Goal: Task Accomplishment & Management: Complete application form

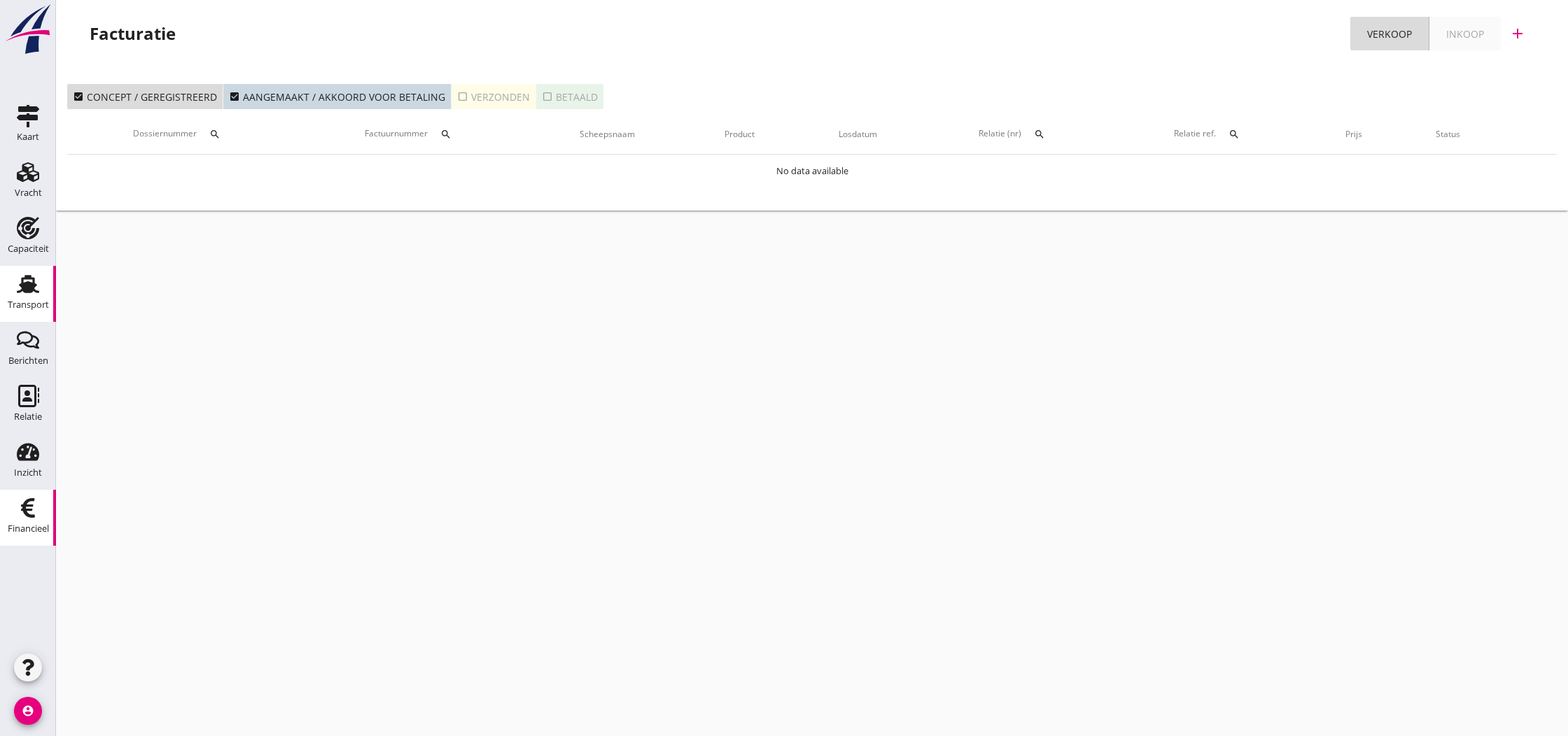
click at [22, 284] on icon "Transport" at bounding box center [28, 284] width 22 height 22
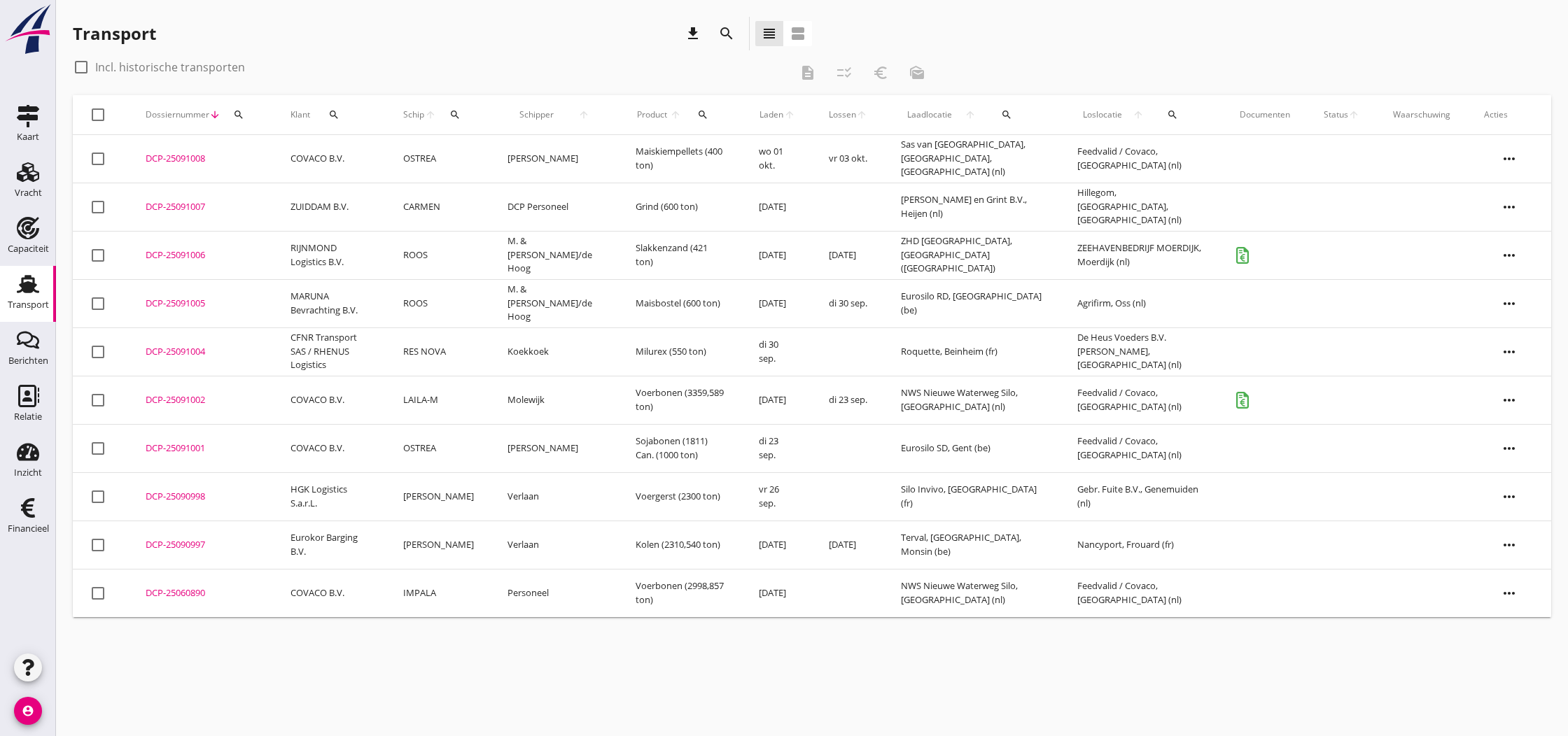
click at [180, 401] on div "DCP-25091002" at bounding box center [201, 399] width 111 height 14
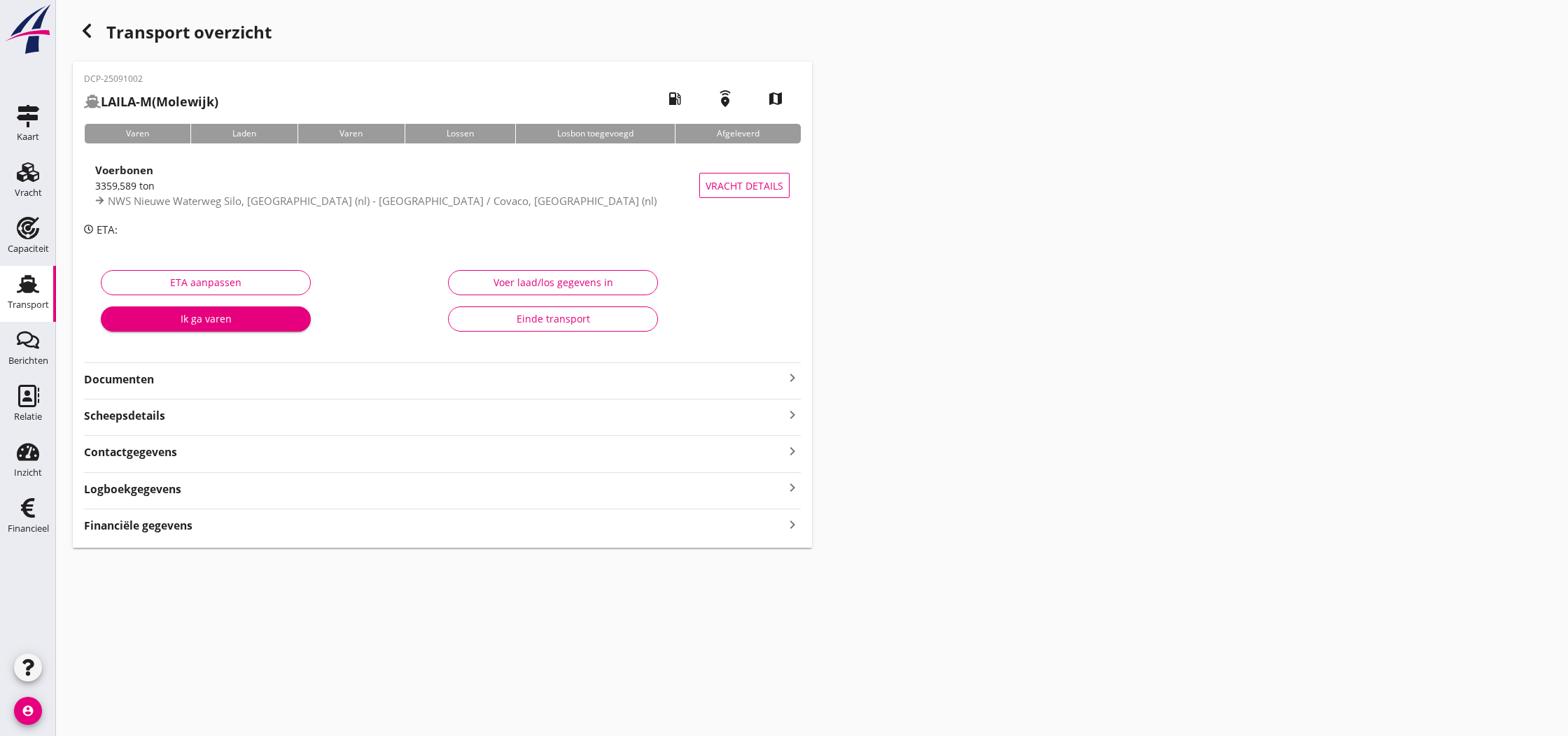
click at [793, 378] on icon "keyboard_arrow_right" at bounding box center [792, 377] width 17 height 17
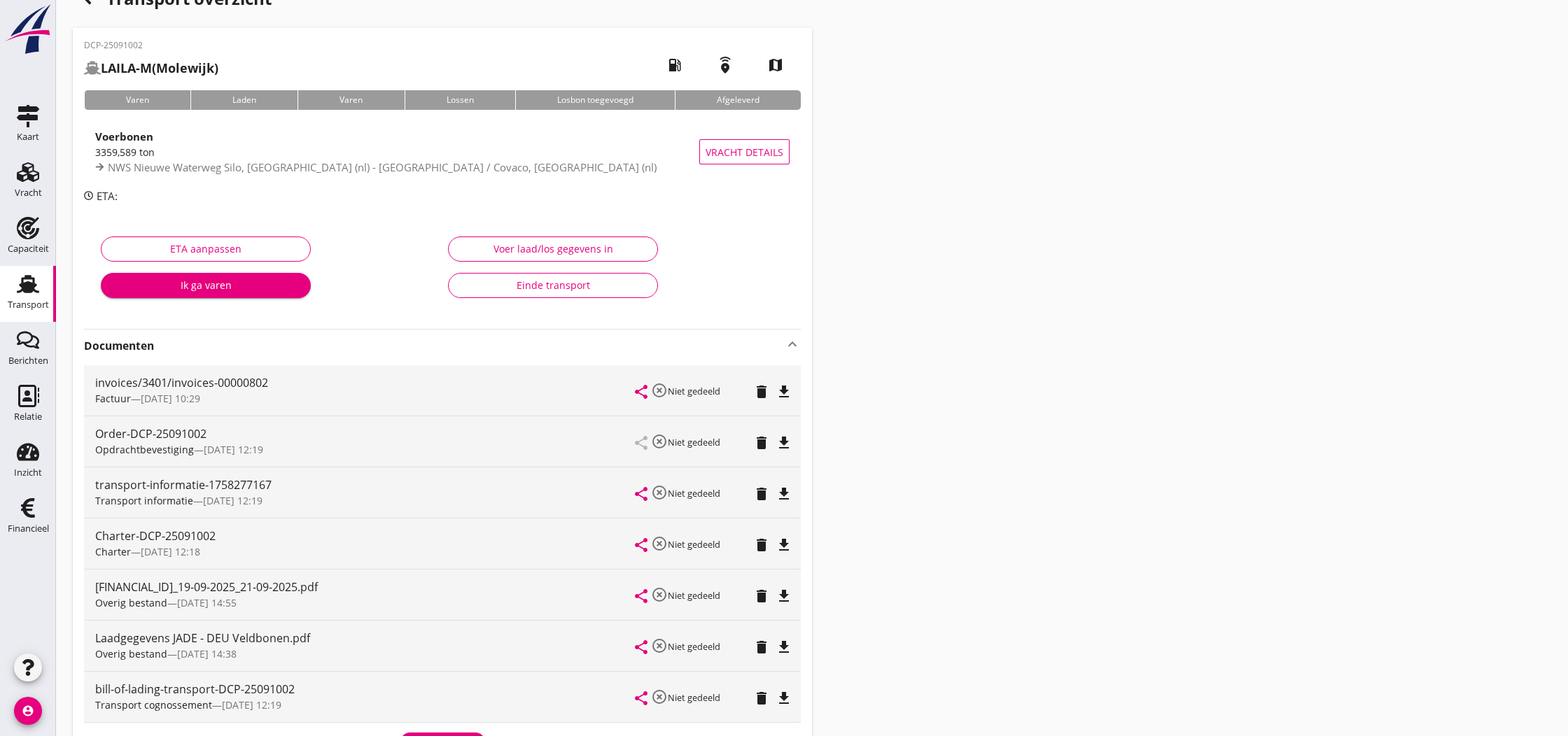
scroll to position [54, 0]
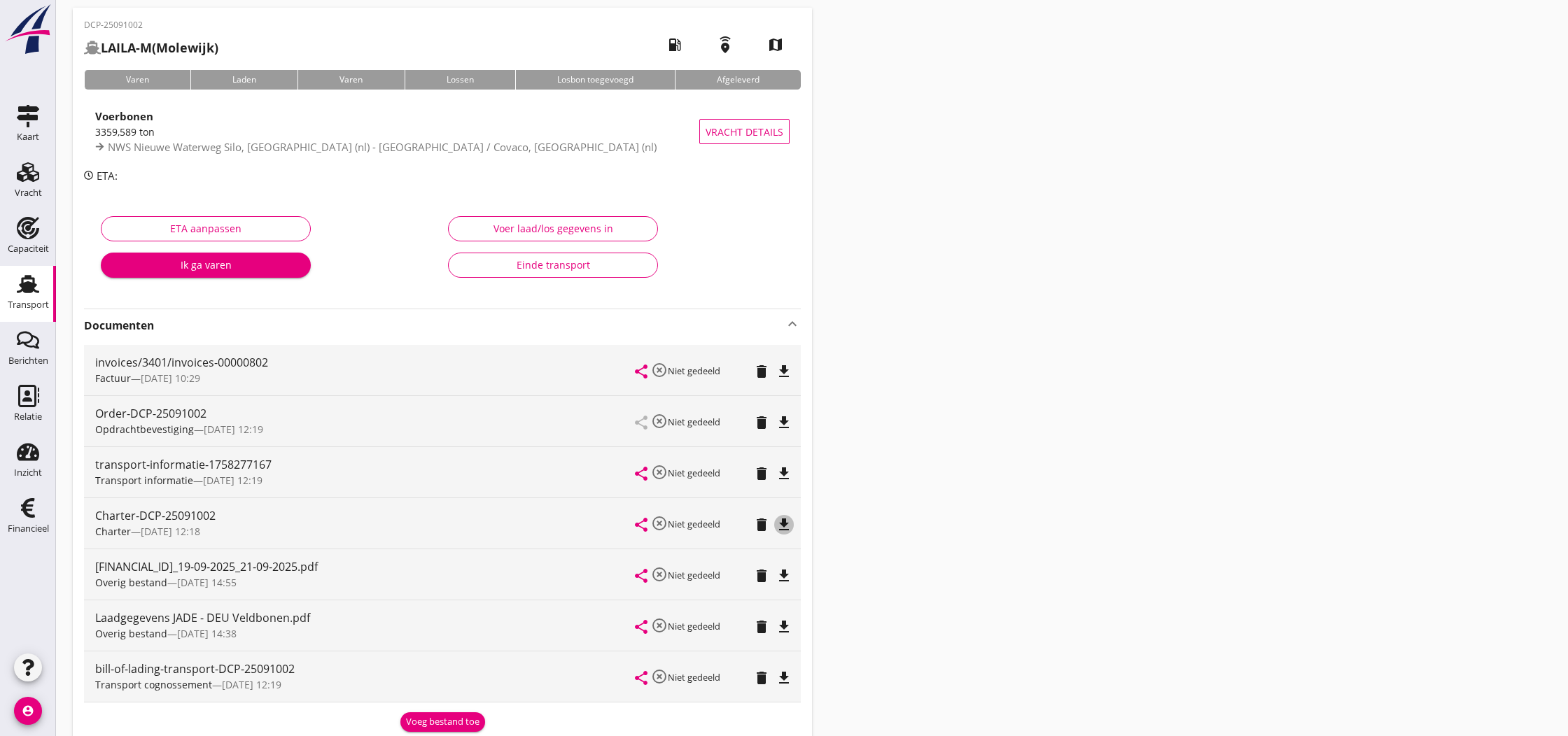
click at [785, 526] on icon "file_download" at bounding box center [784, 525] width 17 height 17
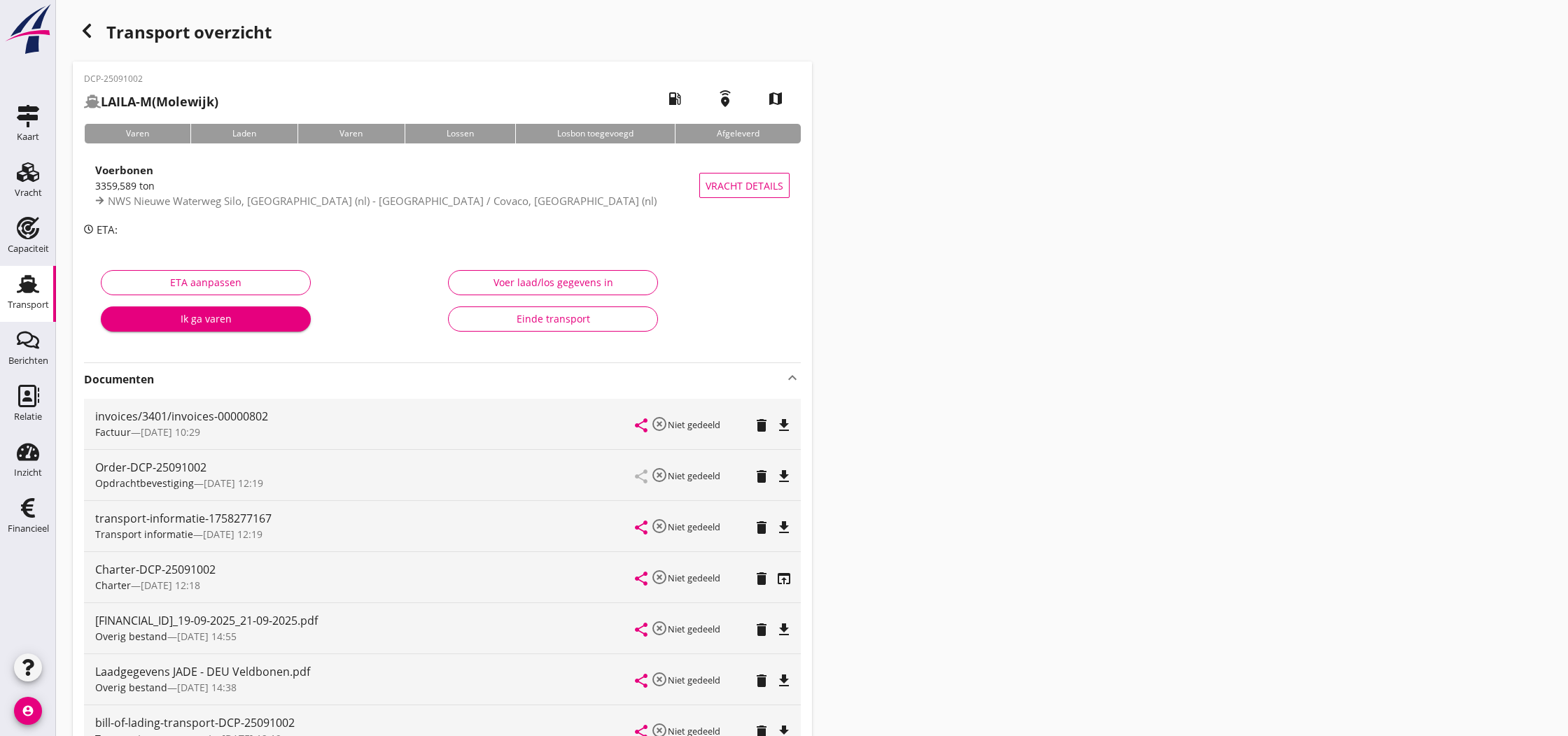
scroll to position [0, 0]
click at [86, 30] on use "button" at bounding box center [86, 30] width 8 height 14
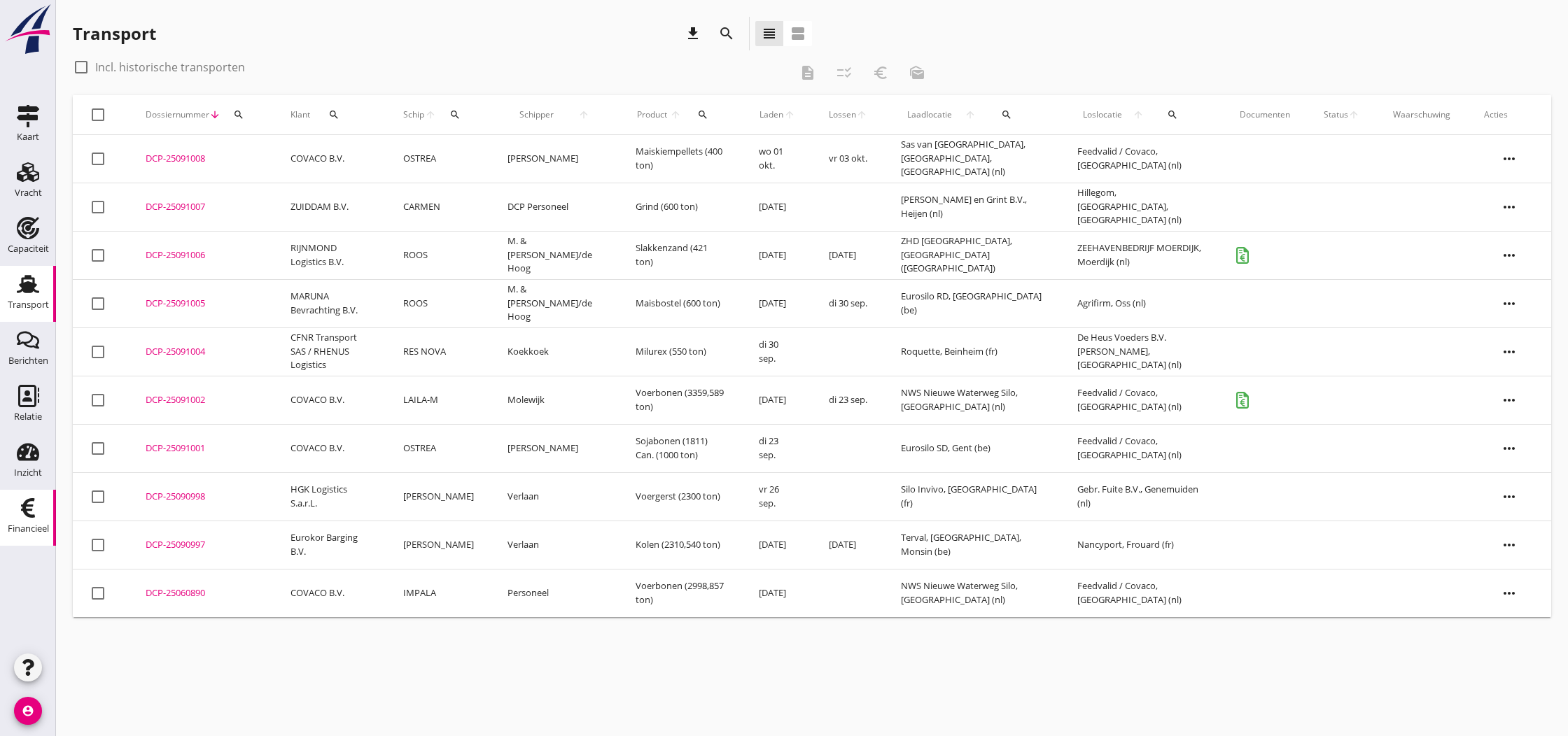
click at [26, 509] on use at bounding box center [28, 508] width 14 height 20
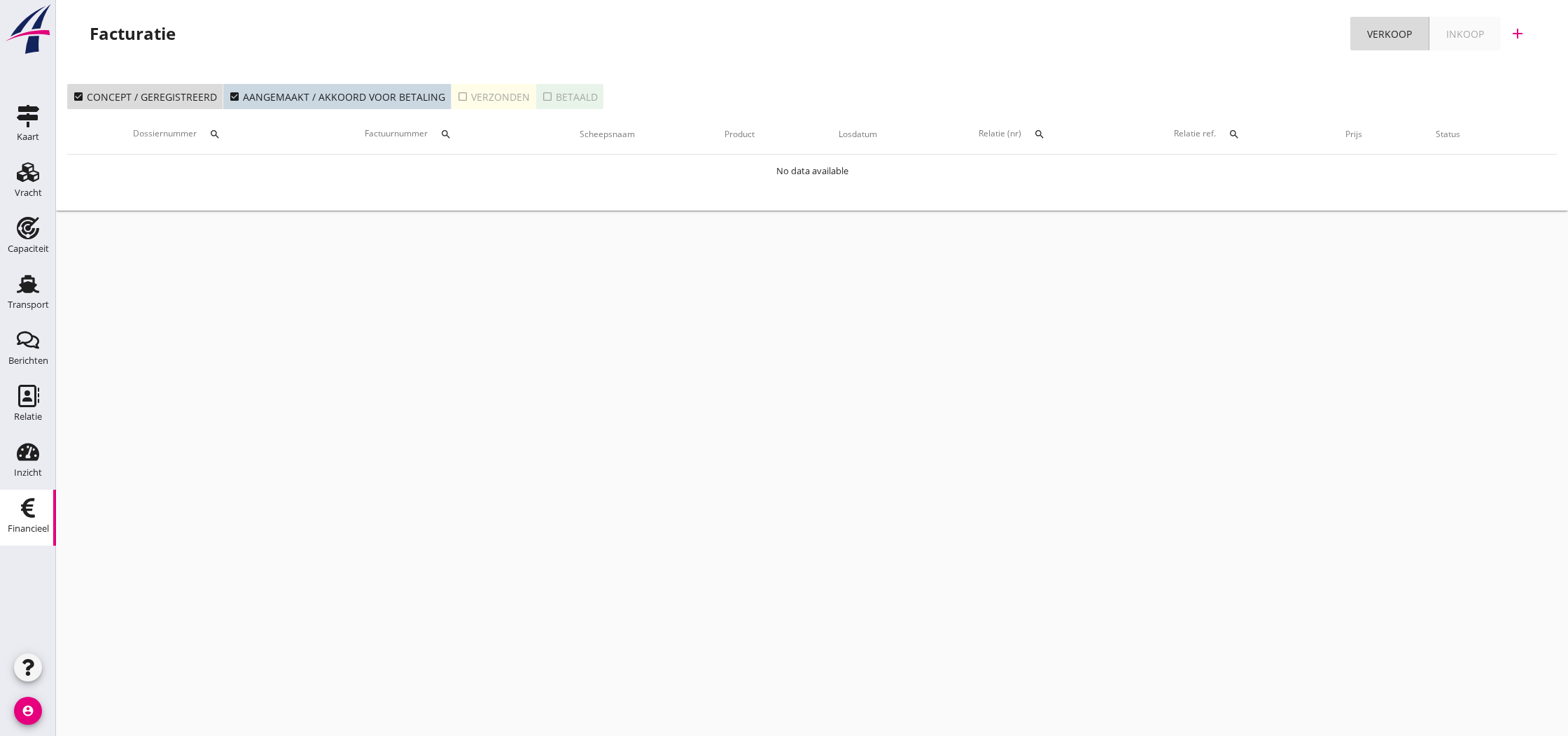
click at [457, 96] on icon "check_box_outline_blank" at bounding box center [463, 97] width 11 height 11
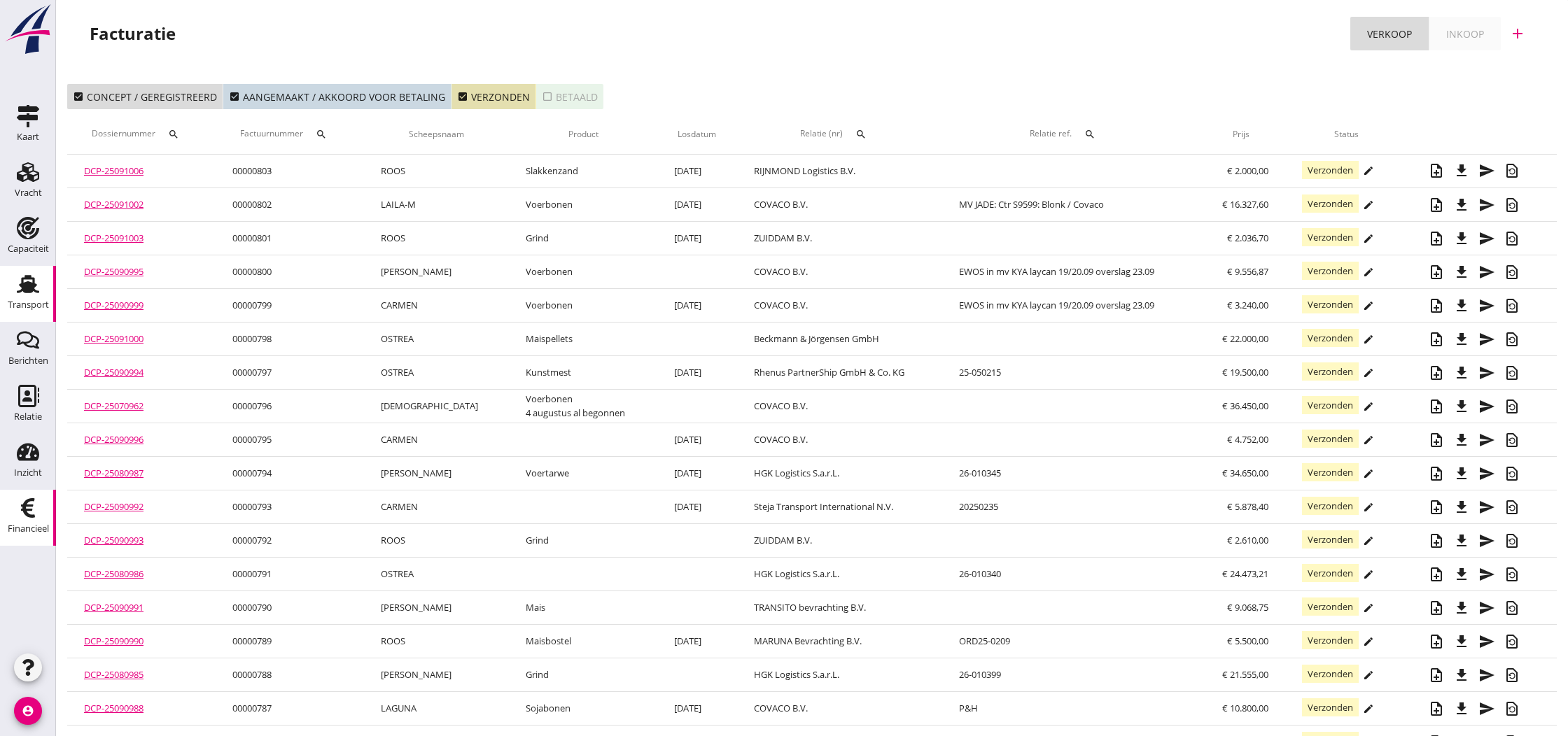
click at [26, 276] on use at bounding box center [28, 284] width 22 height 18
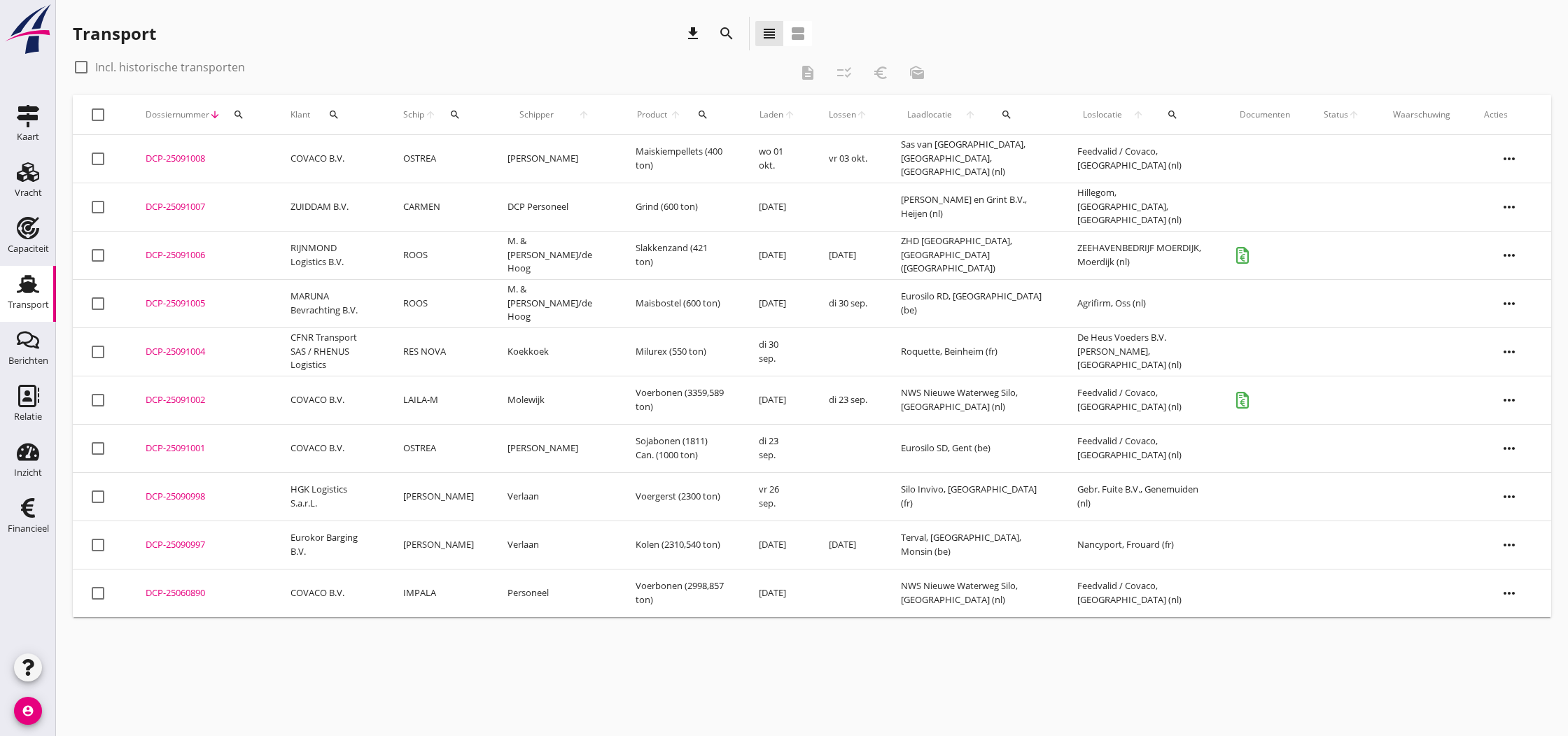
click at [188, 545] on div "DCP-25090997" at bounding box center [201, 544] width 111 height 14
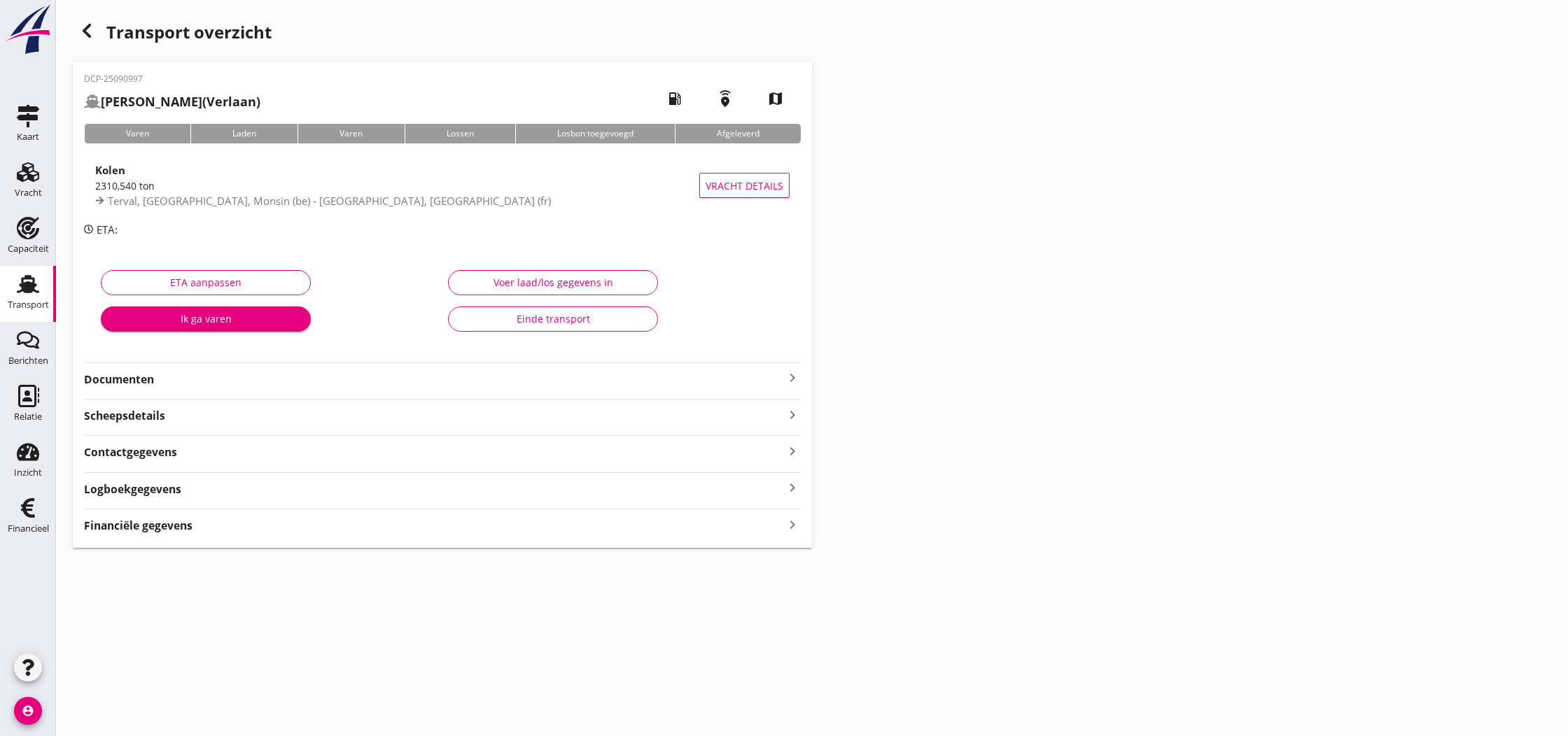
type input "2310.54"
click at [545, 284] on div "Voer laad/los gegevens in" at bounding box center [553, 282] width 186 height 15
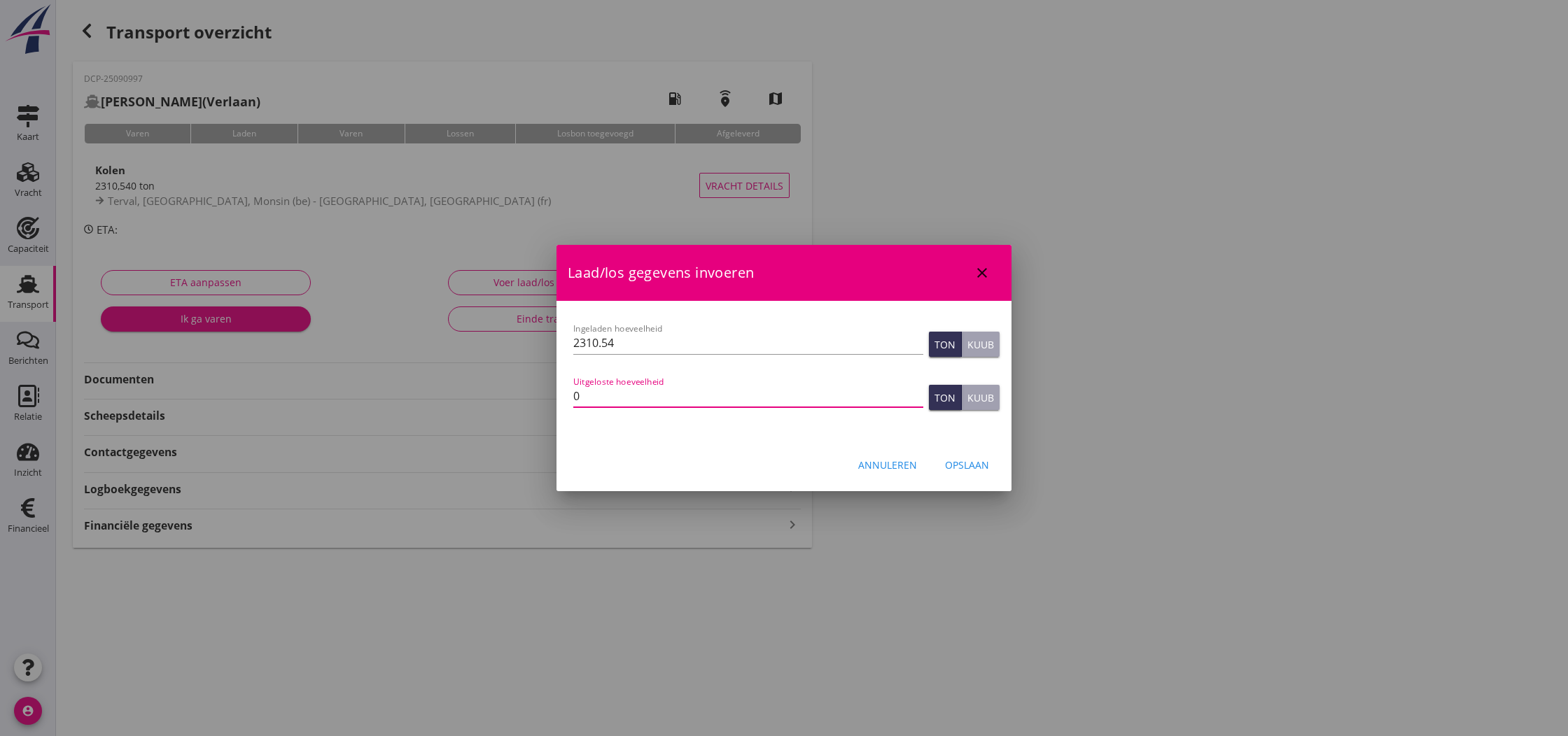
drag, startPoint x: 581, startPoint y: 398, endPoint x: 572, endPoint y: 398, distance: 9.0
click at [572, 398] on div "Uitgeloste hoeveelheid 0" at bounding box center [749, 397] width 356 height 53
type input "2310.540"
click at [952, 462] on div "Opslaan" at bounding box center [967, 465] width 44 height 15
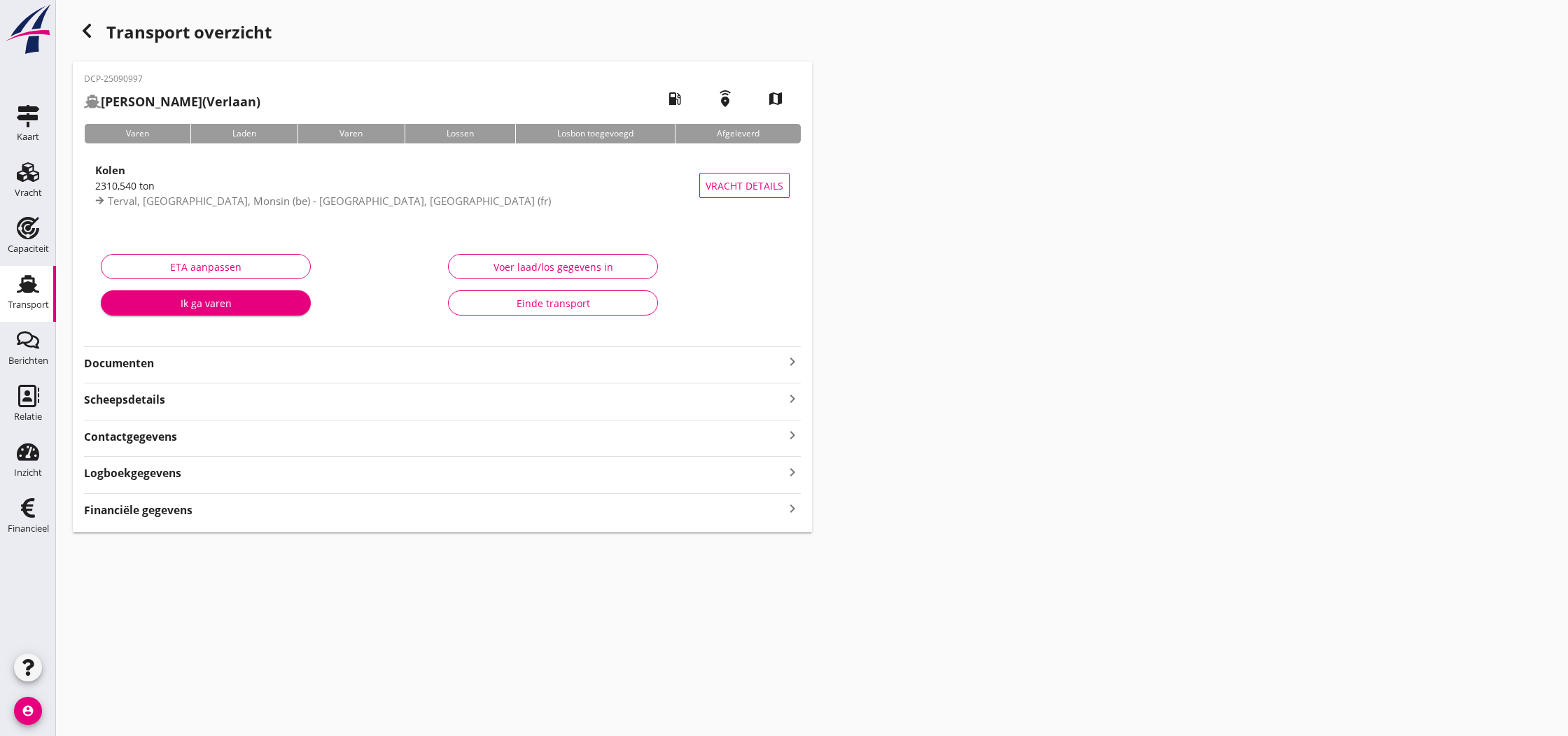
click at [115, 509] on strong "Financiële gegevens" at bounding box center [138, 510] width 108 height 16
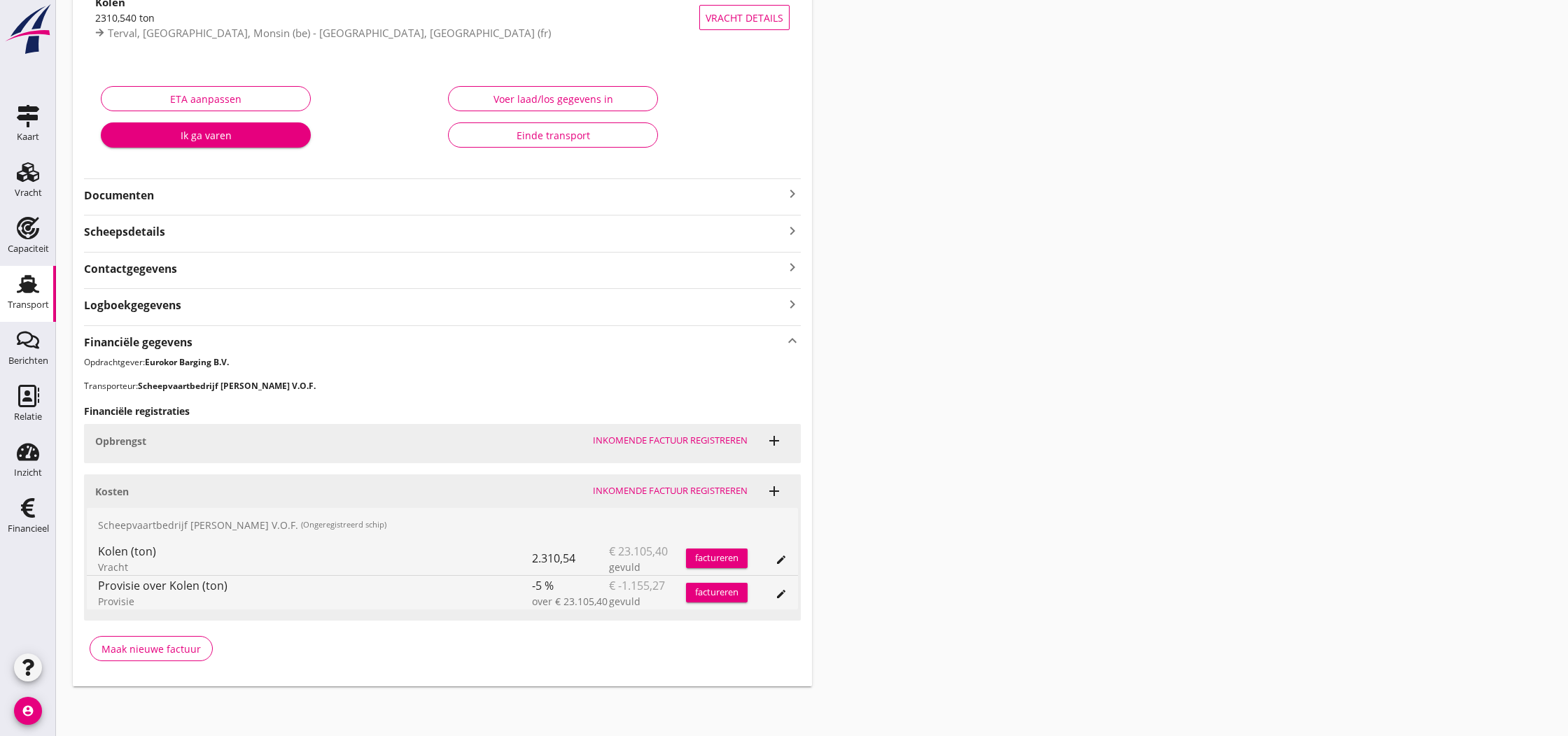
scroll to position [167, 0]
click at [143, 650] on div "Maak nieuwe factuur" at bounding box center [151, 650] width 99 height 15
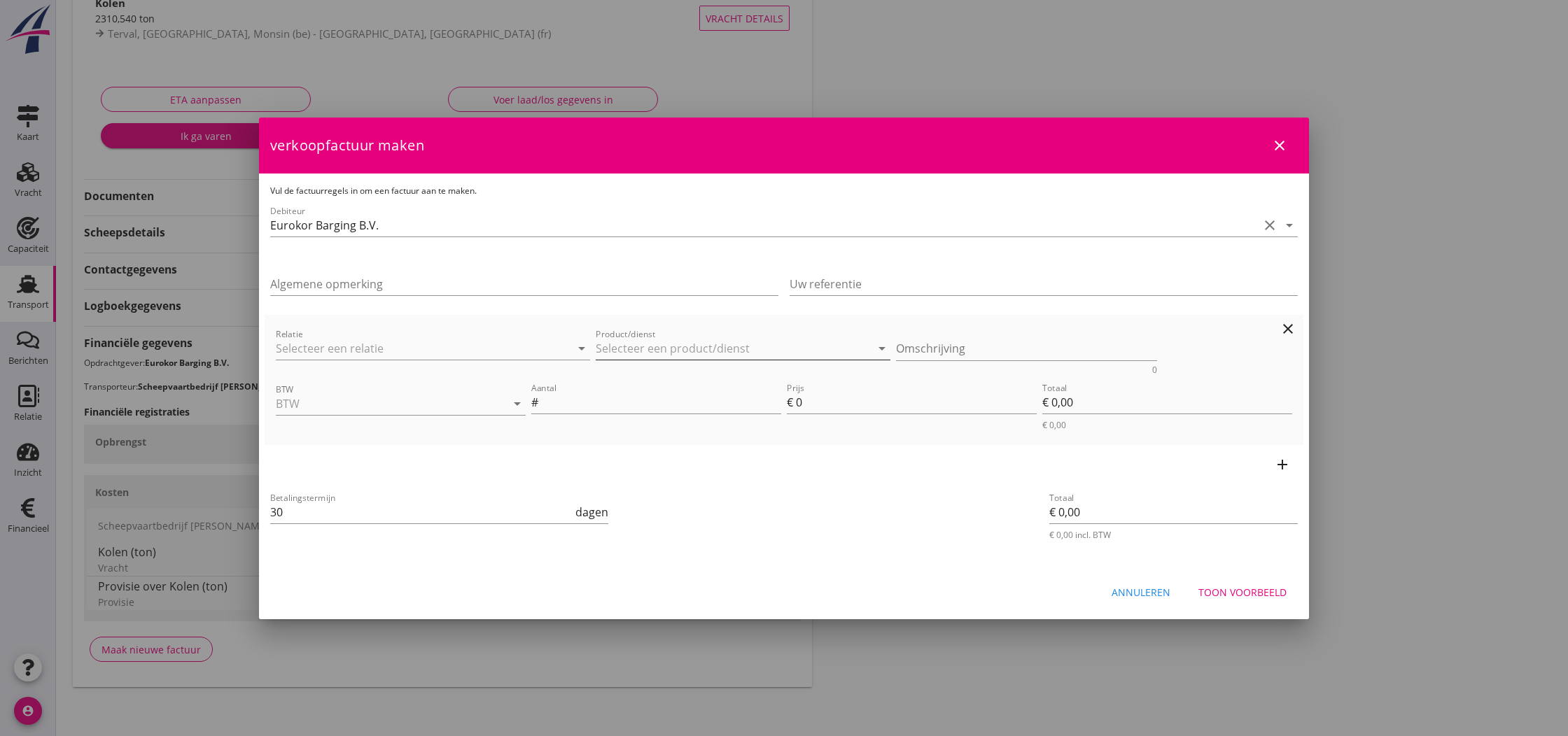
click at [663, 354] on input "Product/dienst" at bounding box center [733, 348] width 275 height 22
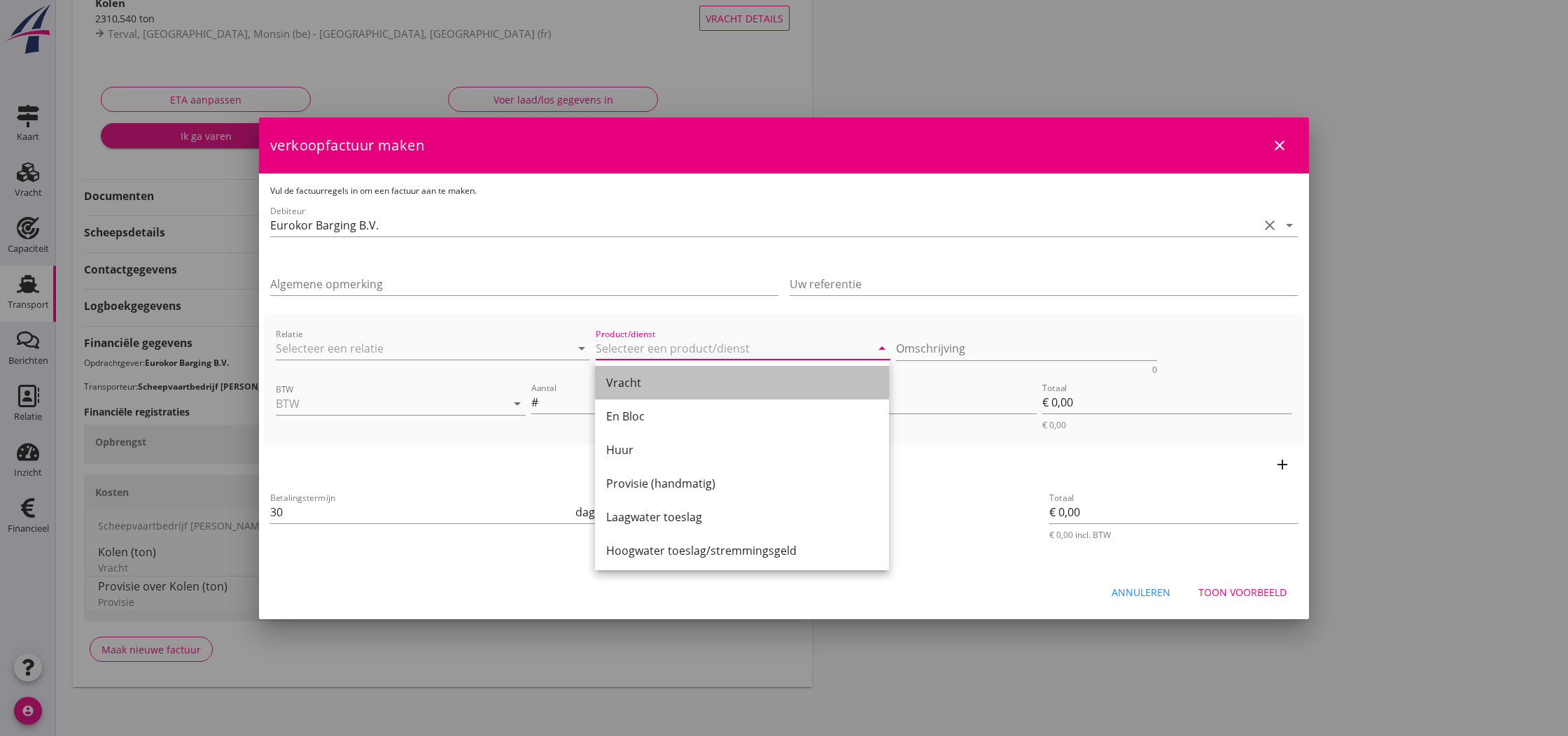
click at [641, 384] on div "Vracht" at bounding box center [741, 382] width 272 height 17
type input "Vracht"
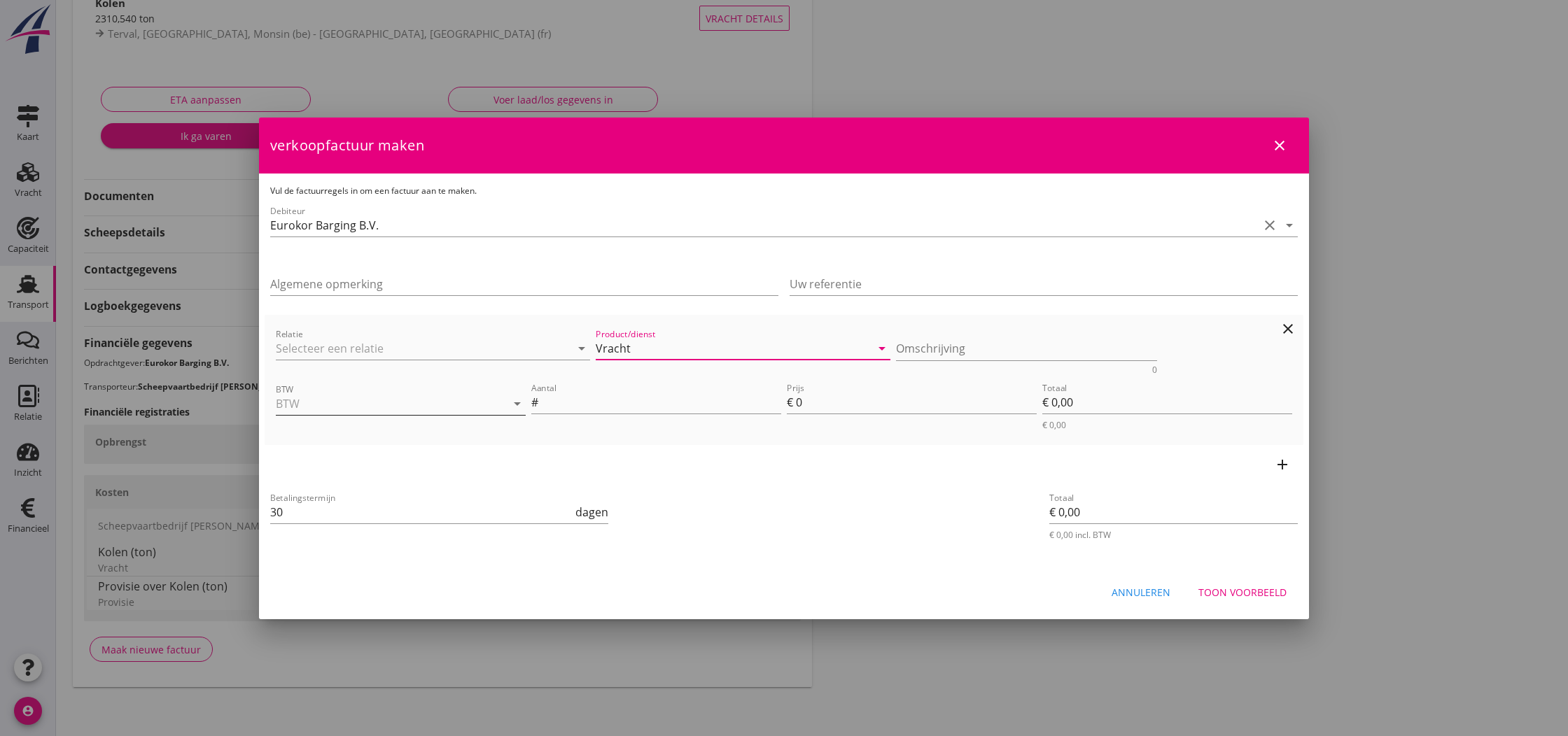
click at [489, 399] on div at bounding box center [497, 403] width 17 height 17
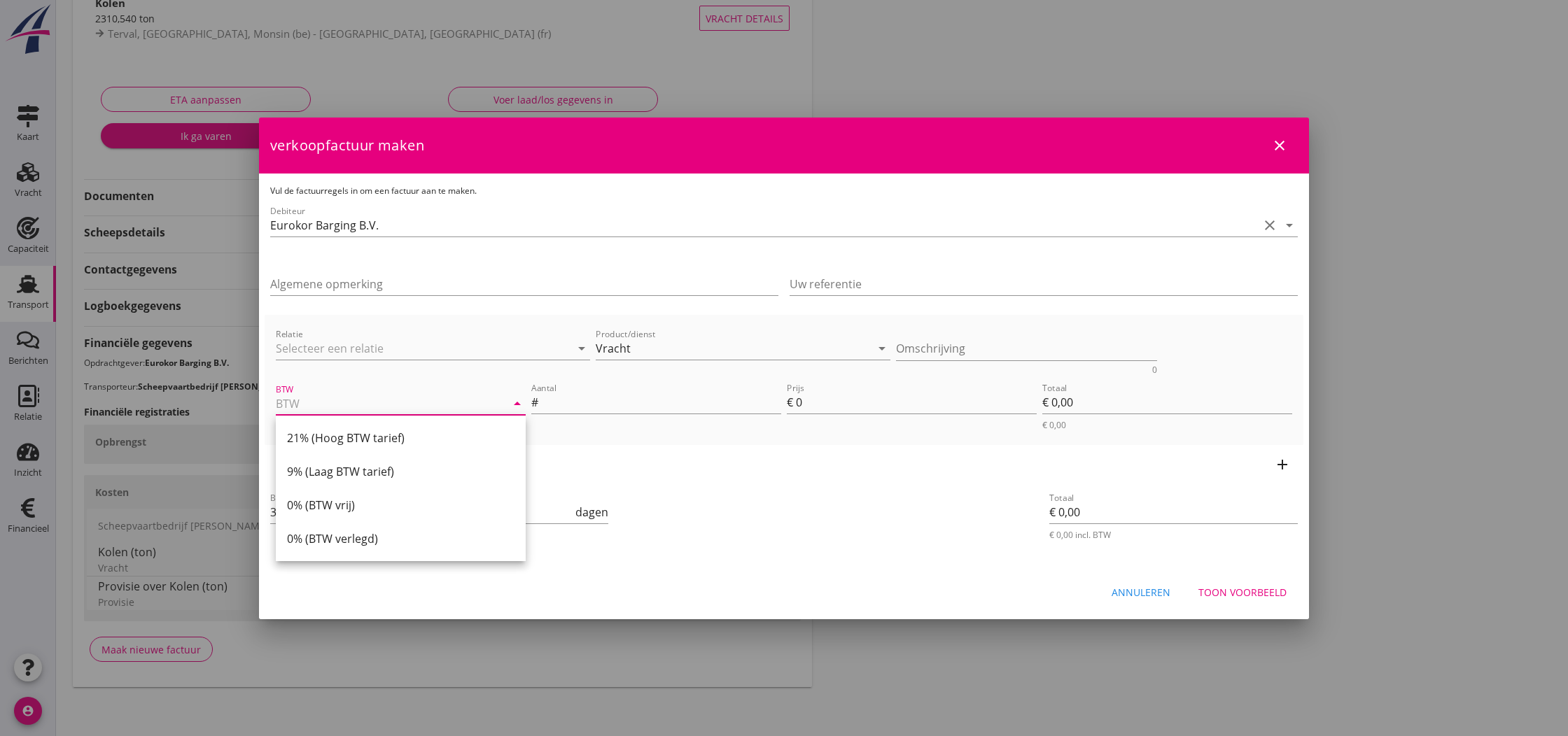
drag, startPoint x: 343, startPoint y: 438, endPoint x: 425, endPoint y: 422, distance: 83.5
click at [354, 434] on div "21% (Hoog BTW tarief)" at bounding box center [400, 438] width 227 height 17
type input "21% (Hoog BTW tarief)"
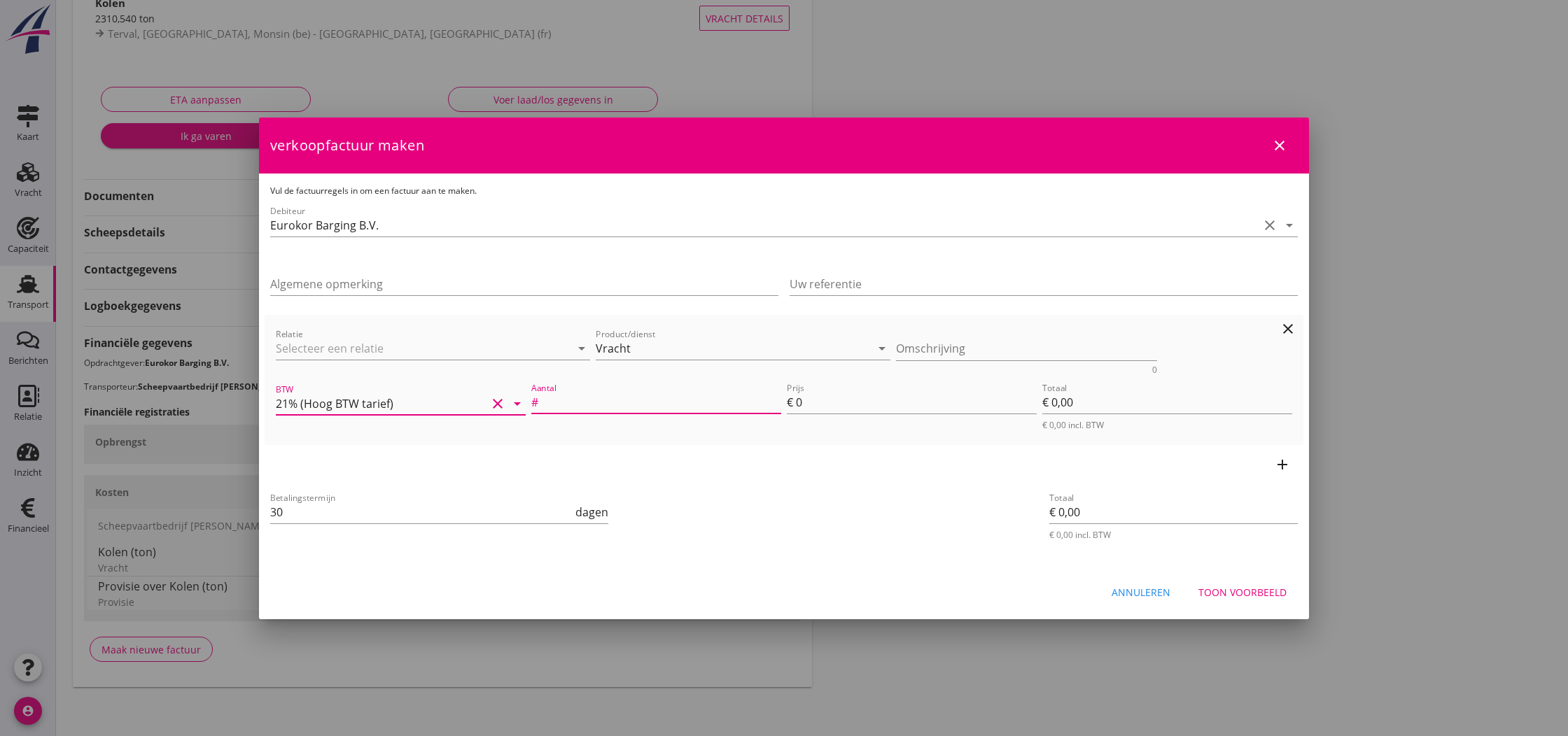
click at [588, 399] on input "Aantal" at bounding box center [661, 402] width 240 height 22
type input "2310.540"
click at [799, 403] on input "0" at bounding box center [916, 402] width 241 height 22
type input "1"
type input "€ 2.310,54"
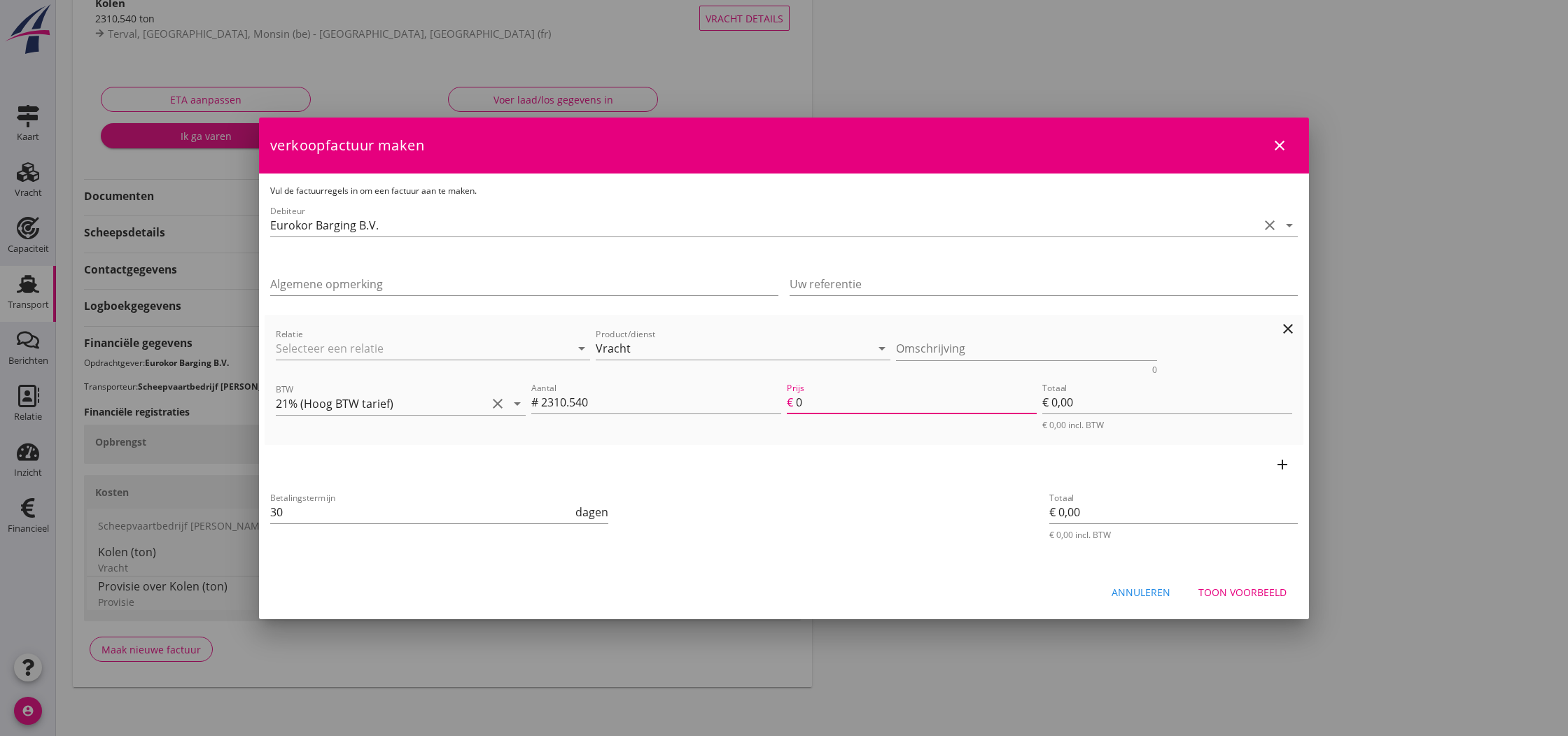
type input "€ 2.310,54"
type input "10"
type input "€ 23.105,40"
type input "10.5"
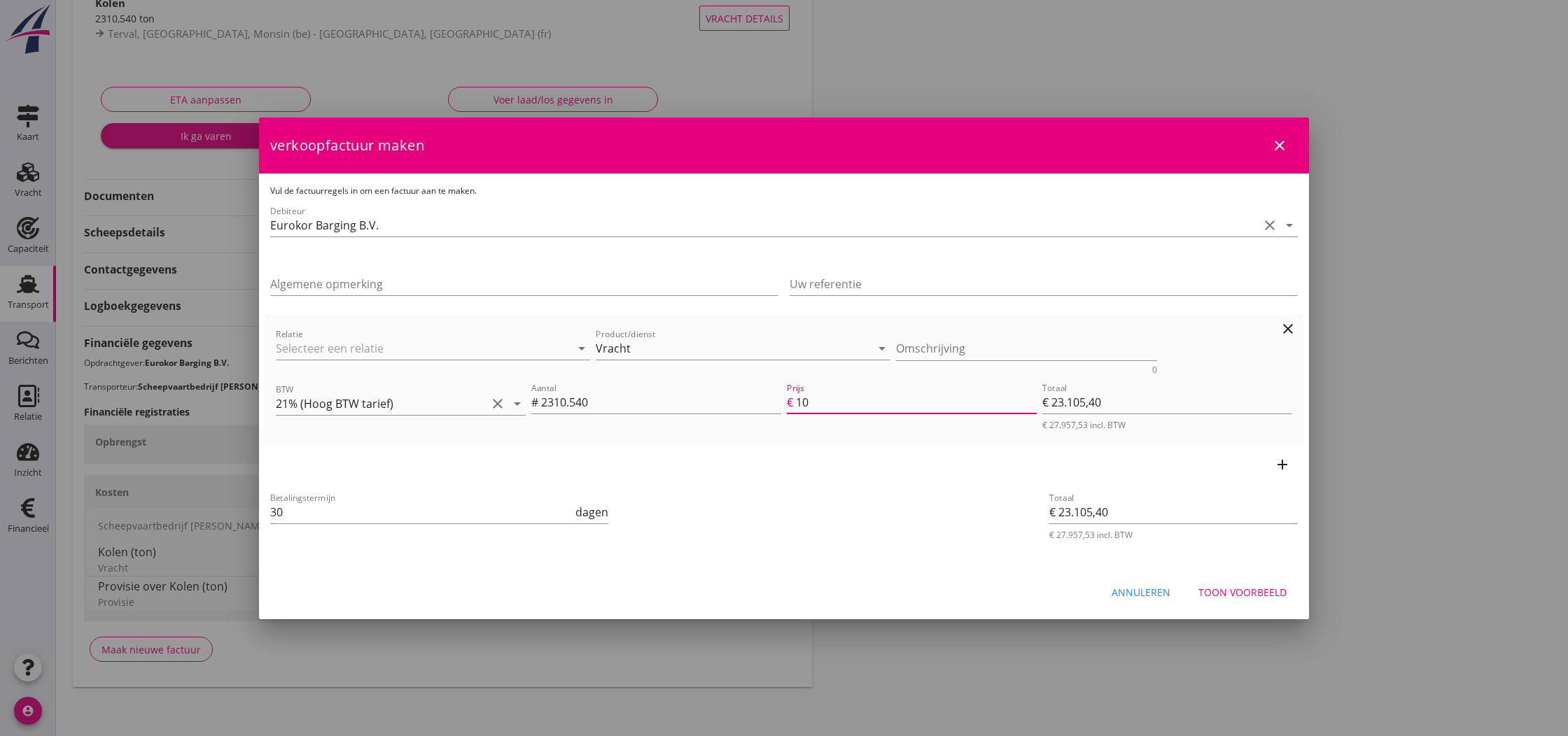
type input "€ 24.260,67"
type input "10.50"
click at [1234, 590] on div "Toon voorbeeld" at bounding box center [1243, 593] width 88 height 15
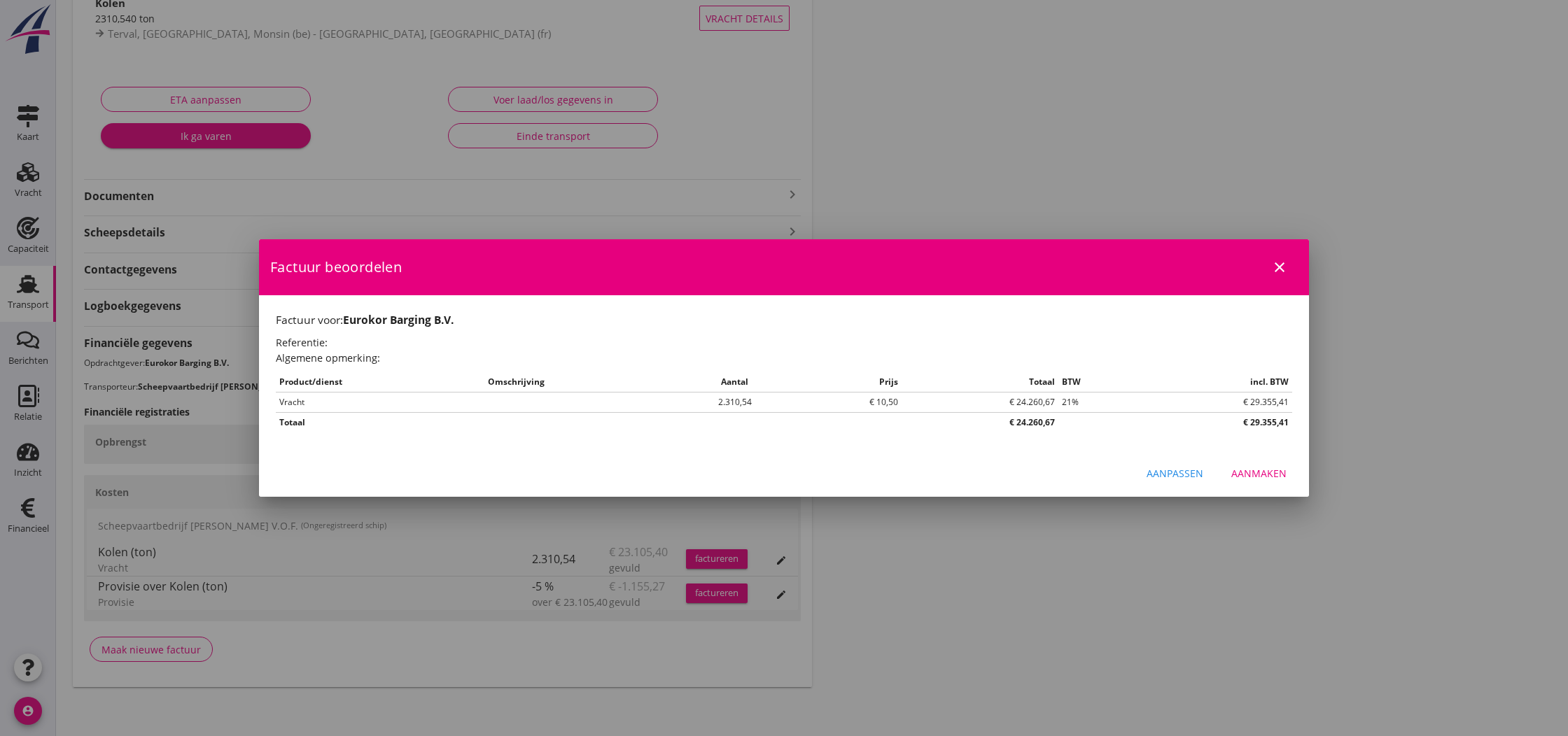
click at [1263, 474] on div "Aanmaken" at bounding box center [1259, 474] width 55 height 15
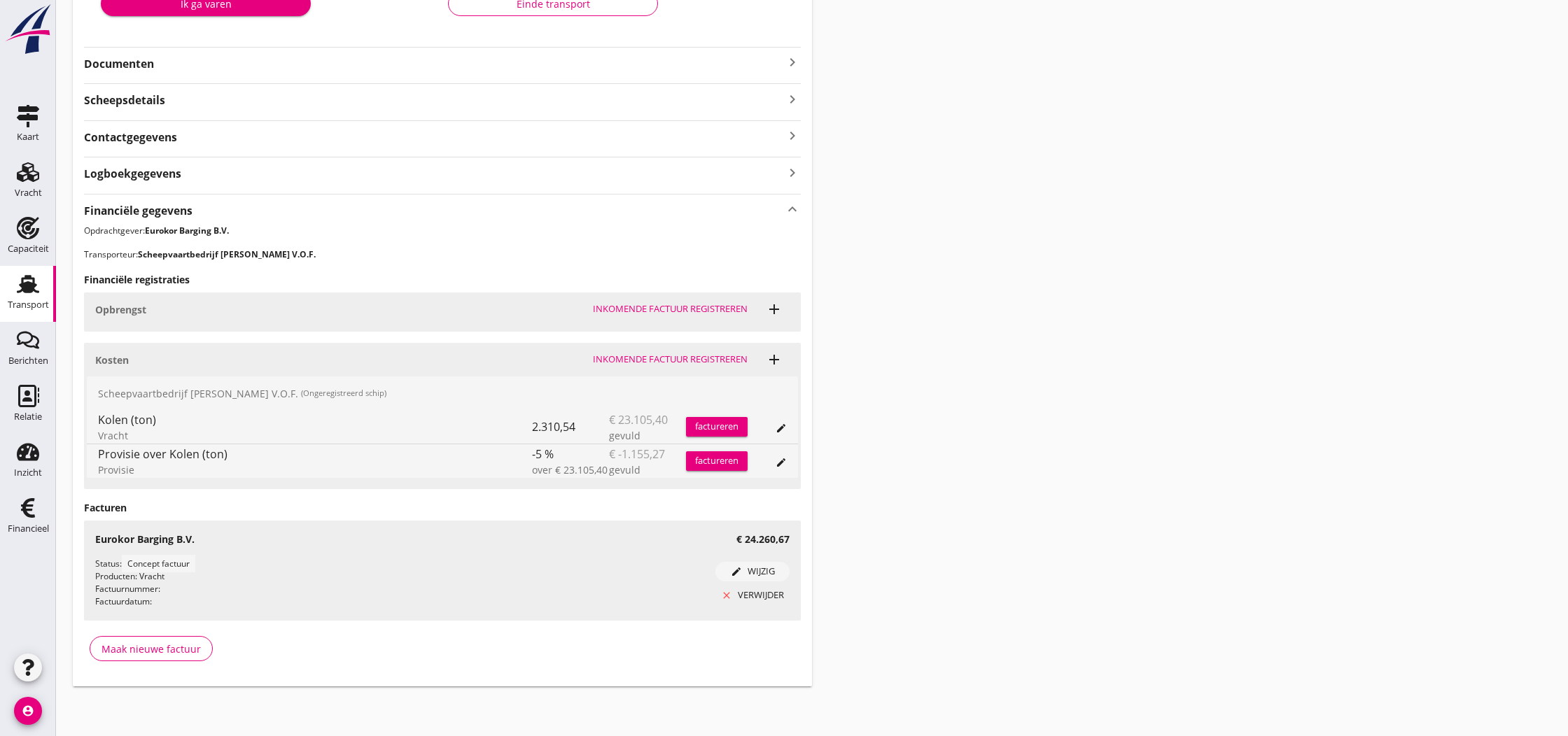
scroll to position [299, 0]
click at [28, 512] on icon "Financieel" at bounding box center [28, 507] width 22 height 22
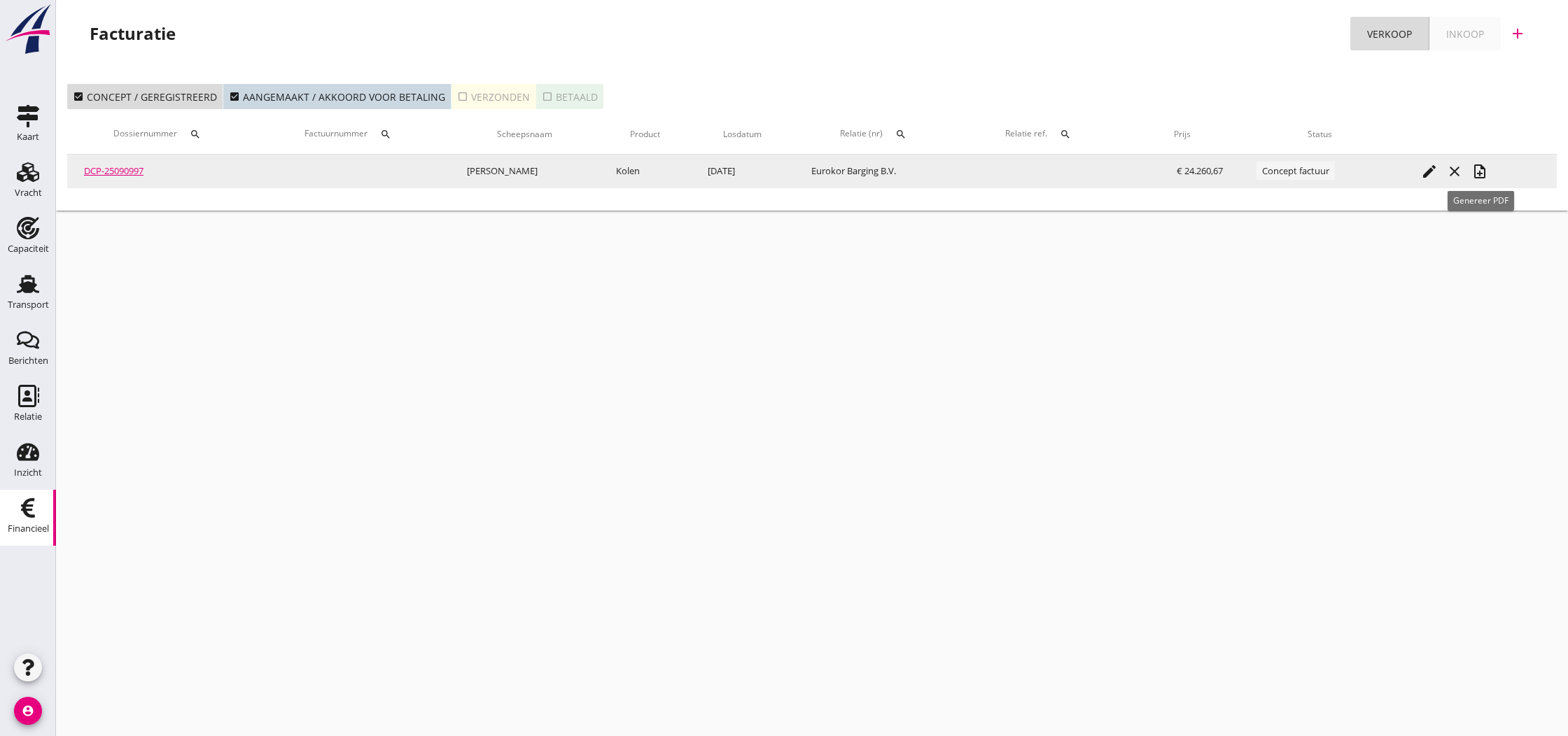
click at [1482, 173] on icon "note_add" at bounding box center [1479, 171] width 17 height 17
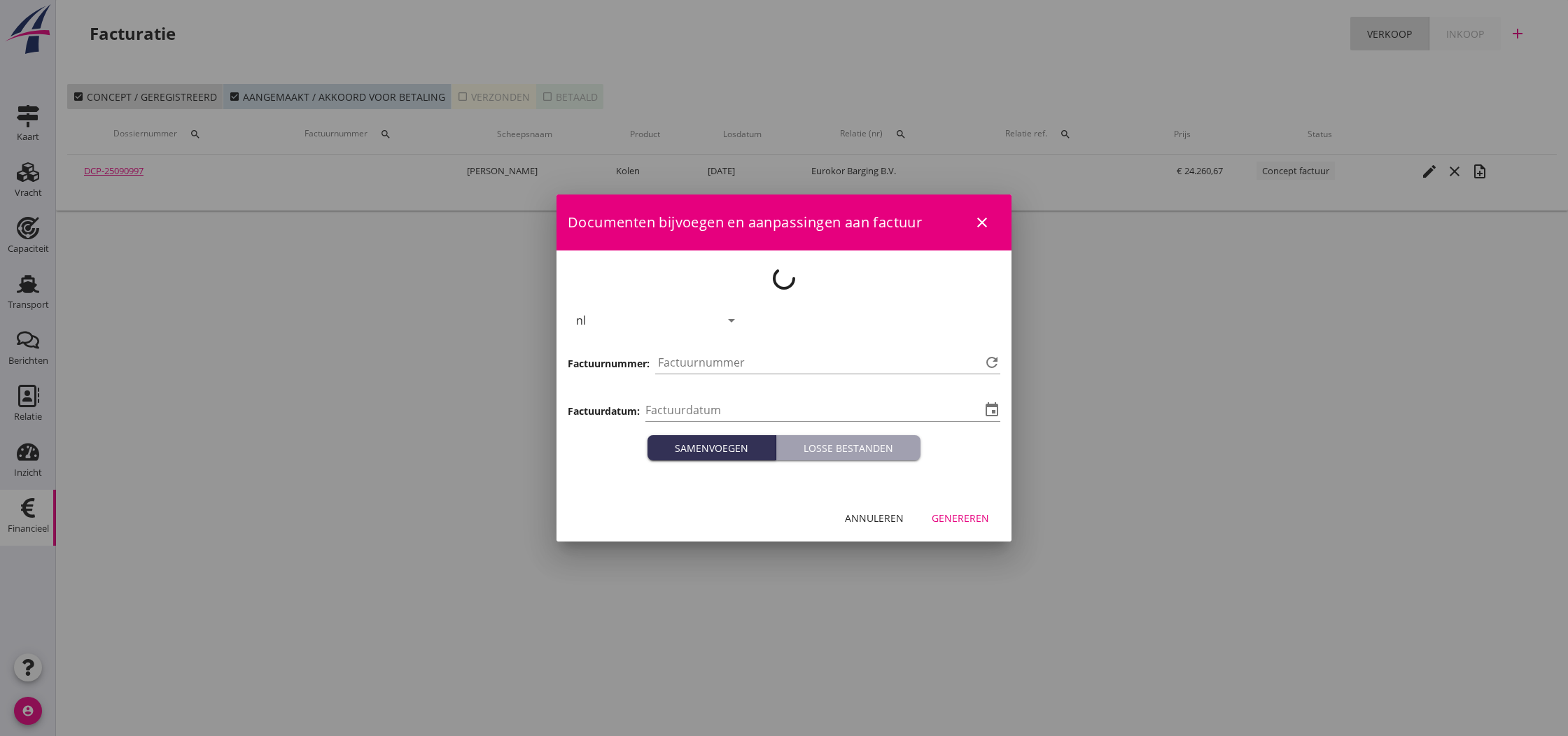
type input "2025-09-25"
type input "804"
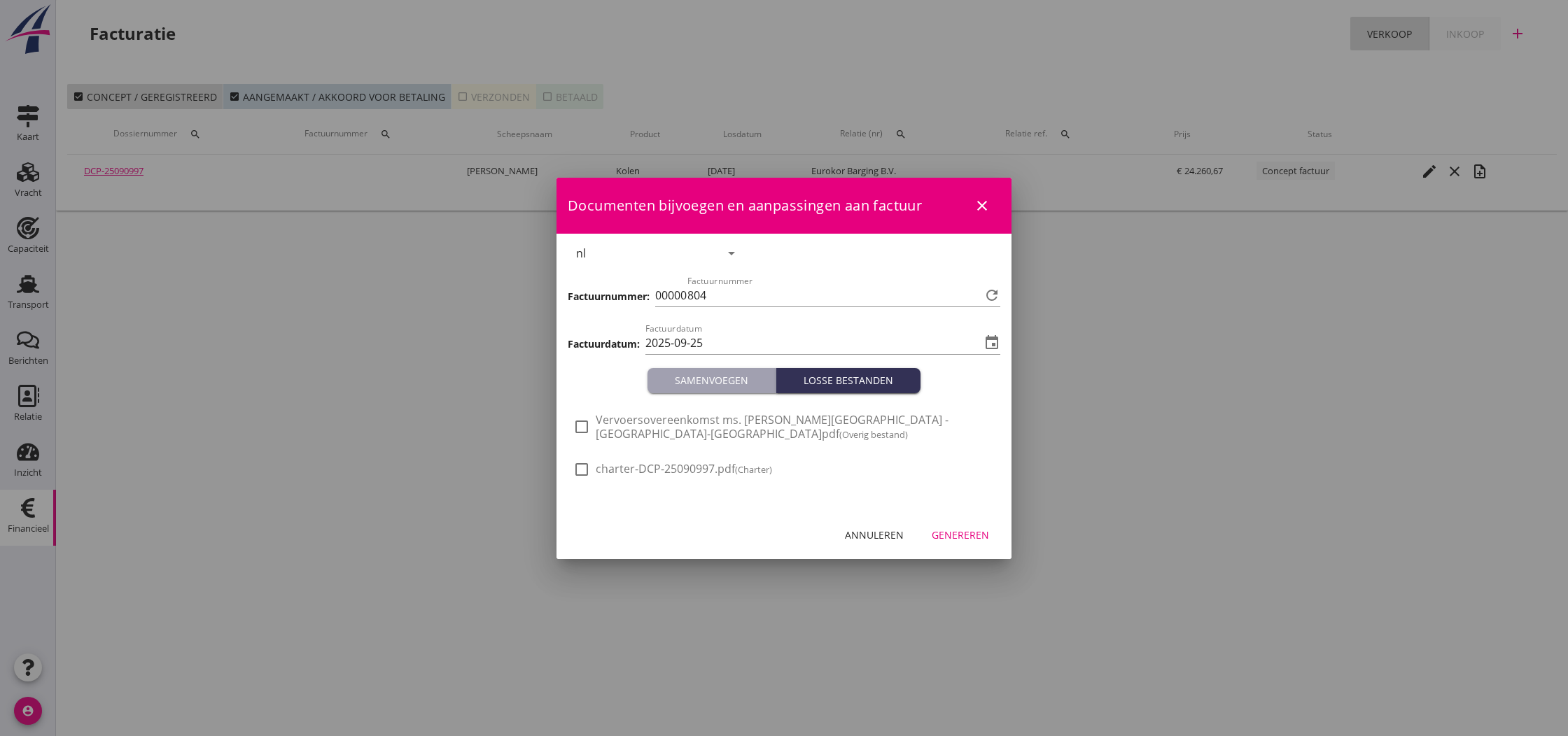
click at [968, 532] on div "Genereren" at bounding box center [961, 535] width 57 height 15
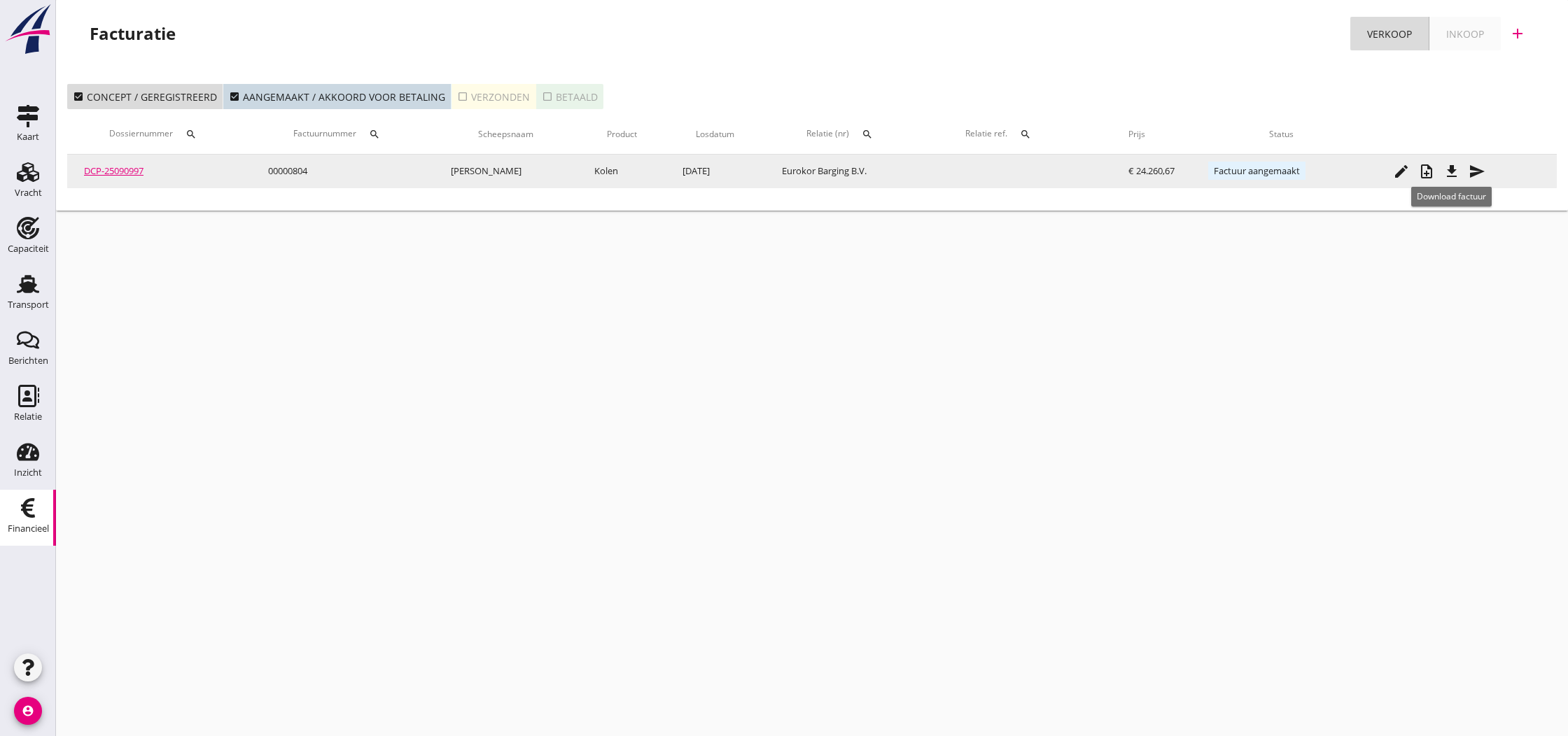
click at [1451, 174] on icon "file_download" at bounding box center [1451, 171] width 17 height 17
click at [1478, 173] on icon "send" at bounding box center [1477, 171] width 17 height 17
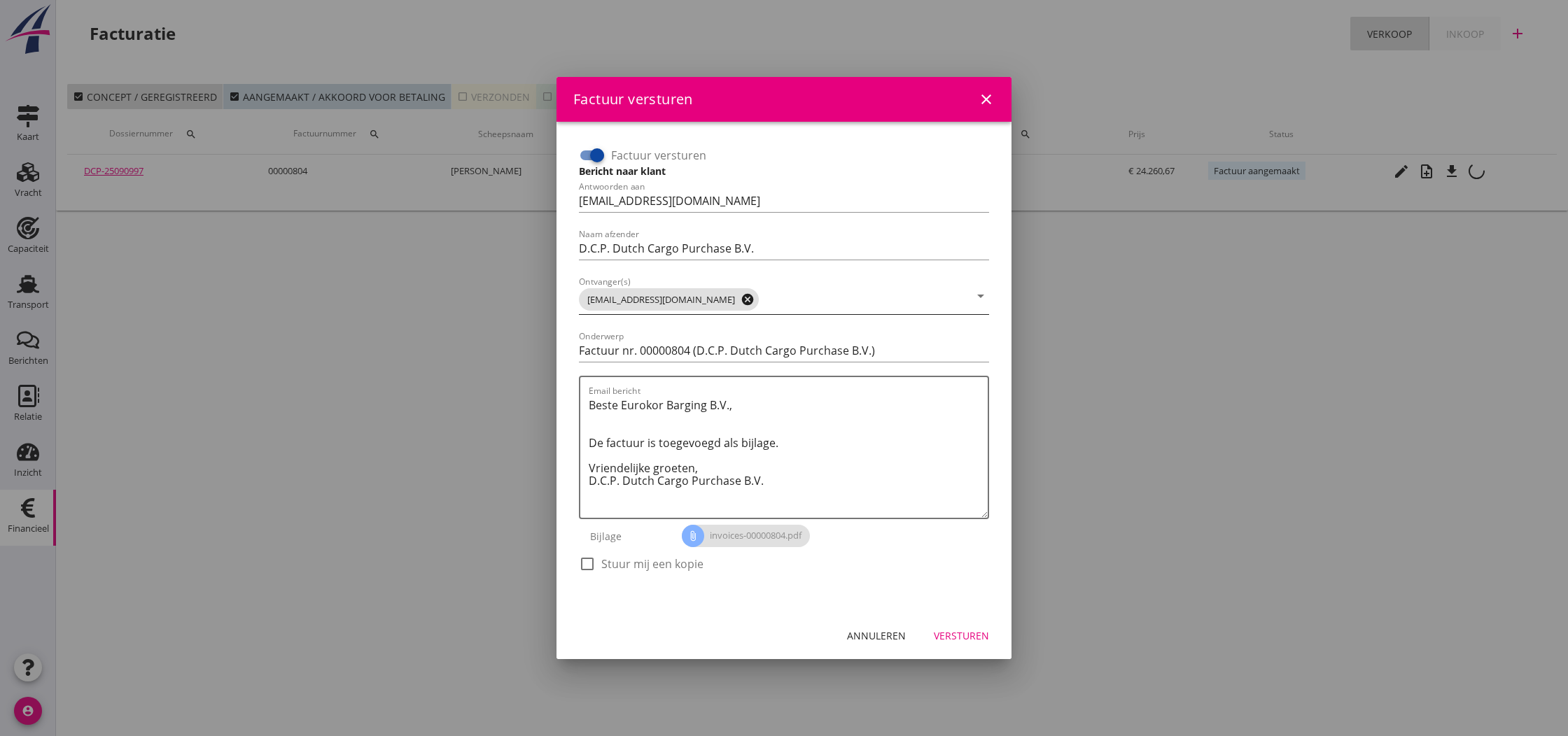
click at [740, 299] on icon "cancel" at bounding box center [747, 299] width 14 height 14
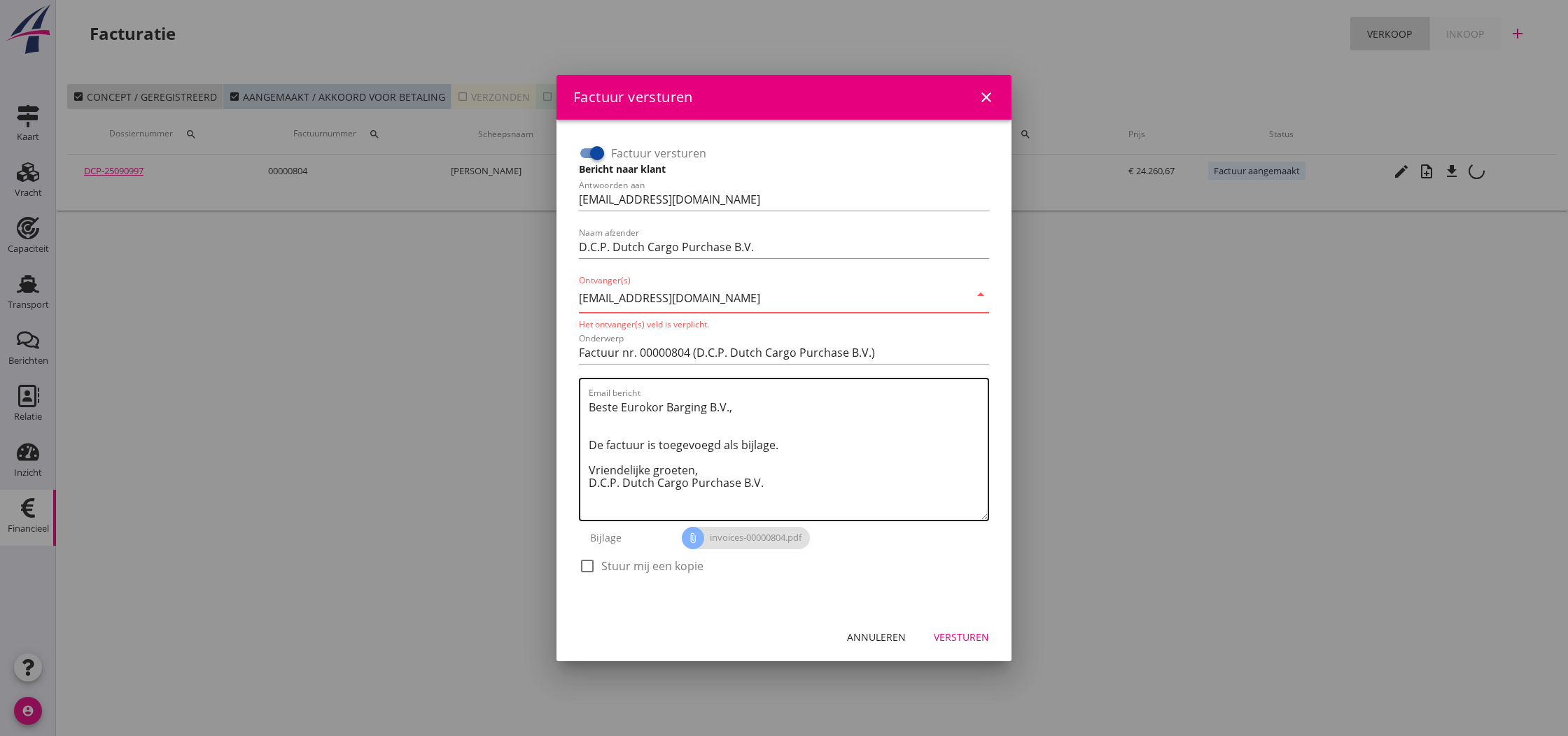
type input "[EMAIL_ADDRESS][DOMAIN_NAME]"
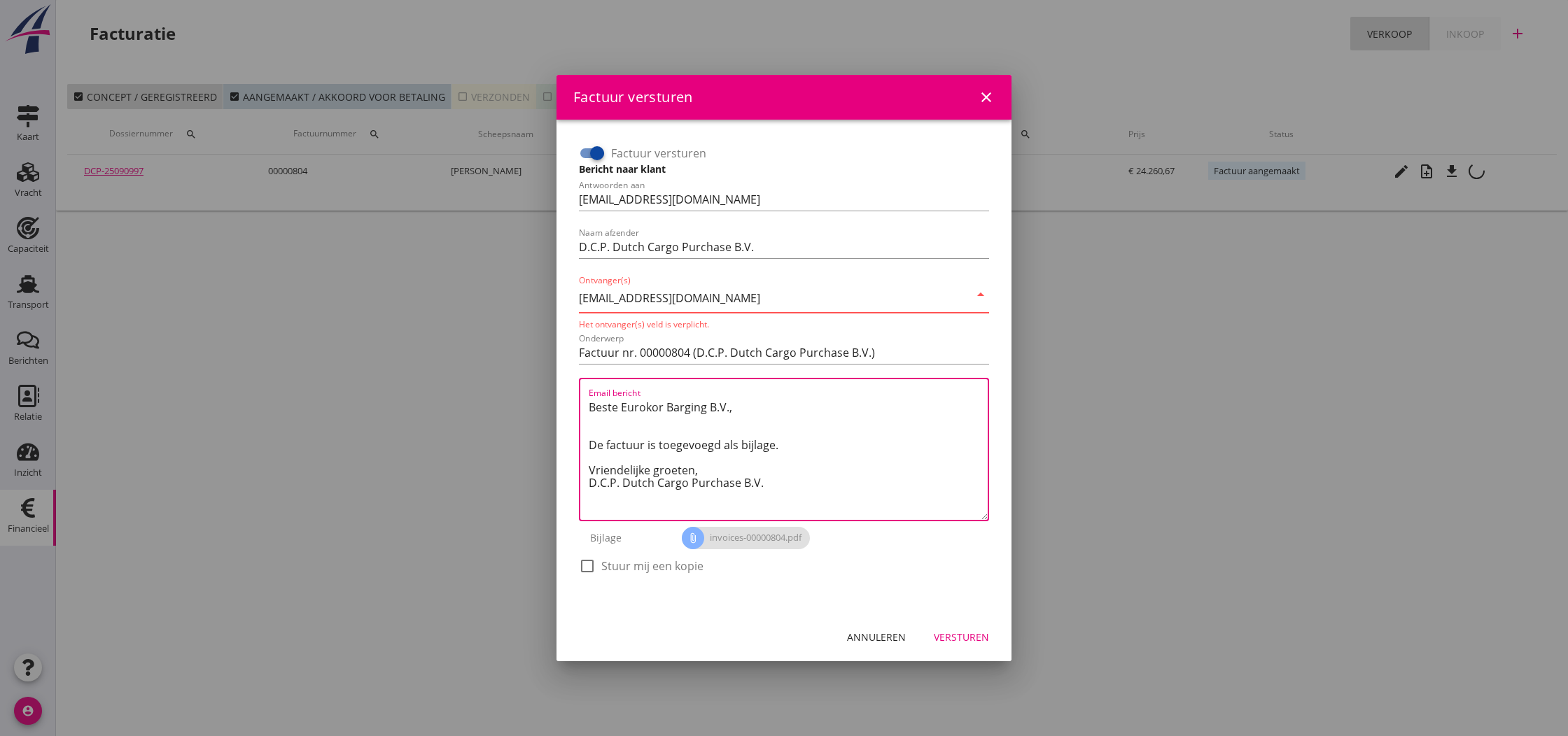
click at [724, 432] on textarea "Beste Eurokor Barging B.V., De factuur is toegevoegd als bijlage. Vriendelijke …" at bounding box center [788, 458] width 399 height 124
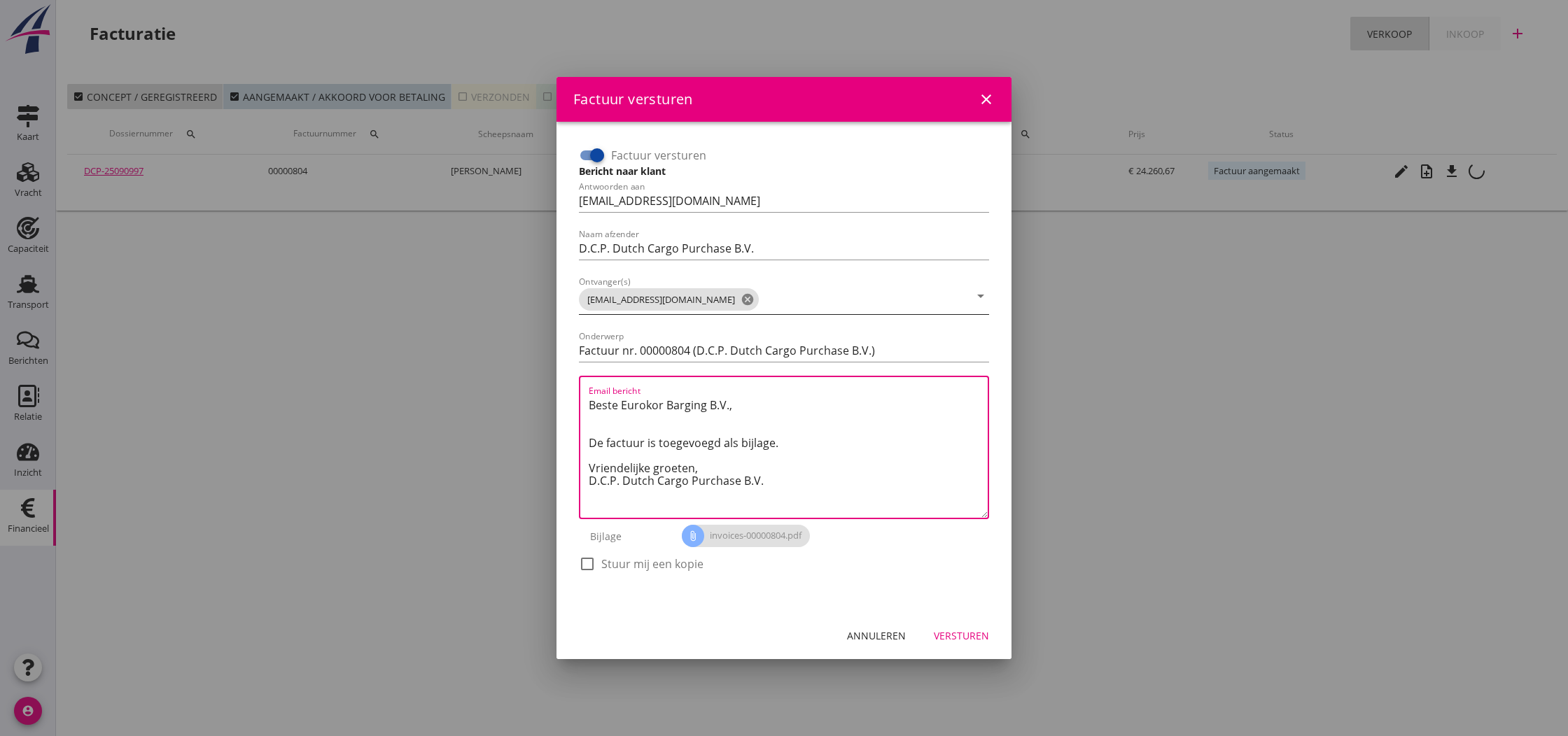
click at [961, 636] on div "Versturen" at bounding box center [961, 636] width 55 height 15
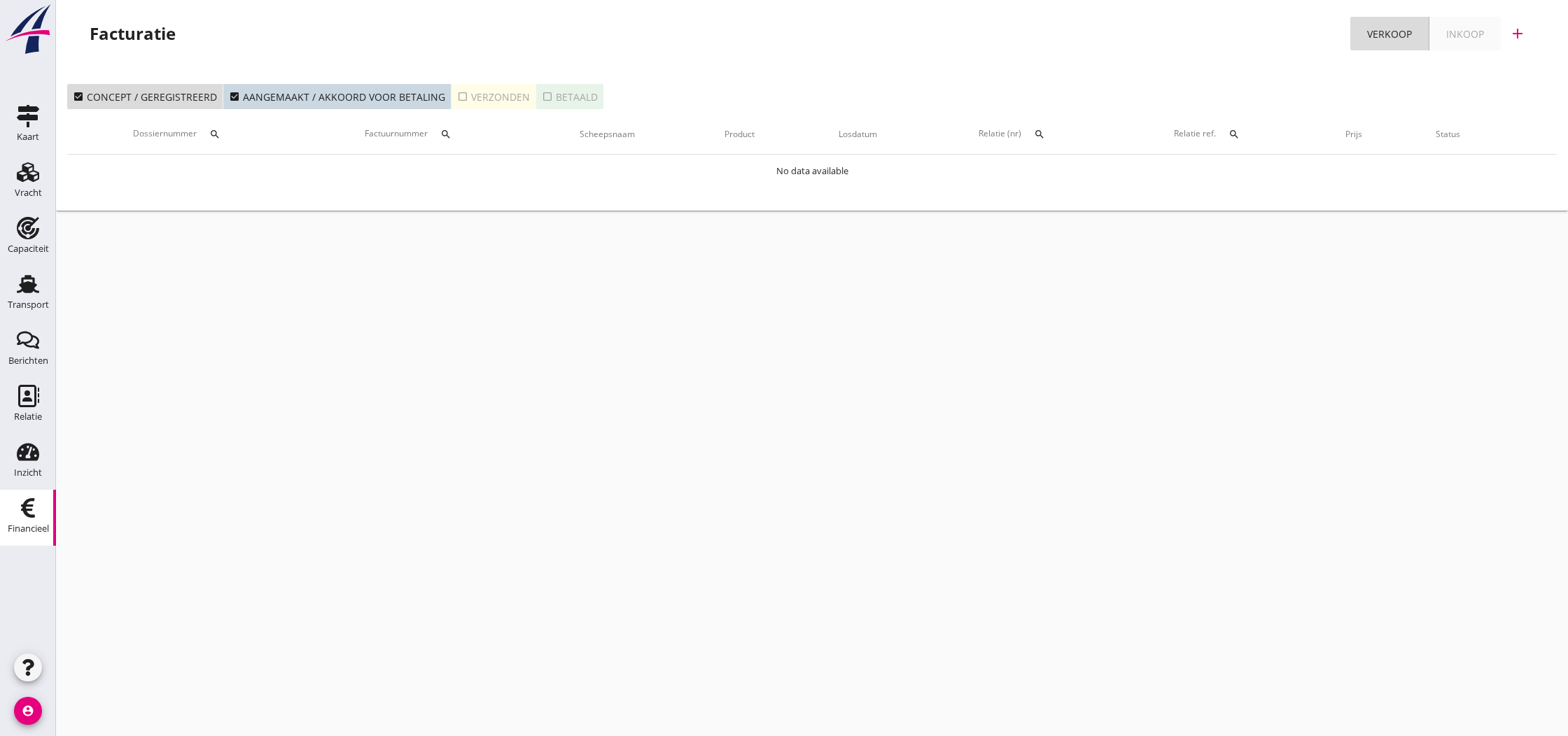
click at [27, 507] on use at bounding box center [28, 508] width 14 height 20
click at [24, 399] on use at bounding box center [29, 395] width 21 height 22
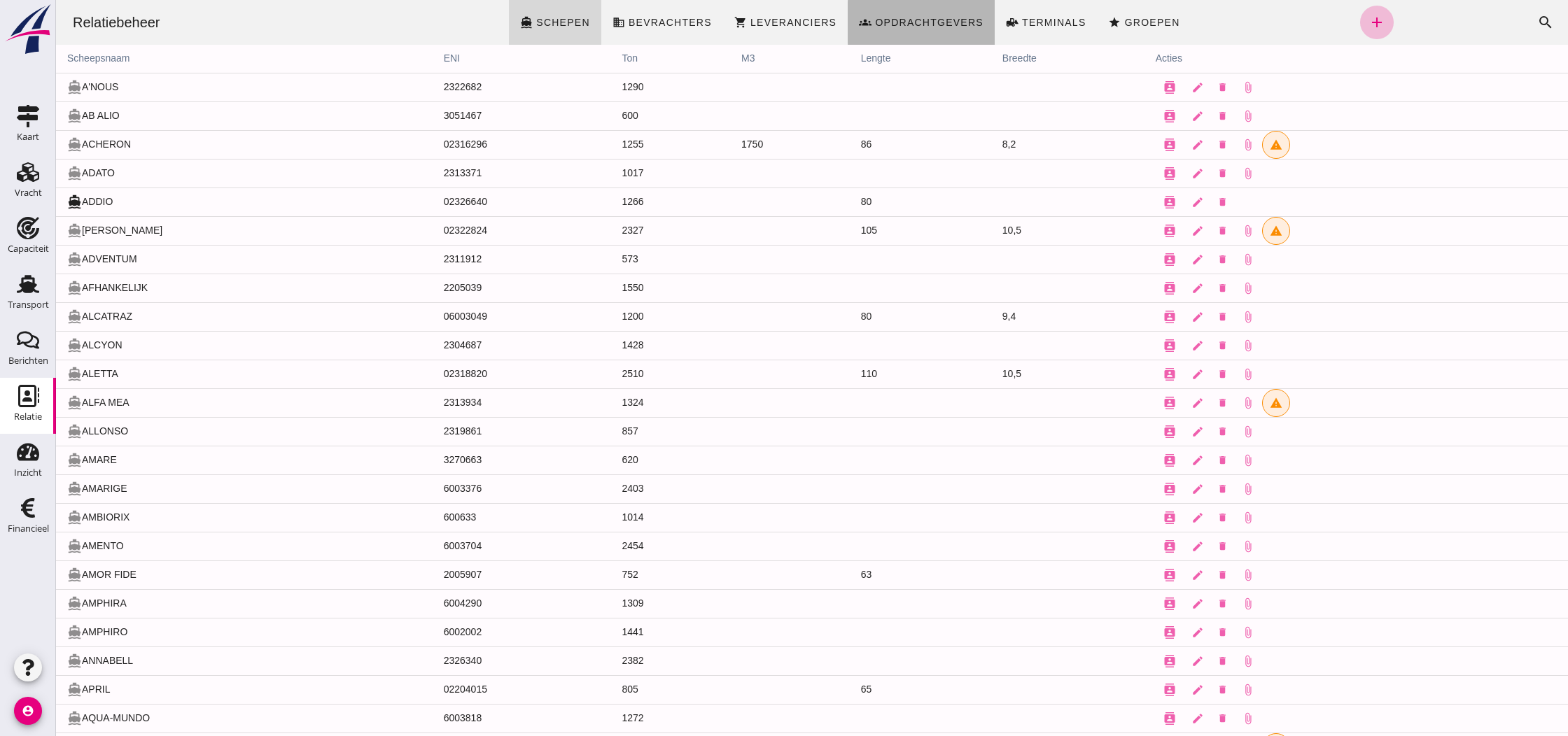
click at [904, 22] on span "Opdrachtgevers" at bounding box center [929, 23] width 109 height 11
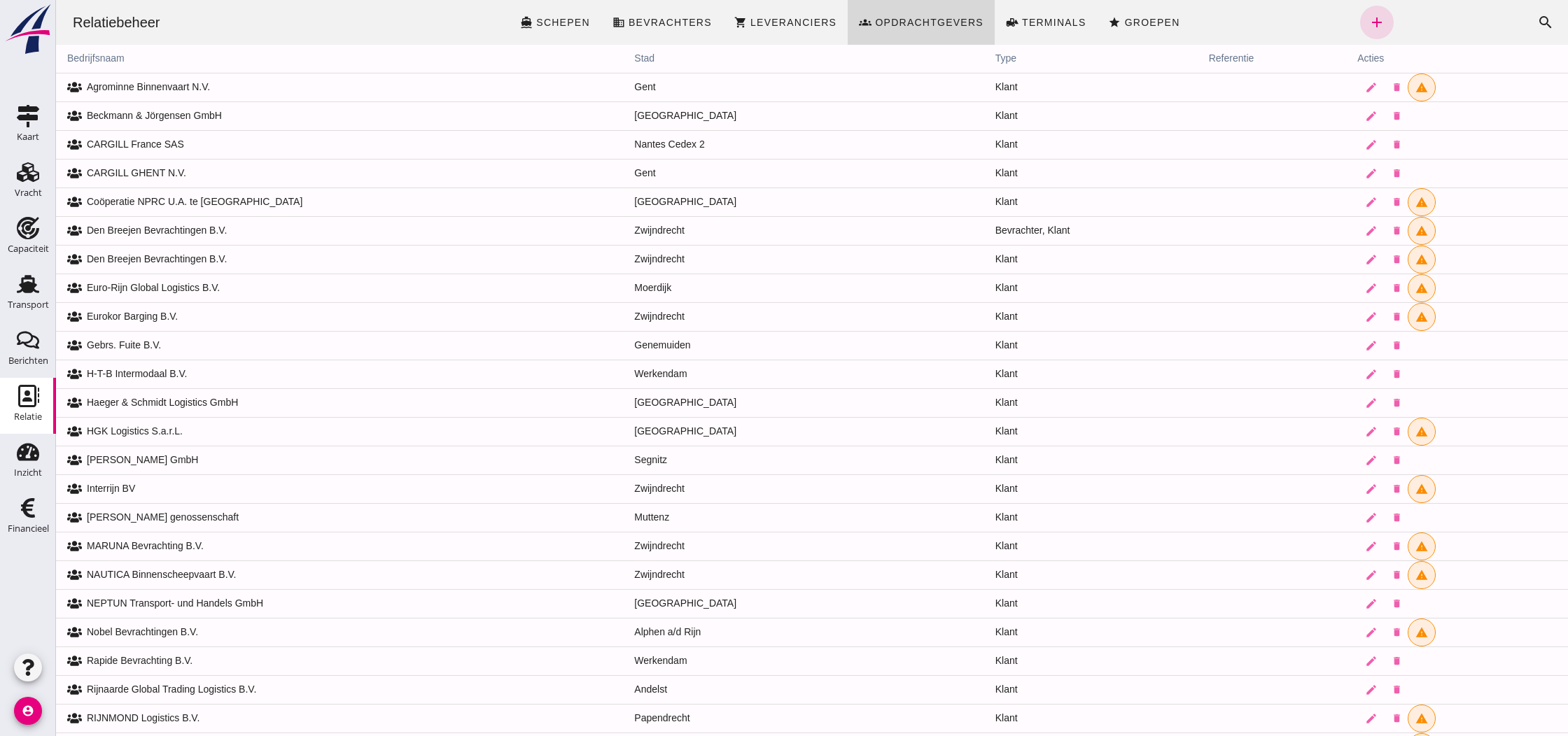
scroll to position [4, 0]
click at [73, 315] on icon at bounding box center [74, 313] width 15 height 11
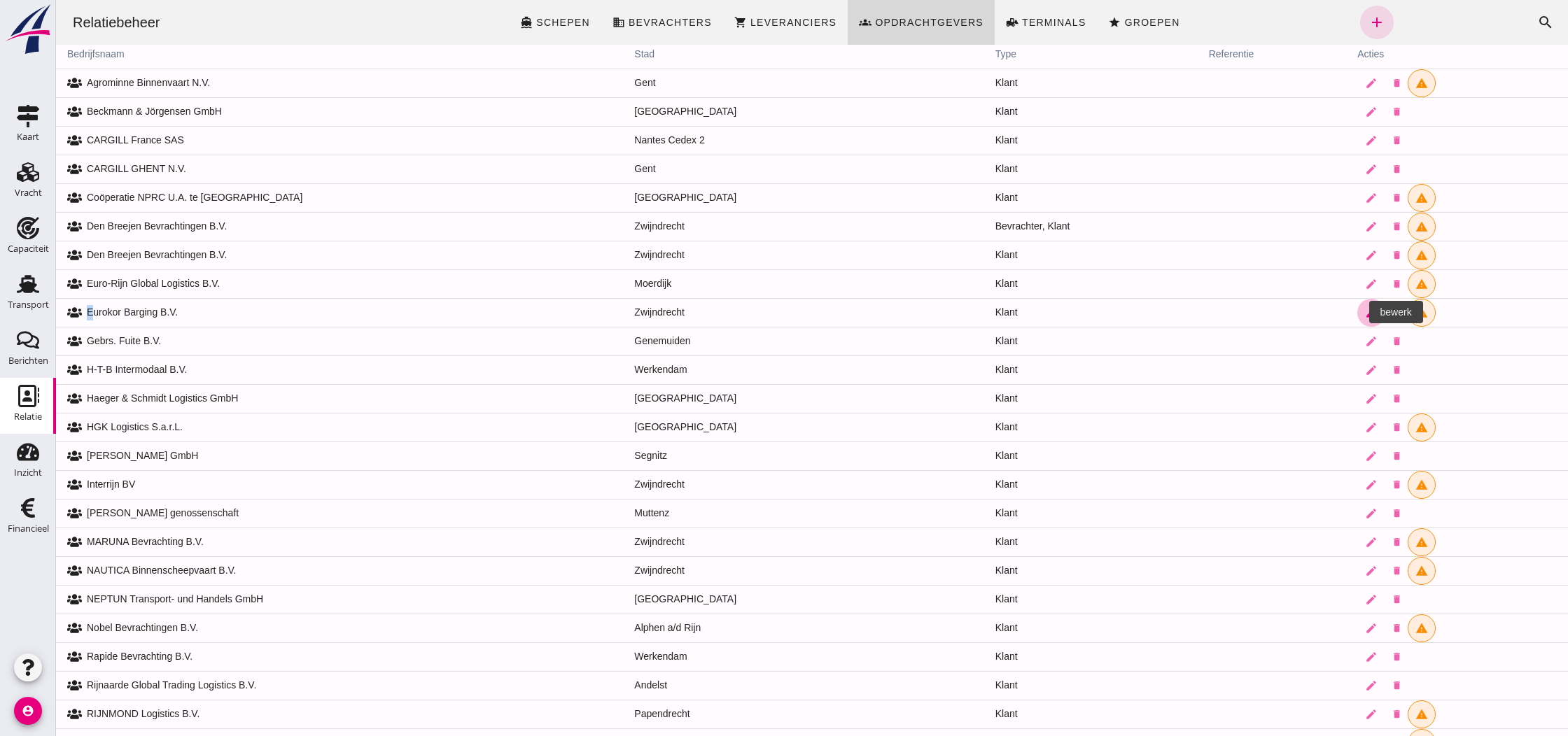
click at [1365, 315] on icon "edit" at bounding box center [1371, 312] width 12 height 12
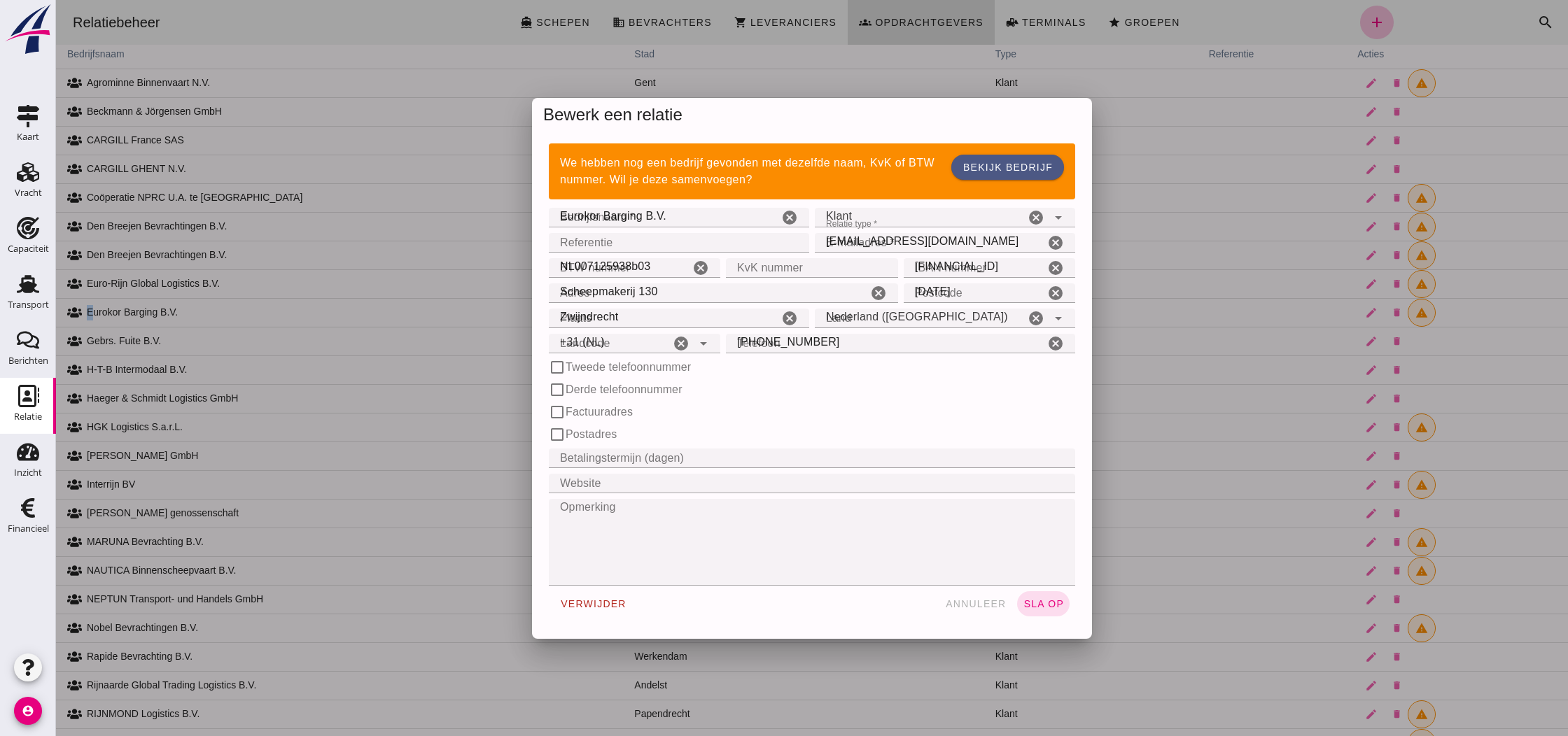
type input "+31 (NL)"
click at [985, 603] on span "annuleer" at bounding box center [976, 604] width 62 height 11
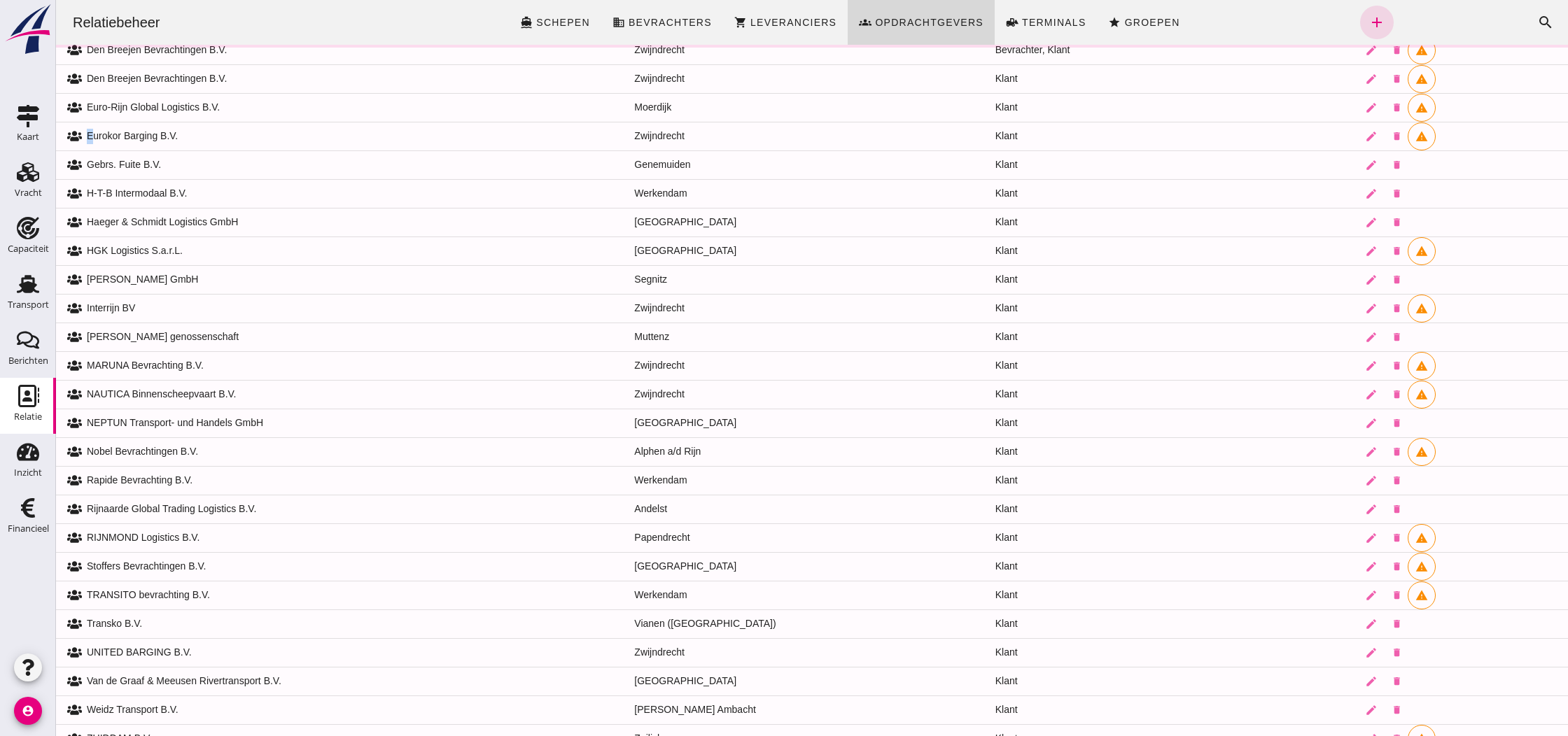
scroll to position [174, 0]
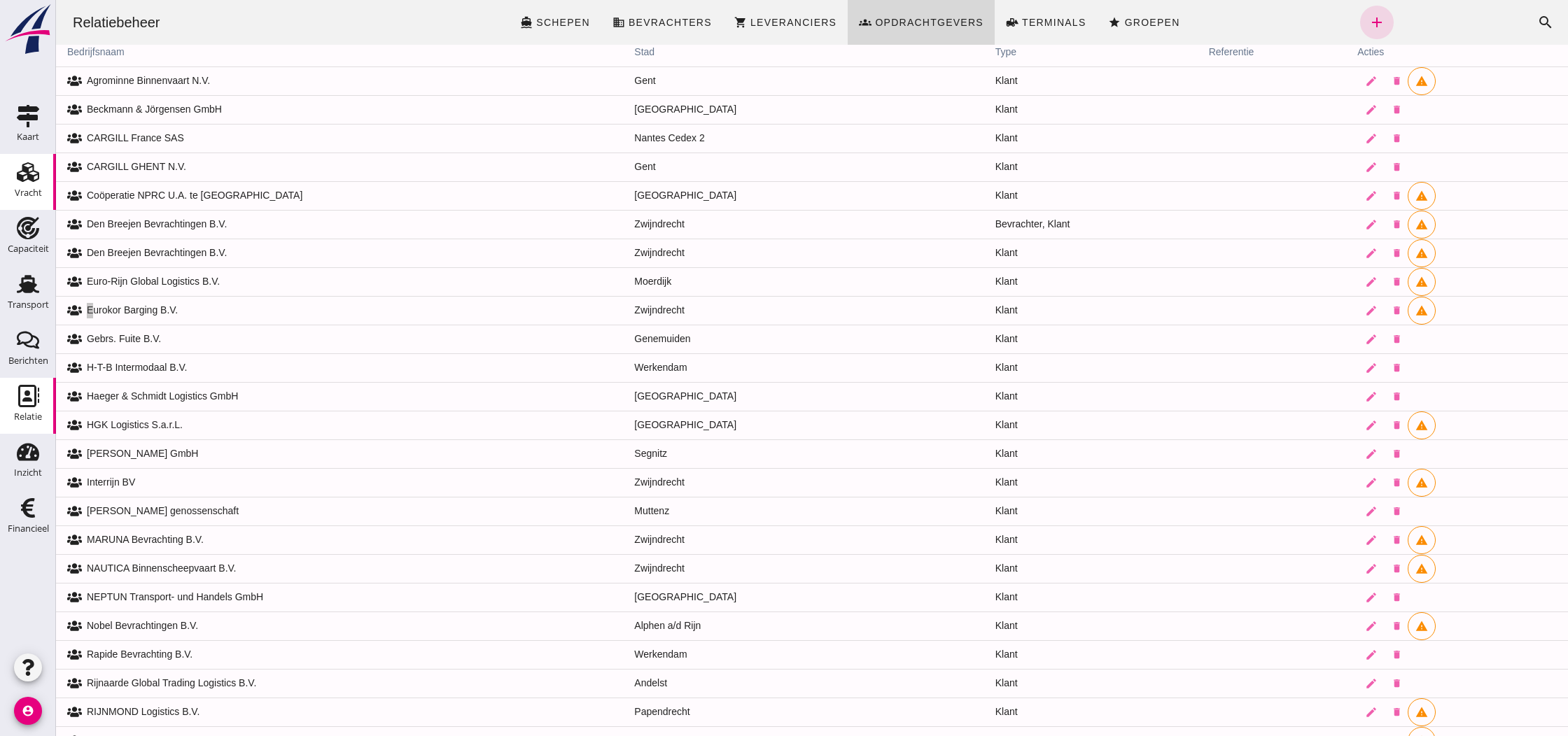
click at [32, 175] on use at bounding box center [28, 172] width 22 height 20
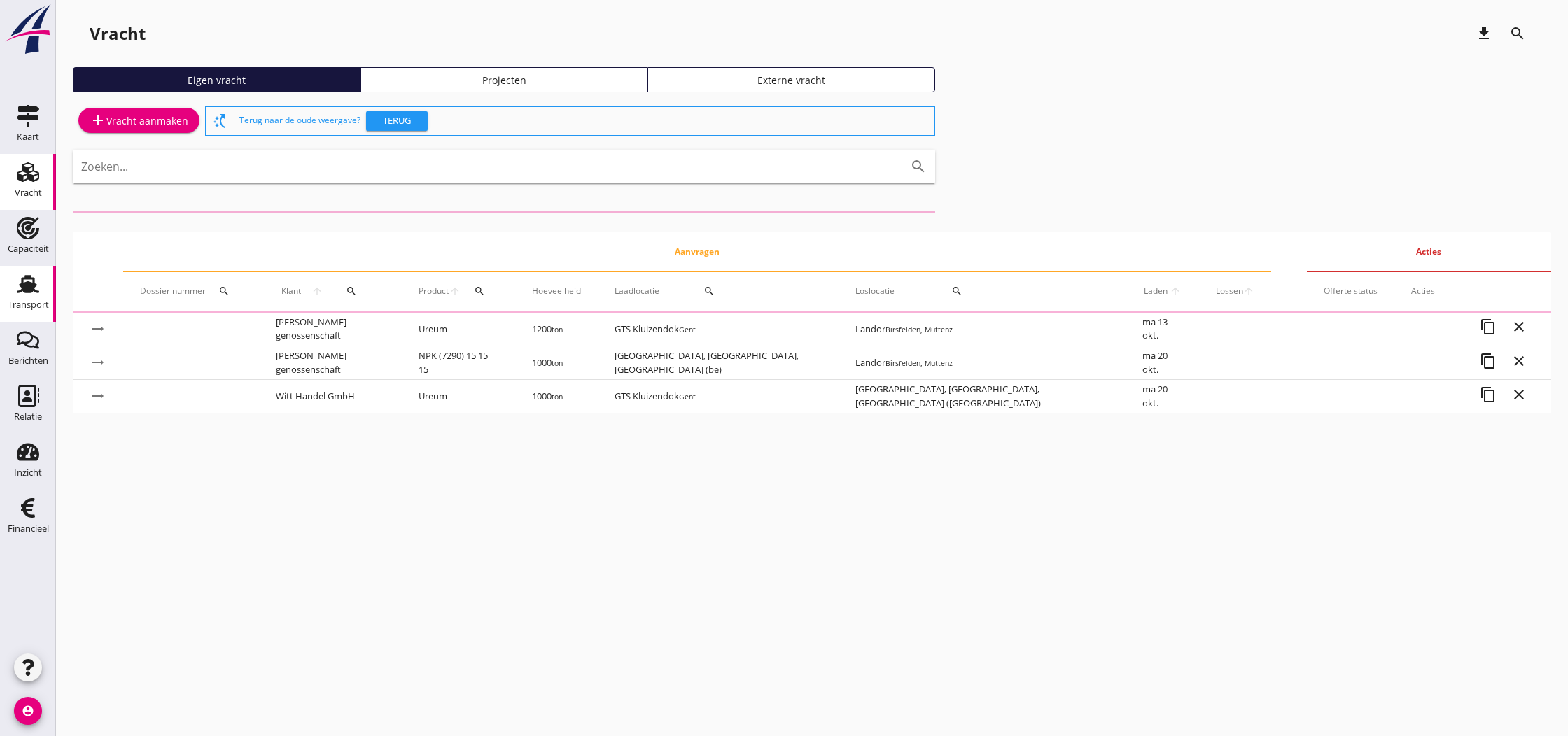
click at [32, 289] on use at bounding box center [28, 284] width 22 height 18
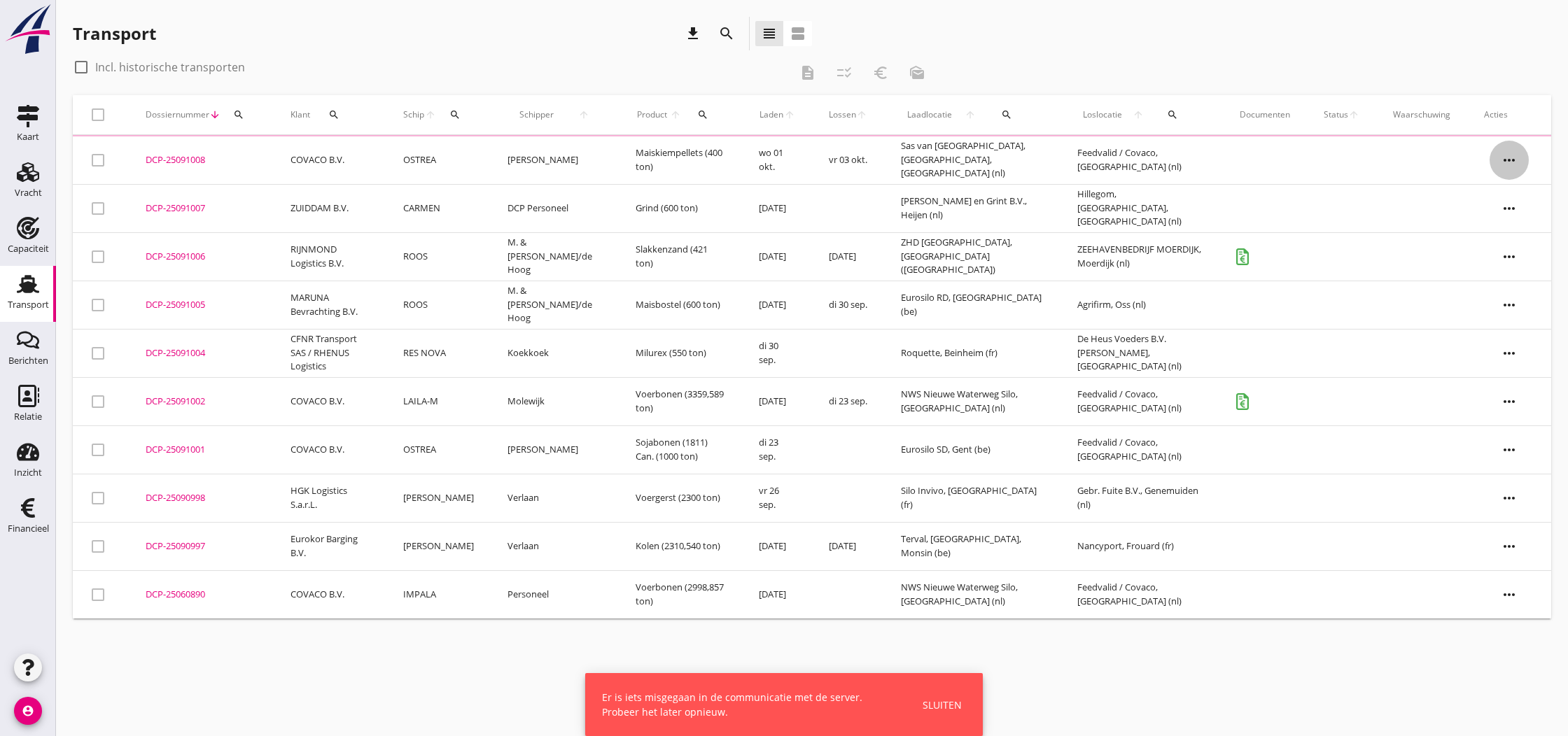
click at [1513, 161] on icon "more_horiz" at bounding box center [1509, 161] width 39 height 39
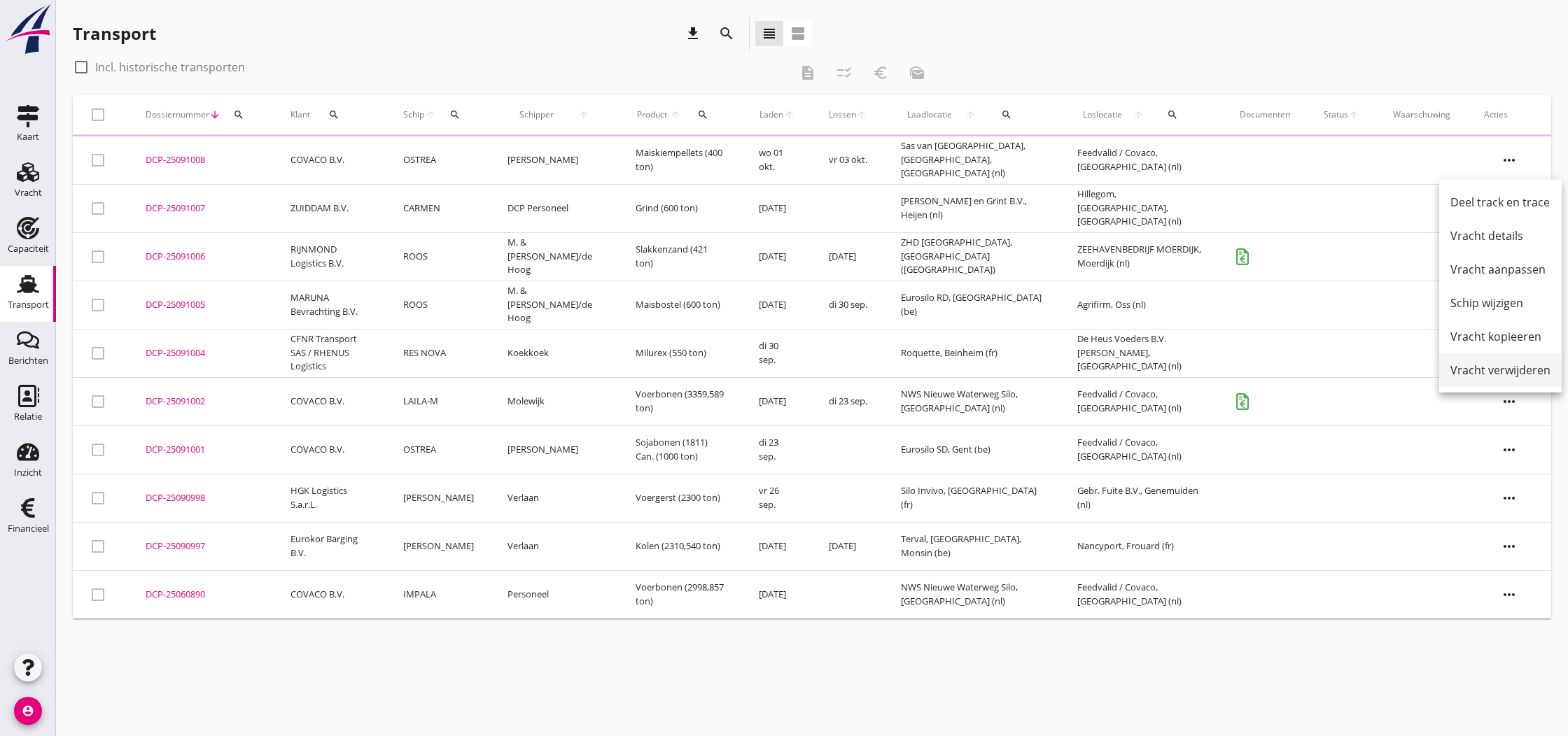
click at [1502, 372] on div "Vracht verwijderen" at bounding box center [1500, 370] width 100 height 17
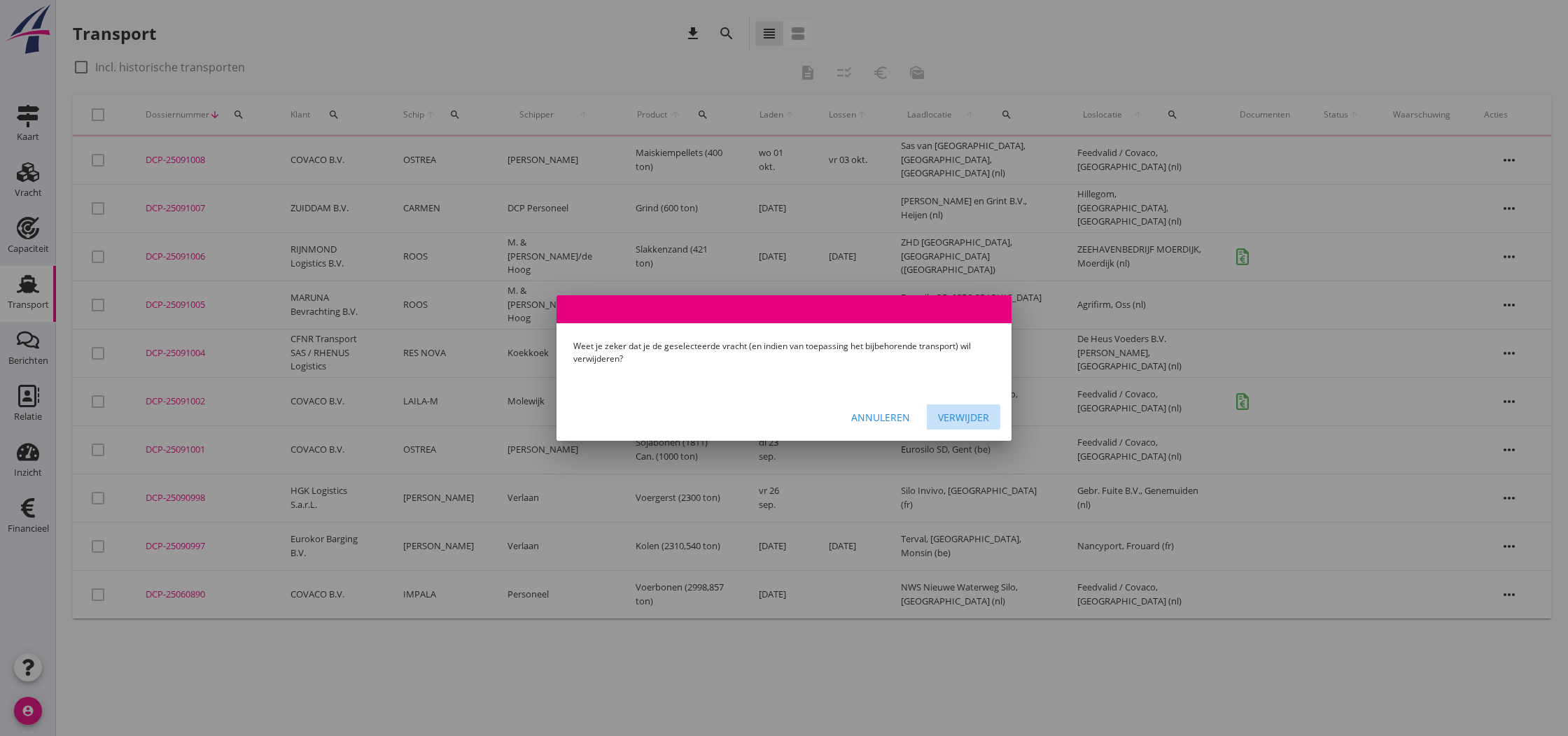
click at [973, 417] on div "Verwijder" at bounding box center [963, 417] width 51 height 15
click at [956, 417] on circle at bounding box center [955, 416] width 24 height 24
click at [590, 309] on div at bounding box center [784, 311] width 455 height 28
click at [965, 415] on icon at bounding box center [956, 417] width 31 height 31
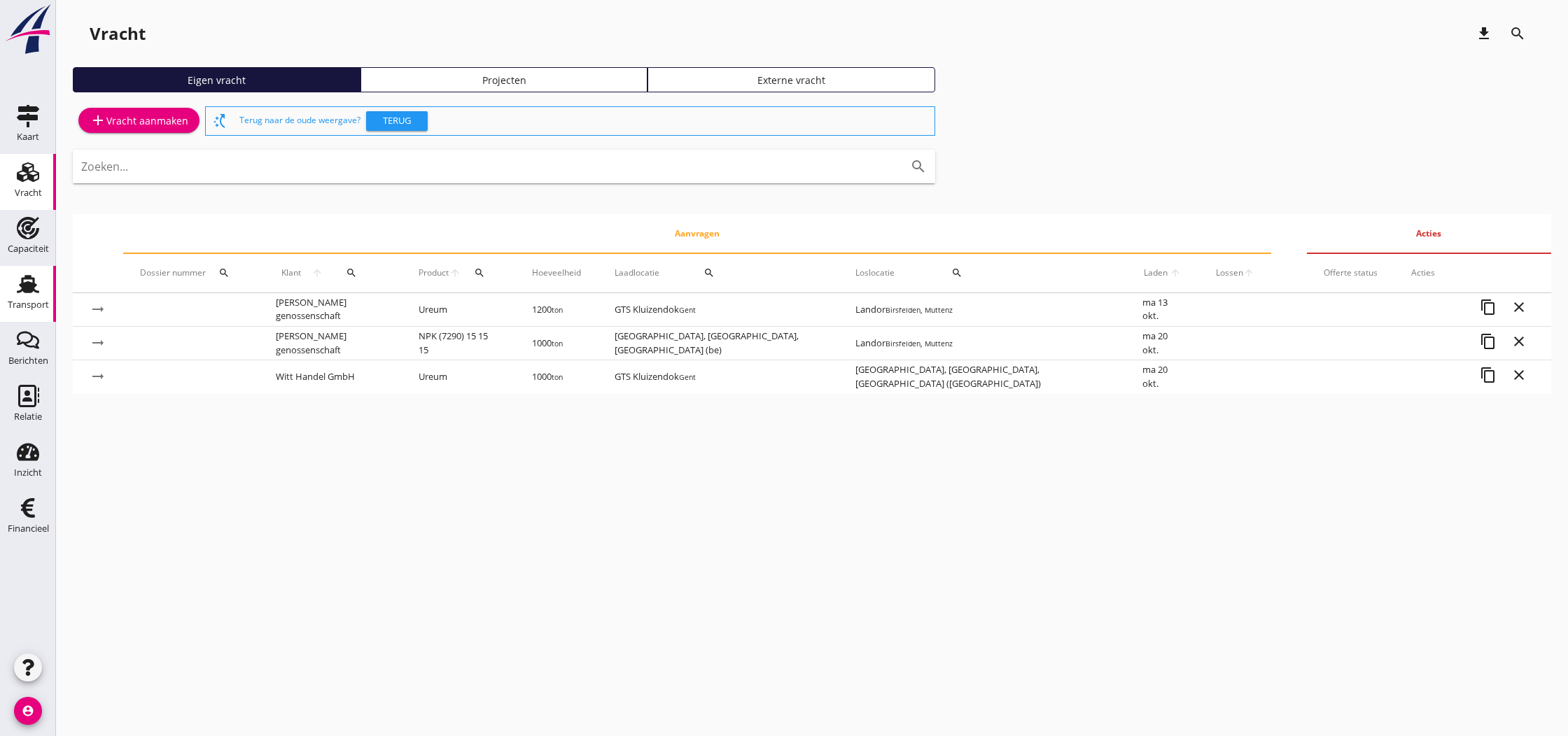
click at [32, 289] on use at bounding box center [28, 284] width 22 height 18
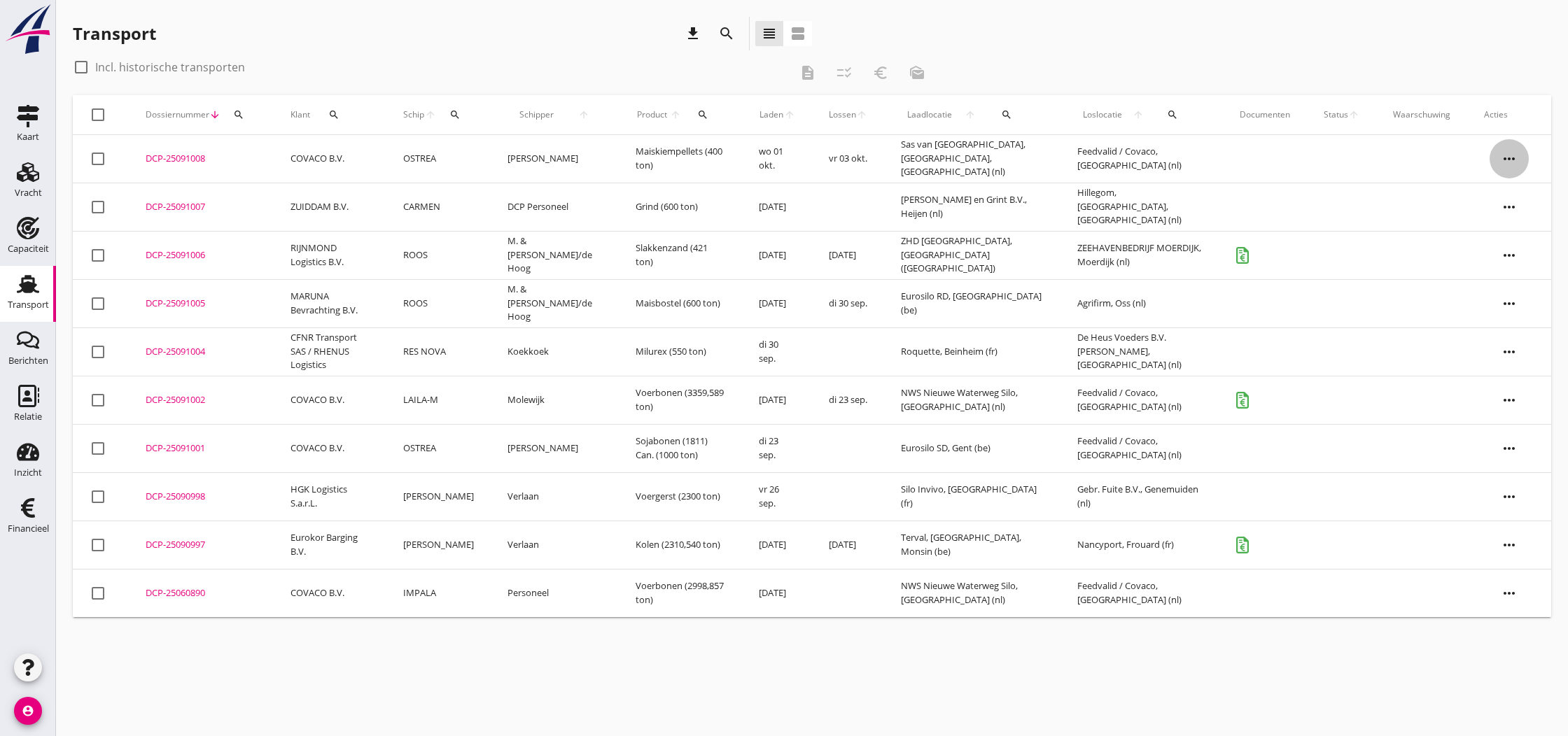
click at [1506, 161] on icon "more_horiz" at bounding box center [1509, 159] width 39 height 39
click at [1464, 368] on div "Vracht verwijderen" at bounding box center [1500, 368] width 100 height 17
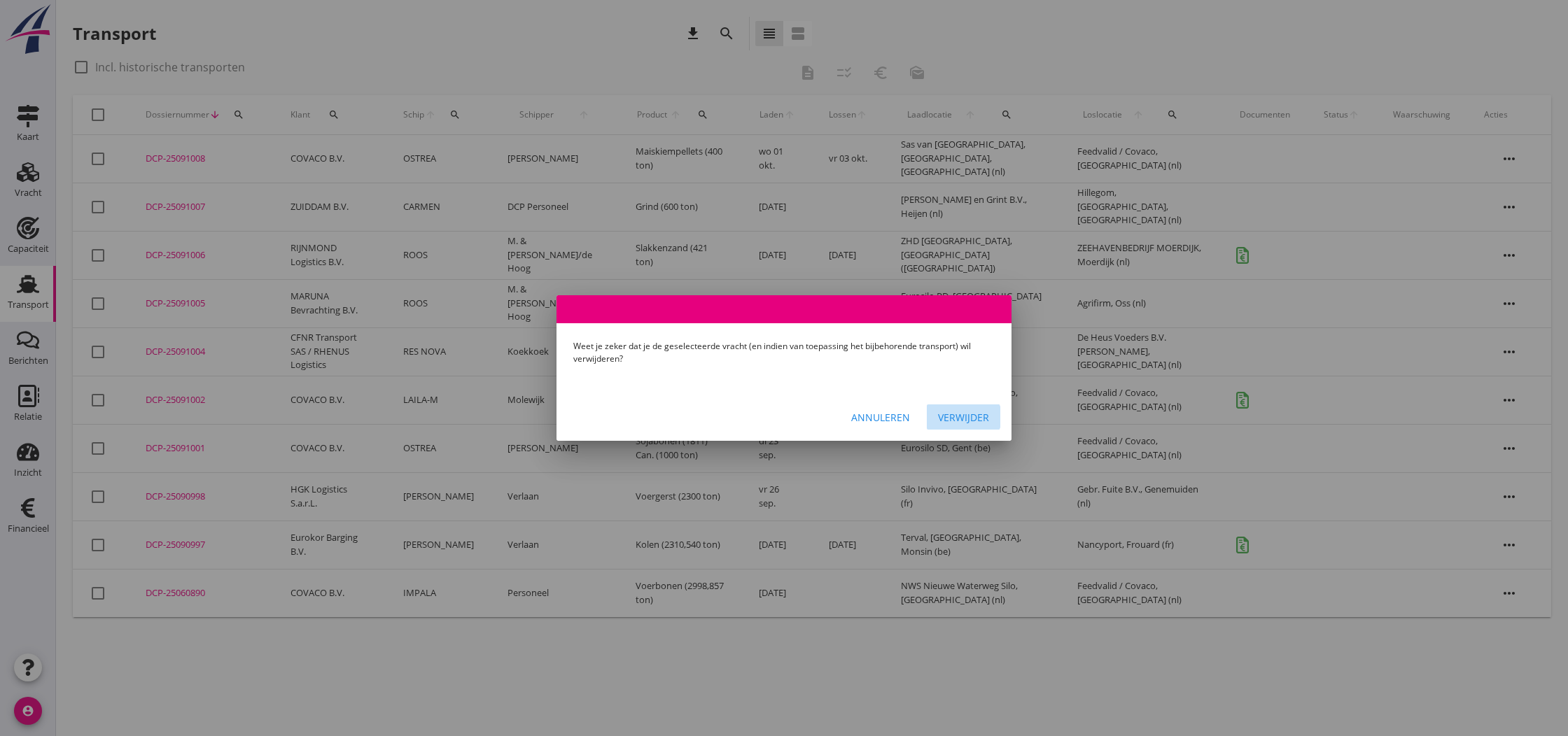
click at [966, 418] on div "Verwijder" at bounding box center [963, 417] width 51 height 15
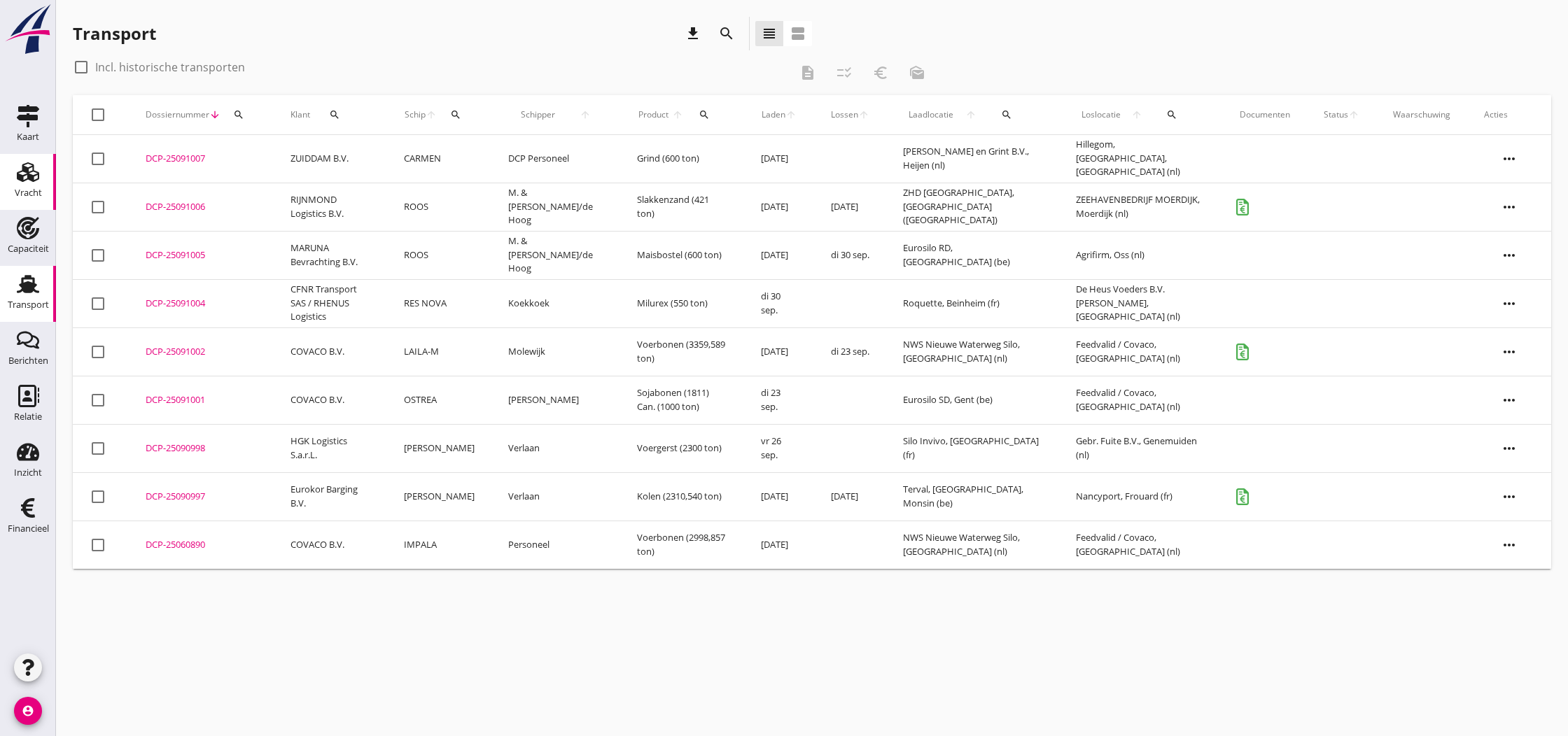
click at [26, 172] on use at bounding box center [28, 172] width 22 height 20
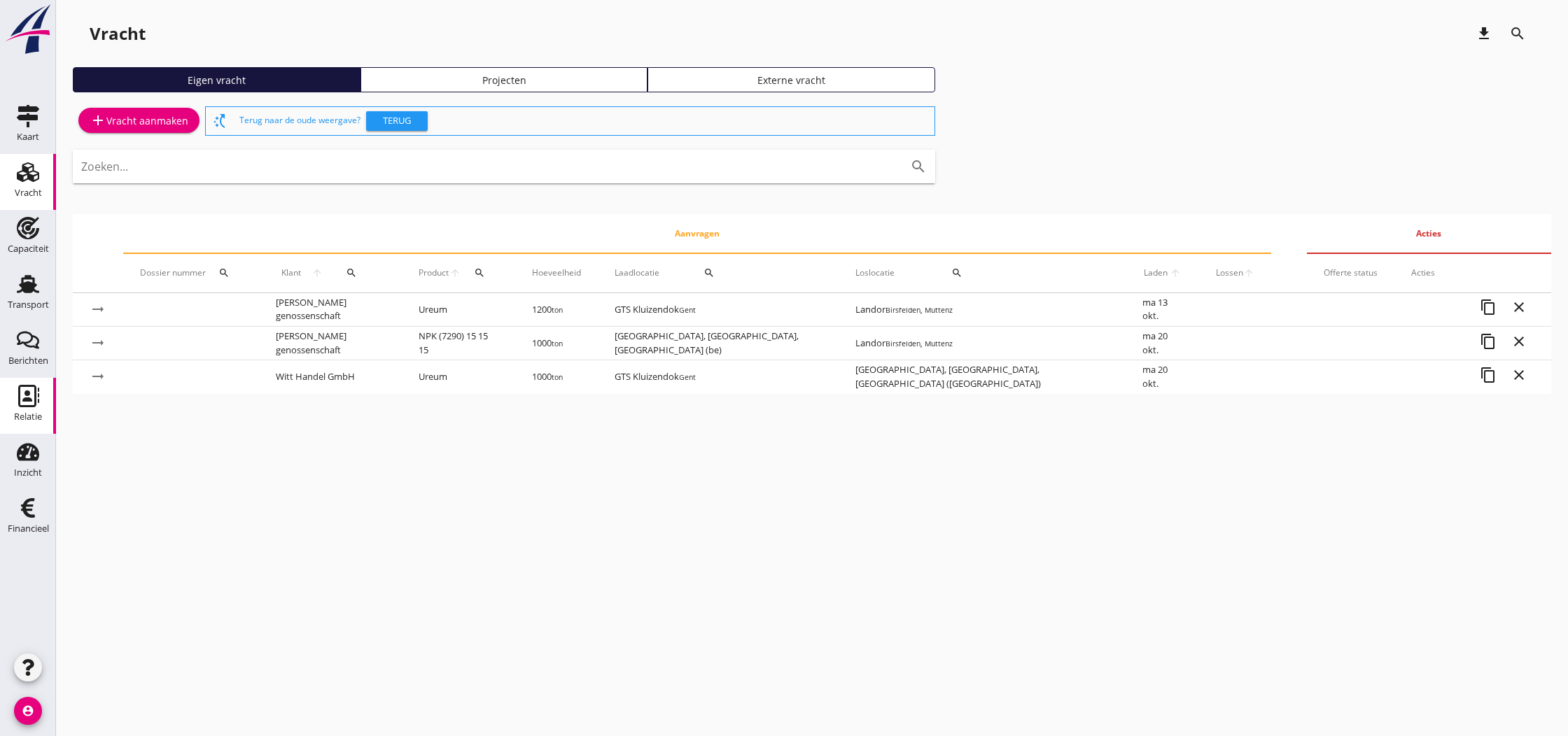
click at [29, 398] on use at bounding box center [29, 395] width 21 height 22
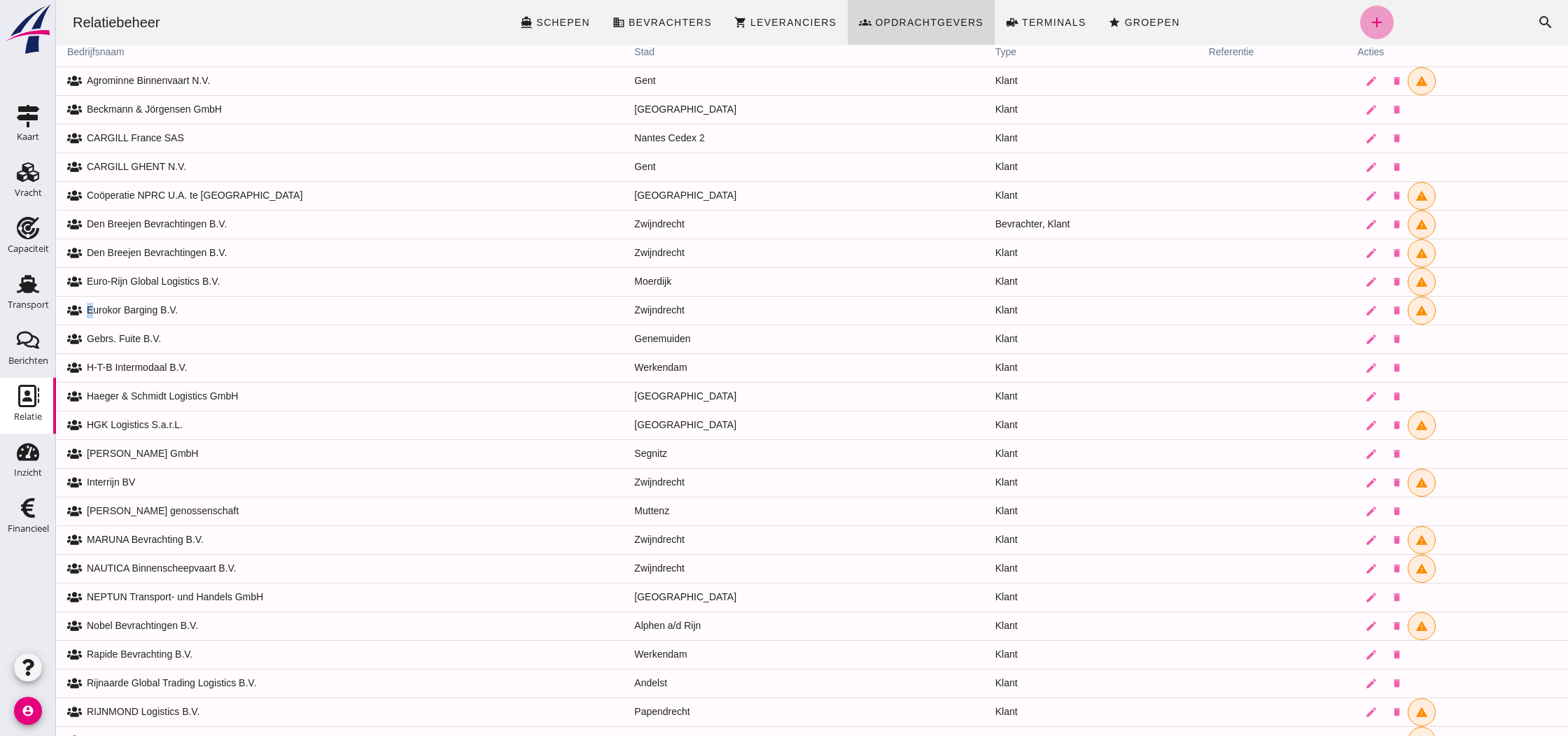
click at [1372, 23] on icon "add" at bounding box center [1376, 22] width 17 height 17
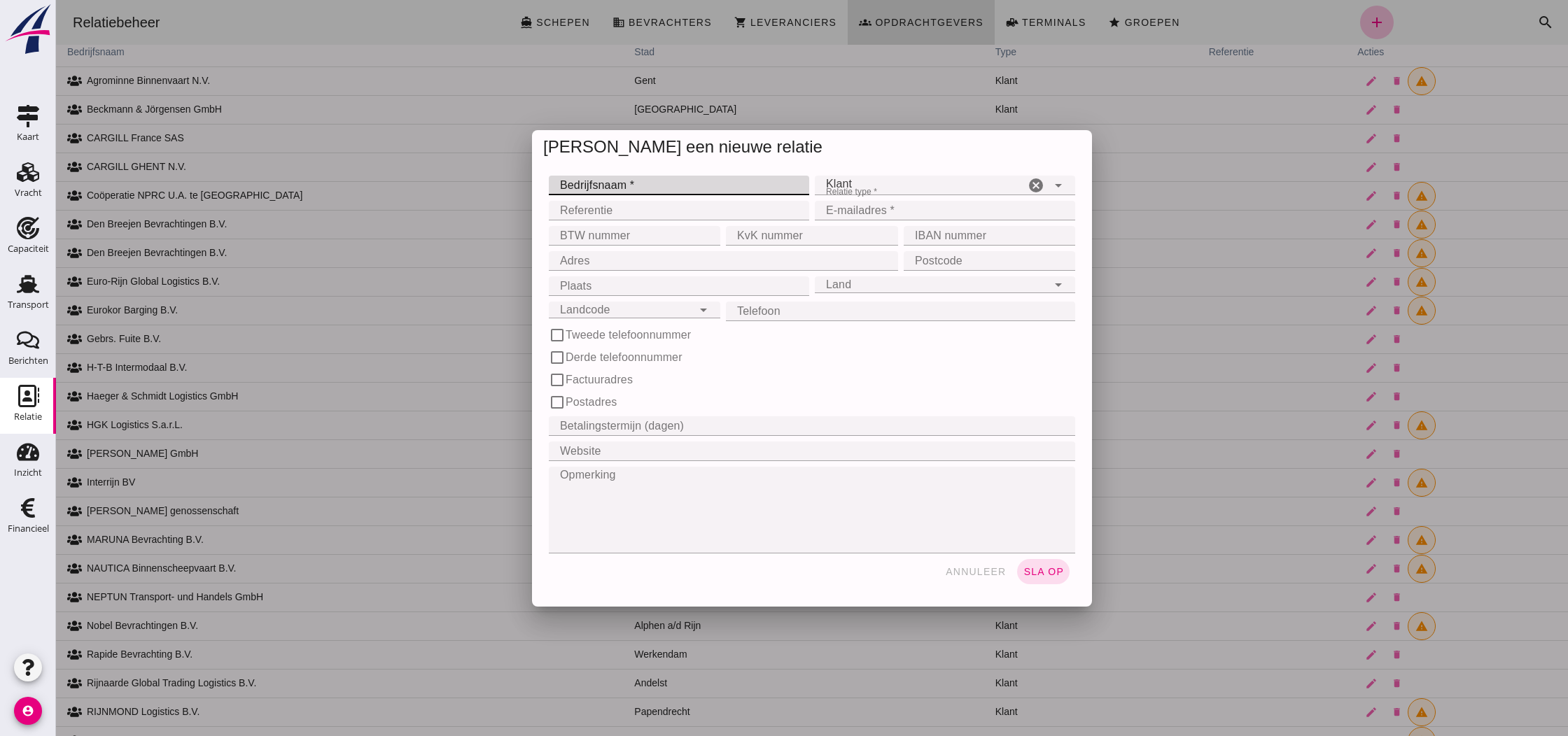
click at [696, 183] on input "Bedrijfsnaam *" at bounding box center [674, 185] width 252 height 20
type input "FeedValid B.V."
click at [916, 213] on input "E-mailadres *" at bounding box center [940, 210] width 252 height 20
type input "[EMAIL_ADDRESS][DOMAIN_NAME]"
click at [661, 236] on input "BTW nummer" at bounding box center [630, 236] width 163 height 20
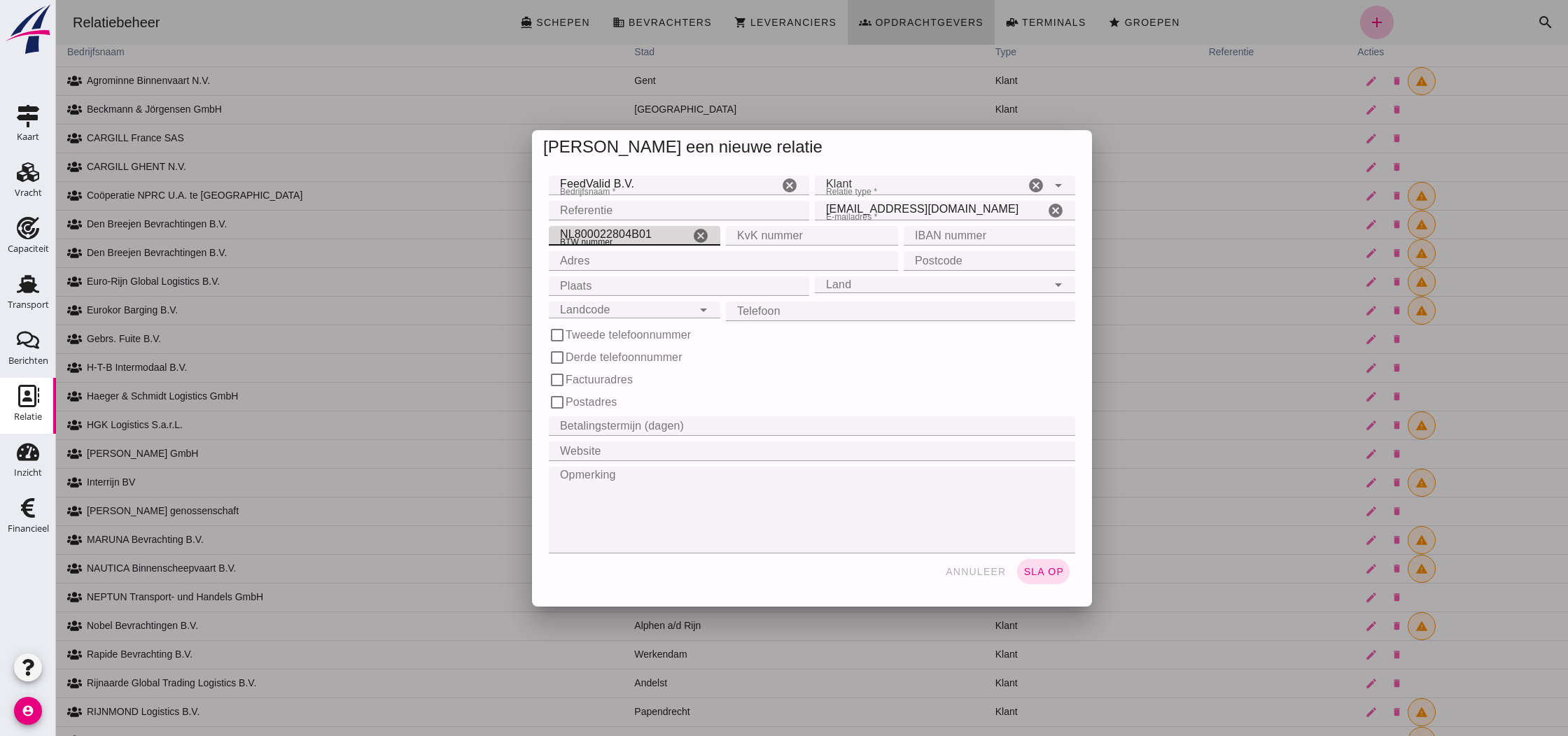
type input "NL800022804B01"
click at [775, 236] on input "KvK nummer" at bounding box center [807, 236] width 163 height 20
type input "30102497"
click at [976, 236] on input "IBAN nummer" at bounding box center [985, 236] width 163 height 20
type input "[FINANCIAL_ID]"
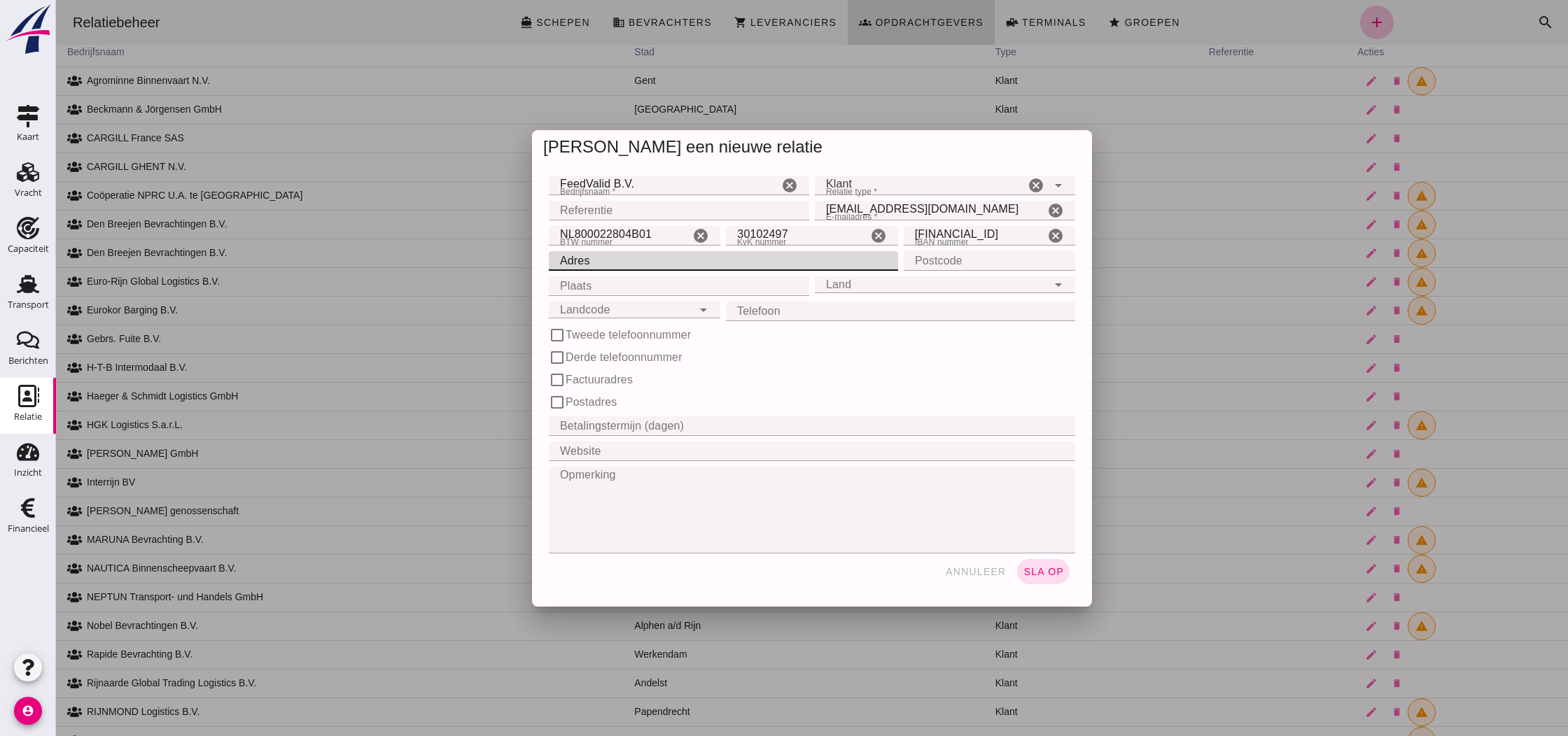
click at [731, 264] on input "Adres" at bounding box center [719, 261] width 341 height 20
type input "[STREET_ADDRESS]"
click at [934, 262] on input "Postcode" at bounding box center [985, 261] width 163 height 20
type input "5301 LL"
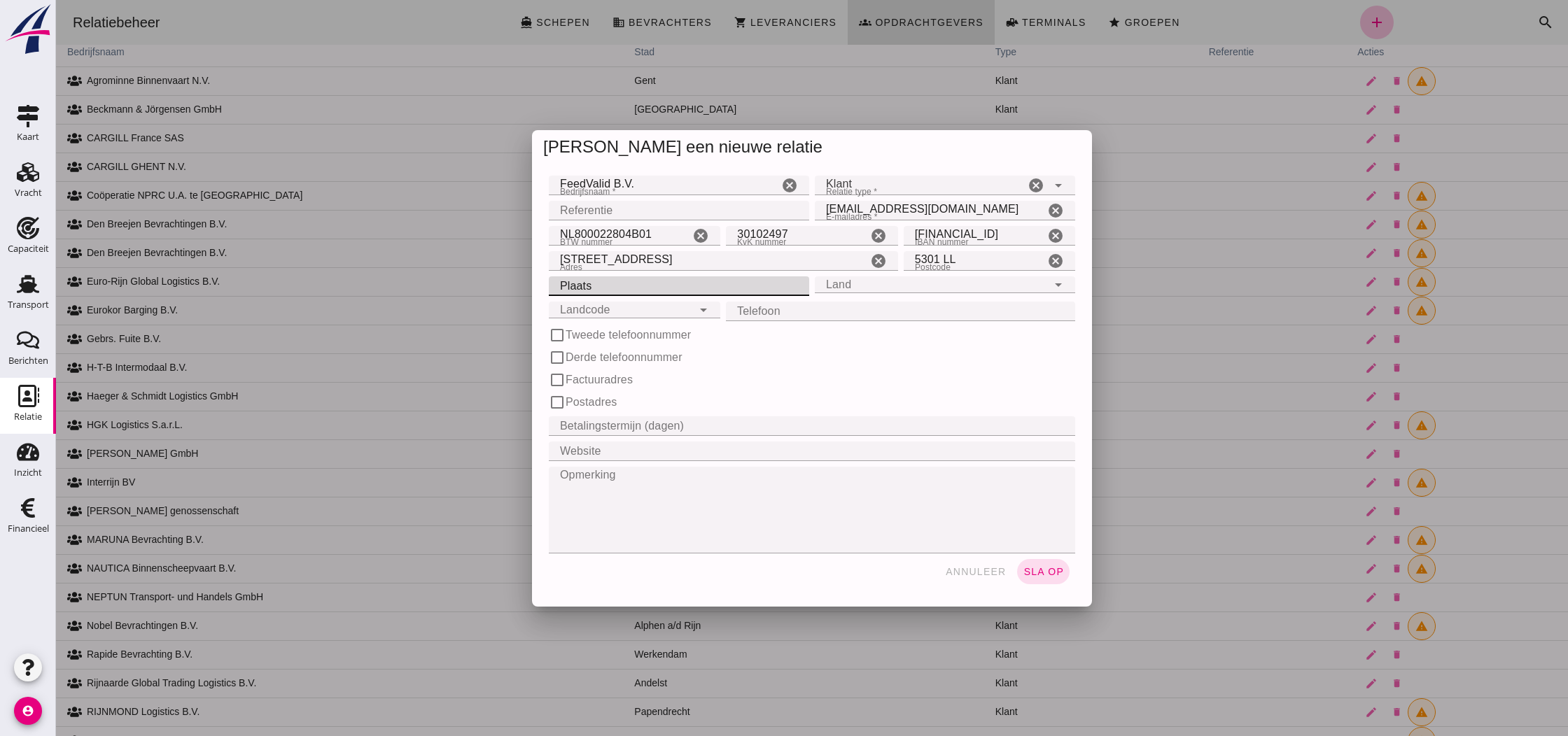
click at [637, 286] on input "Plaats" at bounding box center [674, 286] width 252 height 20
type input "Zaltbommel"
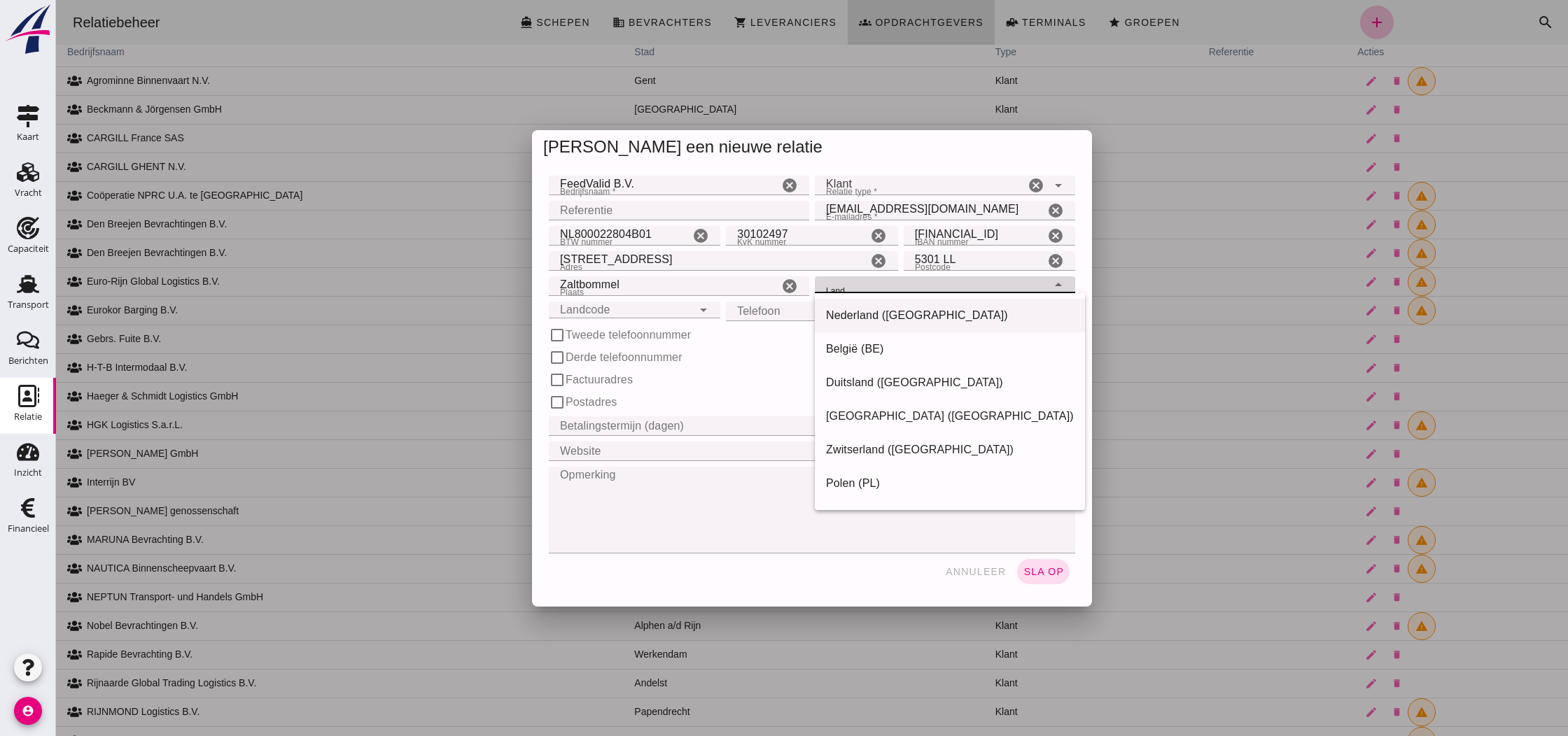
click at [934, 312] on div "Nederland ([GEOGRAPHIC_DATA])" at bounding box center [950, 315] width 248 height 17
type input "Nederland ([GEOGRAPHIC_DATA])"
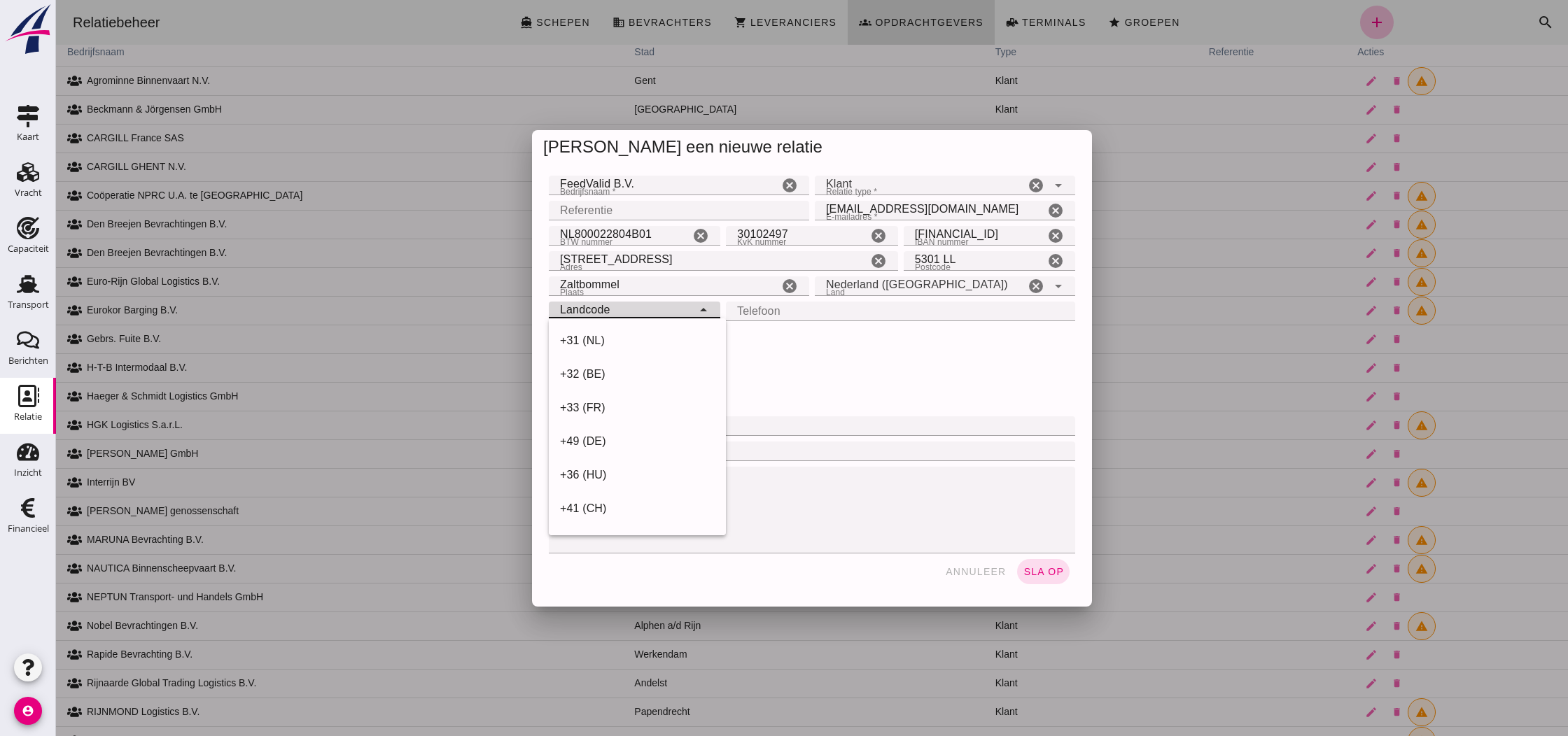
click at [700, 311] on icon "arrow_drop_down" at bounding box center [703, 310] width 17 height 17
drag, startPoint x: 623, startPoint y: 336, endPoint x: 717, endPoint y: 324, distance: 94.8
click at [623, 336] on div "+31 (NL)" at bounding box center [638, 341] width 155 height 17
type input "+31 (NL)"
click at [746, 316] on input "Telefoon" at bounding box center [896, 311] width 341 height 20
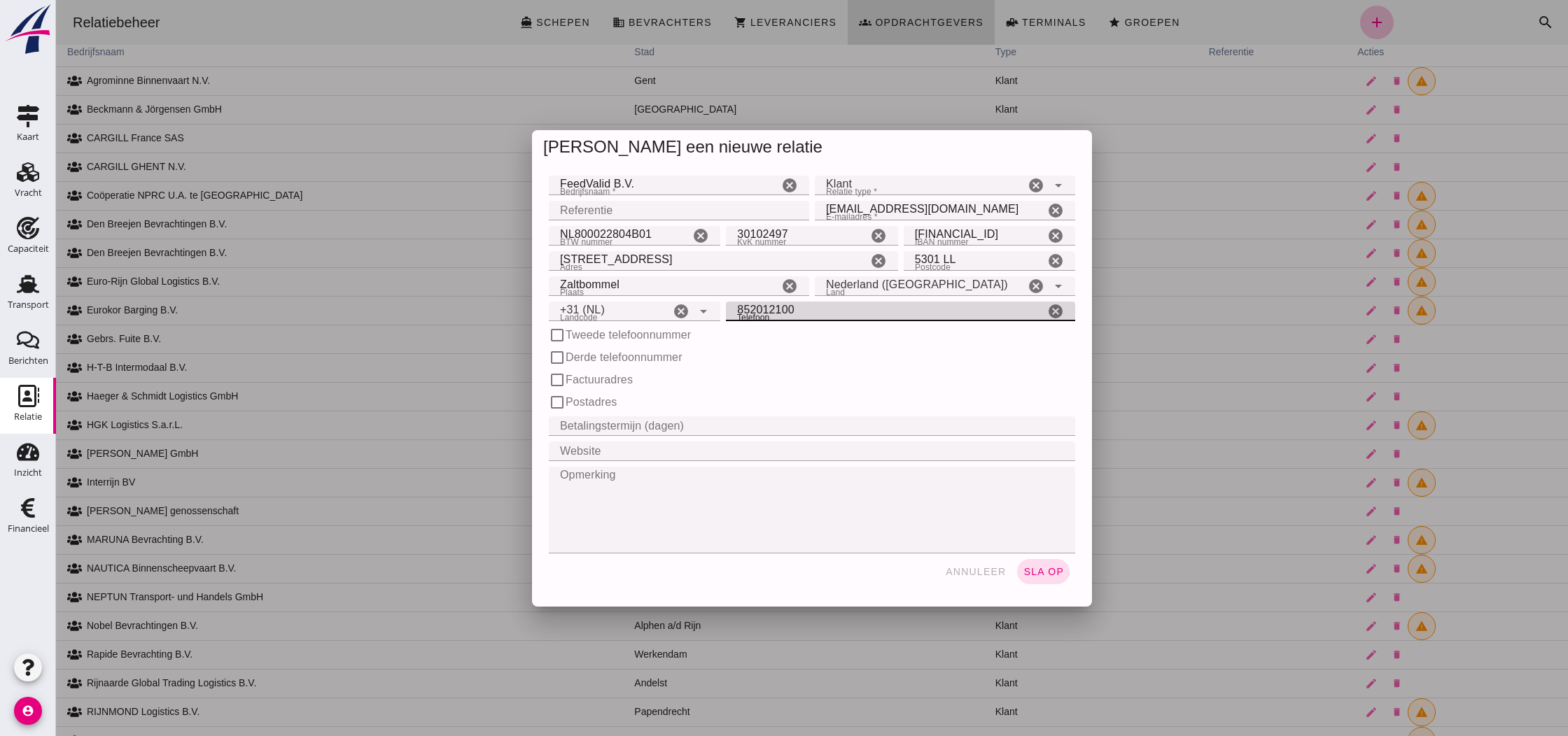
type input "852012100"
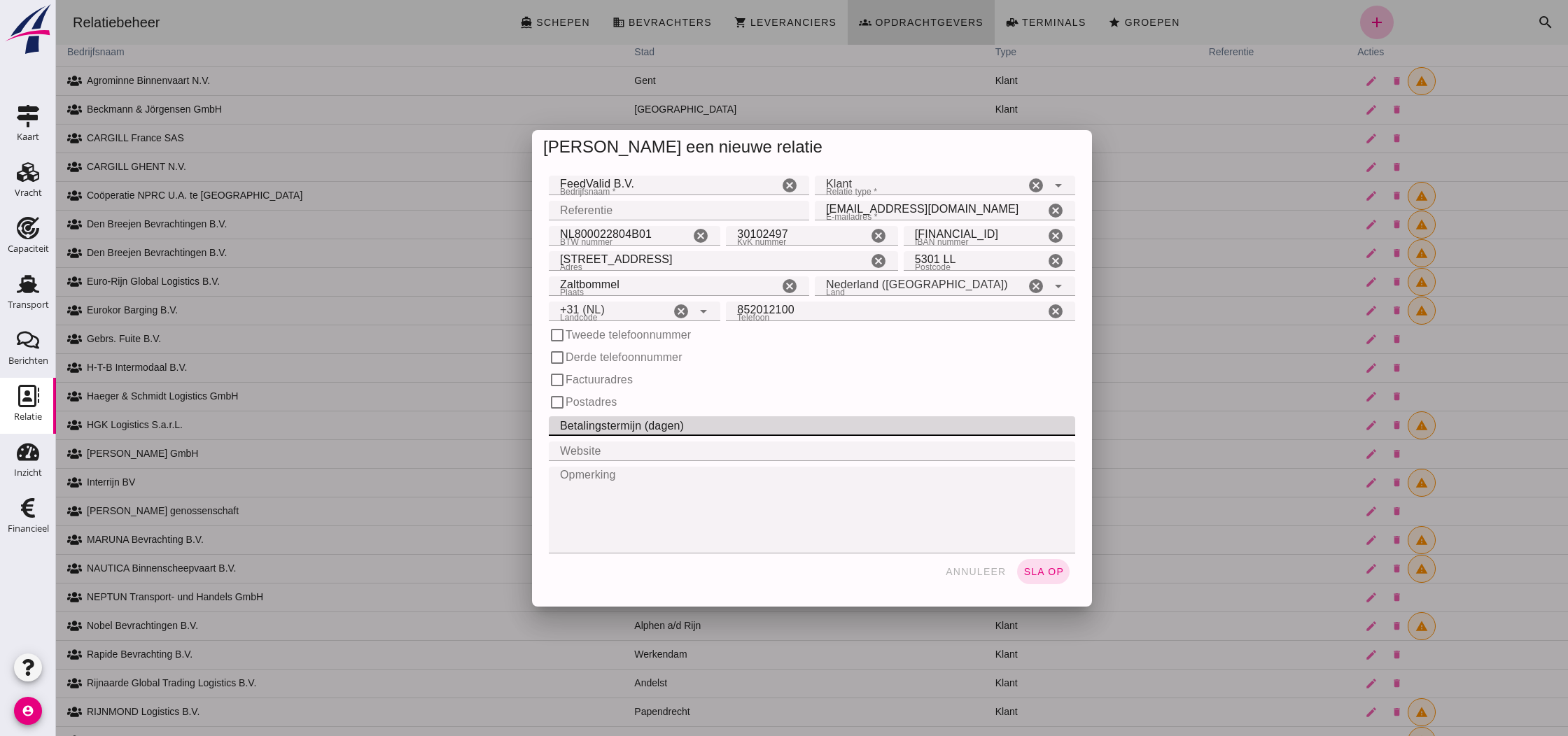
click at [634, 425] on input "Betalingstermijn (dagen)" at bounding box center [807, 426] width 518 height 20
click at [651, 433] on input "Betalingstermijn (dagen)" at bounding box center [807, 426] width 518 height 20
type input "30"
click at [706, 481] on textarea "Opmerking" at bounding box center [807, 510] width 518 height 86
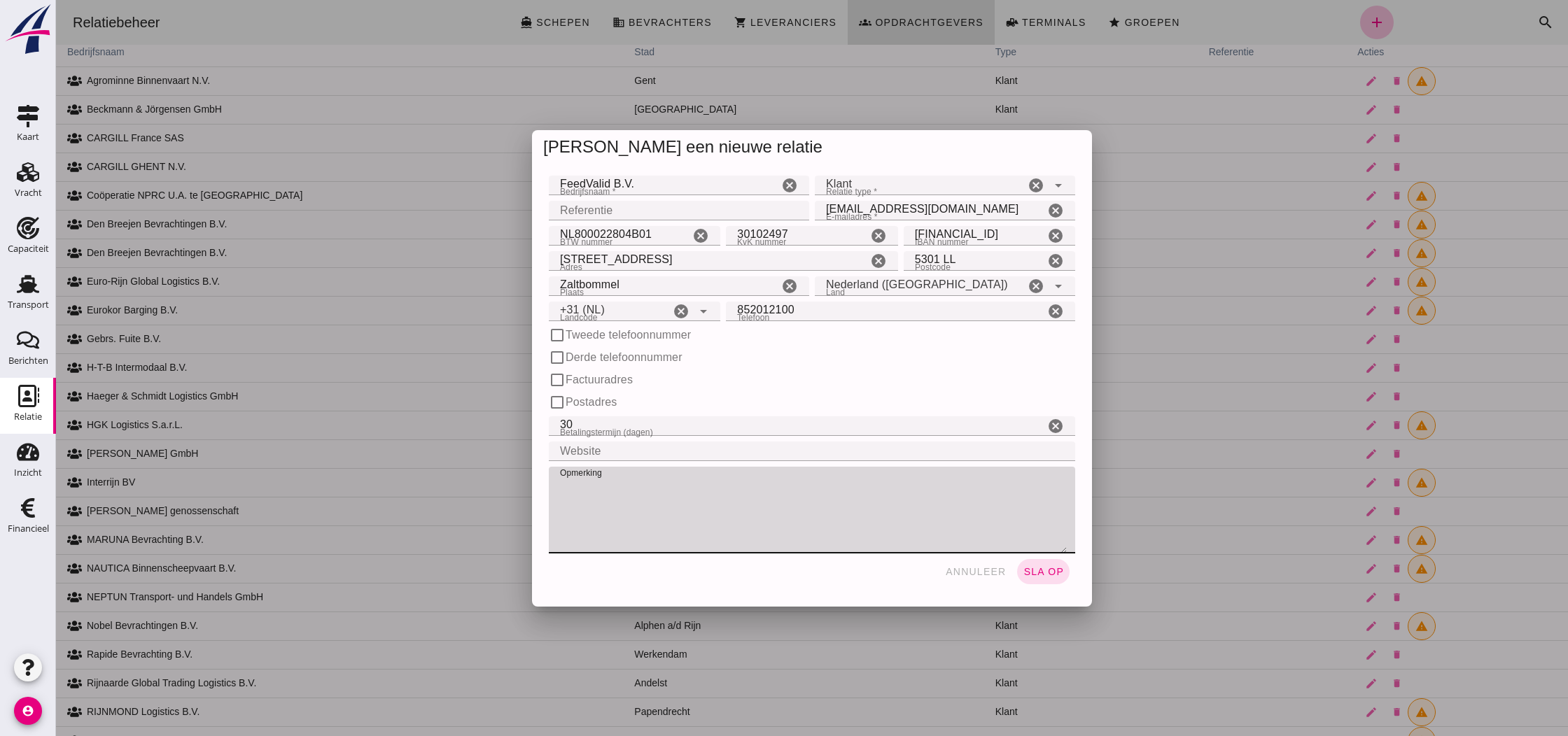
click at [573, 378] on label "Factuuradres" at bounding box center [599, 380] width 67 height 17
click at [566, 378] on input "Factuuradres" at bounding box center [557, 380] width 17 height 17
checkbox input "true"
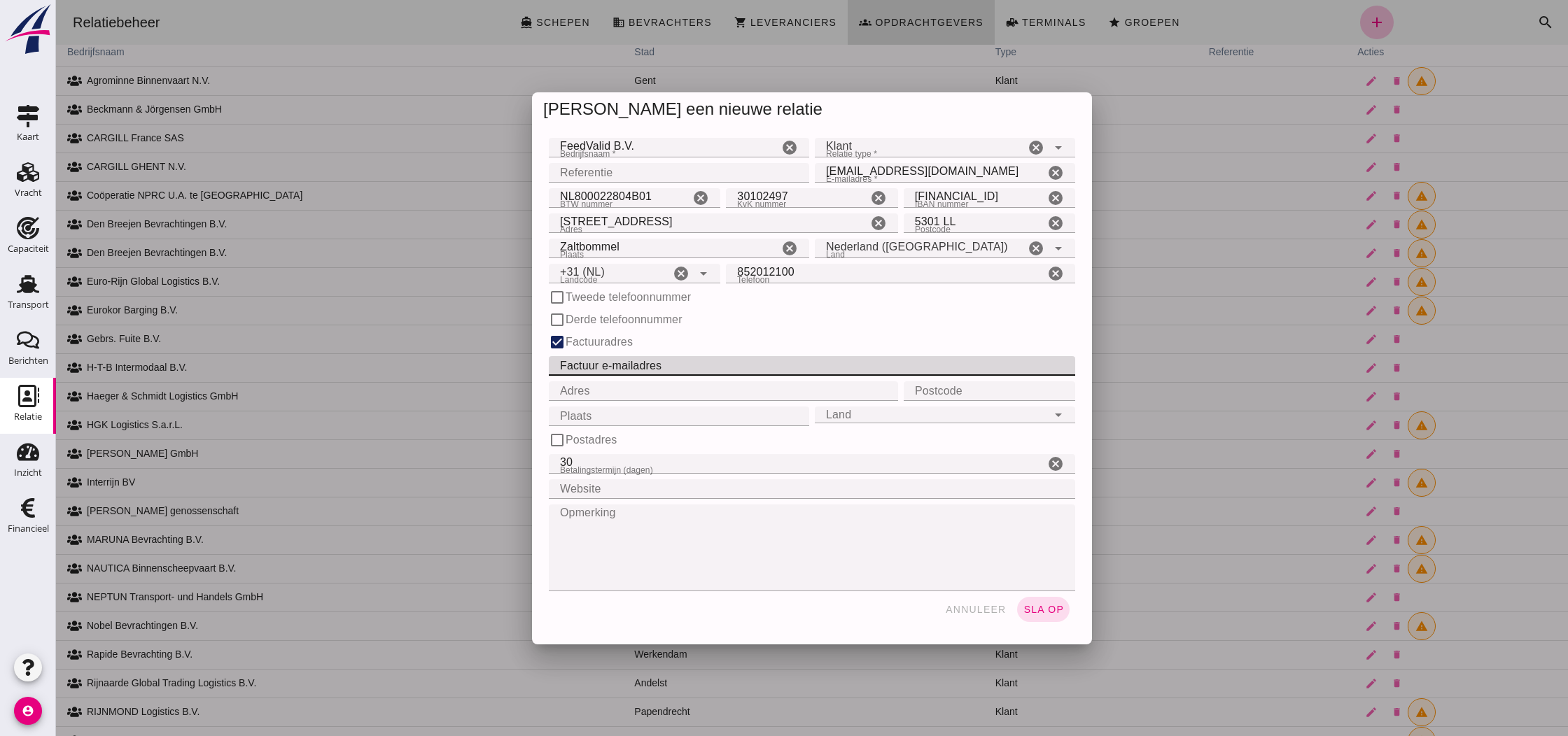
click at [607, 368] on input "Factuur e-mailadres" at bounding box center [807, 366] width 518 height 20
type input "[EMAIL_ADDRESS][DOMAIN_NAME]"
click at [597, 393] on input "Adres" at bounding box center [719, 391] width 341 height 20
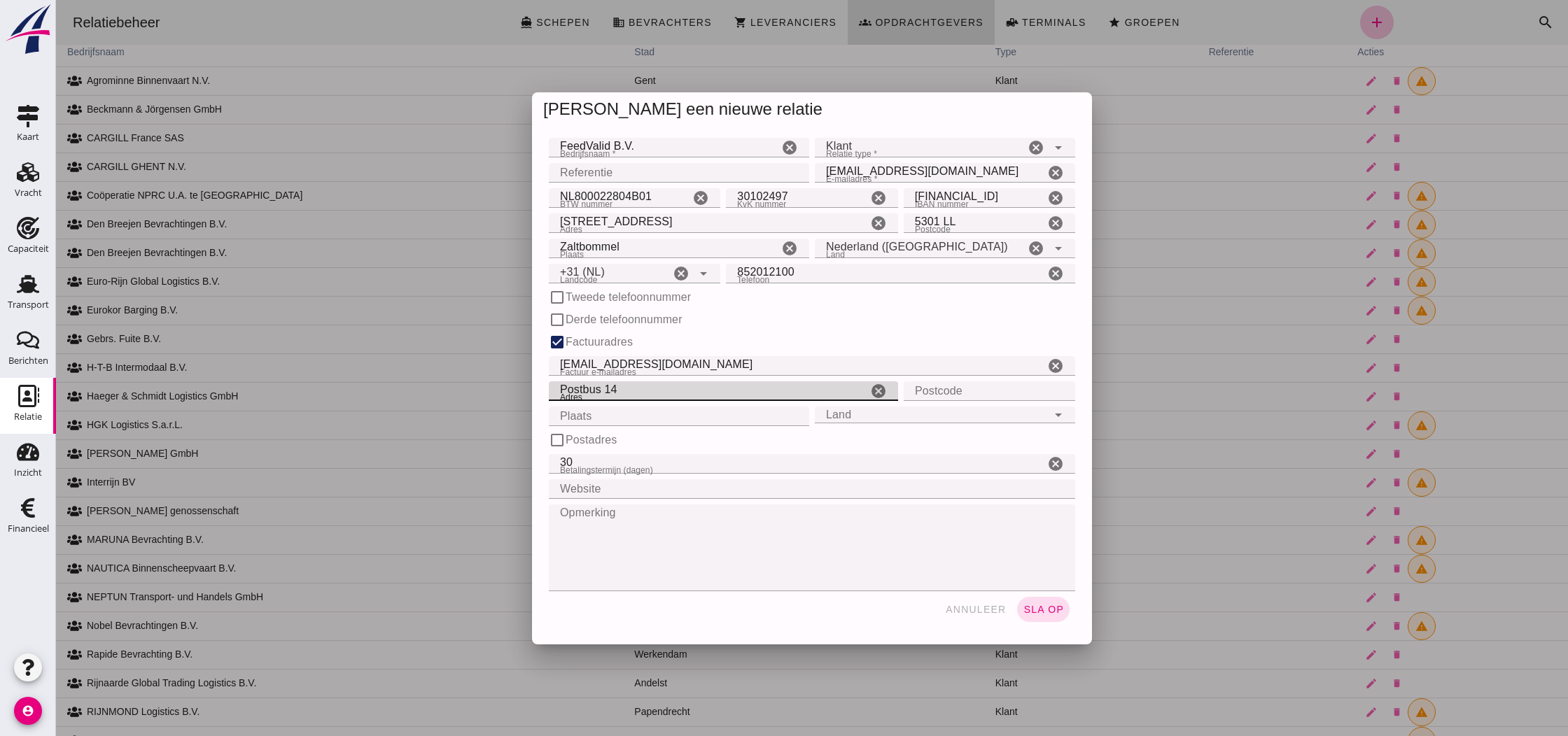
type input "Postbus 14"
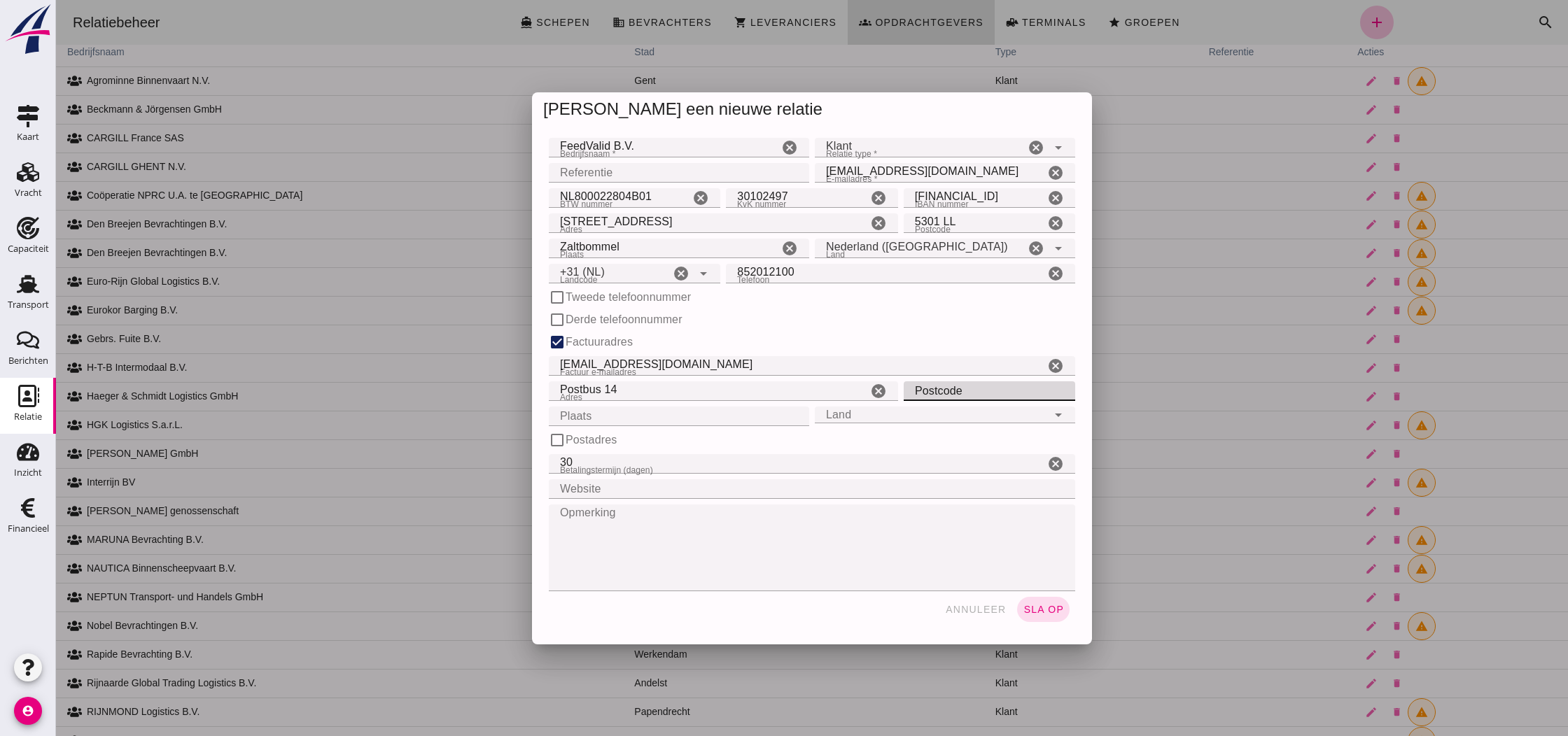
click at [938, 390] on input "Postcode" at bounding box center [985, 391] width 163 height 20
type input "4284 ZG"
click at [741, 419] on input "Plaats" at bounding box center [674, 416] width 252 height 20
type input "Rijswijk"
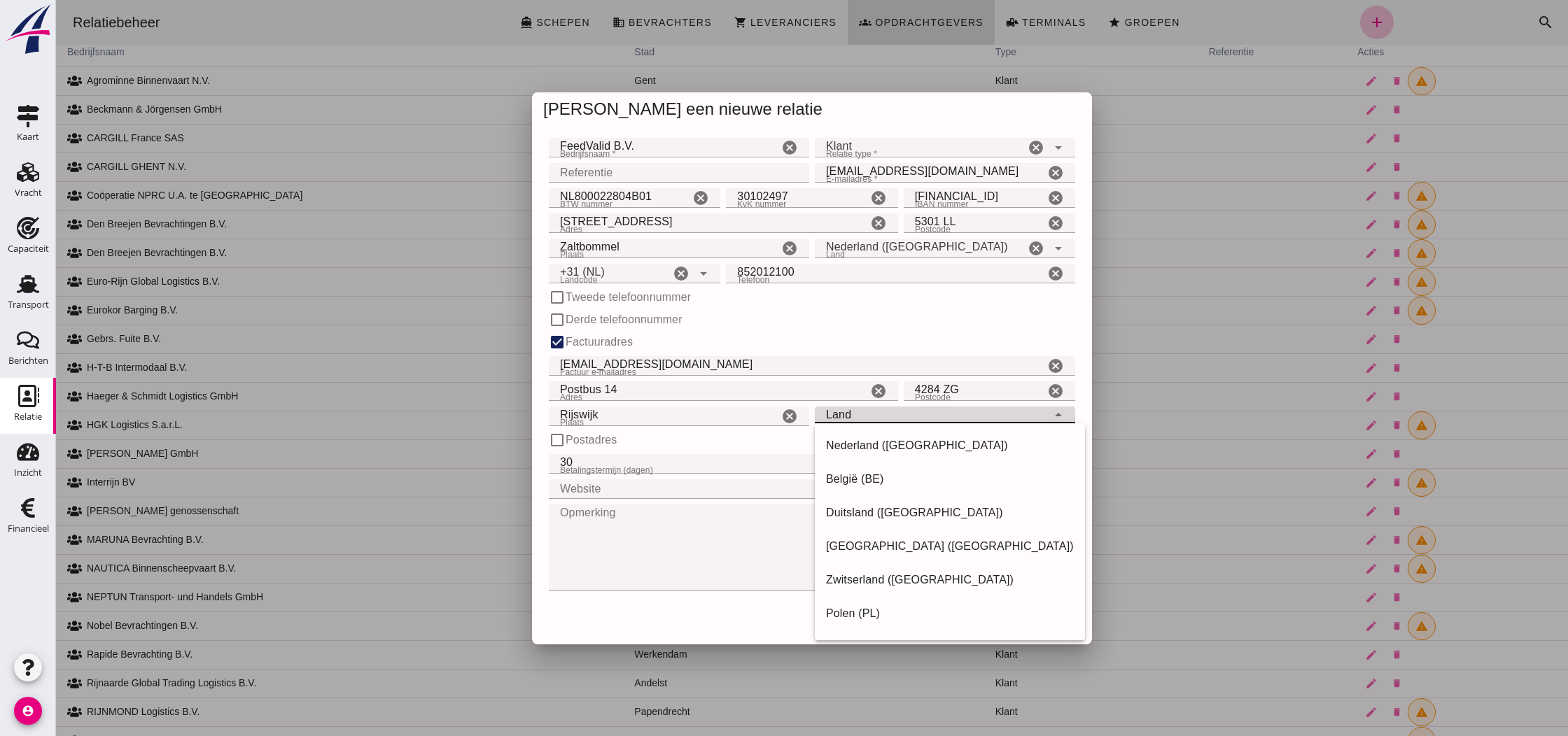
click at [950, 419] on div "Land Land" at bounding box center [930, 415] width 232 height 17
drag, startPoint x: 932, startPoint y: 438, endPoint x: 923, endPoint y: 446, distance: 12.0
click at [932, 438] on div "Nederland ([GEOGRAPHIC_DATA])" at bounding box center [950, 446] width 248 height 17
type input "Nederland ([GEOGRAPHIC_DATA])"
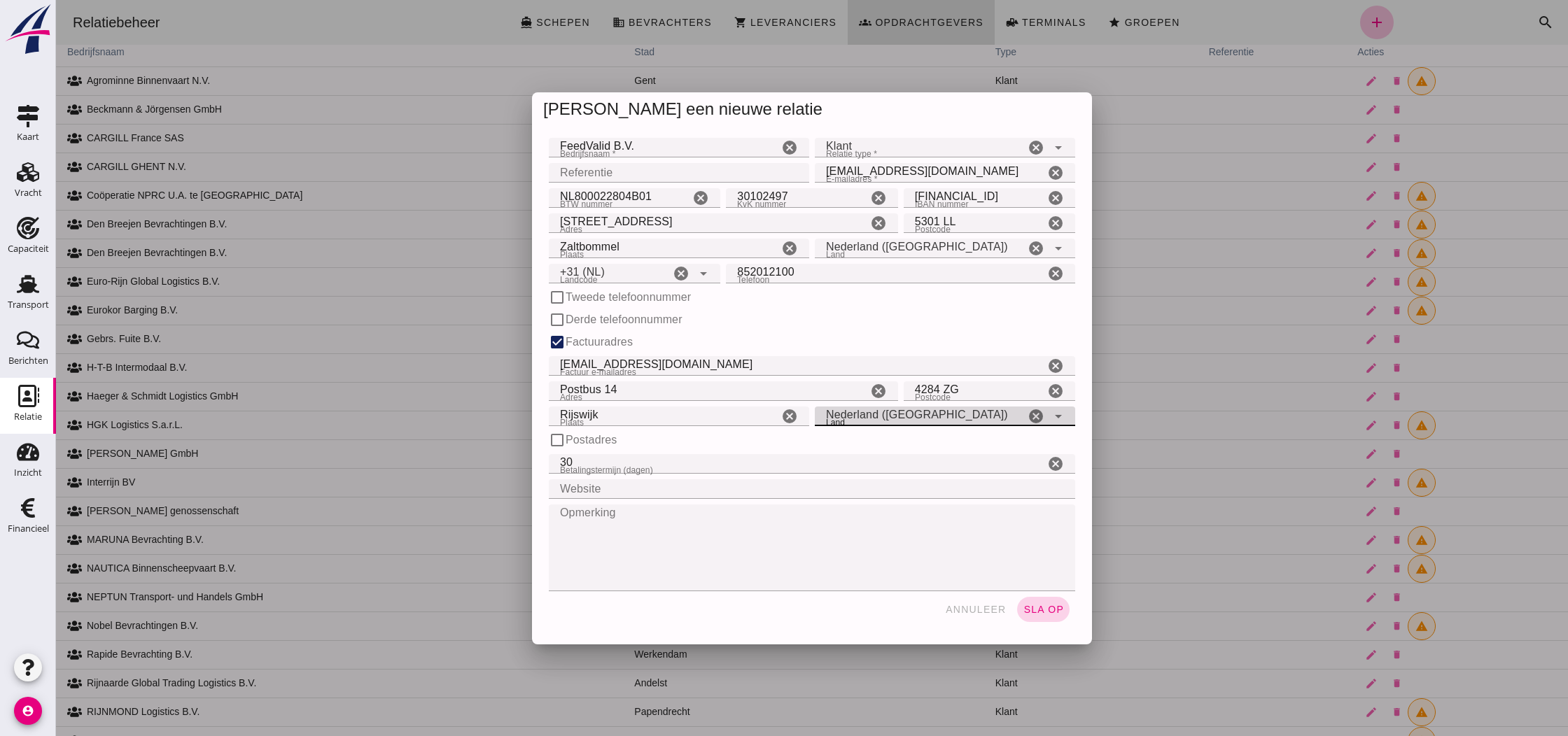
click at [1047, 609] on span "sla op" at bounding box center [1043, 610] width 42 height 11
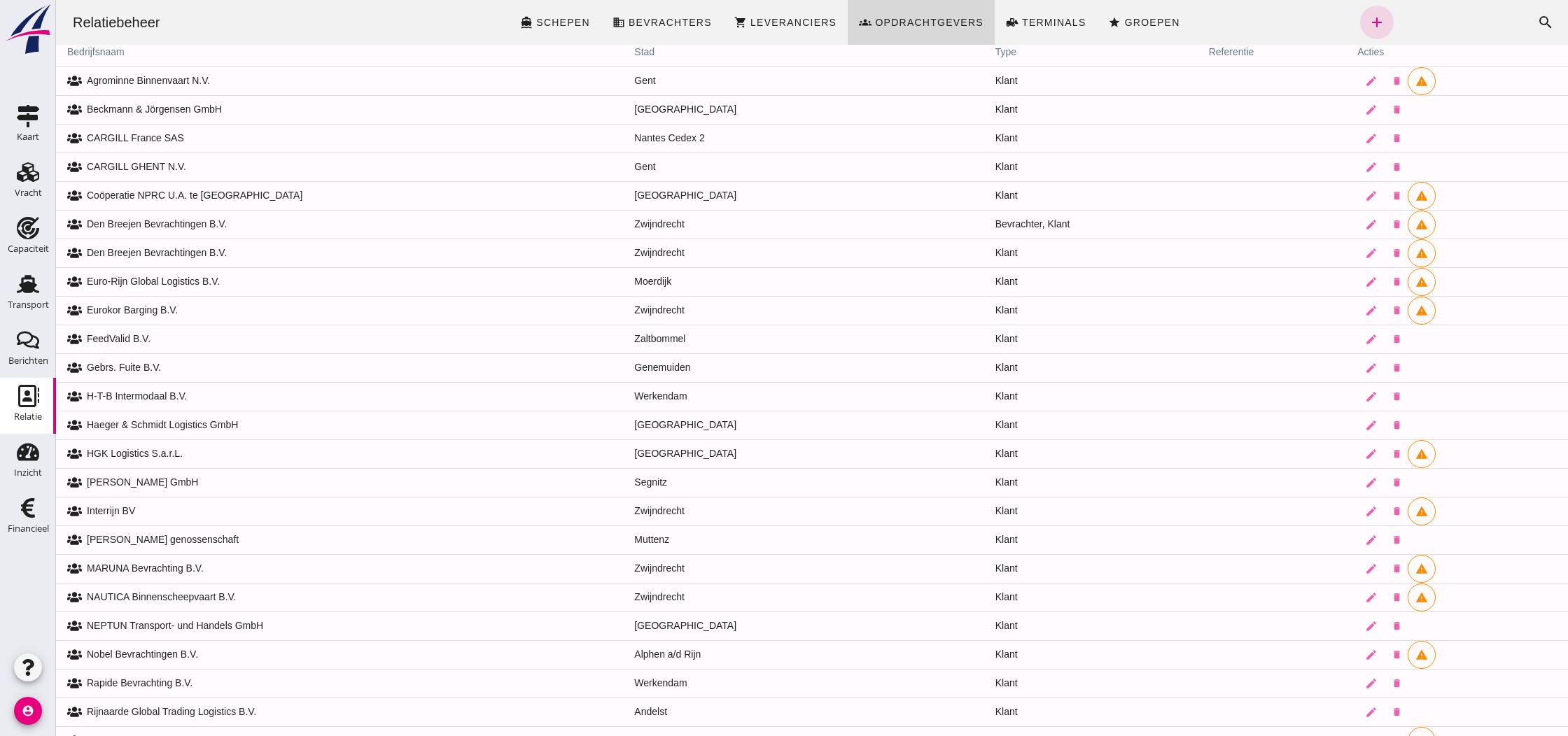
scroll to position [174, 0]
click at [25, 177] on icon "Vracht" at bounding box center [28, 171] width 22 height 22
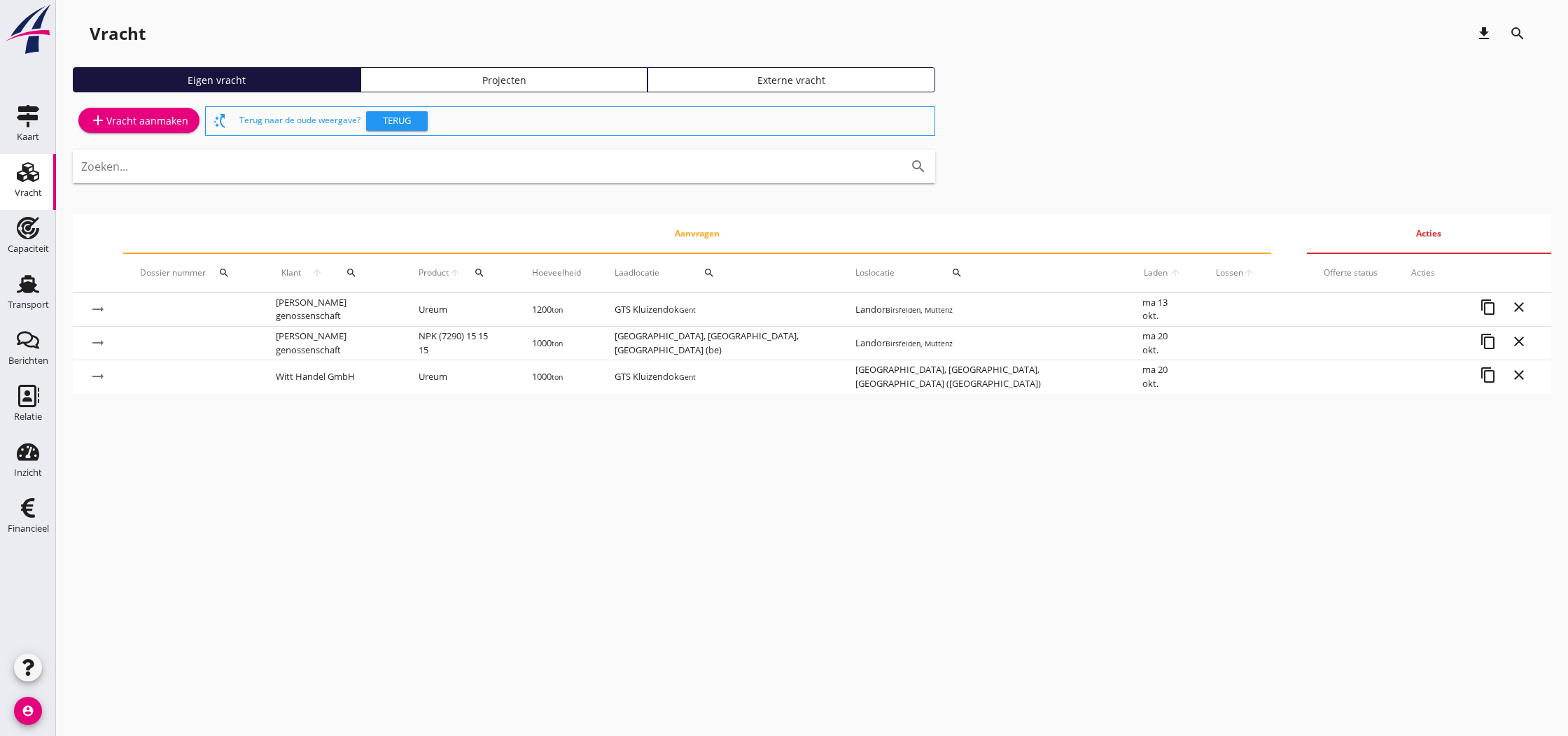
click at [146, 123] on div "add Vracht aanmaken" at bounding box center [139, 120] width 99 height 17
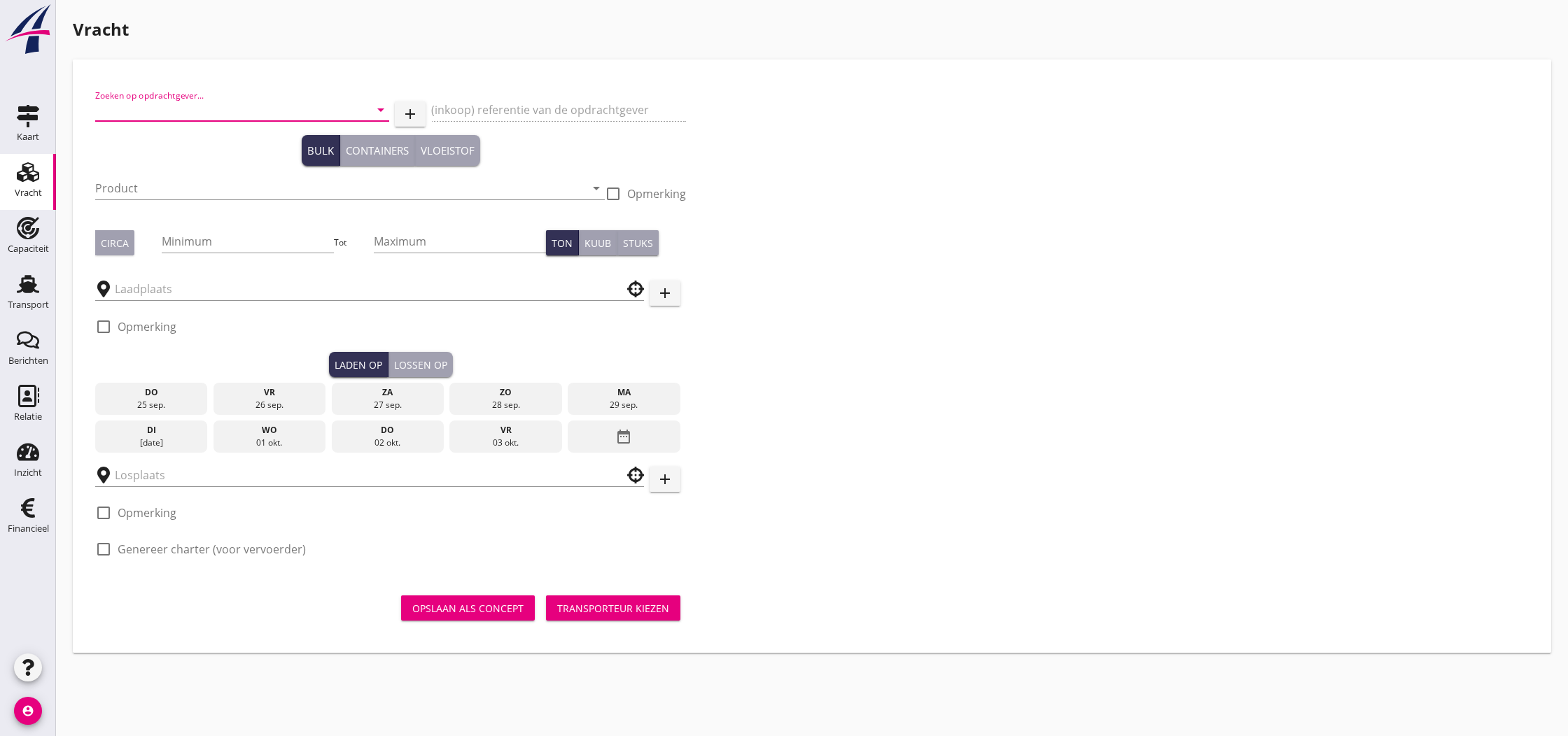
click at [136, 111] on input "Zoeken op opdrachtgever..." at bounding box center [223, 109] width 254 height 22
type input "f"
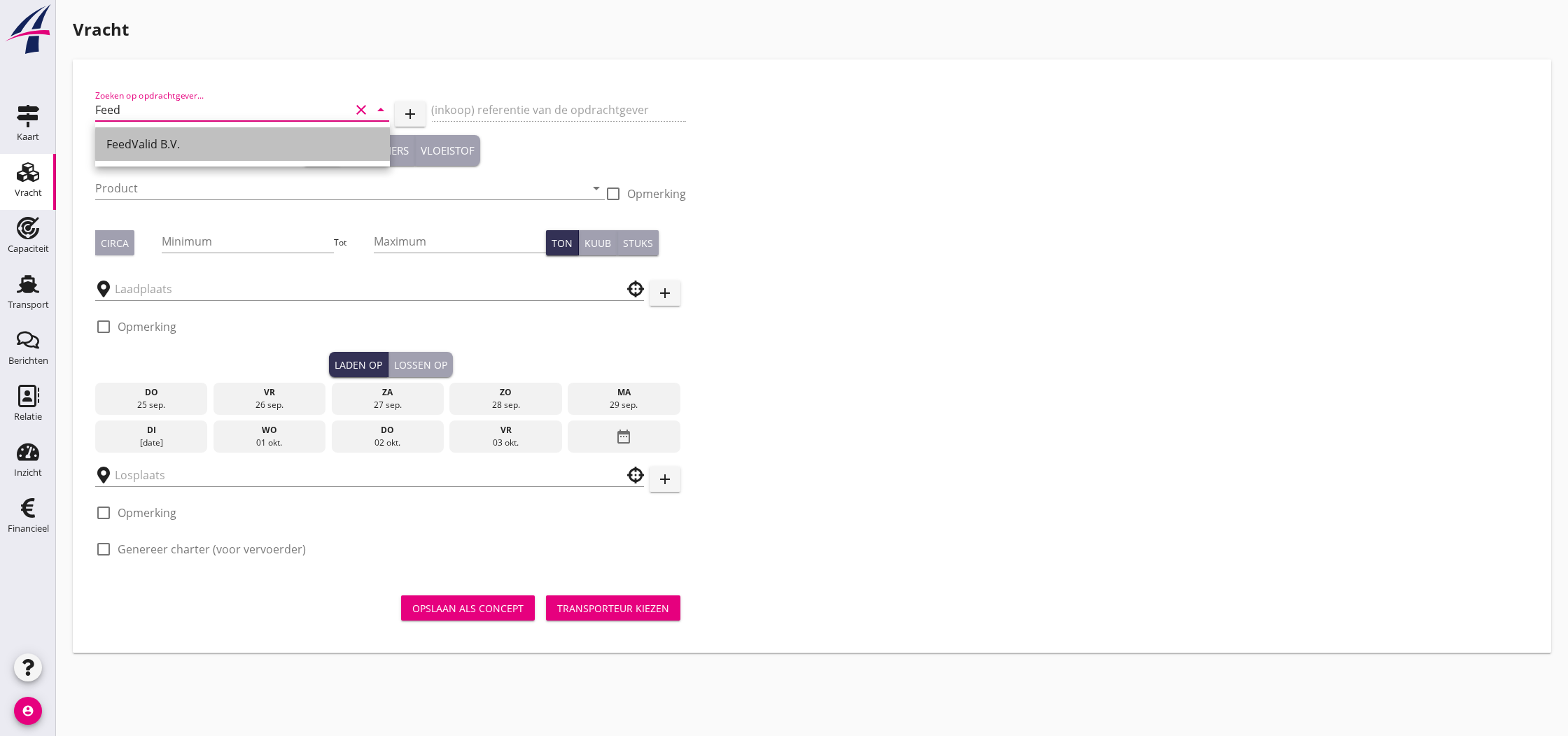
click at [136, 143] on div "FeedValid B.V." at bounding box center [242, 144] width 272 height 17
type input "FeedValid B.V."
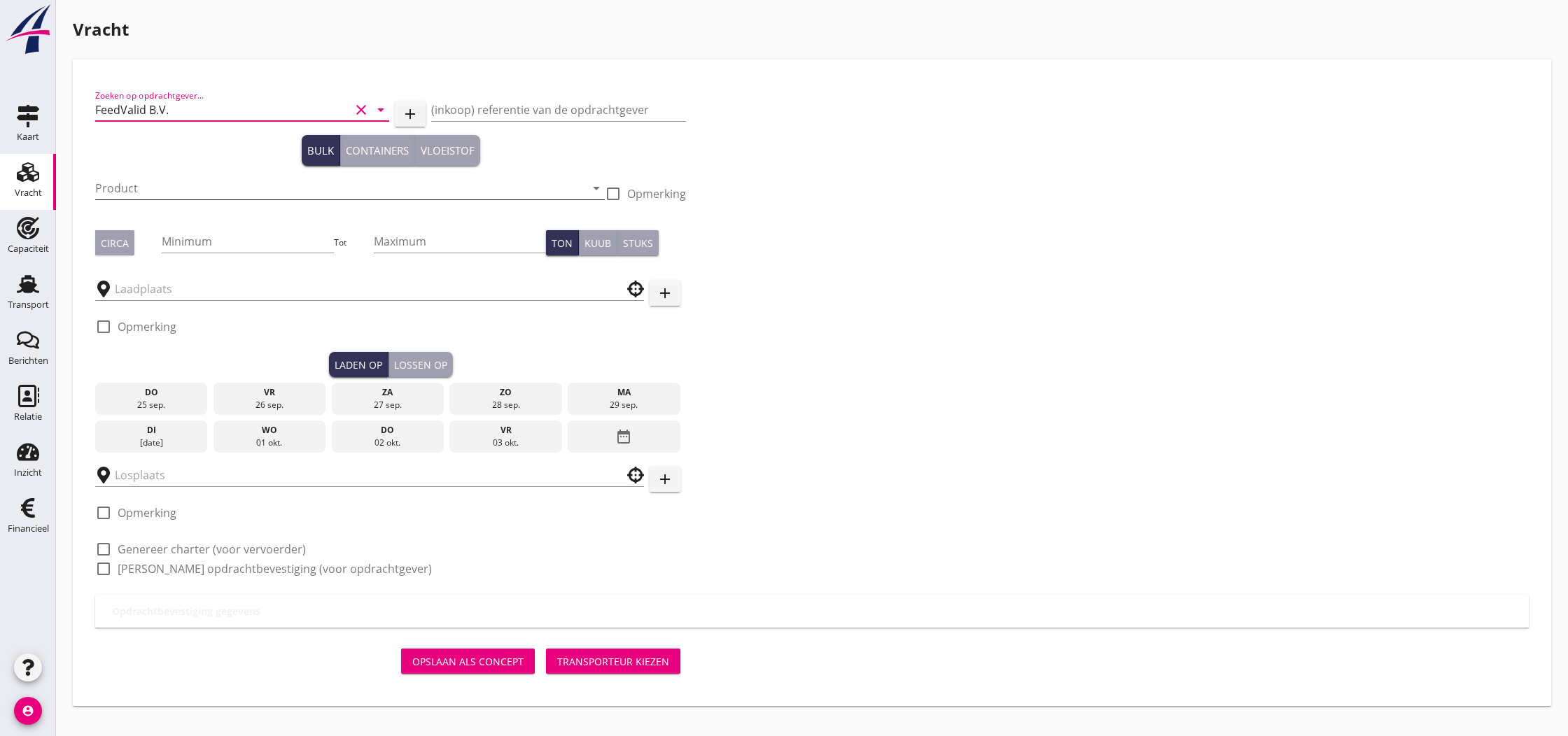
click at [197, 192] on input "Product" at bounding box center [340, 187] width 490 height 22
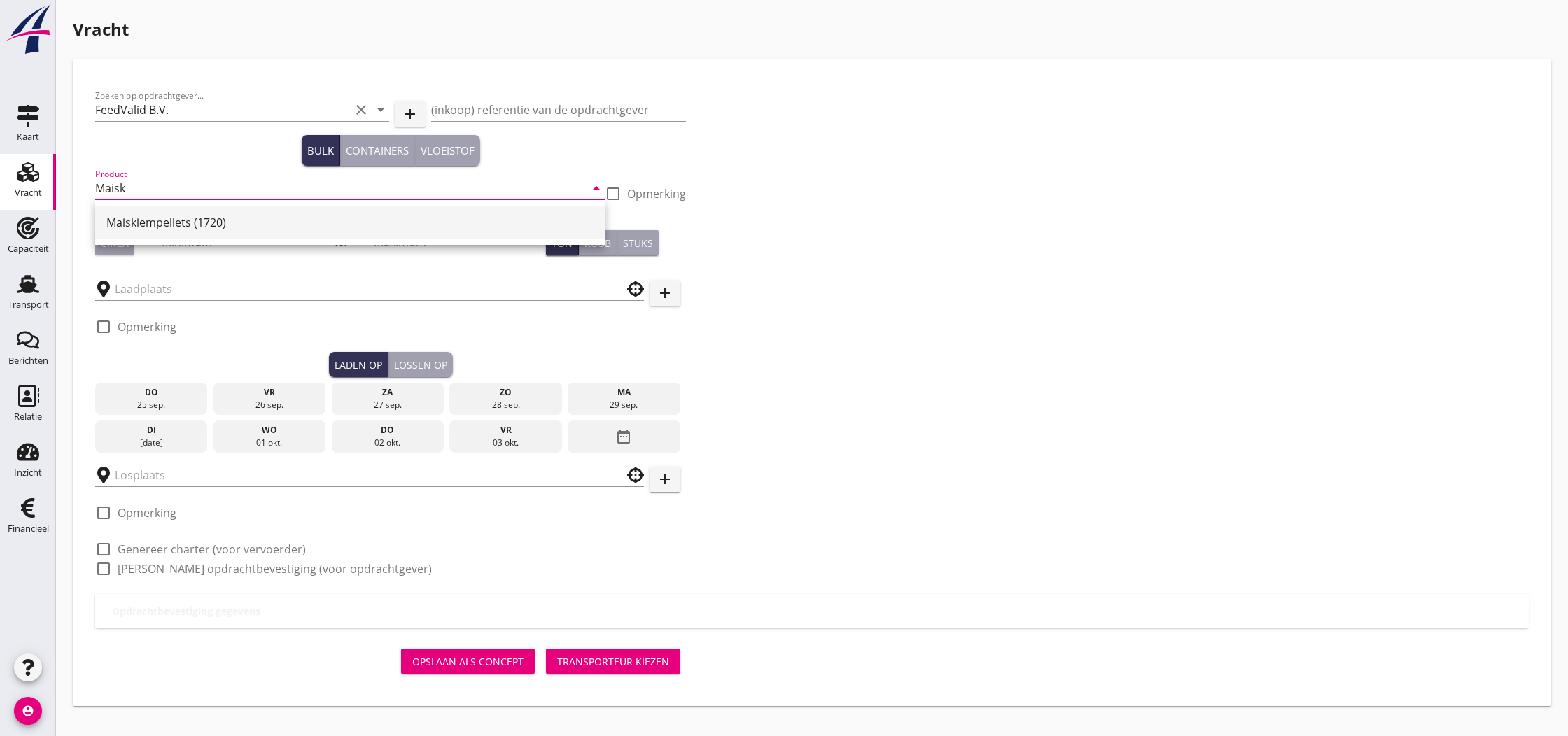
click at [192, 223] on div "Maiskiempellets (1720)" at bounding box center [349, 223] width 487 height 17
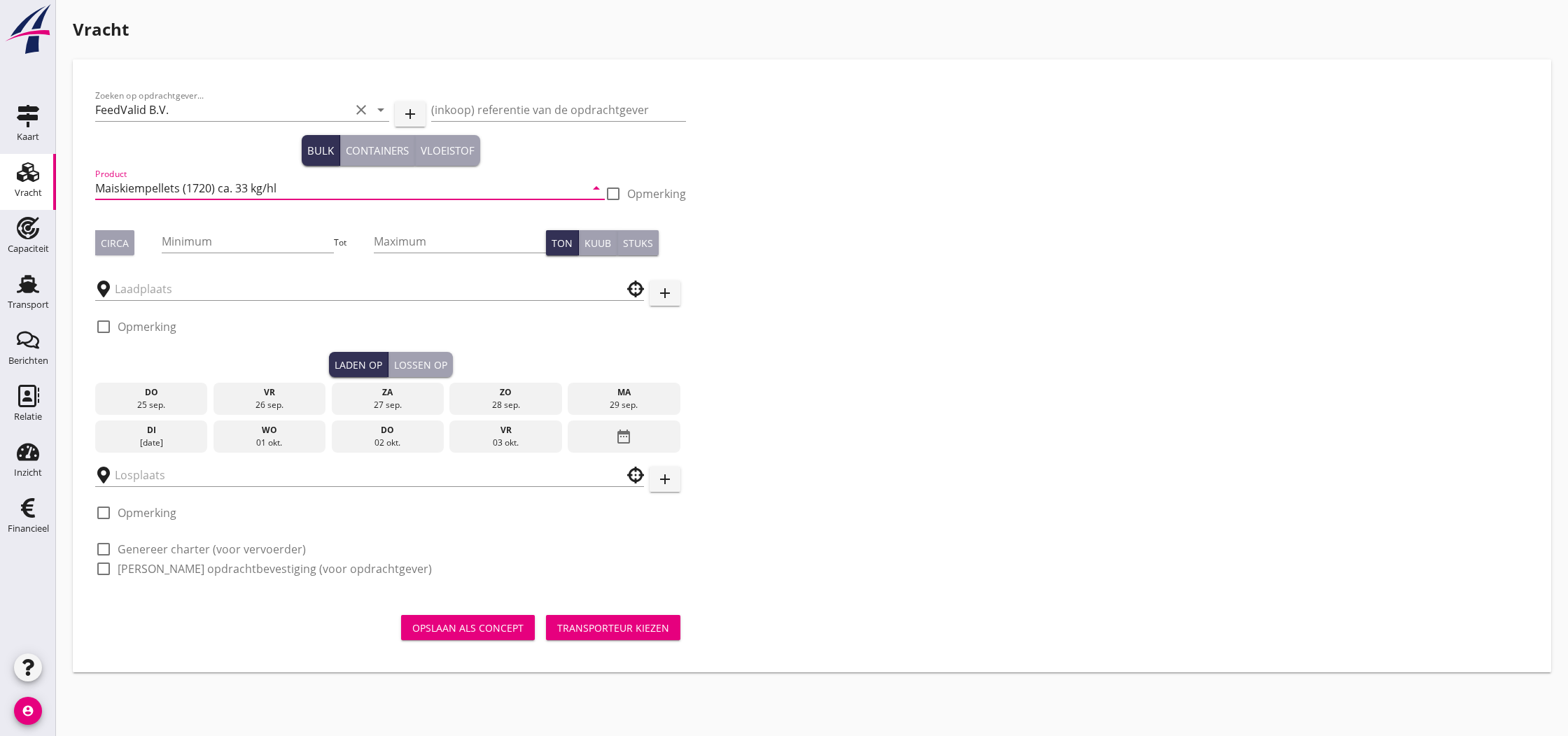
type input "Maiskiempellets (1720) ca. 33 kg/hl"
click at [124, 245] on div "Circa" at bounding box center [115, 243] width 28 height 15
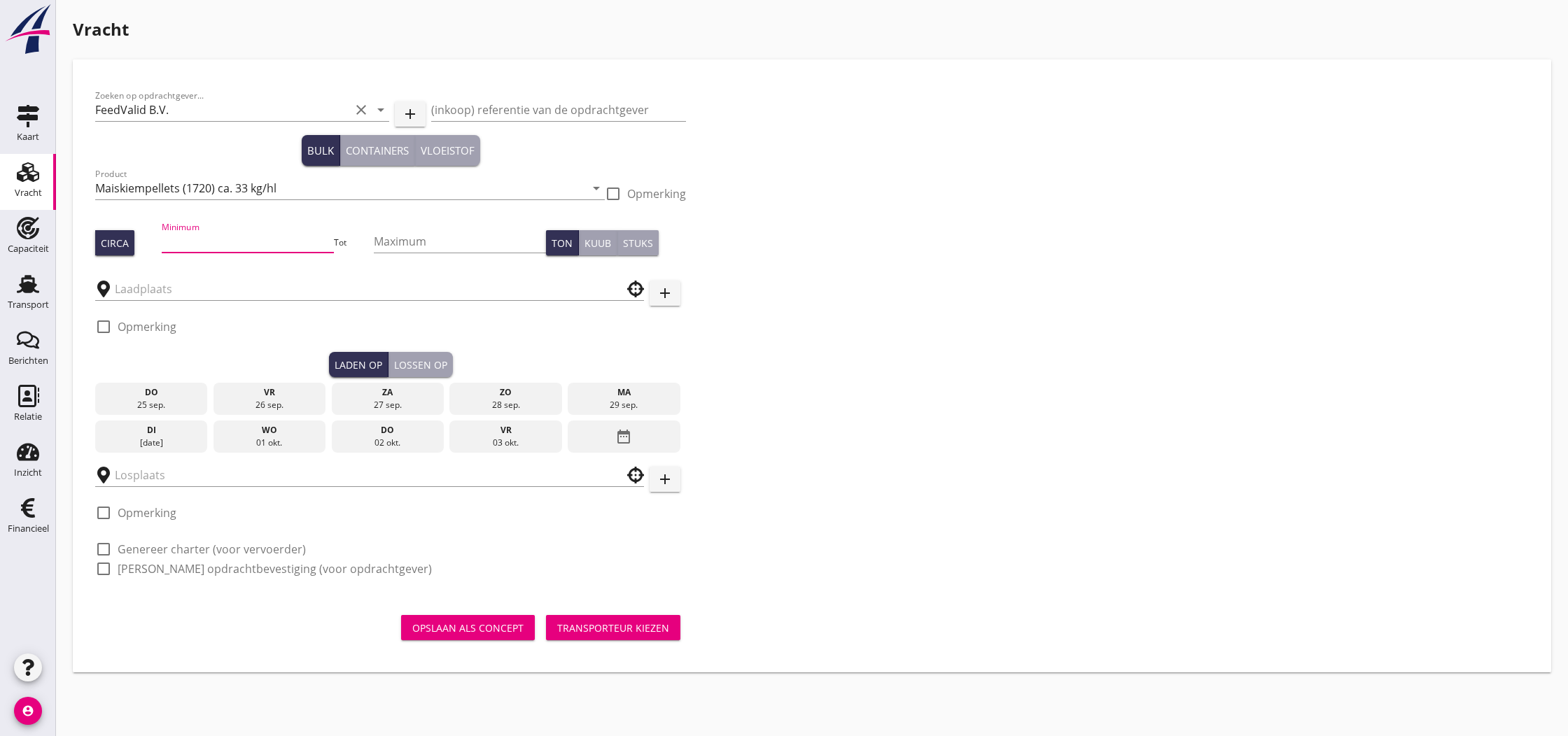
click at [185, 243] on input "Minimum" at bounding box center [248, 240] width 173 height 22
type input "400"
click at [130, 292] on input "text" at bounding box center [360, 289] width 490 height 22
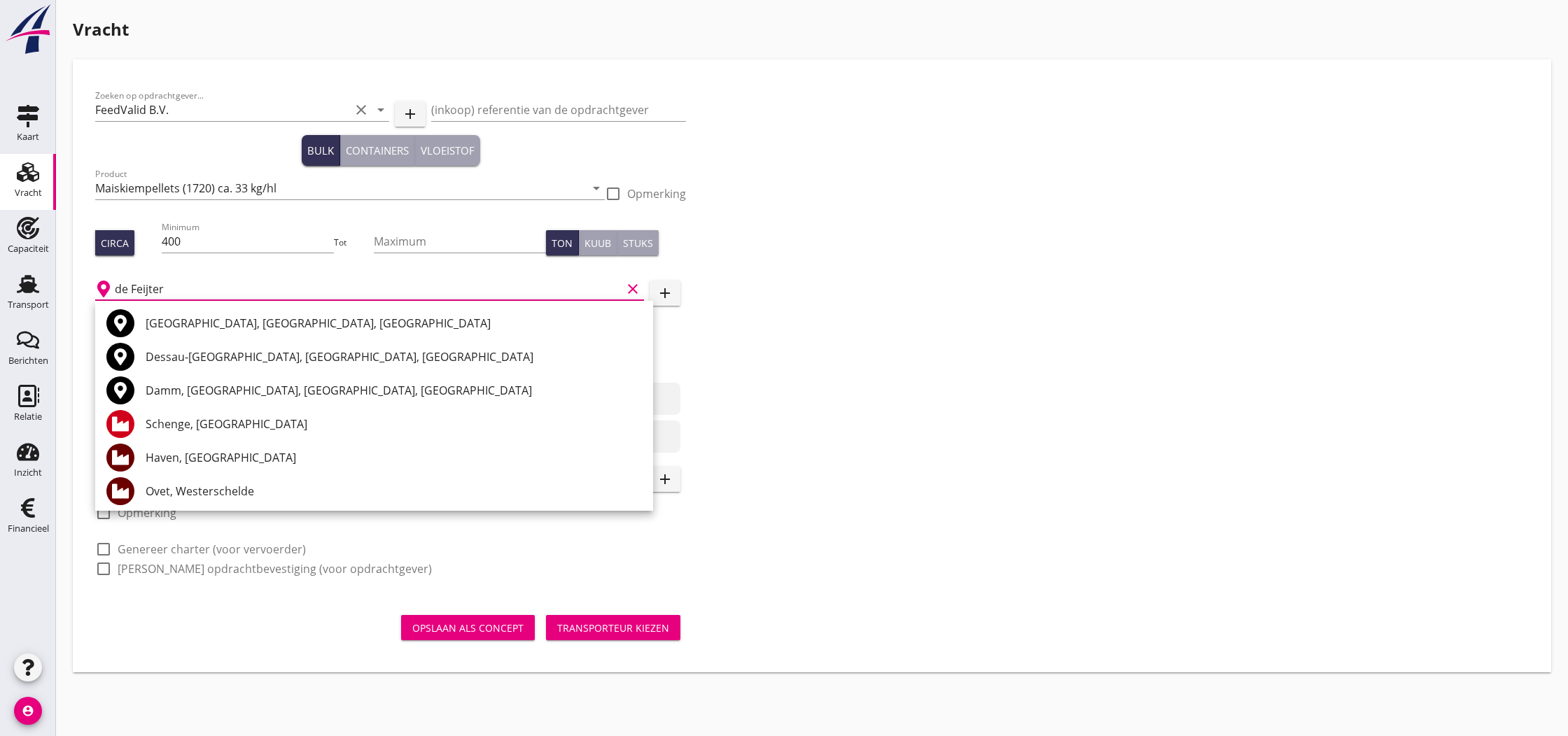
type input "de Feijter"
click at [665, 294] on icon "add" at bounding box center [665, 293] width 17 height 17
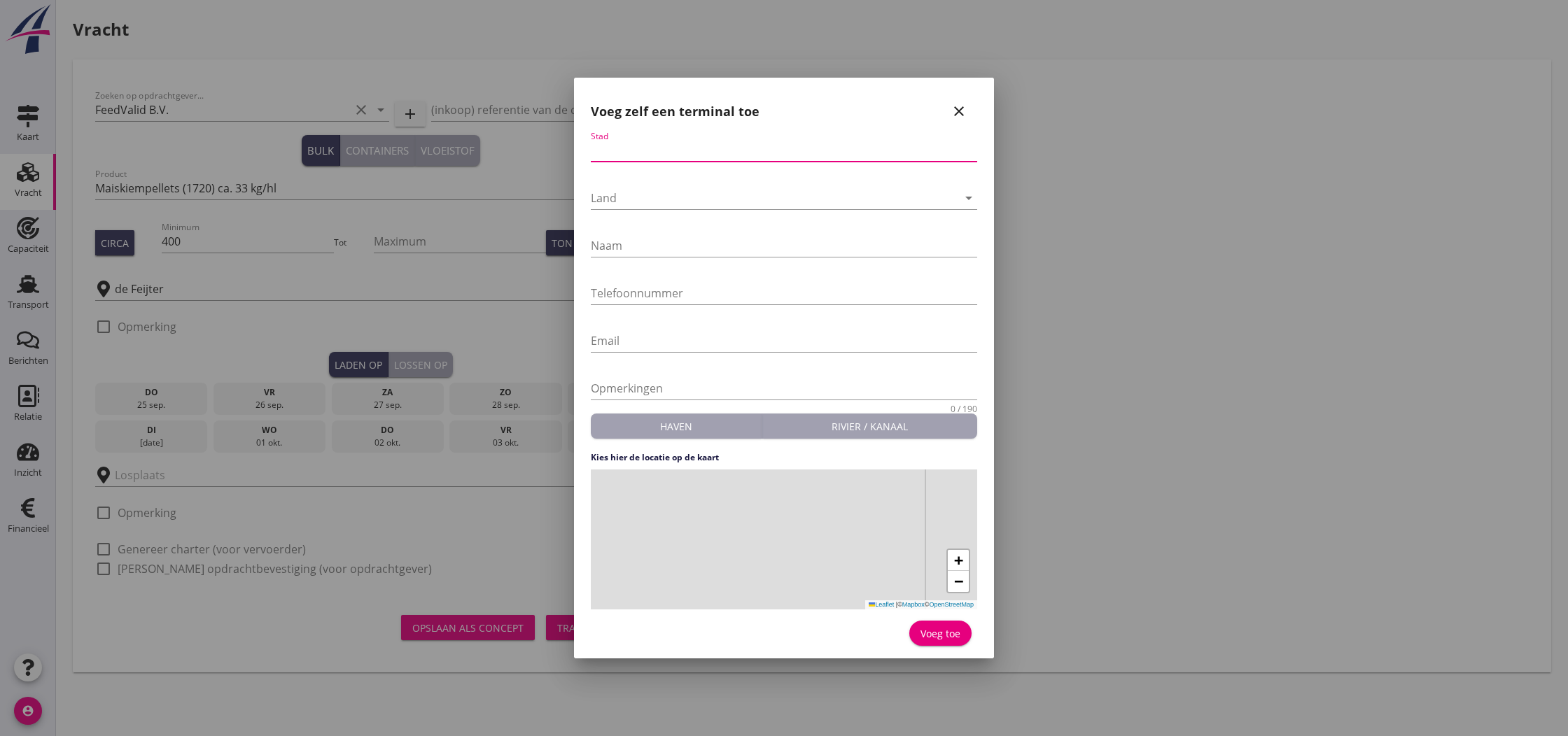
click at [651, 149] on input "Stad" at bounding box center [784, 150] width 386 height 22
type input "Sas van Gent"
click at [659, 193] on div at bounding box center [775, 197] width 367 height 22
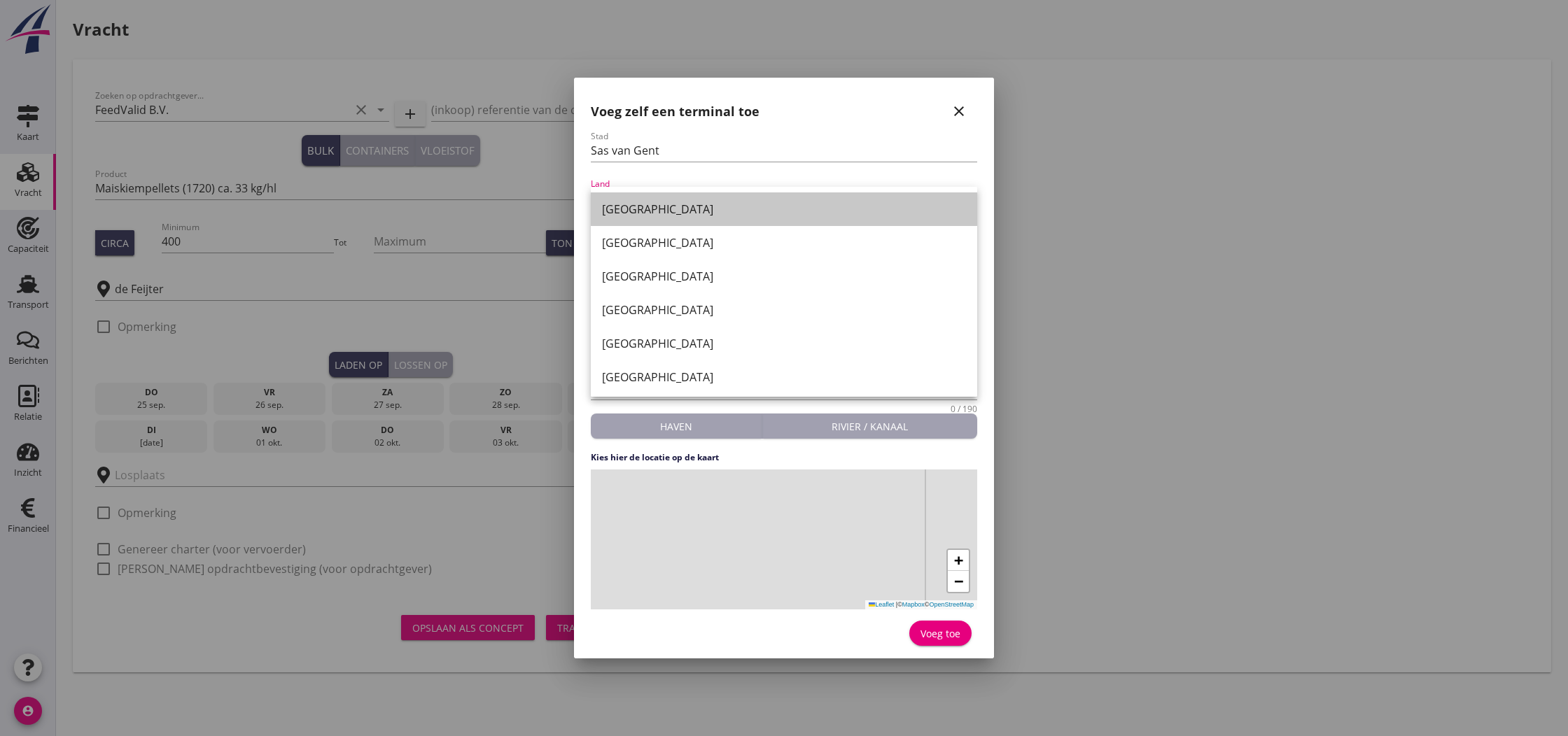
click at [647, 214] on div "[GEOGRAPHIC_DATA]" at bounding box center [784, 209] width 364 height 17
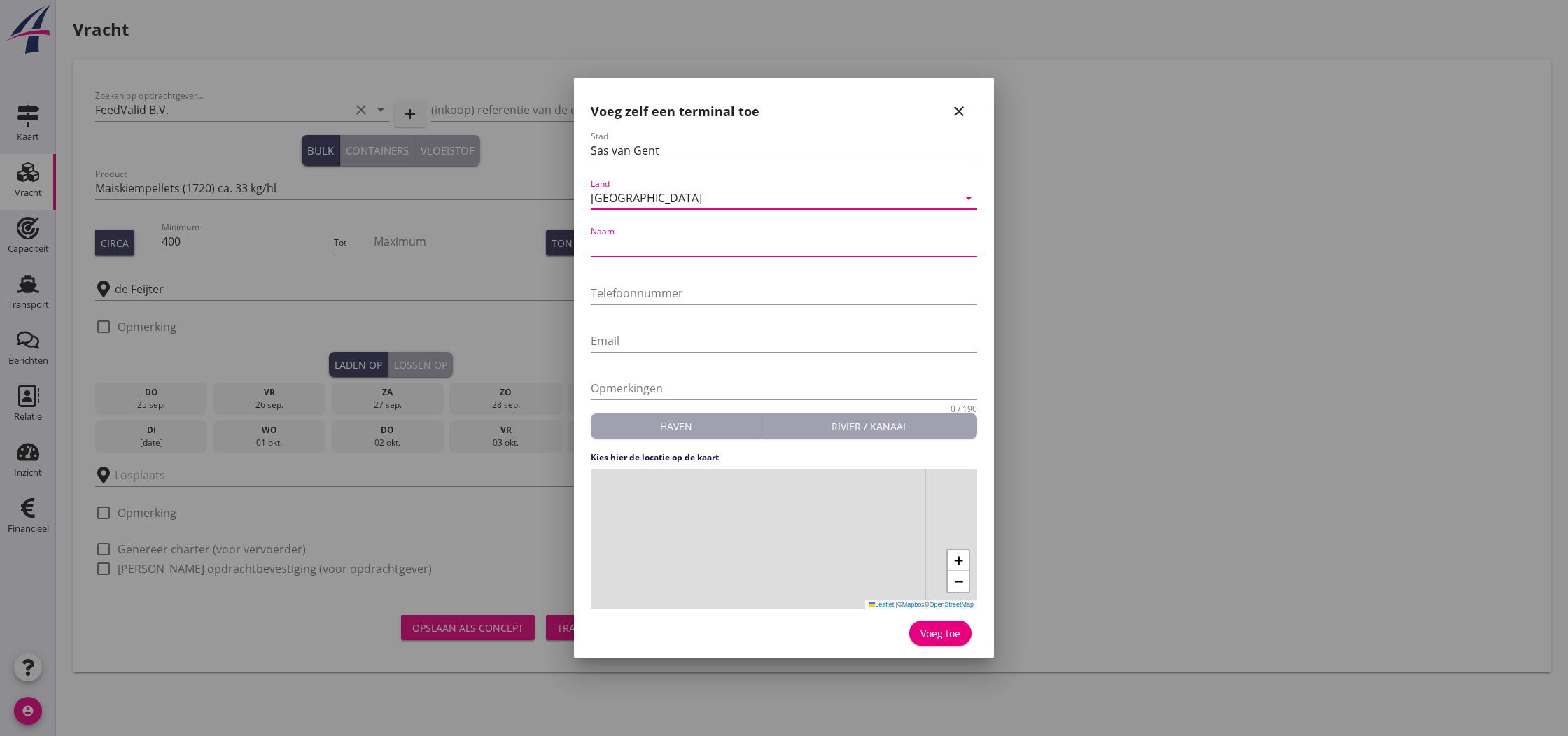
click at [650, 250] on input "Naam" at bounding box center [784, 245] width 386 height 22
type input "de Feijter"
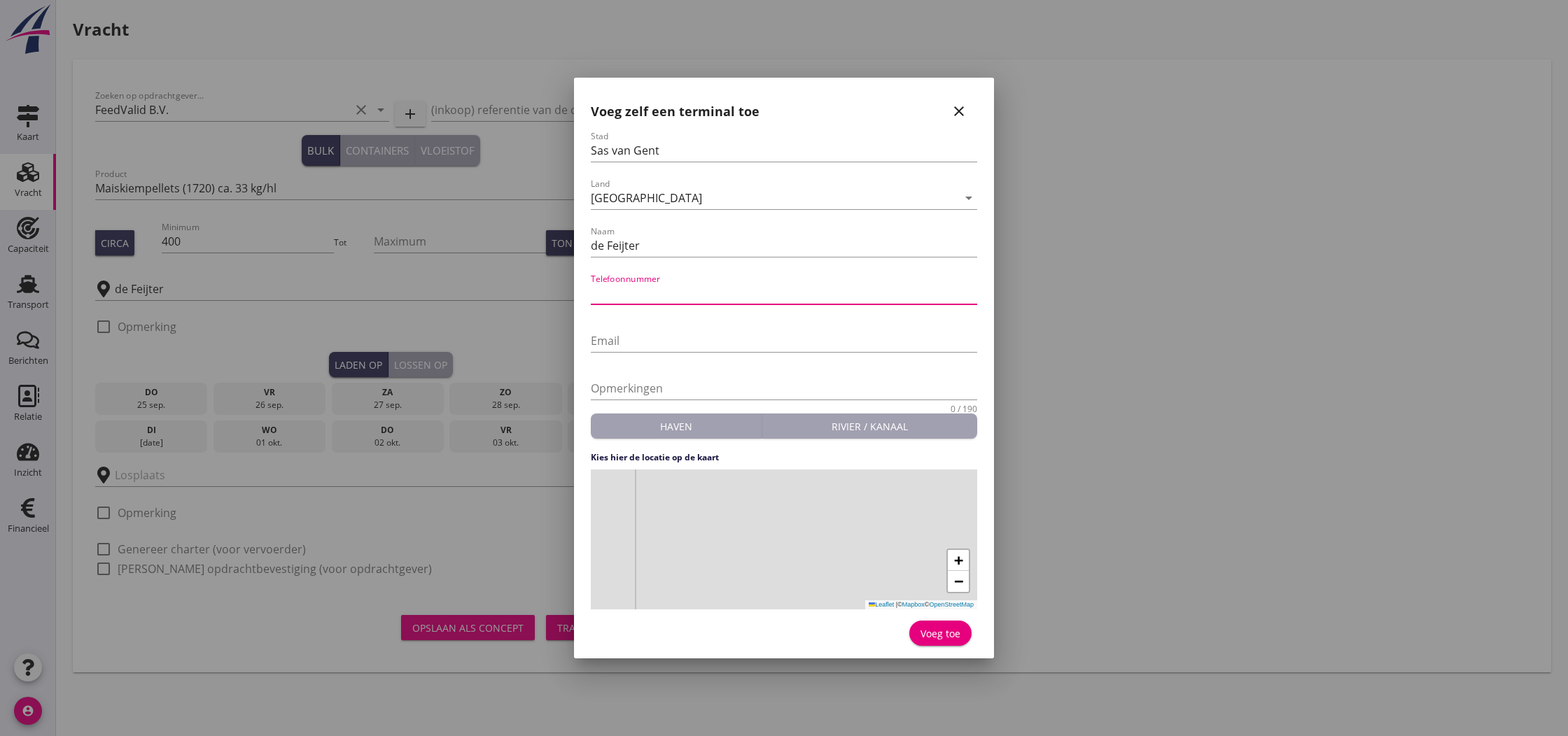
click at [645, 284] on input "Telefoonnummer" at bounding box center [784, 293] width 386 height 22
click at [623, 342] on input "Email" at bounding box center [784, 340] width 386 height 22
paste input "[PERSON_NAME][EMAIL_ADDRESS][DOMAIN_NAME]"
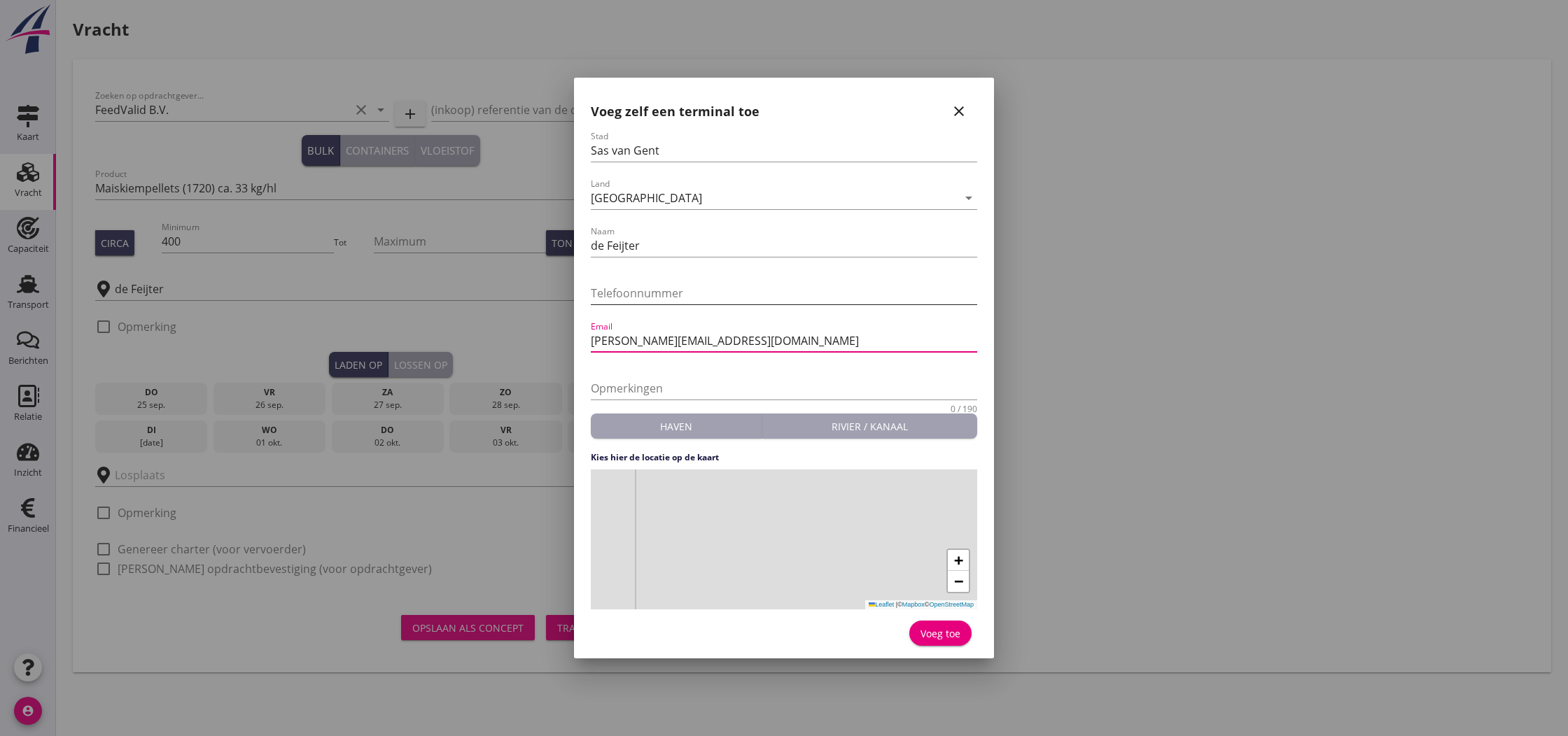
type input "[PERSON_NAME][EMAIL_ADDRESS][DOMAIN_NAME]"
click at [611, 294] on input "Telefoonnummer" at bounding box center [784, 293] width 386 height 22
paste input "[PHONE_NUMBER]"
type input "[PHONE_NUMBER]"
click at [682, 430] on div "Haven" at bounding box center [676, 426] width 160 height 15
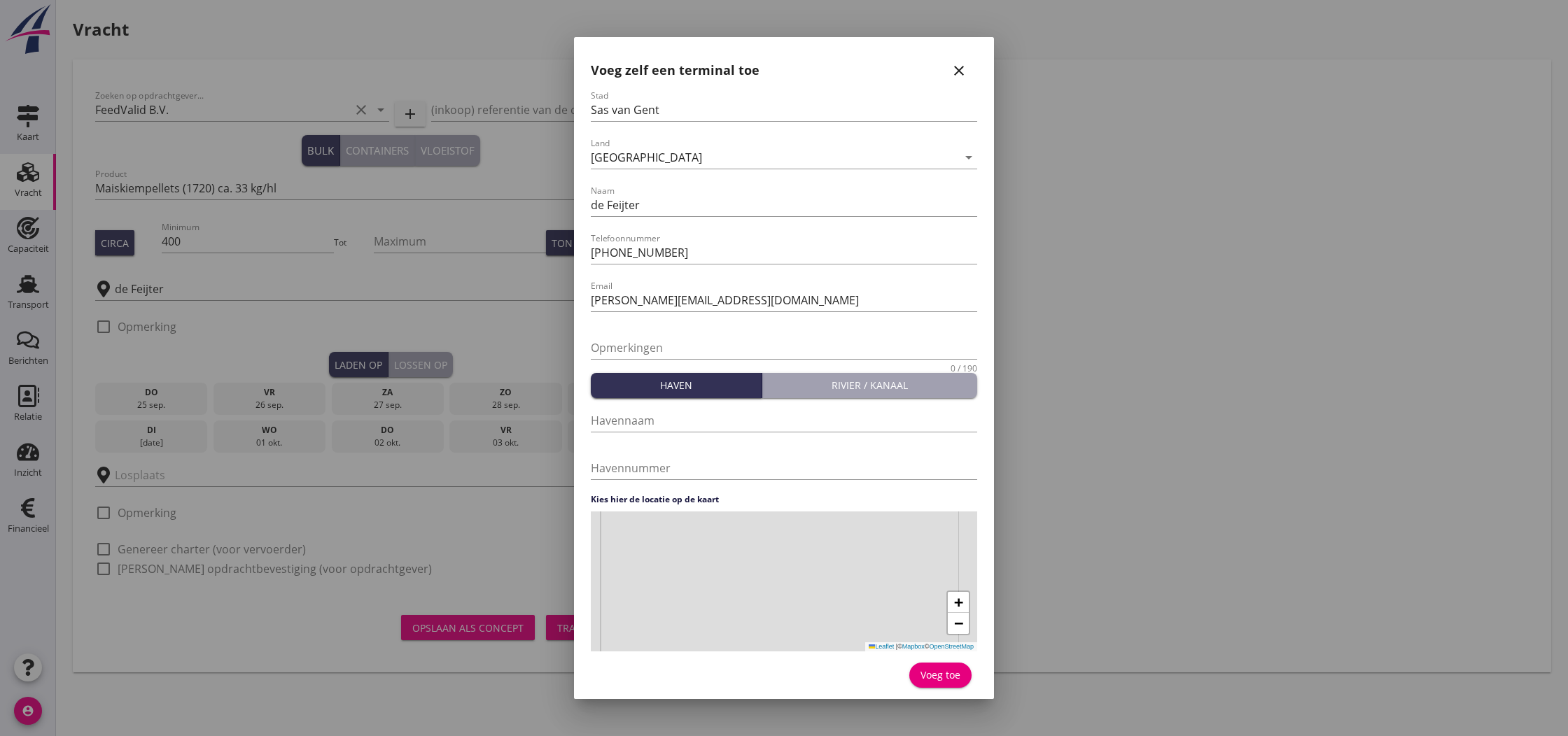
drag, startPoint x: 861, startPoint y: 620, endPoint x: 831, endPoint y: 549, distance: 77.1
click at [828, 551] on div "+ − Leaflet | © Mapbox © OpenStreetMap" at bounding box center [784, 582] width 386 height 140
drag, startPoint x: 826, startPoint y: 571, endPoint x: 834, endPoint y: 554, distance: 18.8
click at [834, 554] on div "+ − Leaflet | © Mapbox © OpenStreetMap" at bounding box center [784, 582] width 386 height 140
drag, startPoint x: 797, startPoint y: 599, endPoint x: 816, endPoint y: 562, distance: 41.6
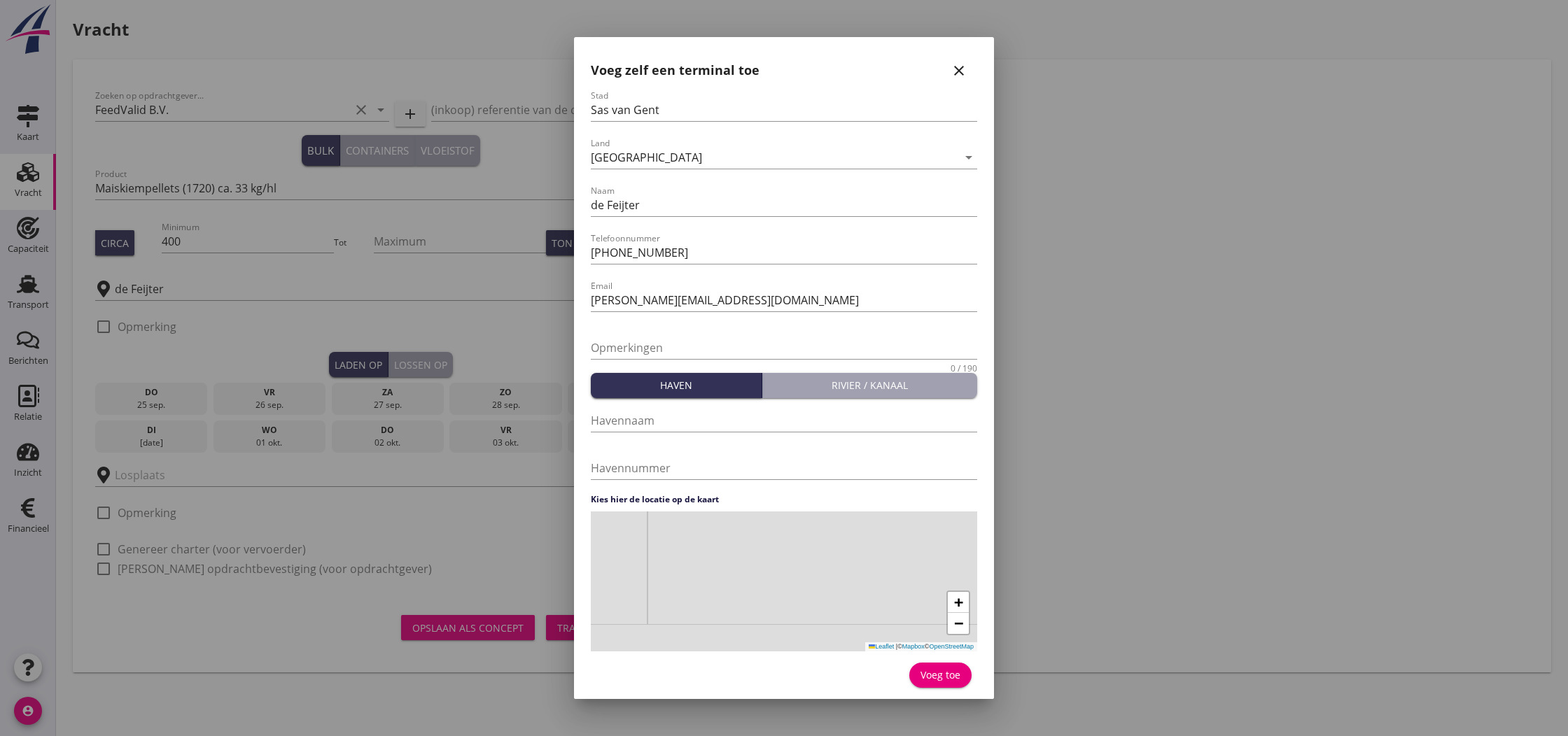
click at [817, 557] on div "+ − Leaflet | © Mapbox © OpenStreetMap" at bounding box center [784, 582] width 386 height 140
drag, startPoint x: 784, startPoint y: 615, endPoint x: 813, endPoint y: 565, distance: 57.8
click at [813, 565] on div "+ − Leaflet | © Mapbox © OpenStreetMap" at bounding box center [784, 582] width 386 height 140
drag, startPoint x: 768, startPoint y: 624, endPoint x: 786, endPoint y: 574, distance: 53.1
click at [788, 566] on div "+ − Leaflet | © Mapbox © OpenStreetMap" at bounding box center [784, 582] width 386 height 140
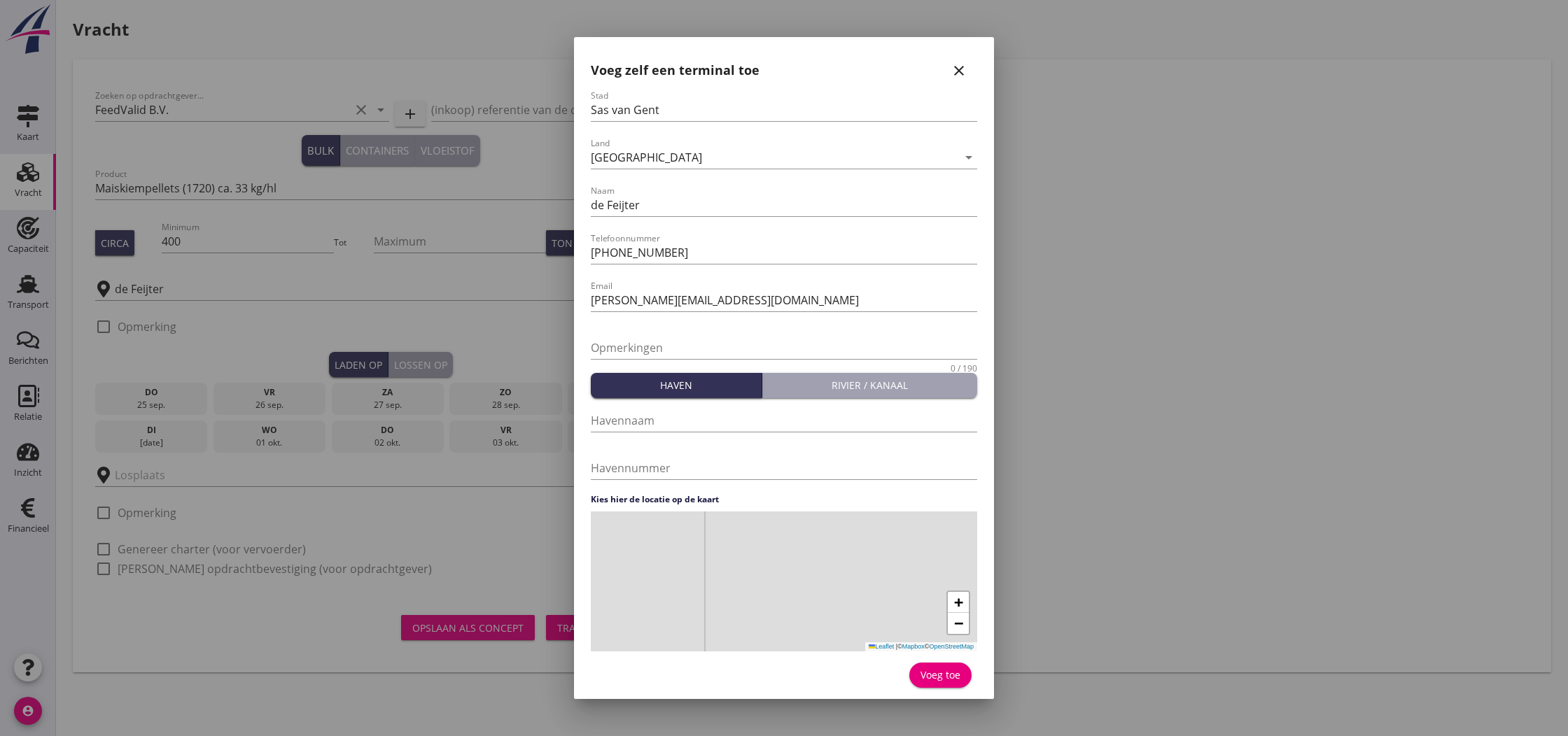
drag, startPoint x: 775, startPoint y: 599, endPoint x: 783, endPoint y: 566, distance: 34.0
click at [782, 562] on div "+ − Leaflet | © Mapbox © OpenStreetMap" at bounding box center [784, 582] width 386 height 140
drag, startPoint x: 828, startPoint y: 611, endPoint x: 868, endPoint y: 604, distance: 40.6
click at [868, 604] on div "+ − Leaflet | © Mapbox © OpenStreetMap" at bounding box center [784, 582] width 386 height 140
drag, startPoint x: 801, startPoint y: 588, endPoint x: 810, endPoint y: 581, distance: 11.4
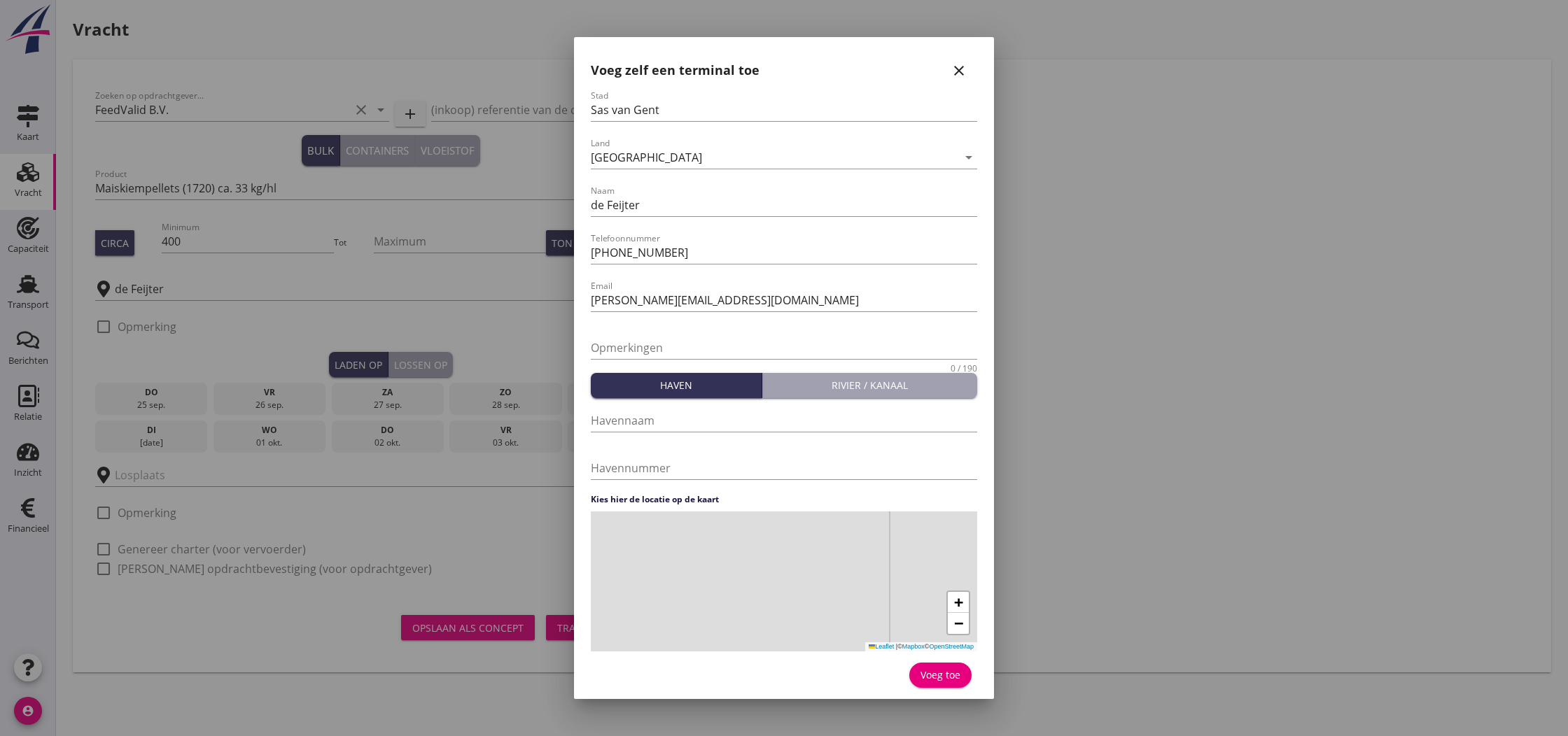
click at [809, 581] on div "+ − Leaflet | © Mapbox © OpenStreetMap" at bounding box center [784, 582] width 386 height 140
drag, startPoint x: 766, startPoint y: 607, endPoint x: 824, endPoint y: 564, distance: 72.2
click at [825, 564] on div "+ − Leaflet | © Mapbox © OpenStreetMap" at bounding box center [784, 582] width 386 height 140
drag, startPoint x: 777, startPoint y: 597, endPoint x: 778, endPoint y: 567, distance: 30.0
click at [781, 557] on div "+ − Leaflet | © Mapbox © OpenStreetMap" at bounding box center [784, 582] width 386 height 140
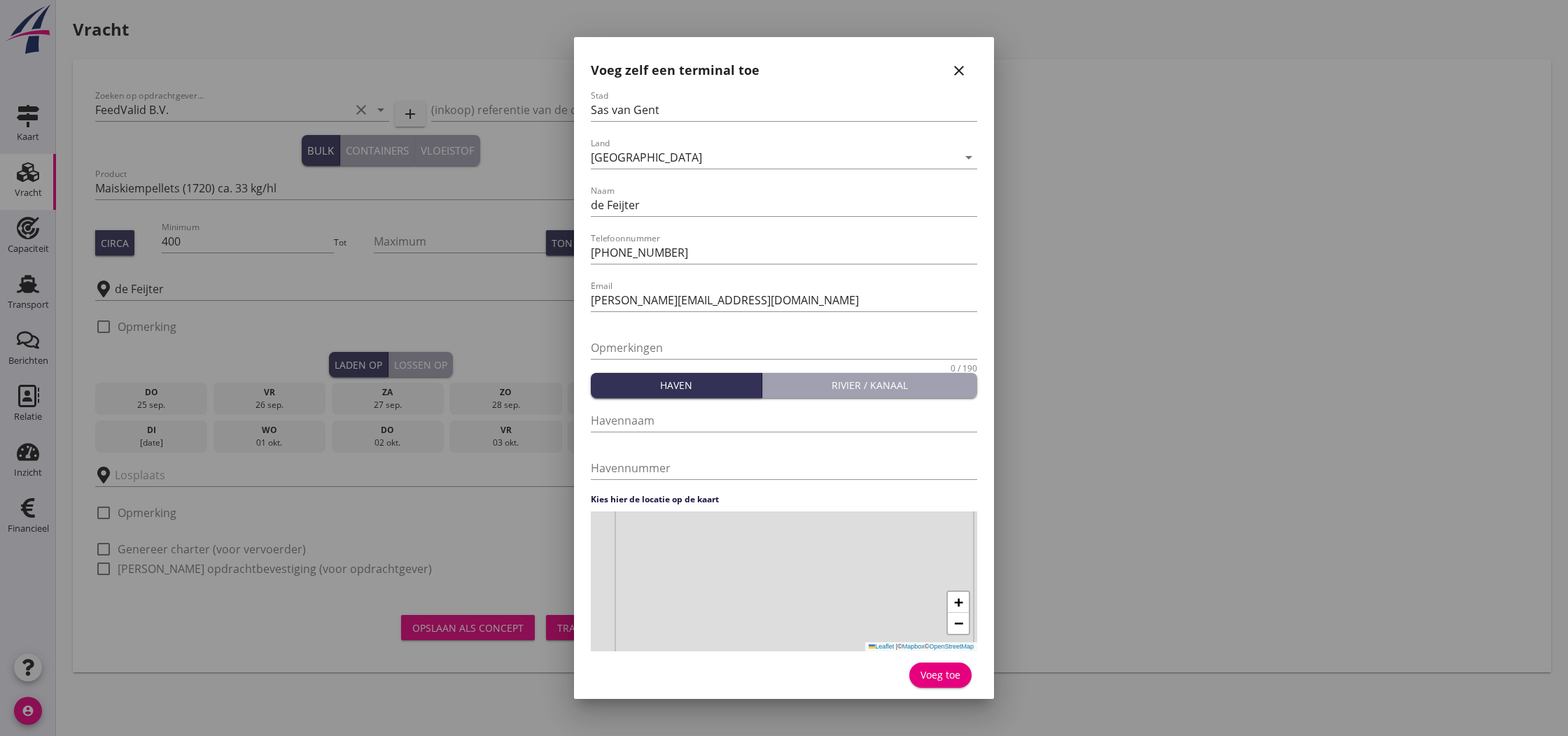
drag, startPoint x: 773, startPoint y: 609, endPoint x: 774, endPoint y: 628, distance: 19.0
click at [774, 628] on div "+ − Leaflet | © Mapbox © OpenStreetMap" at bounding box center [784, 582] width 386 height 140
click at [959, 605] on span "+" at bounding box center [958, 602] width 9 height 17
drag, startPoint x: 956, startPoint y: 606, endPoint x: 932, endPoint y: 610, distance: 24.3
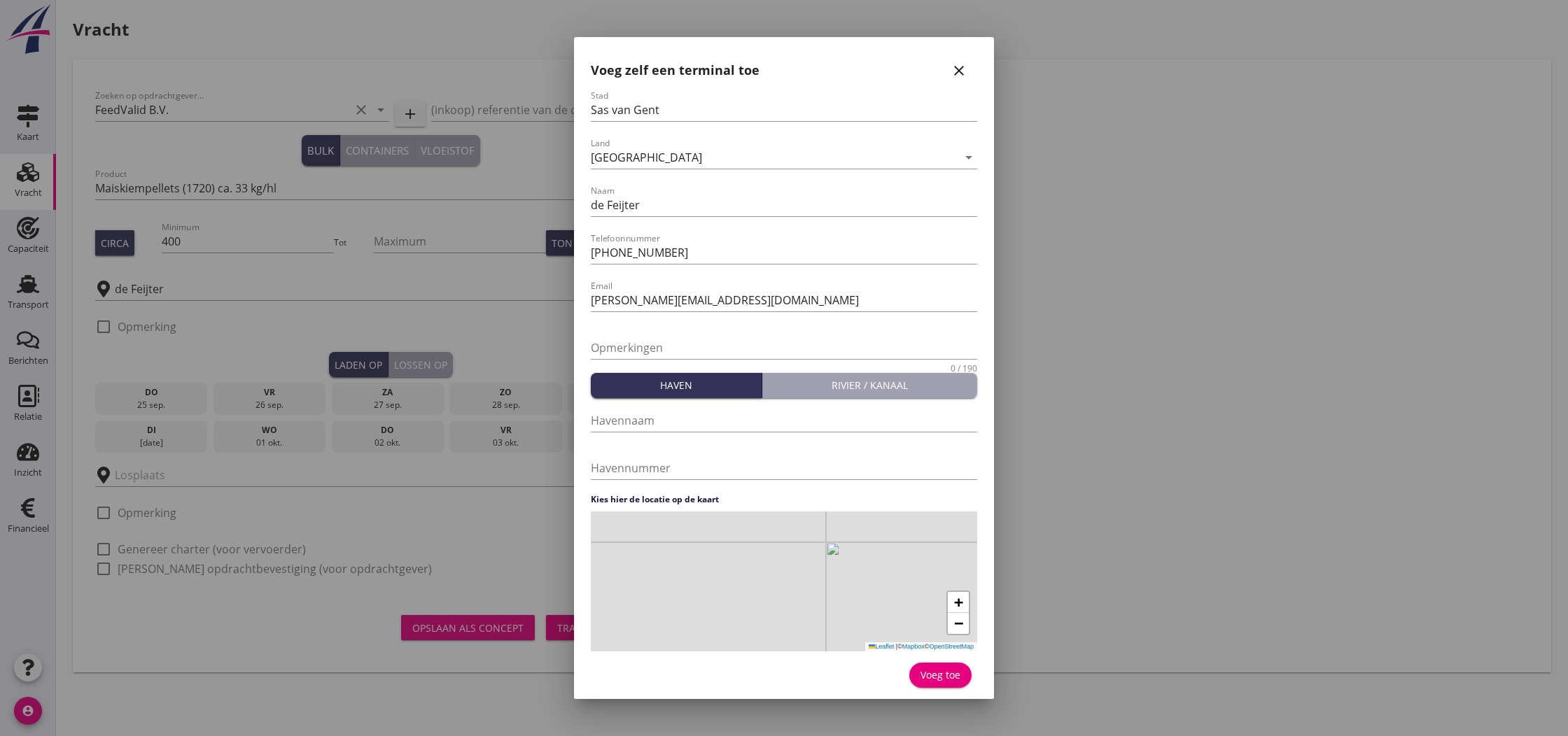
click at [954, 606] on span "+" at bounding box center [958, 602] width 9 height 17
drag, startPoint x: 765, startPoint y: 611, endPoint x: 803, endPoint y: 553, distance: 69.3
click at [803, 552] on div "+ − Leaflet | © Mapbox © OpenStreetMap" at bounding box center [784, 582] width 386 height 140
drag, startPoint x: 788, startPoint y: 606, endPoint x: 797, endPoint y: 580, distance: 27.5
click at [797, 579] on div "+ − Leaflet | © Mapbox © OpenStreetMap" at bounding box center [784, 582] width 386 height 140
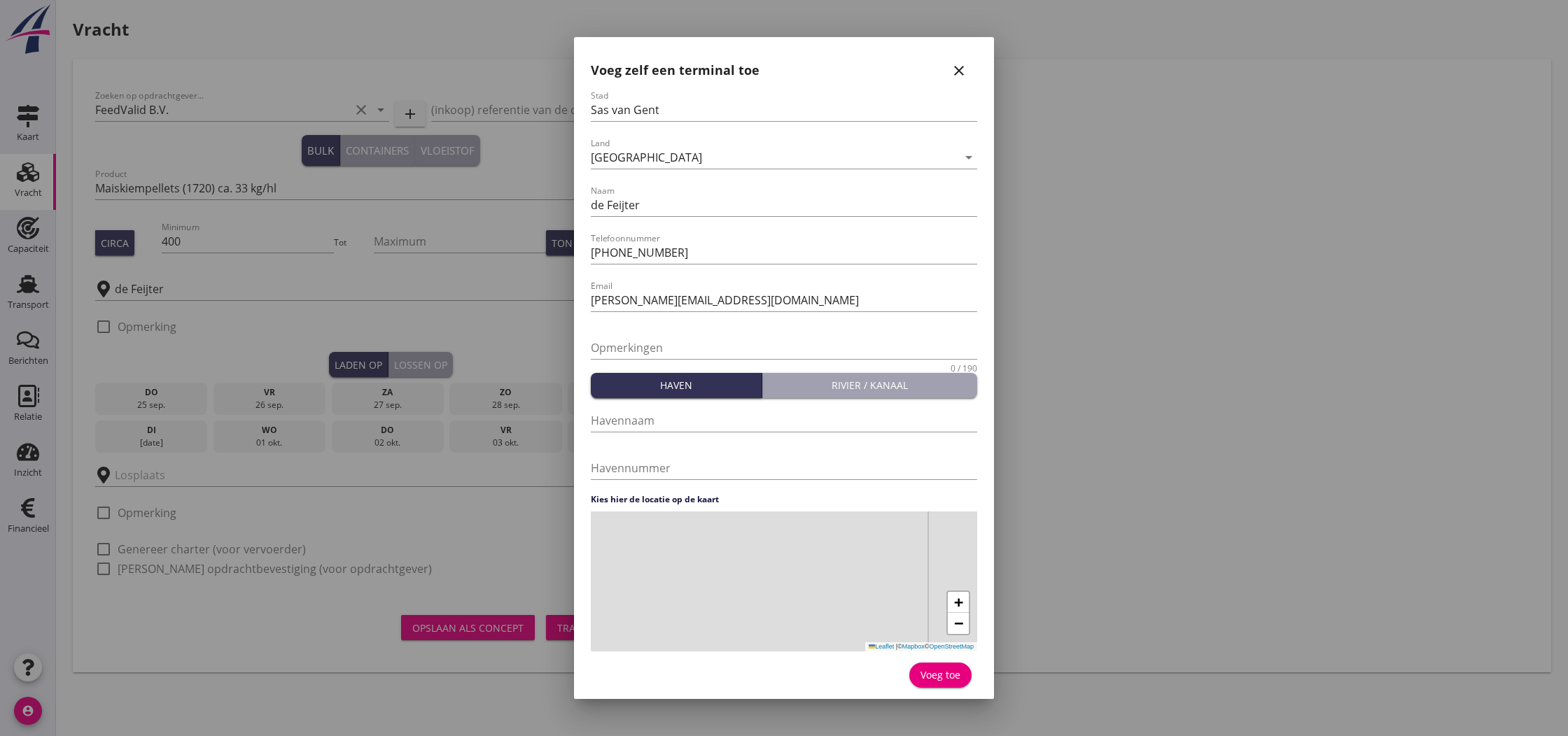
click at [783, 561] on div "+ − Leaflet | © Mapbox © OpenStreetMap" at bounding box center [784, 582] width 386 height 140
click at [937, 675] on div "Voeg toe" at bounding box center [940, 675] width 40 height 15
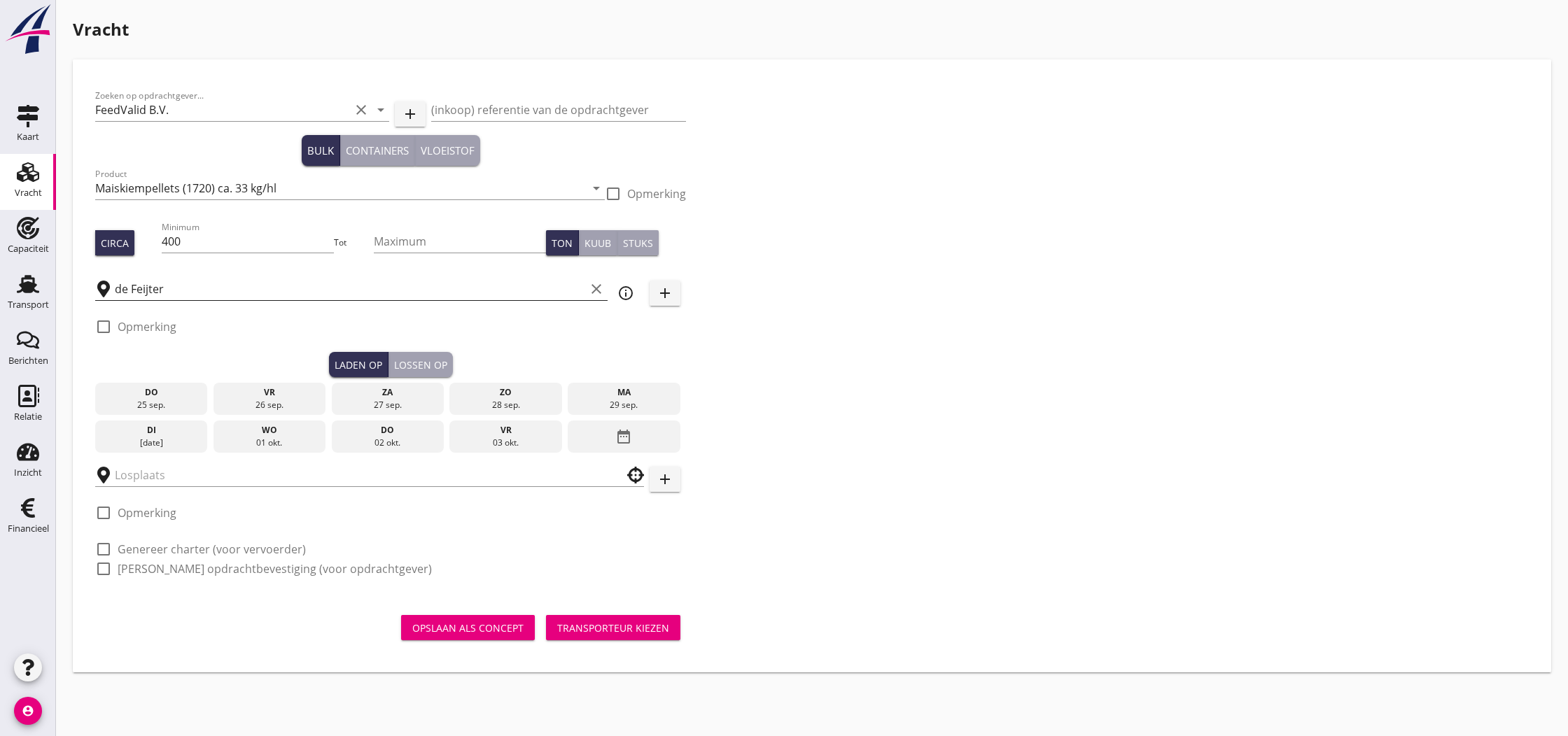
click at [183, 288] on input "de Feijter" at bounding box center [350, 289] width 470 height 22
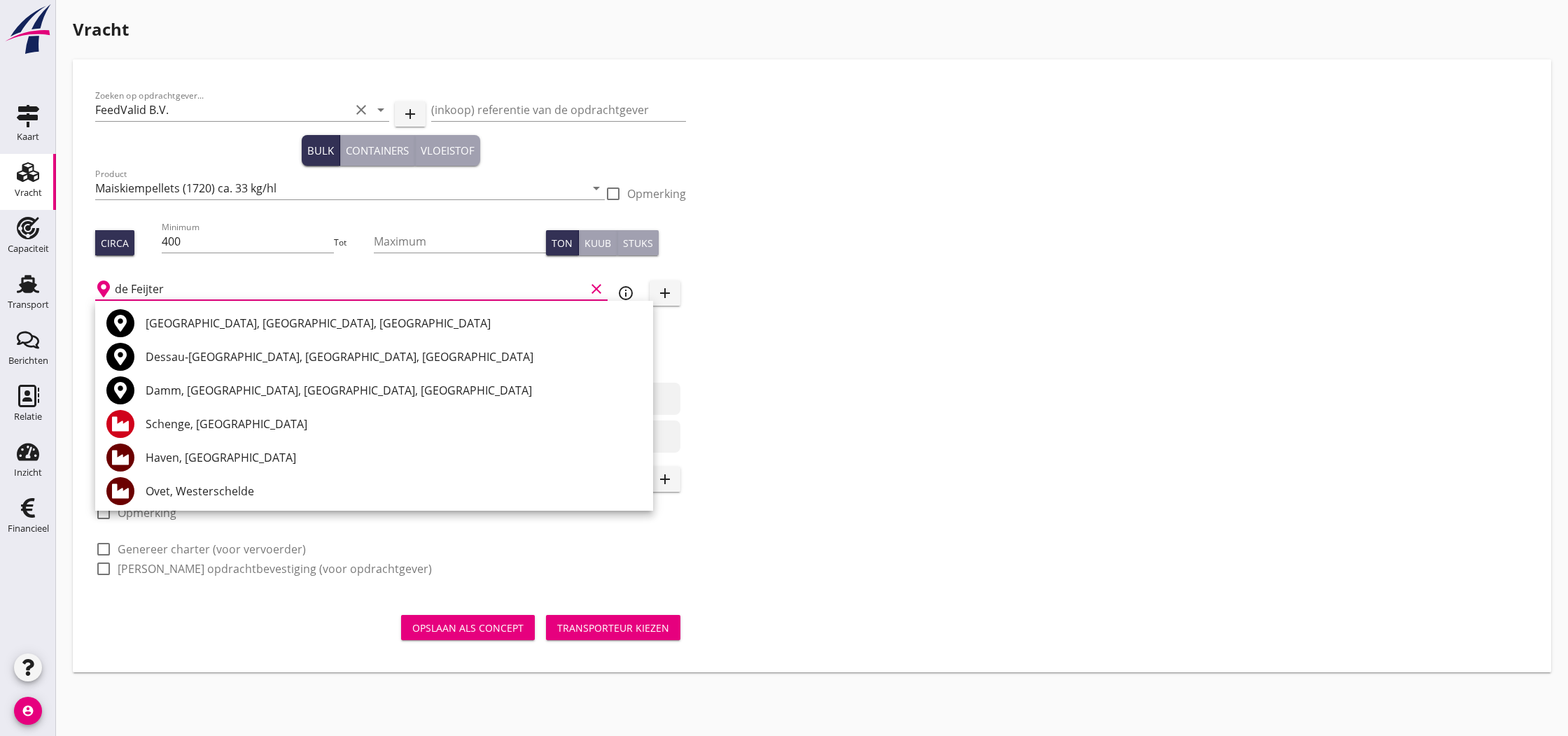
click at [254, 279] on input "de Feijter" at bounding box center [350, 289] width 470 height 22
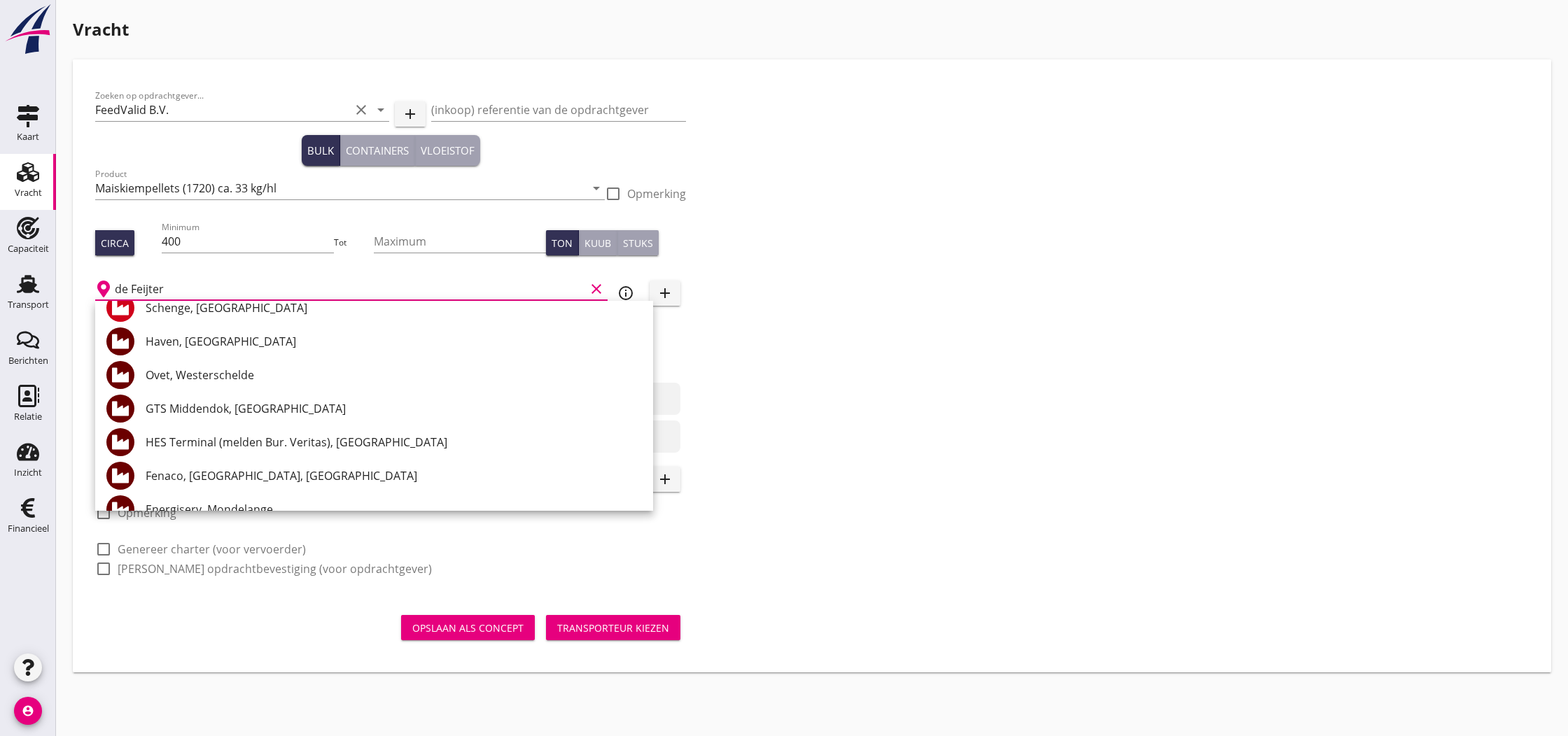
click at [193, 290] on input "de Feijter" at bounding box center [350, 289] width 470 height 22
click at [201, 288] on input "de Feijter" at bounding box center [350, 289] width 470 height 22
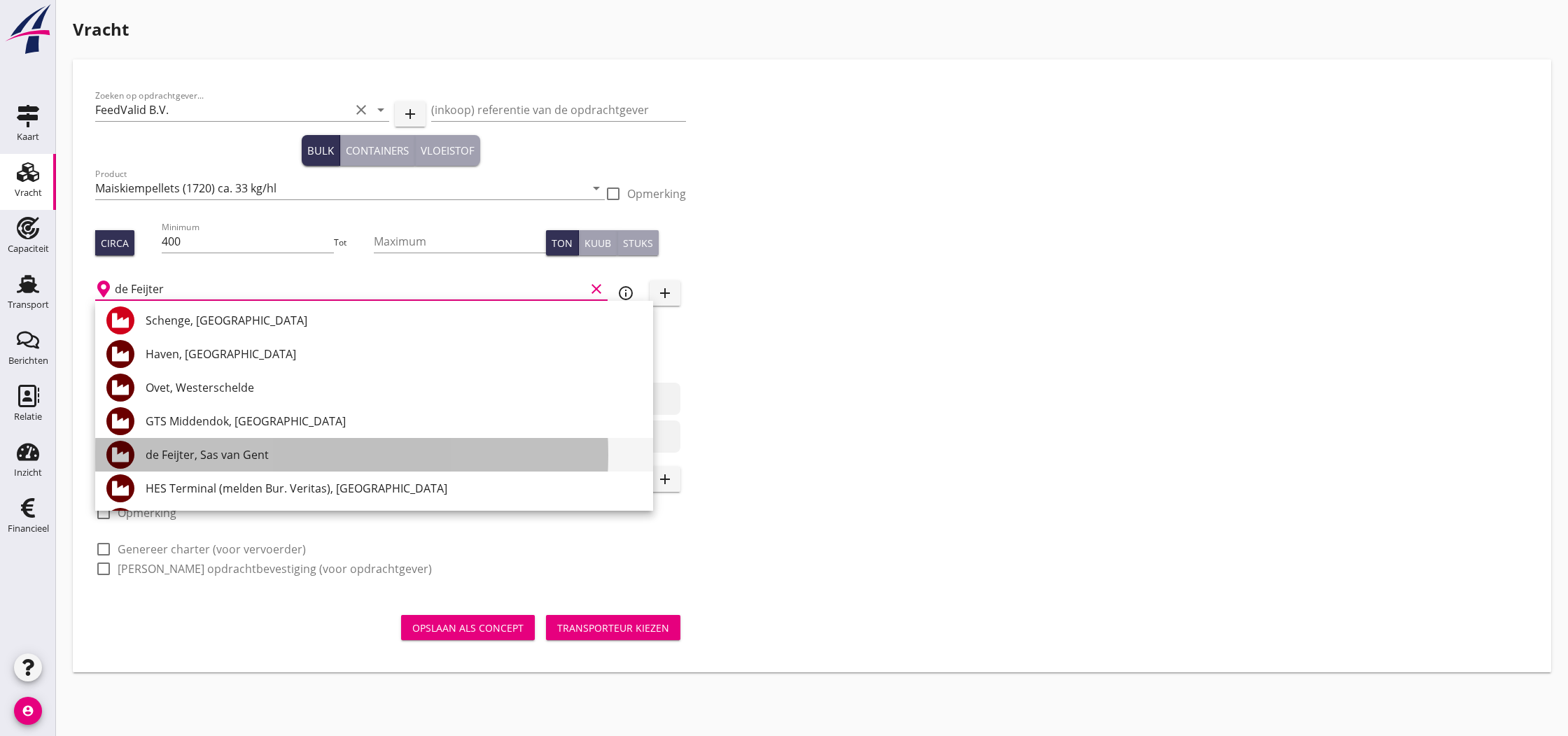
click at [261, 456] on div "de Feijter, Sas van Gent" at bounding box center [394, 455] width 497 height 17
type input "de Feijter, Sas van Gent"
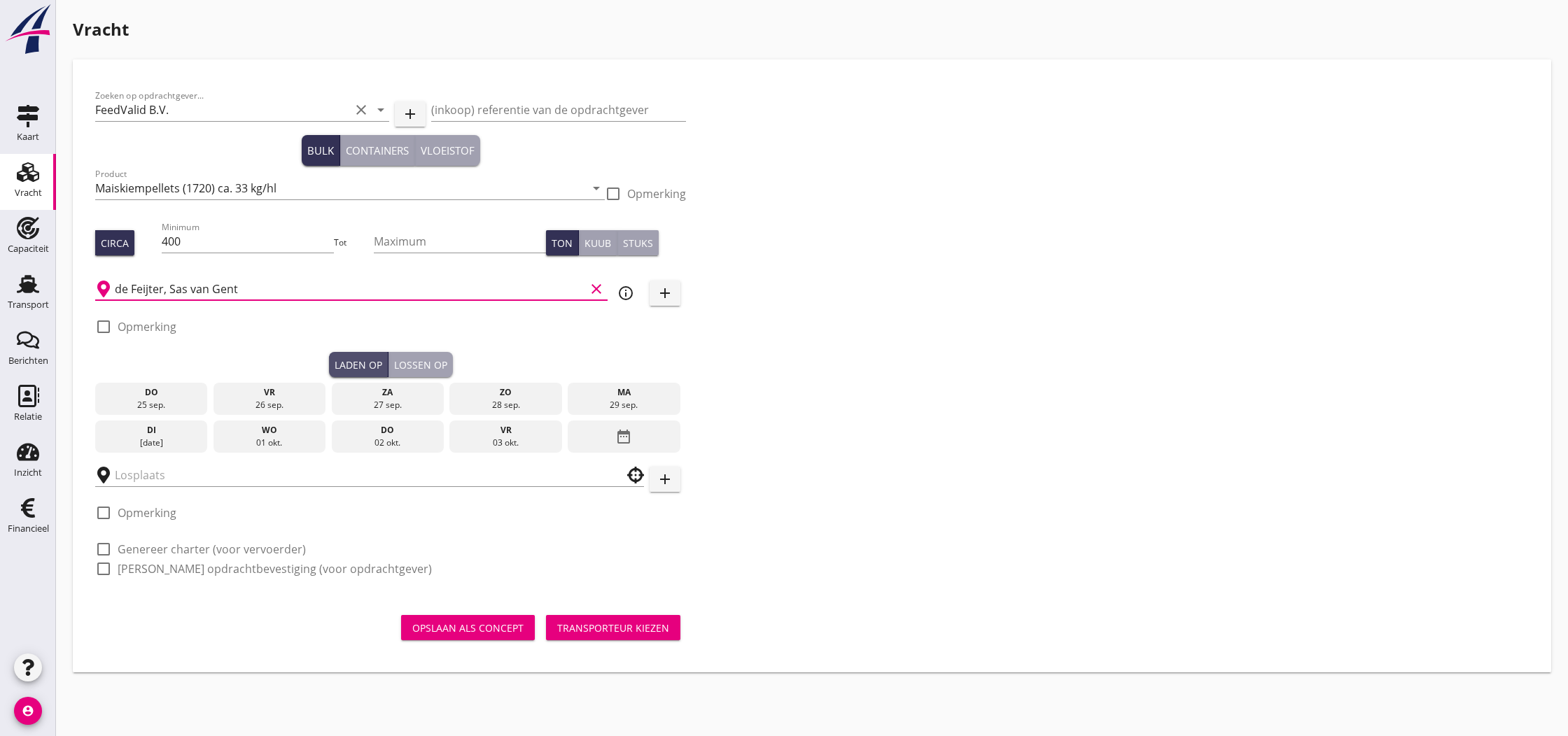
click at [365, 364] on div "Laden op" at bounding box center [358, 365] width 47 height 15
click at [255, 438] on div "01 okt." at bounding box center [270, 443] width 106 height 12
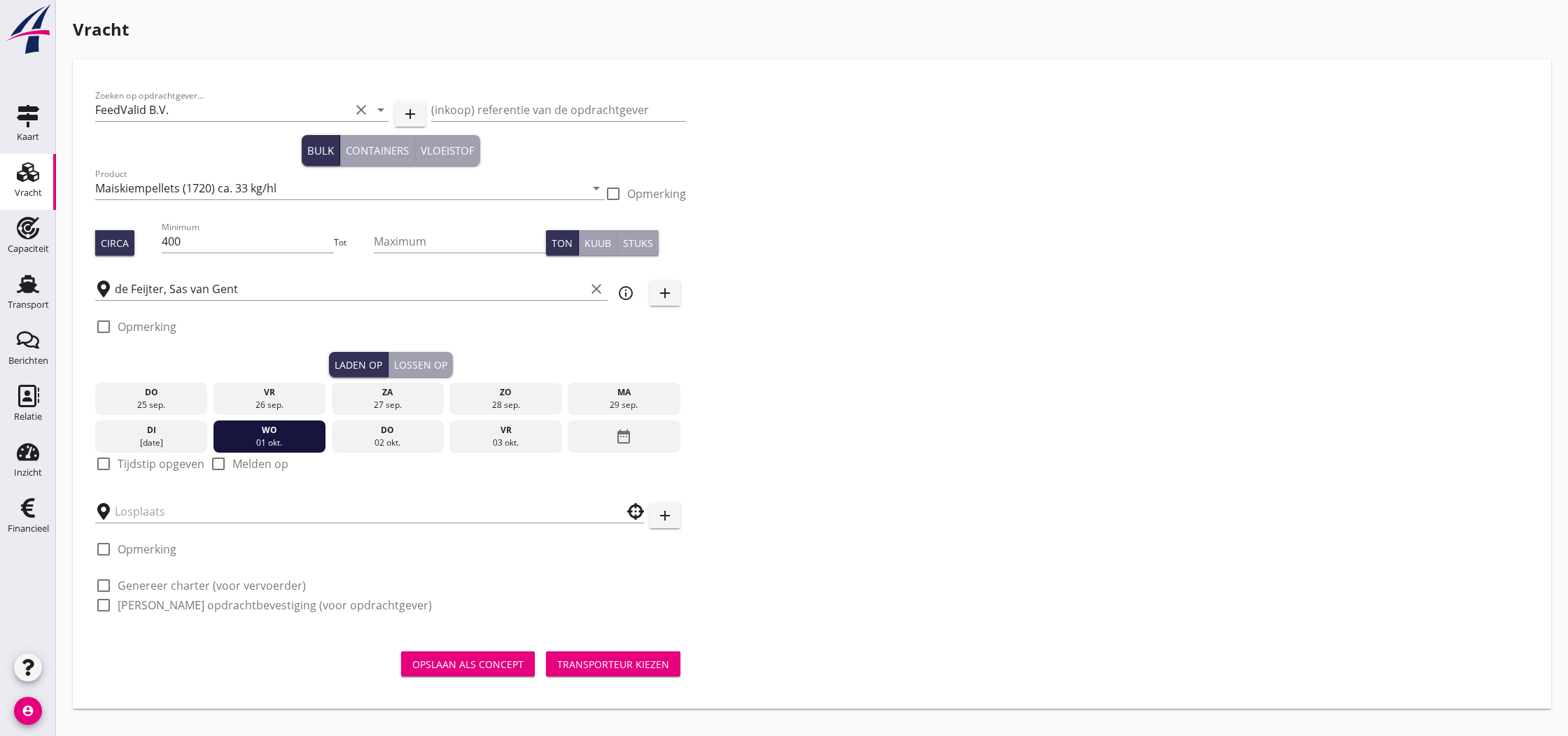
click at [130, 466] on label "Tijdstip opgeven" at bounding box center [161, 464] width 86 height 14
checkbox input "true"
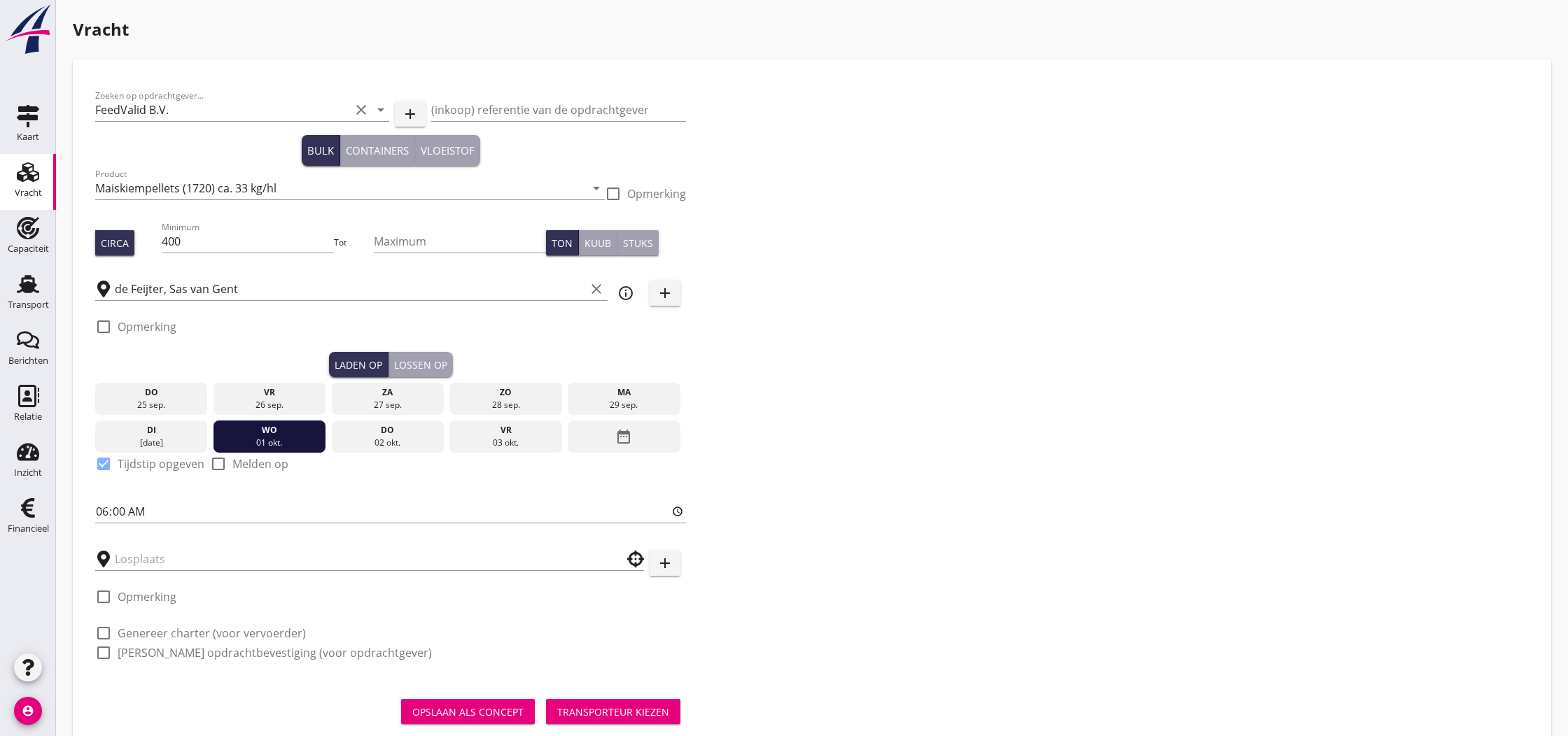
click at [422, 364] on div "Lossen op" at bounding box center [420, 365] width 53 height 15
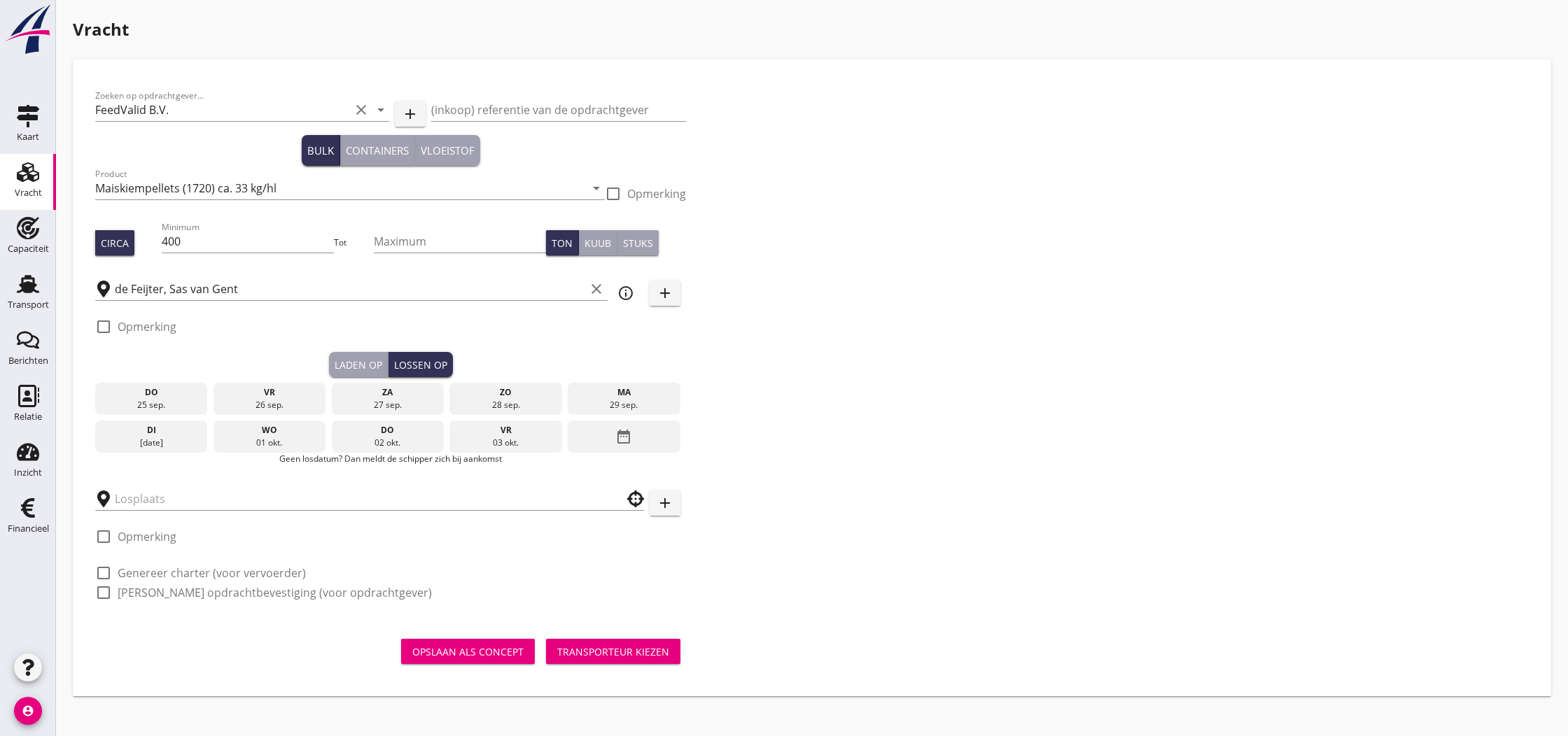
click at [407, 436] on div "do" at bounding box center [387, 430] width 106 height 12
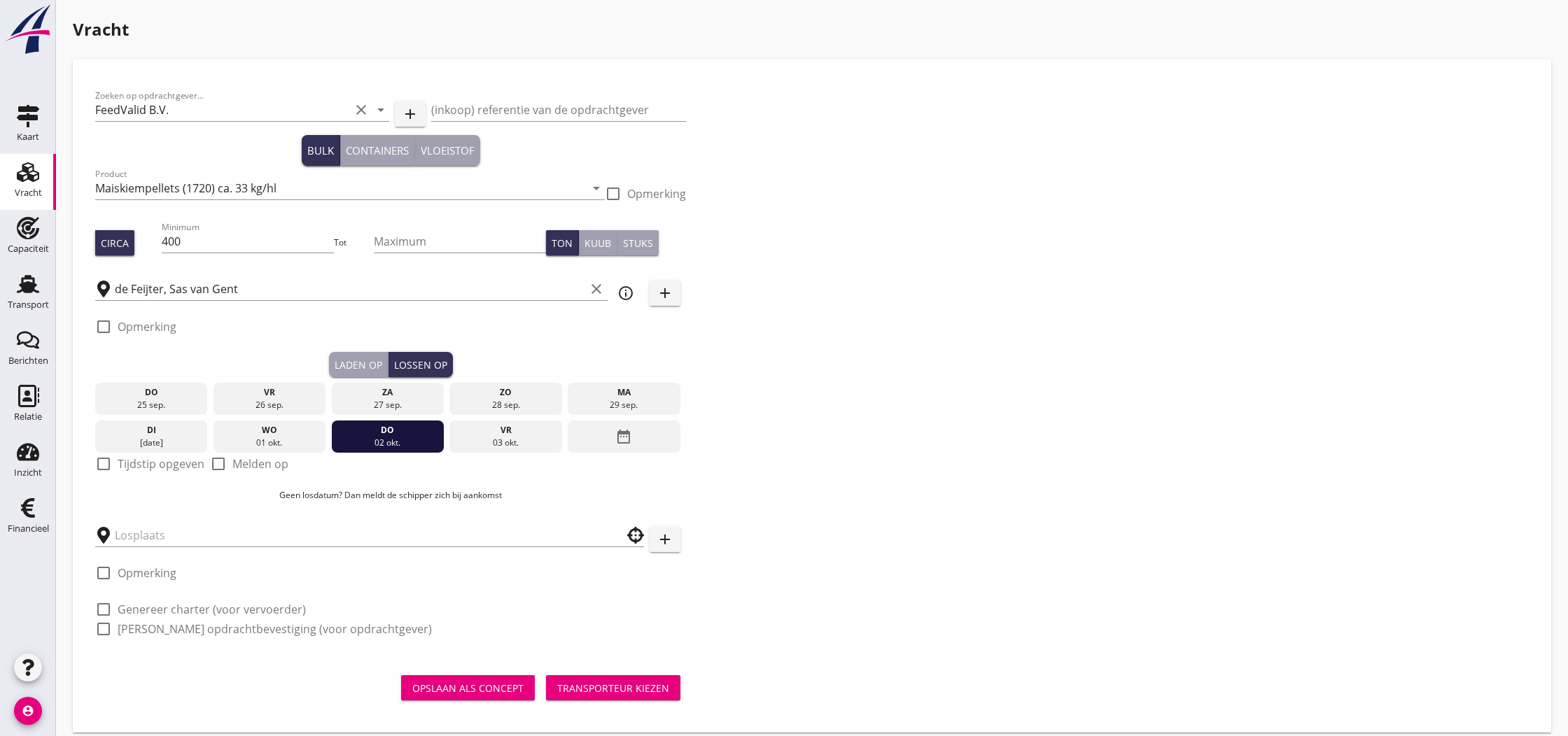
click at [219, 463] on div at bounding box center [218, 464] width 24 height 24
checkbox input "true"
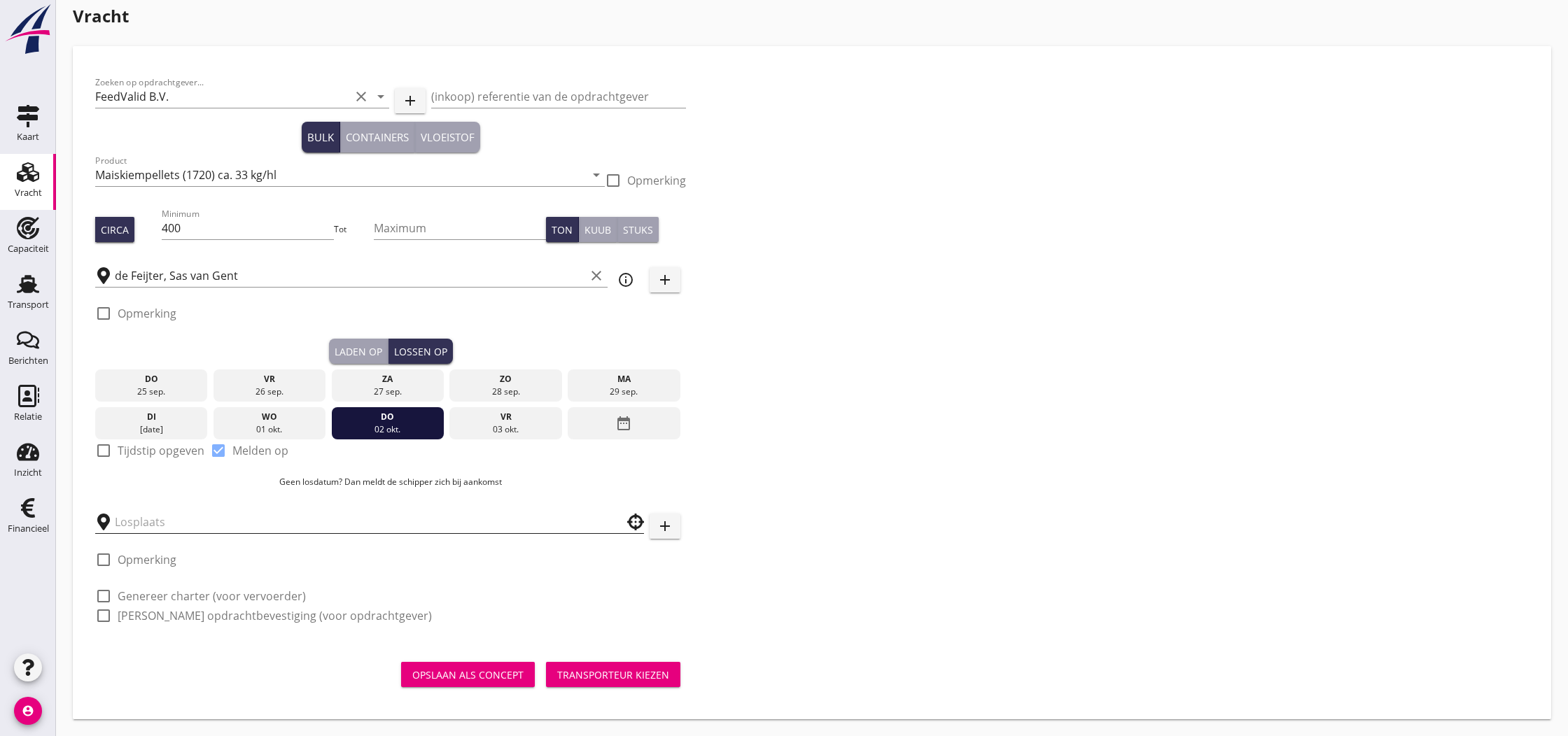
scroll to position [13, 0]
click at [232, 522] on input "text" at bounding box center [360, 522] width 490 height 22
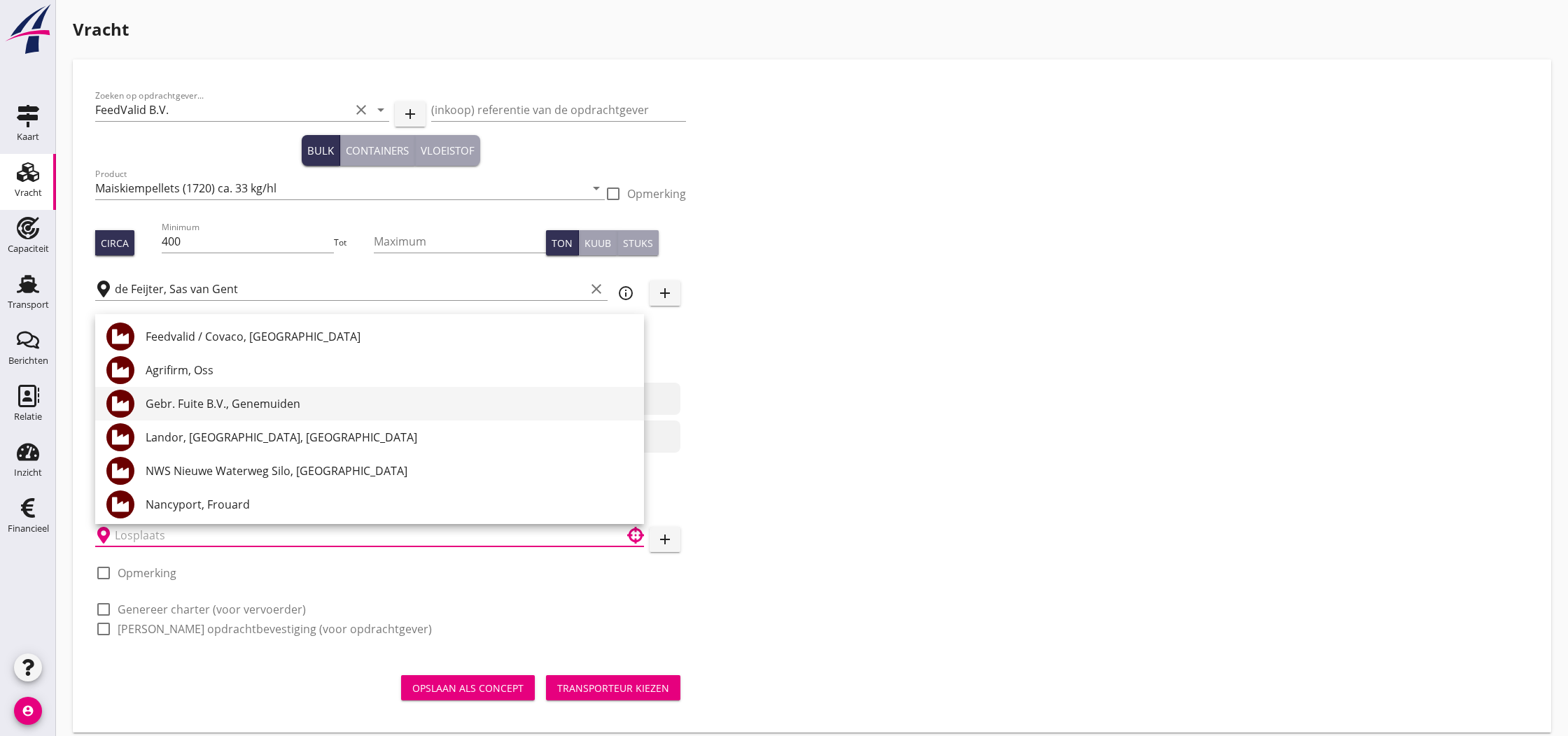
scroll to position [3, 0]
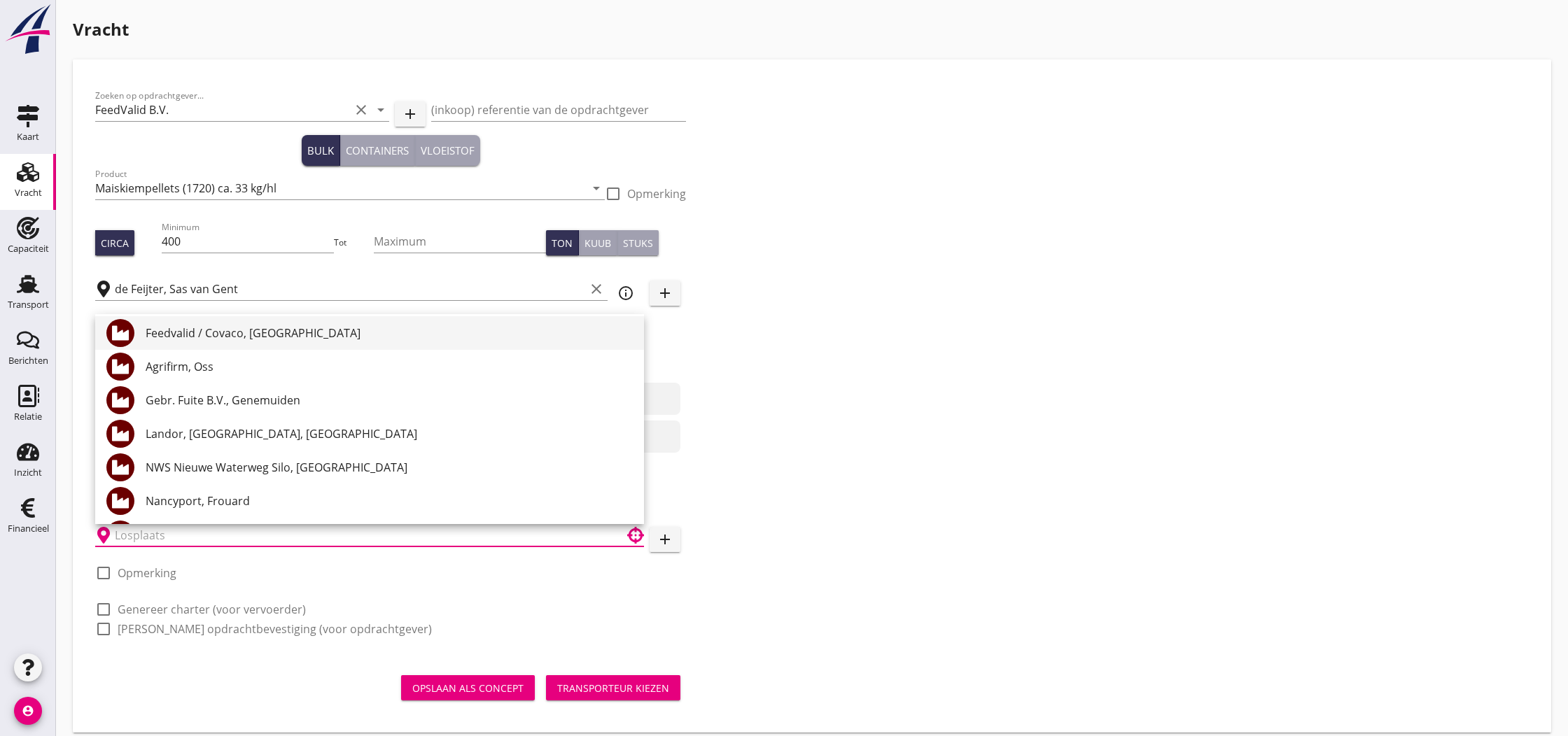
click at [221, 335] on div "Feedvalid / Covaco, [GEOGRAPHIC_DATA]" at bounding box center [389, 333] width 487 height 17
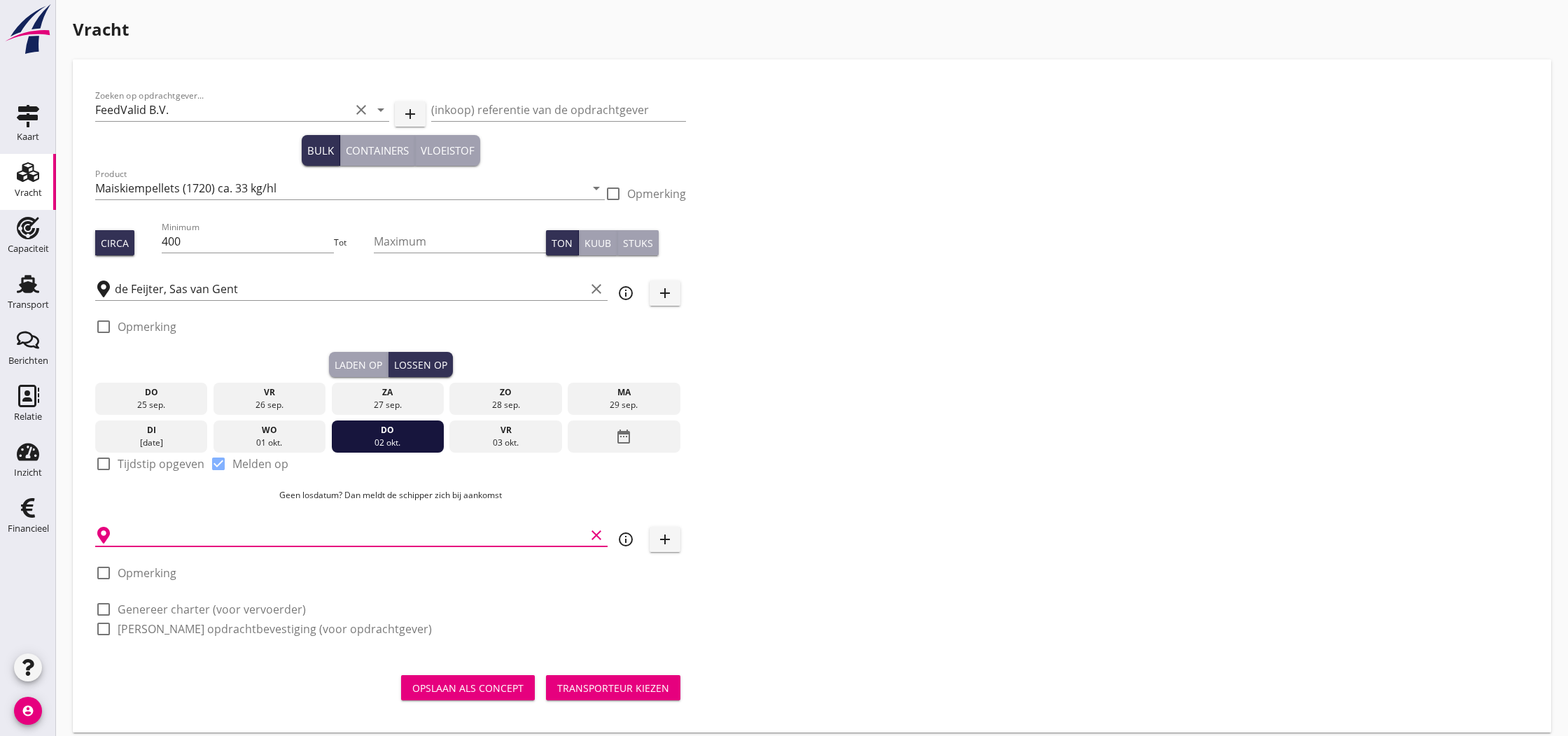
type input "Feedvalid / Covaco, [GEOGRAPHIC_DATA]"
click at [597, 690] on div "Transporteur kiezen" at bounding box center [612, 688] width 112 height 15
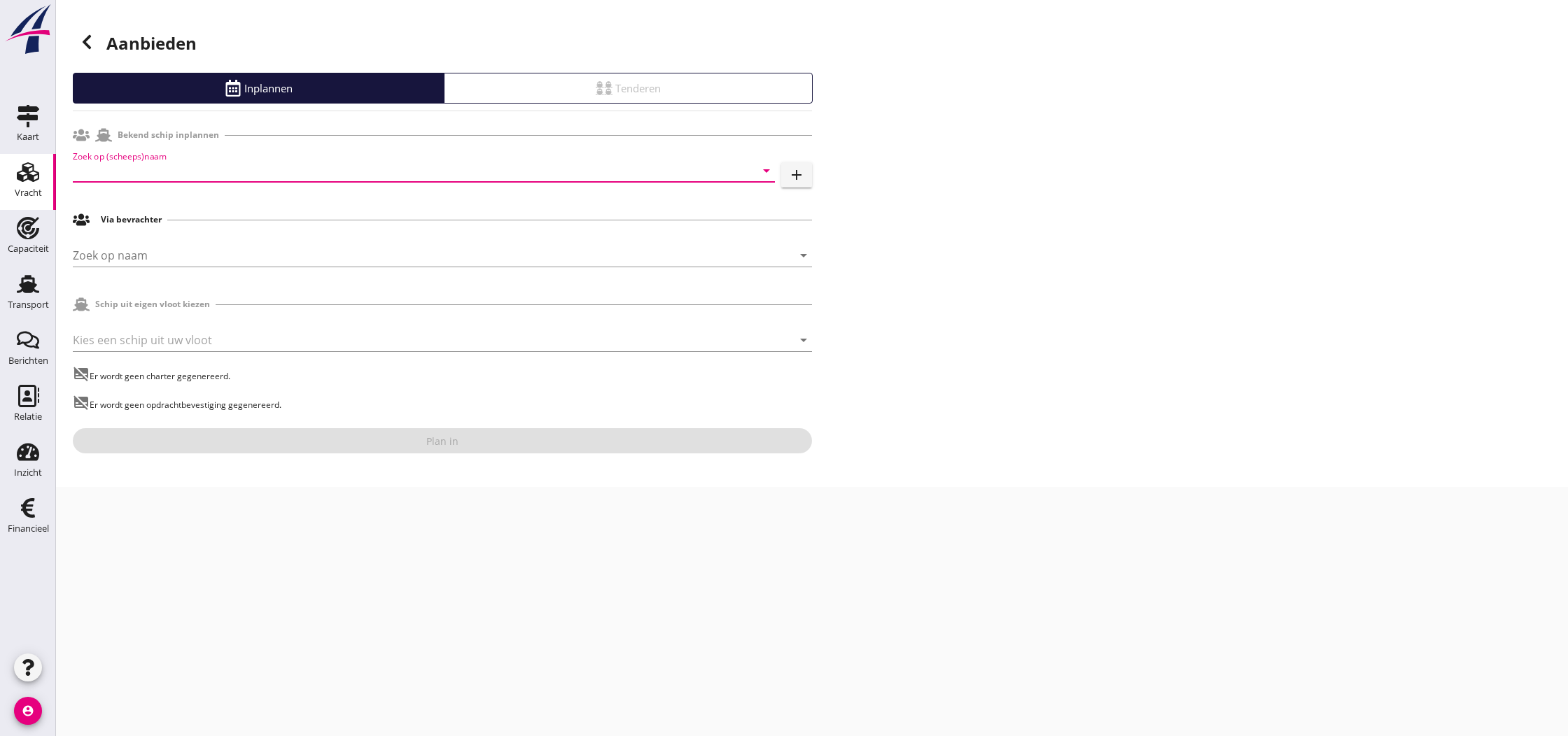
click at [111, 173] on input "Zoek op (scheeps)naam" at bounding box center [404, 170] width 663 height 22
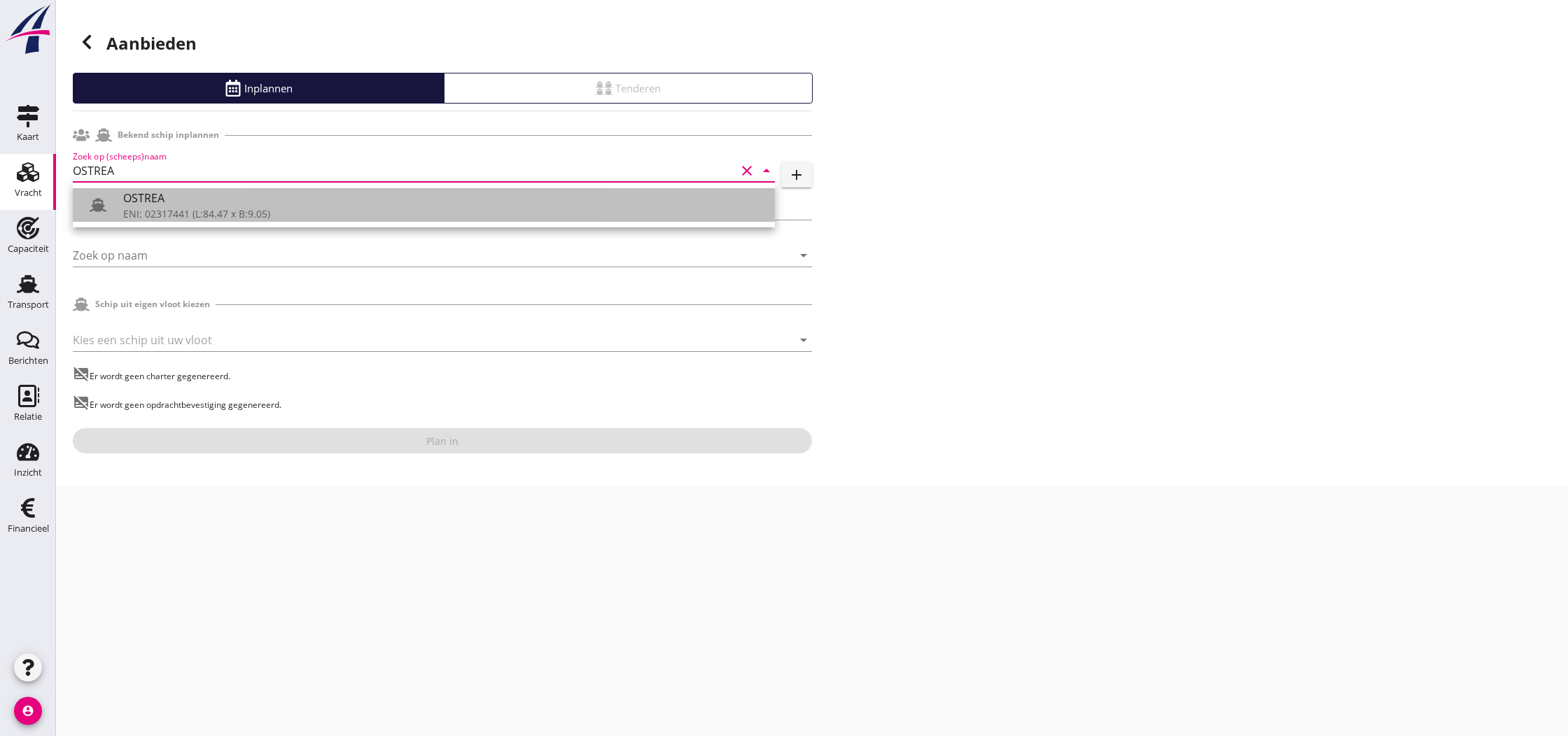
click at [169, 212] on div "ENI: 02317441 (L:84.47 x B:9.05)" at bounding box center [443, 214] width 640 height 15
type input "OSTREA"
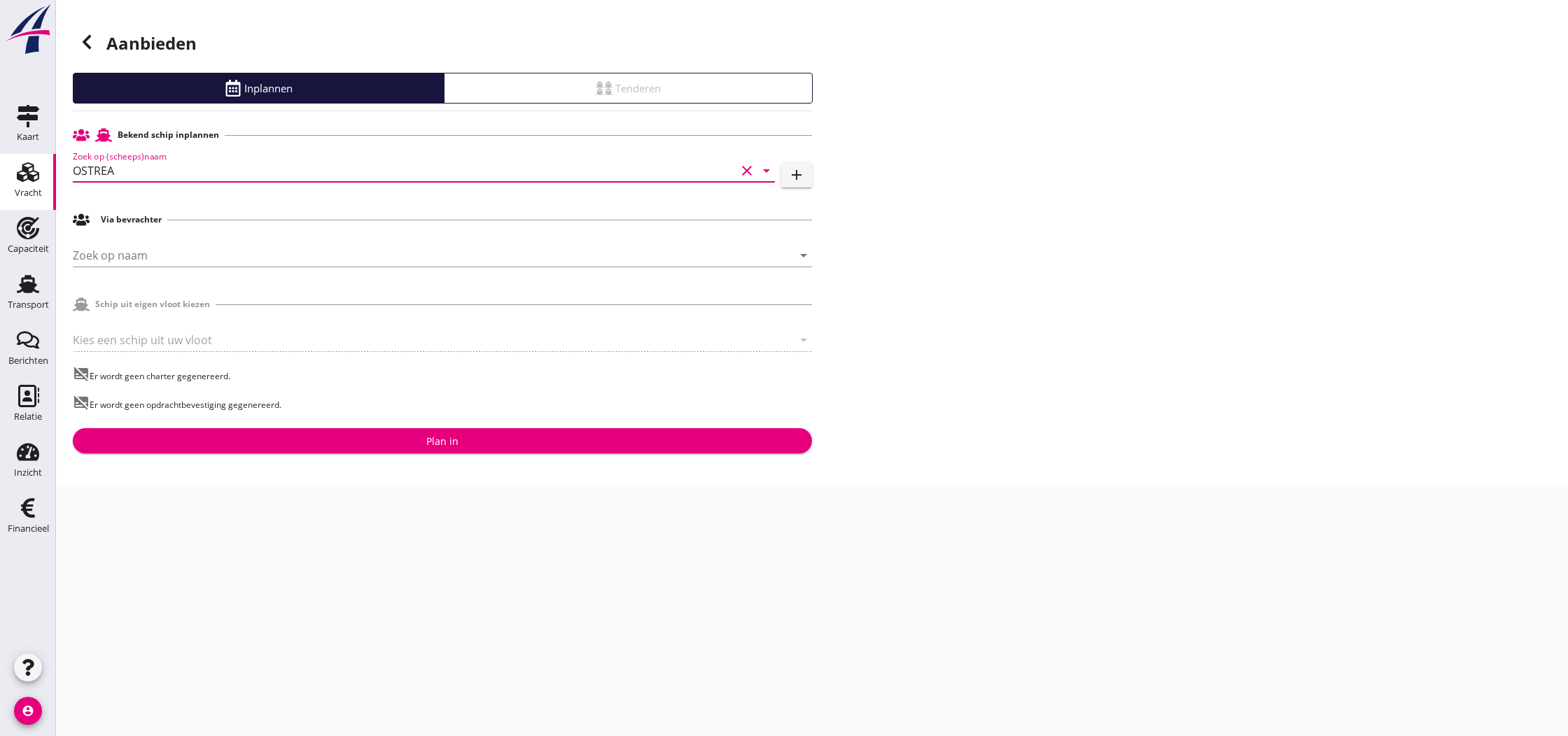
click at [445, 447] on div "Plan in" at bounding box center [442, 441] width 32 height 15
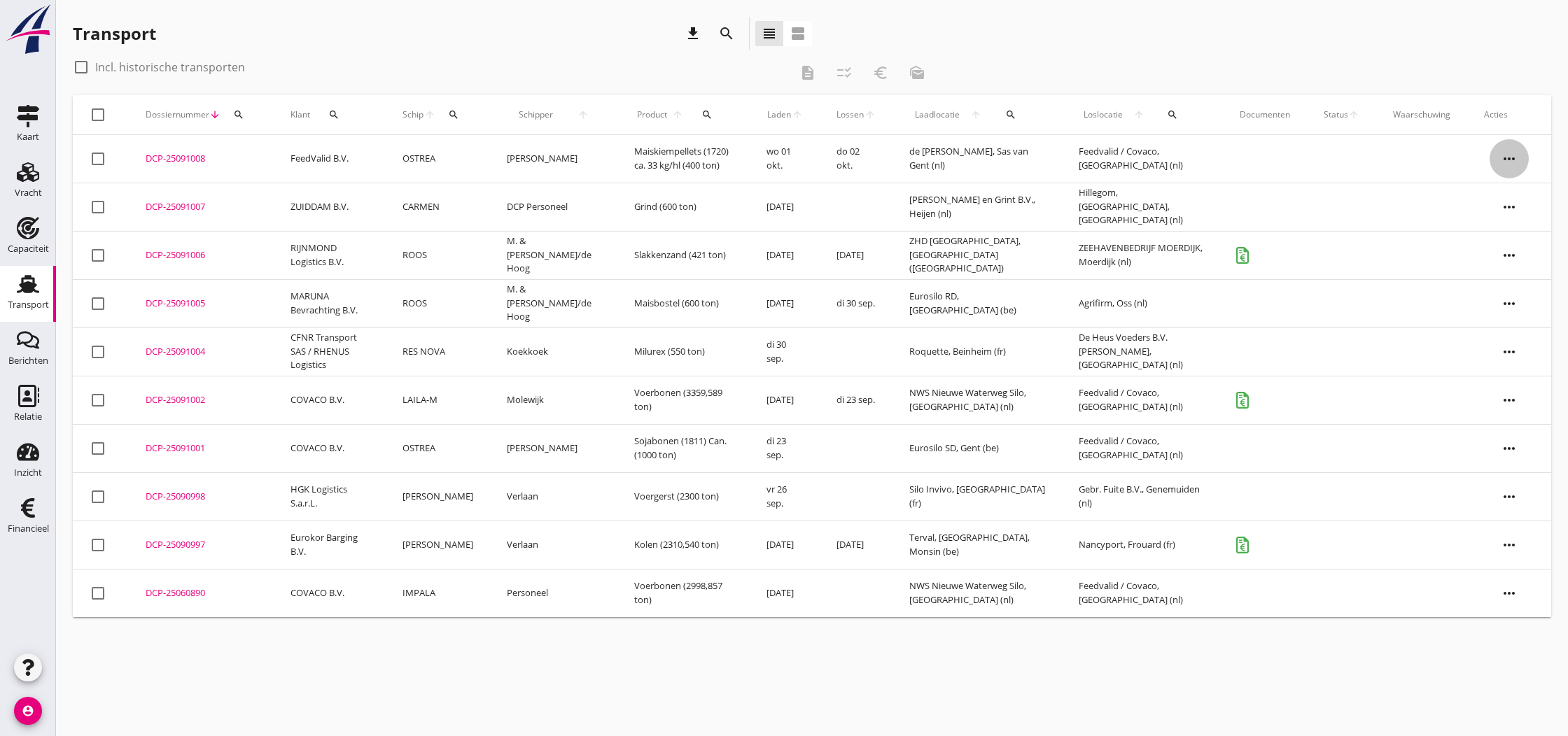
click at [1509, 165] on icon "more_horiz" at bounding box center [1509, 159] width 39 height 39
click at [185, 163] on div "DCP-25091008" at bounding box center [201, 158] width 111 height 14
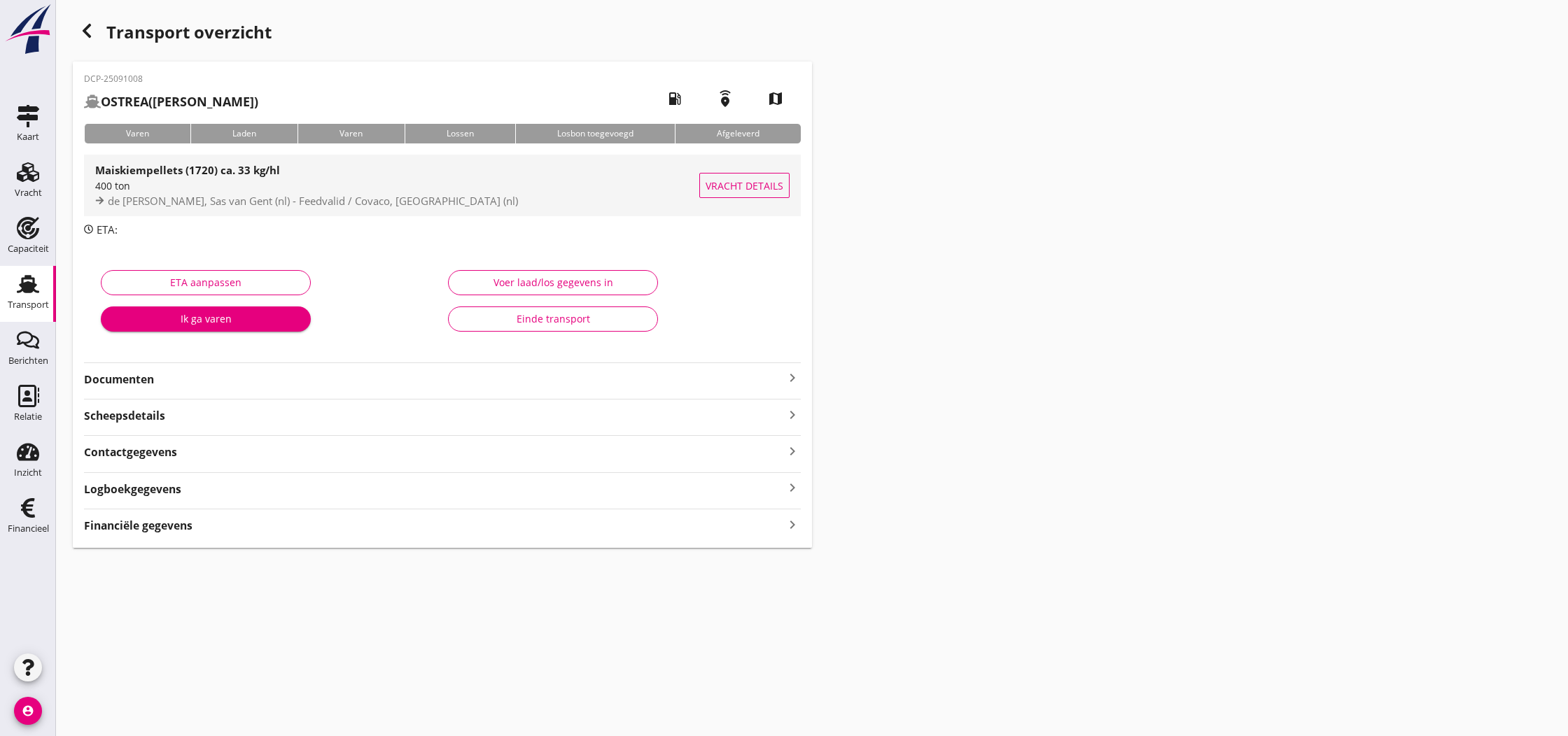
click at [767, 189] on span "Vracht details" at bounding box center [744, 186] width 77 height 15
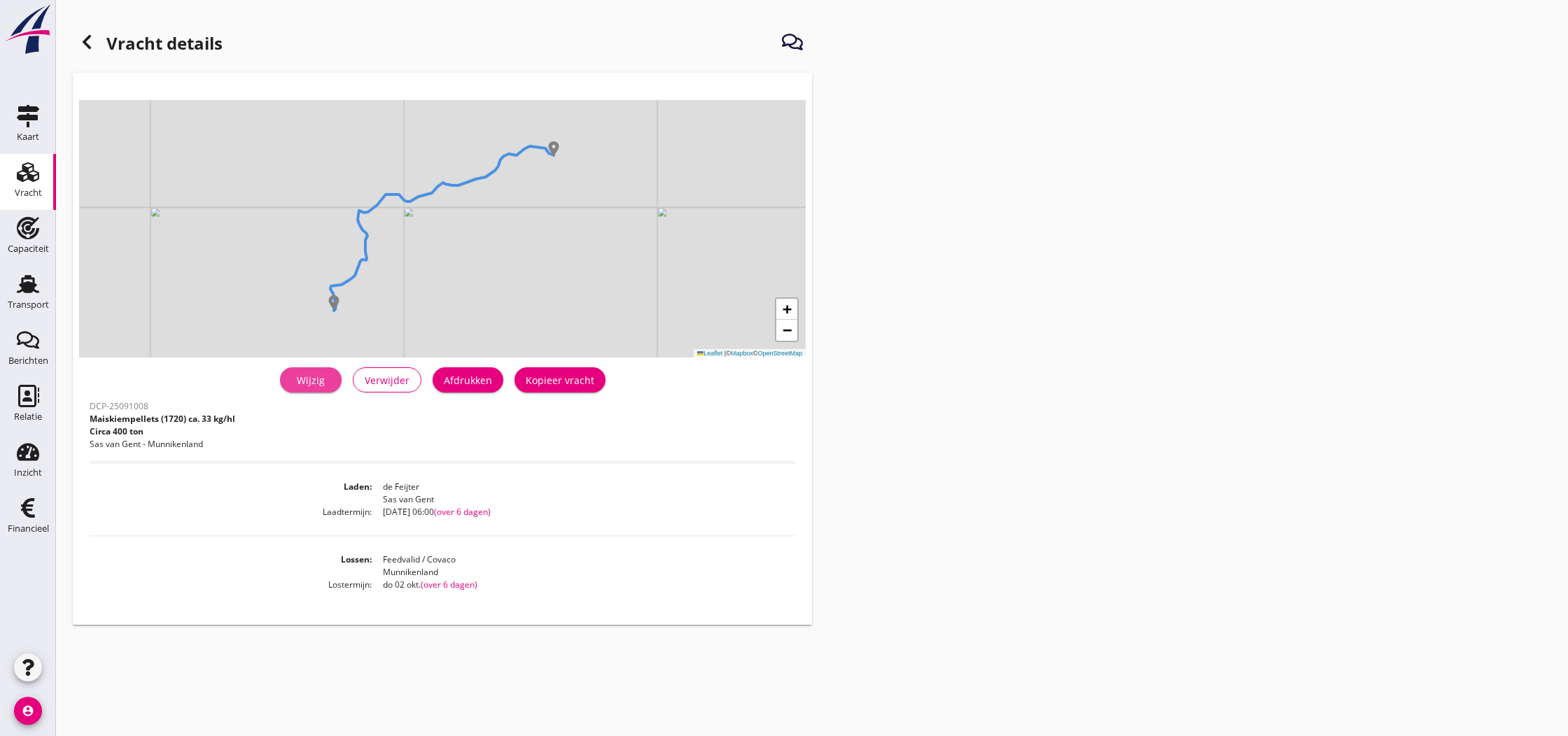
click at [315, 381] on div "Wijzig" at bounding box center [311, 381] width 39 height 15
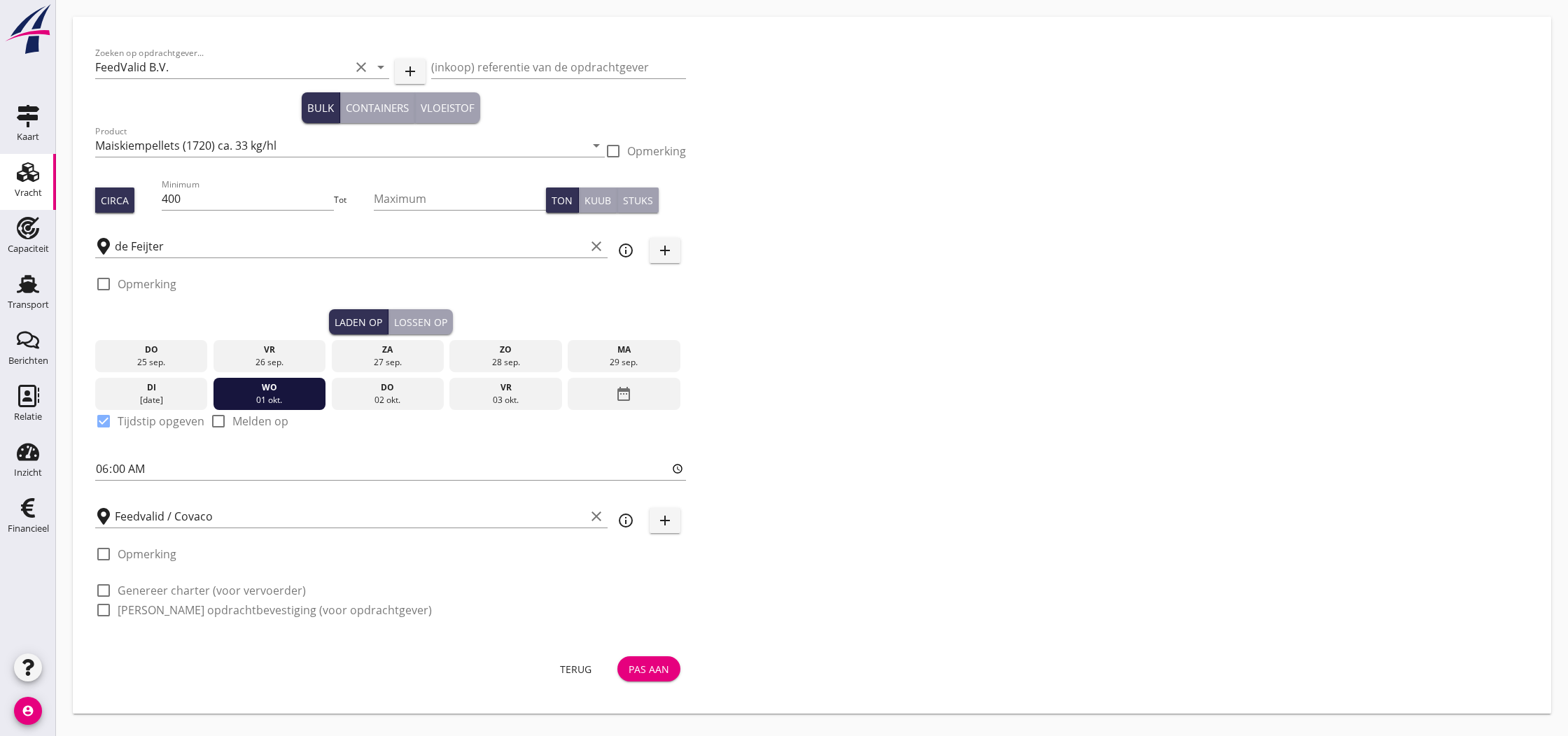
click at [174, 610] on label "[PERSON_NAME] opdrachtbevestiging (voor opdrachtgever)" at bounding box center [274, 610] width 314 height 14
checkbox input "true"
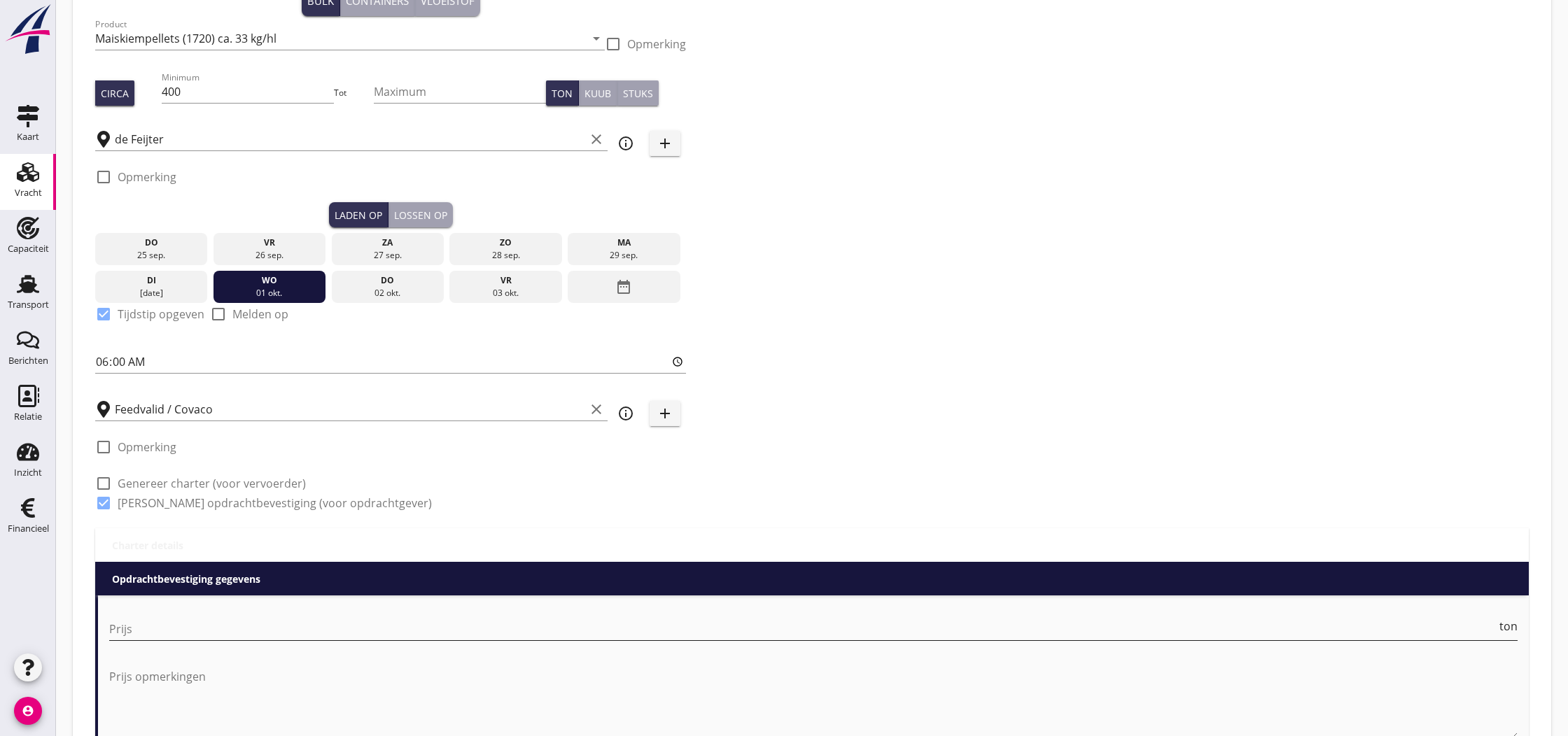
scroll to position [106, 0]
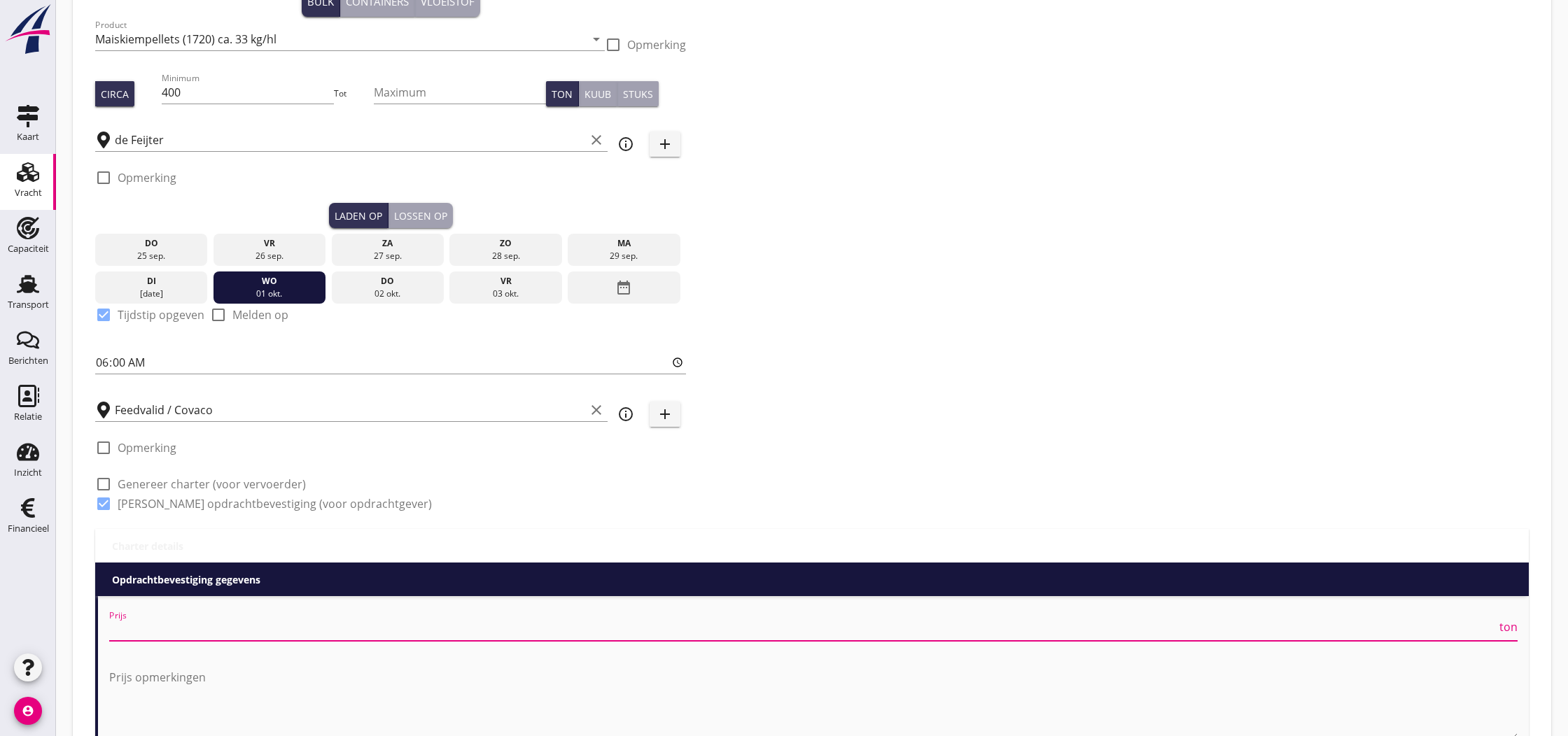
click at [196, 630] on input "Prijs" at bounding box center [802, 629] width 1387 height 22
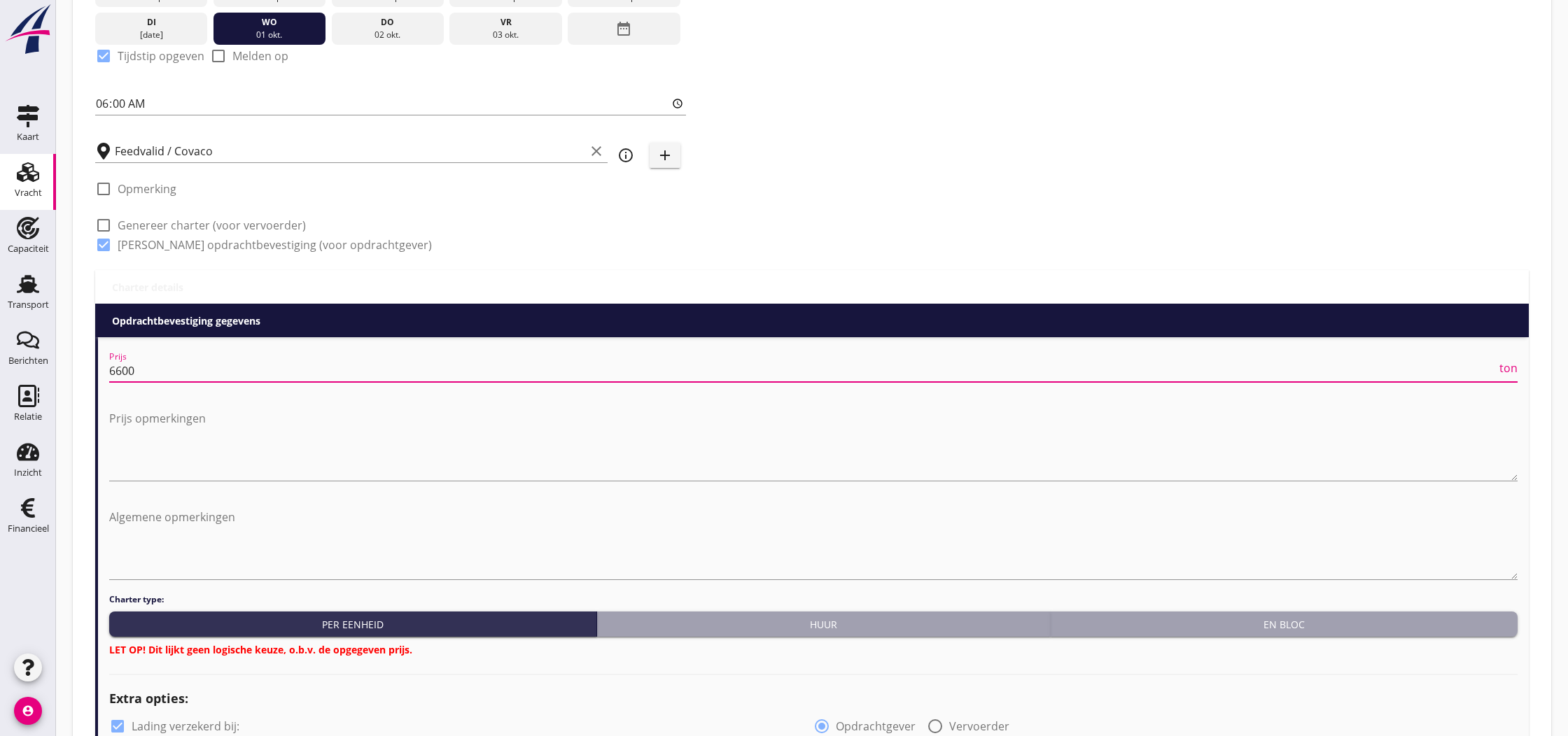
scroll to position [373, 0]
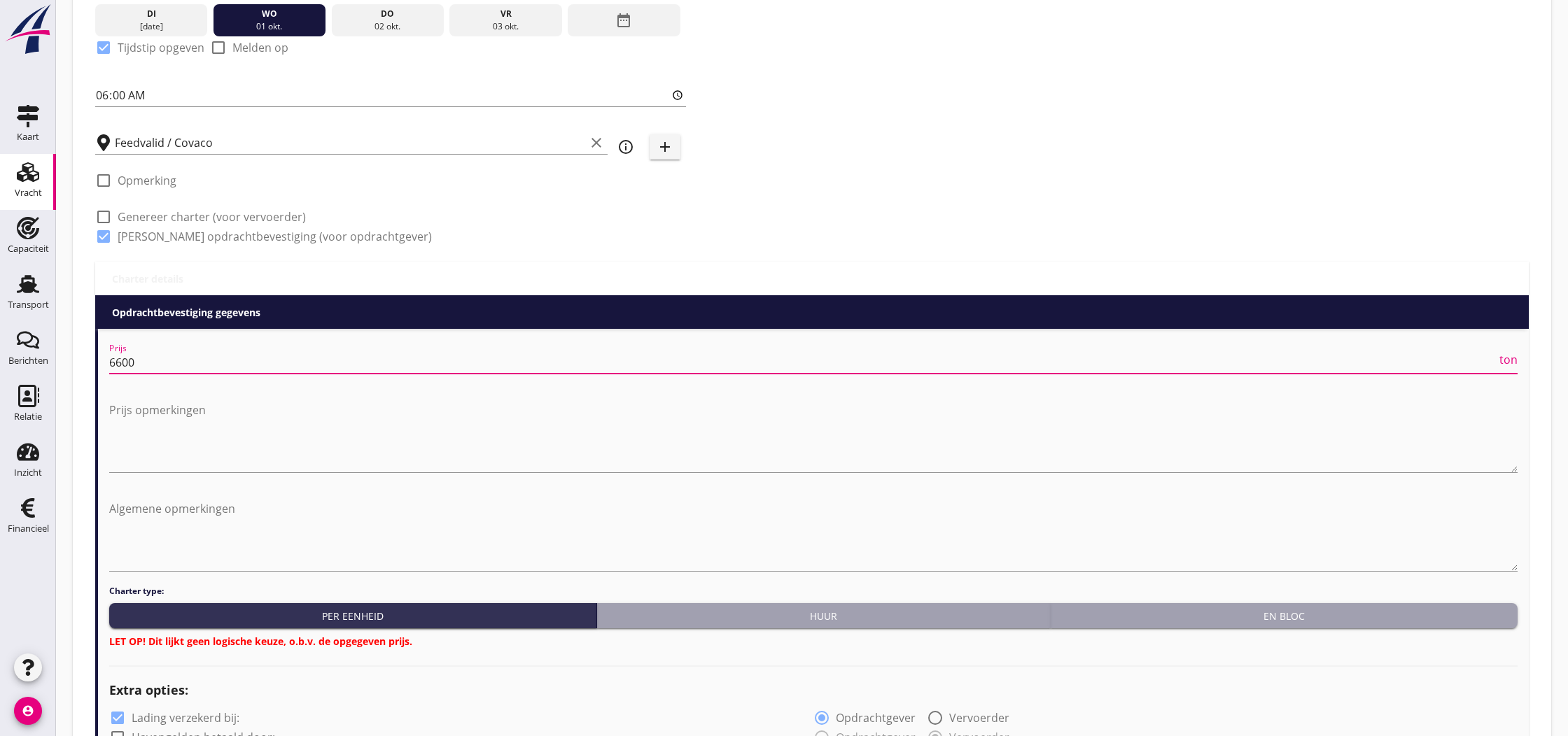
click at [1284, 618] on div "En bloc" at bounding box center [1283, 616] width 456 height 15
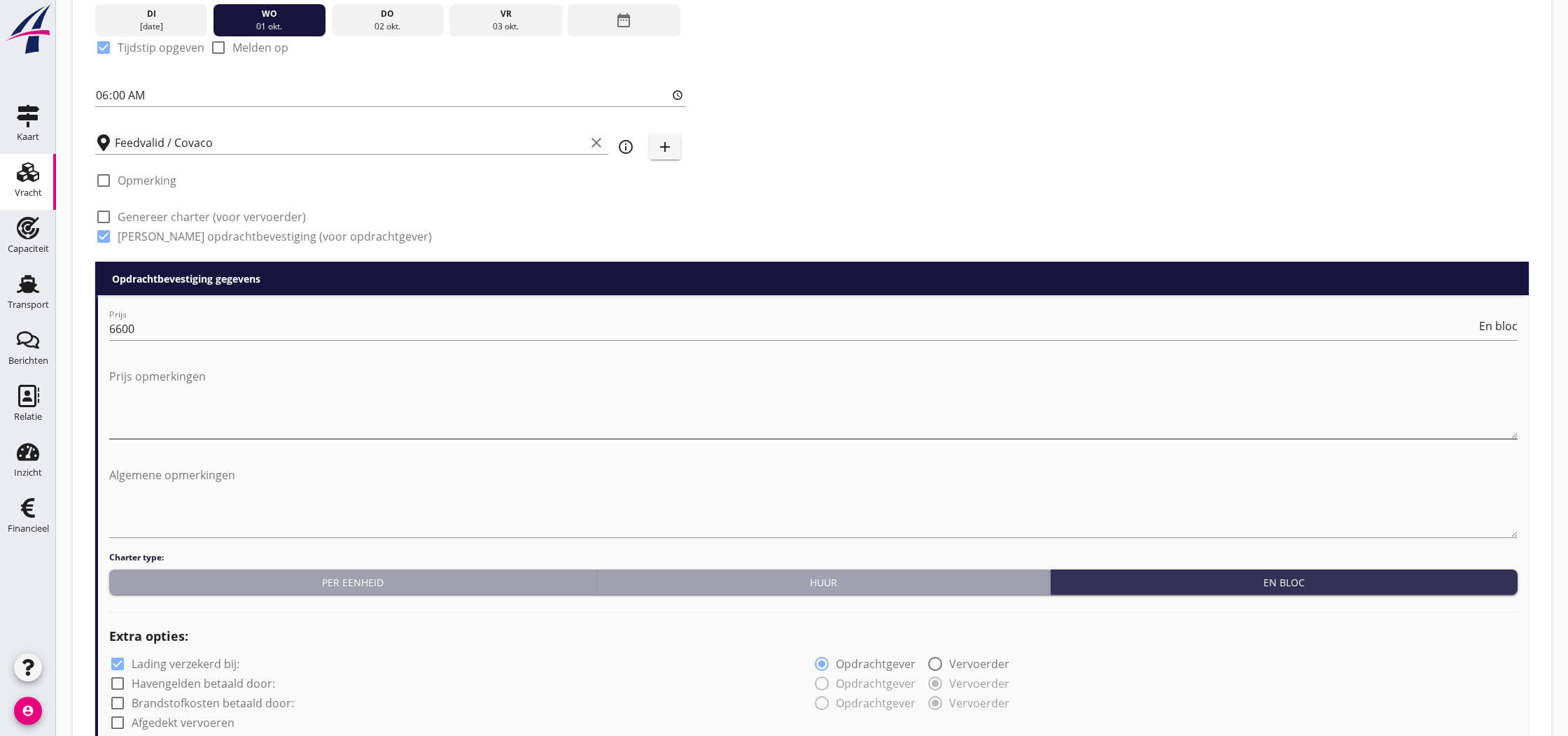
click at [192, 398] on textarea "Prijs opmerkingen" at bounding box center [813, 402] width 1408 height 73
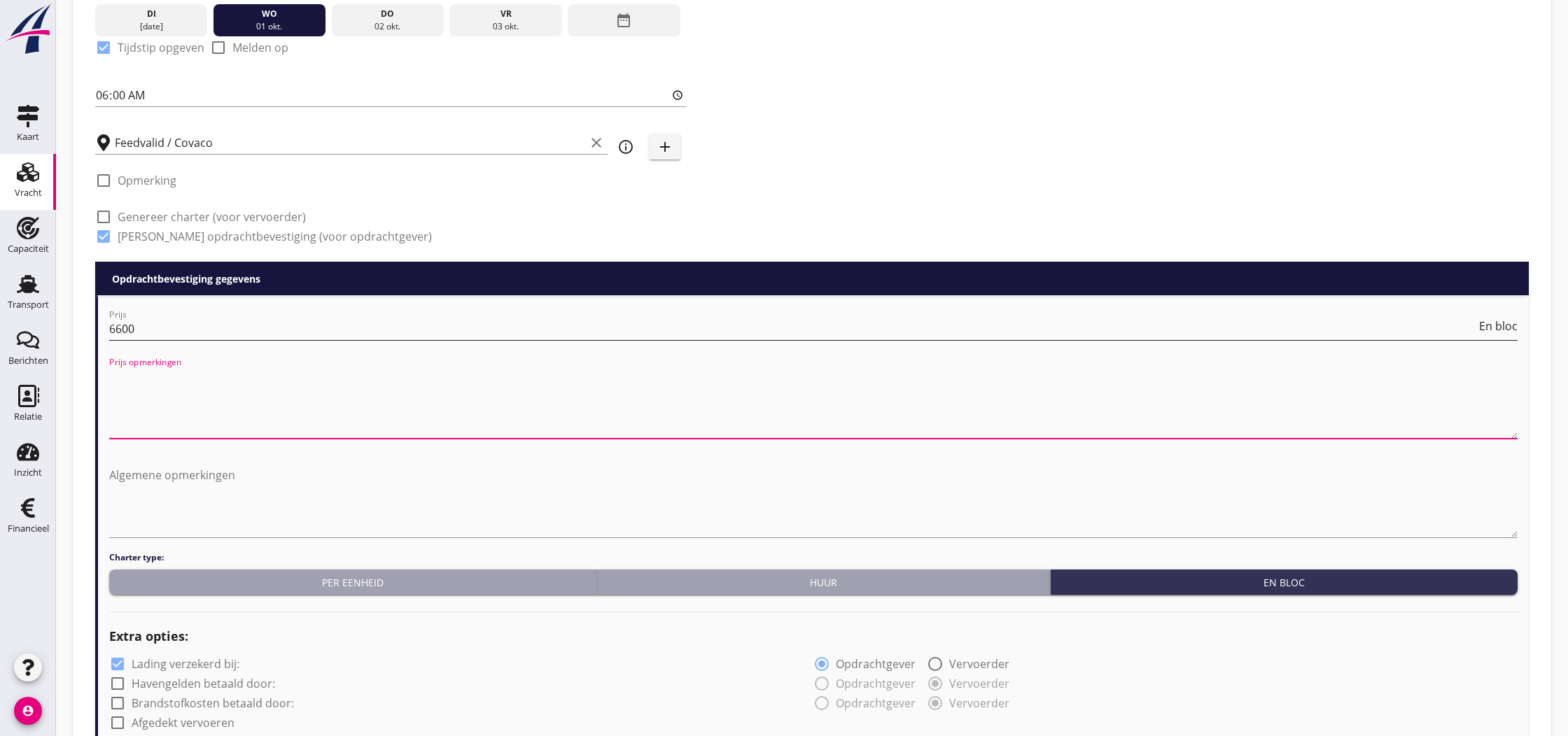
click at [149, 328] on input "6600" at bounding box center [793, 328] width 1367 height 22
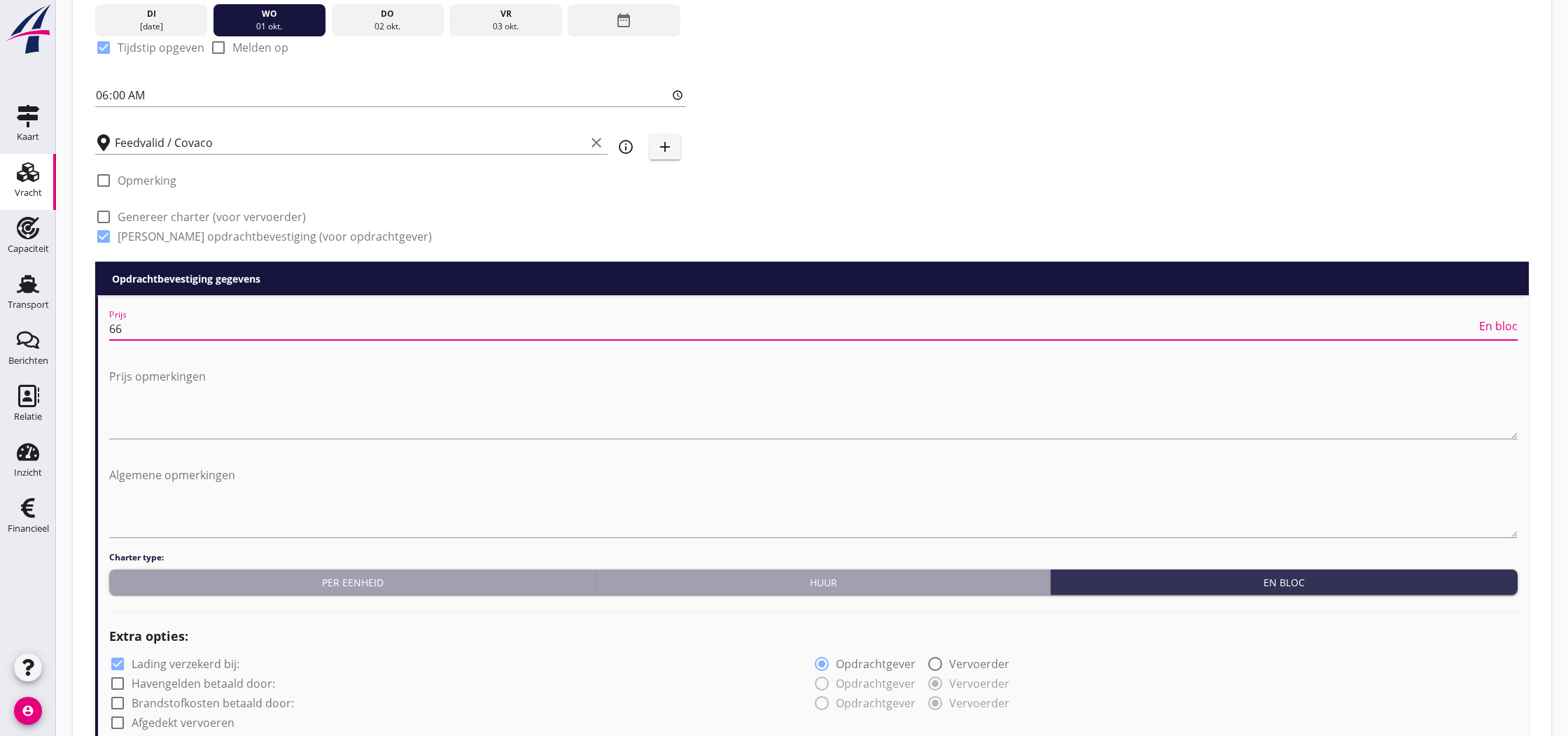
type input "6"
type input "7000.00"
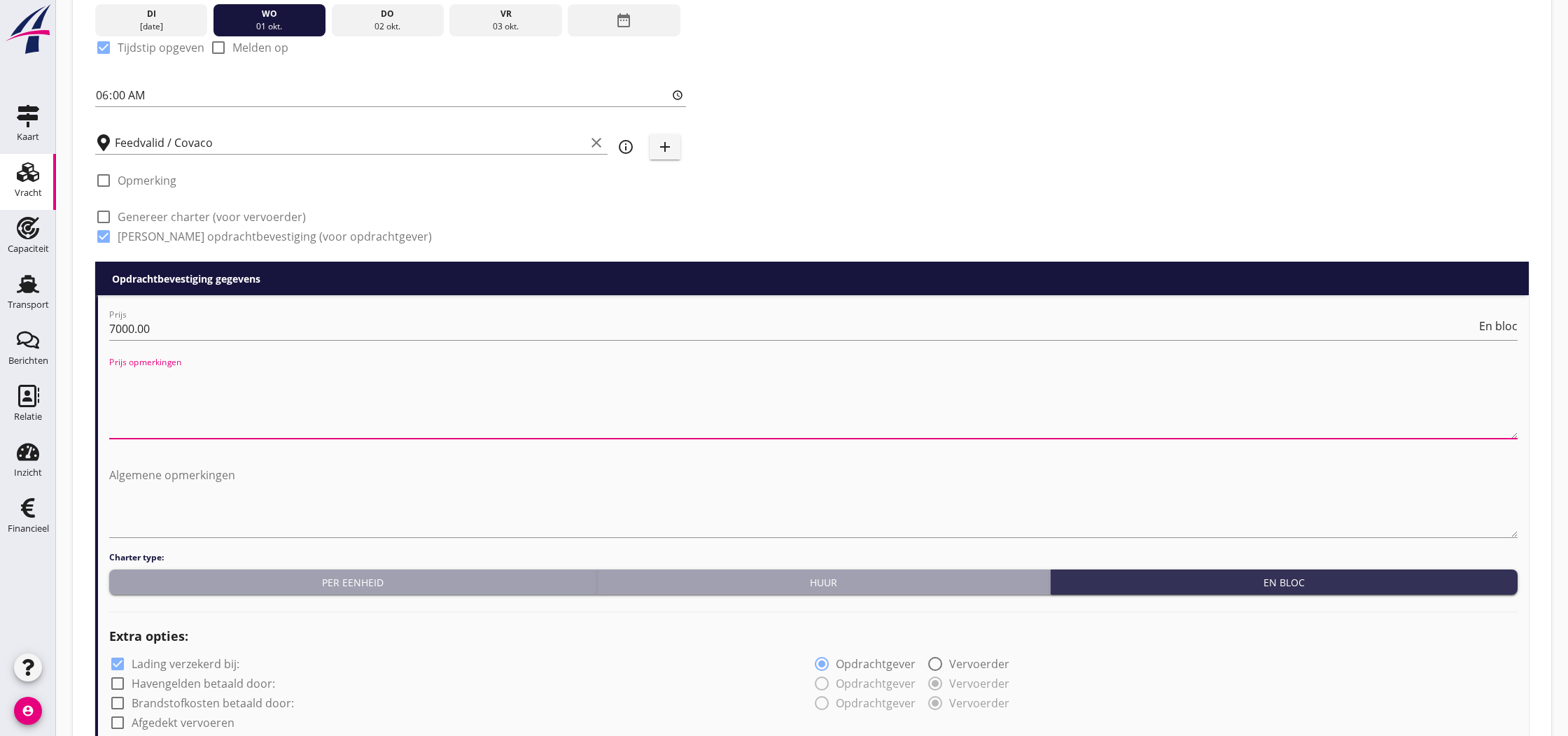
click at [169, 404] on textarea "Prijs opmerkingen" at bounding box center [813, 402] width 1408 height 73
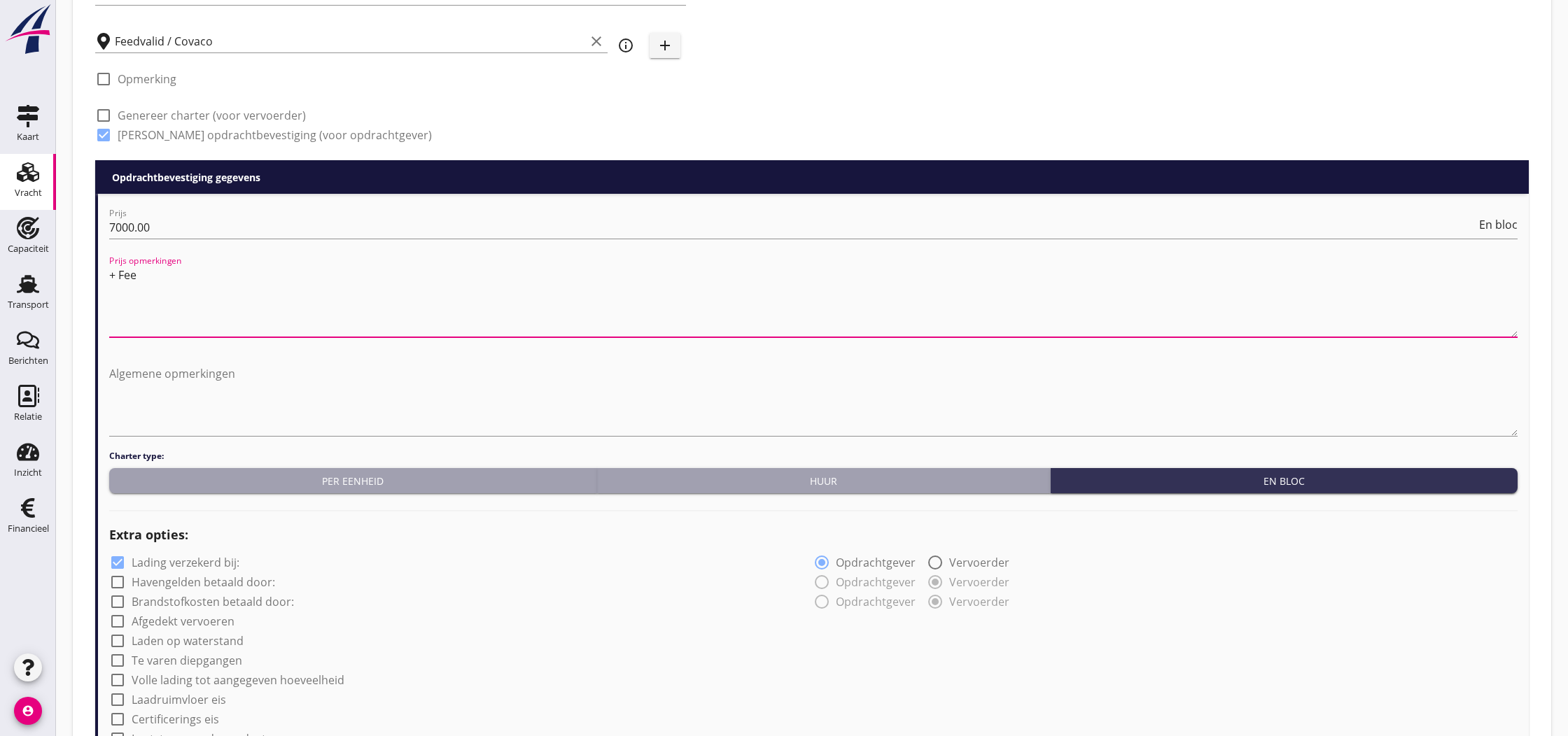
scroll to position [509, 0]
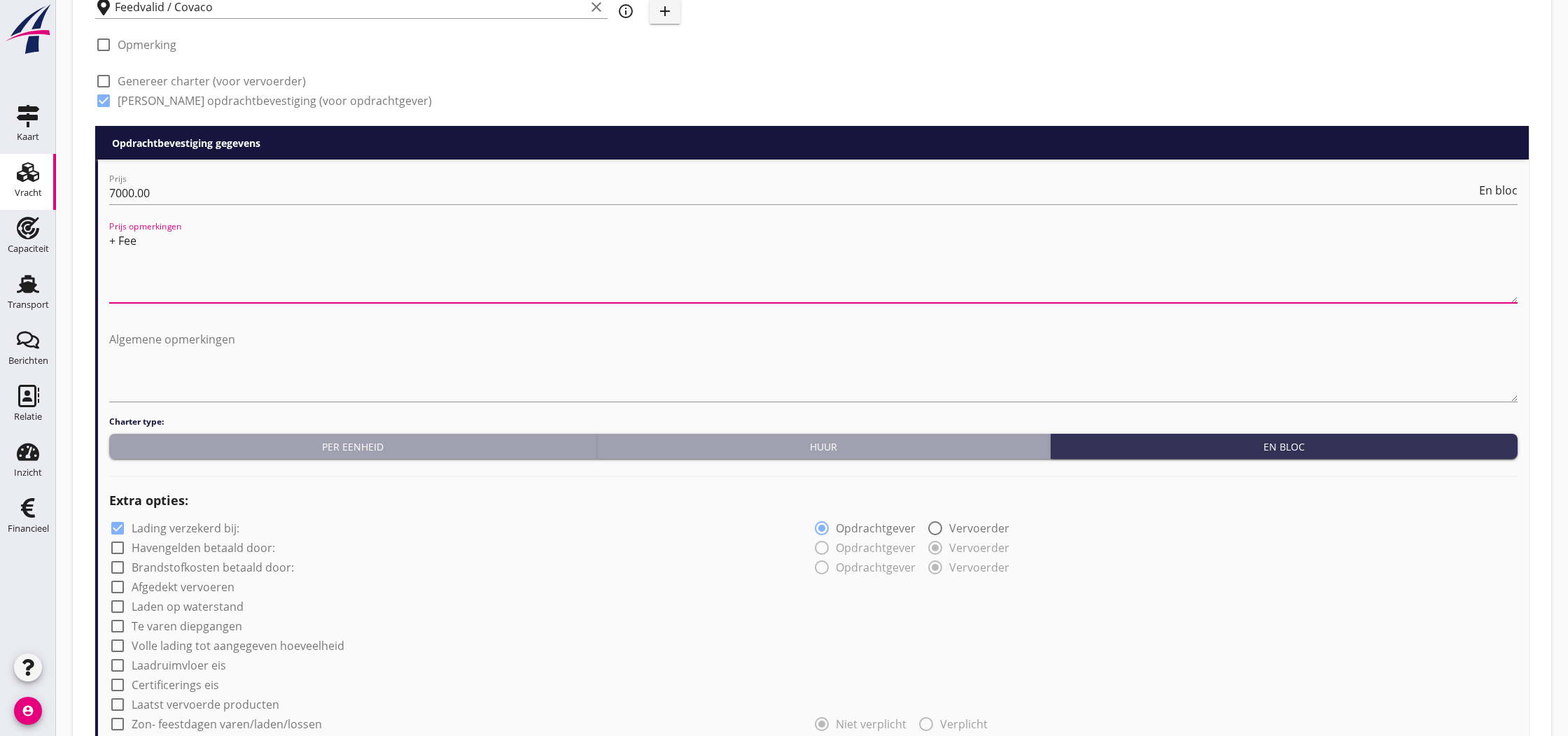
type textarea "+ Fee"
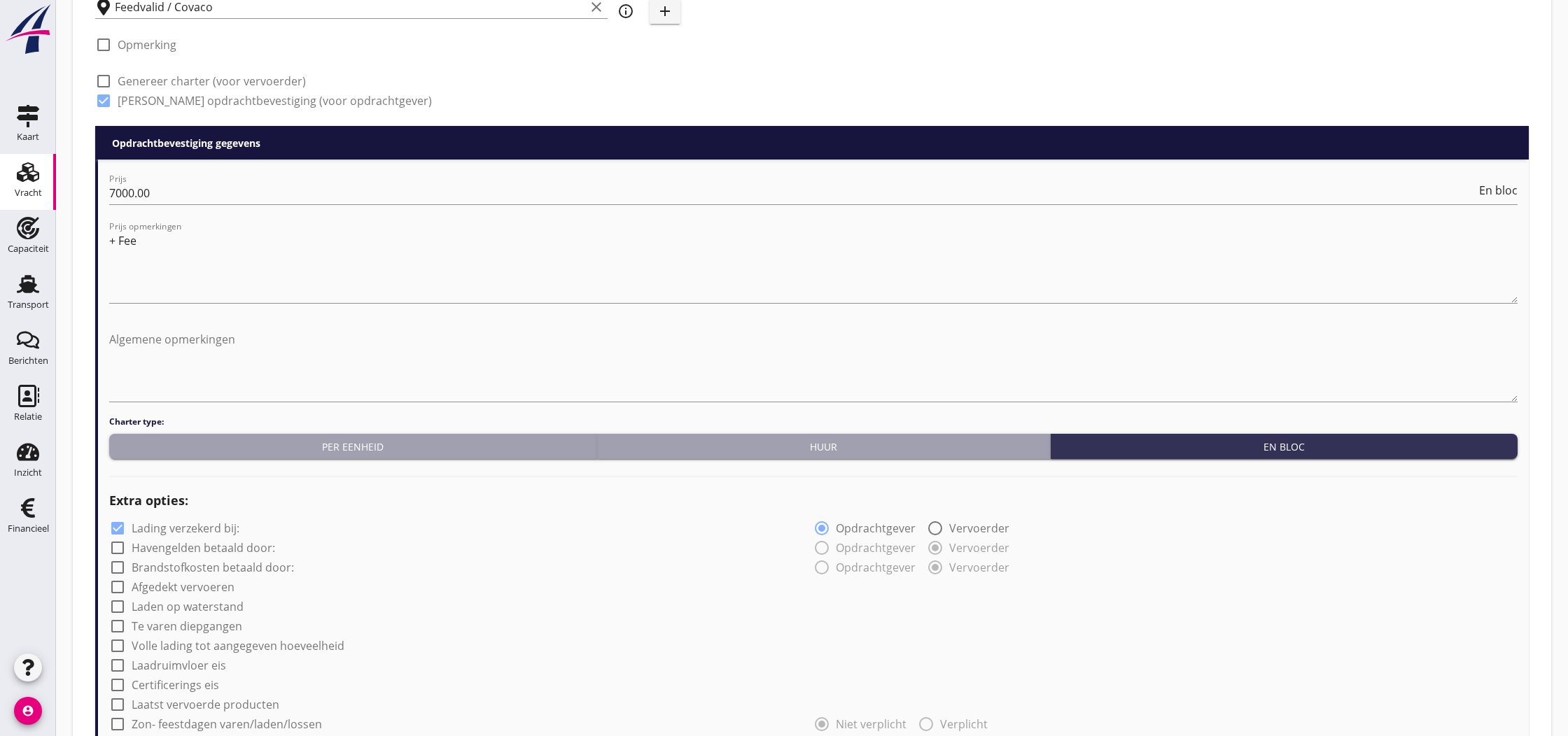
click at [193, 549] on label "Havengelden betaald door:" at bounding box center [203, 548] width 144 height 14
checkbox input "true"
click at [186, 571] on label "Brandstofkosten betaald door:" at bounding box center [212, 567] width 162 height 14
checkbox input "true"
click at [176, 585] on label "Afgedekt vervoeren" at bounding box center [183, 587] width 103 height 14
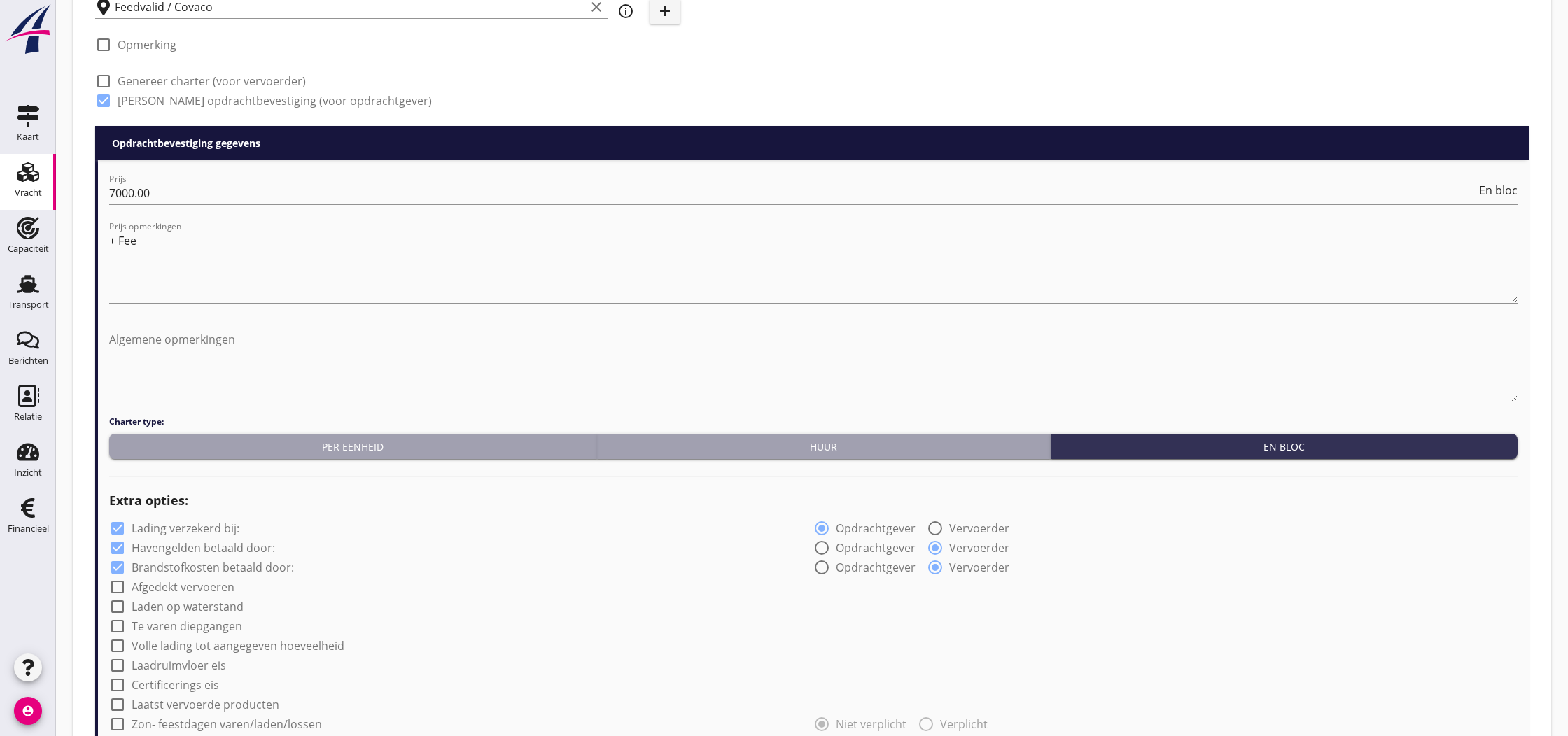
checkbox input "true"
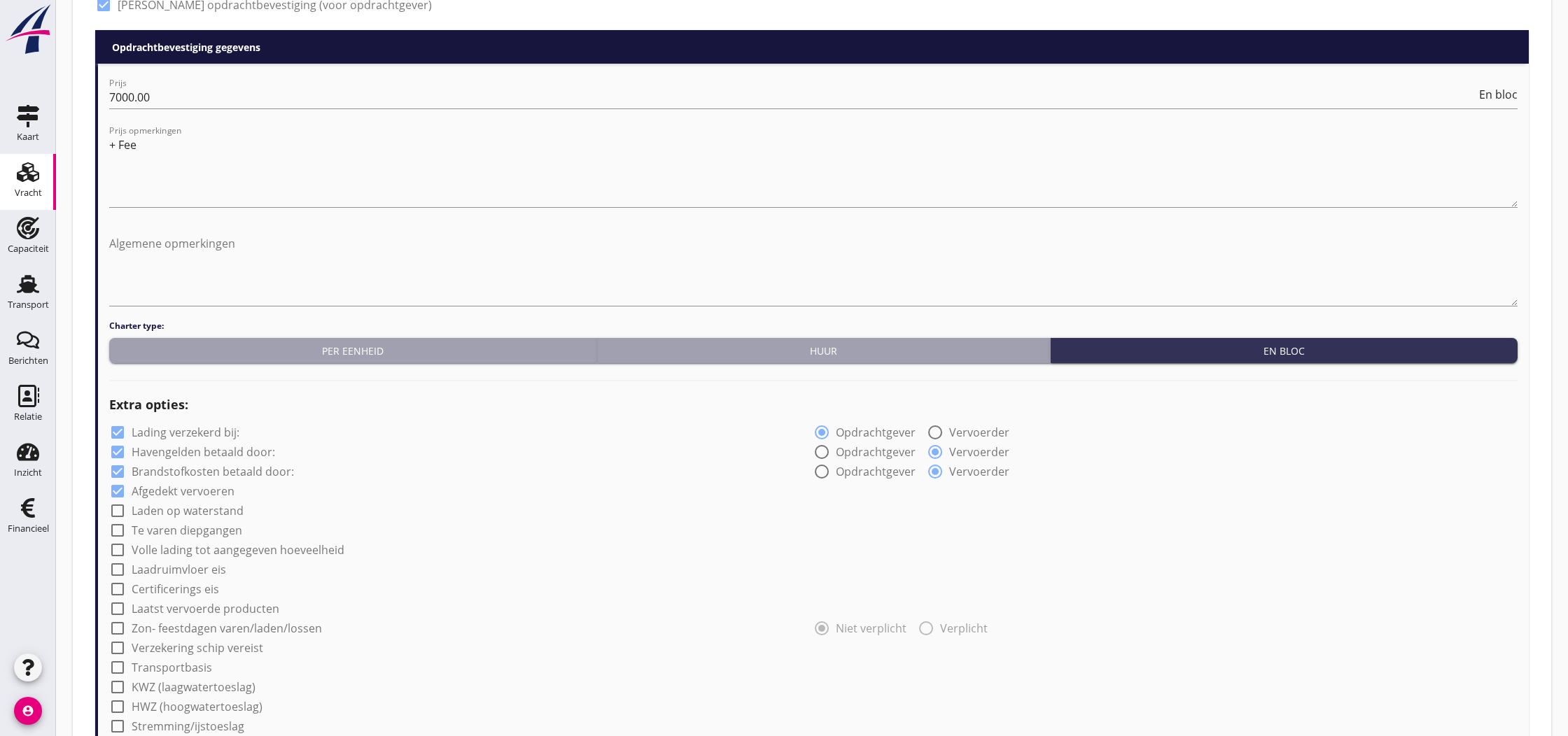
scroll to position [617, 0]
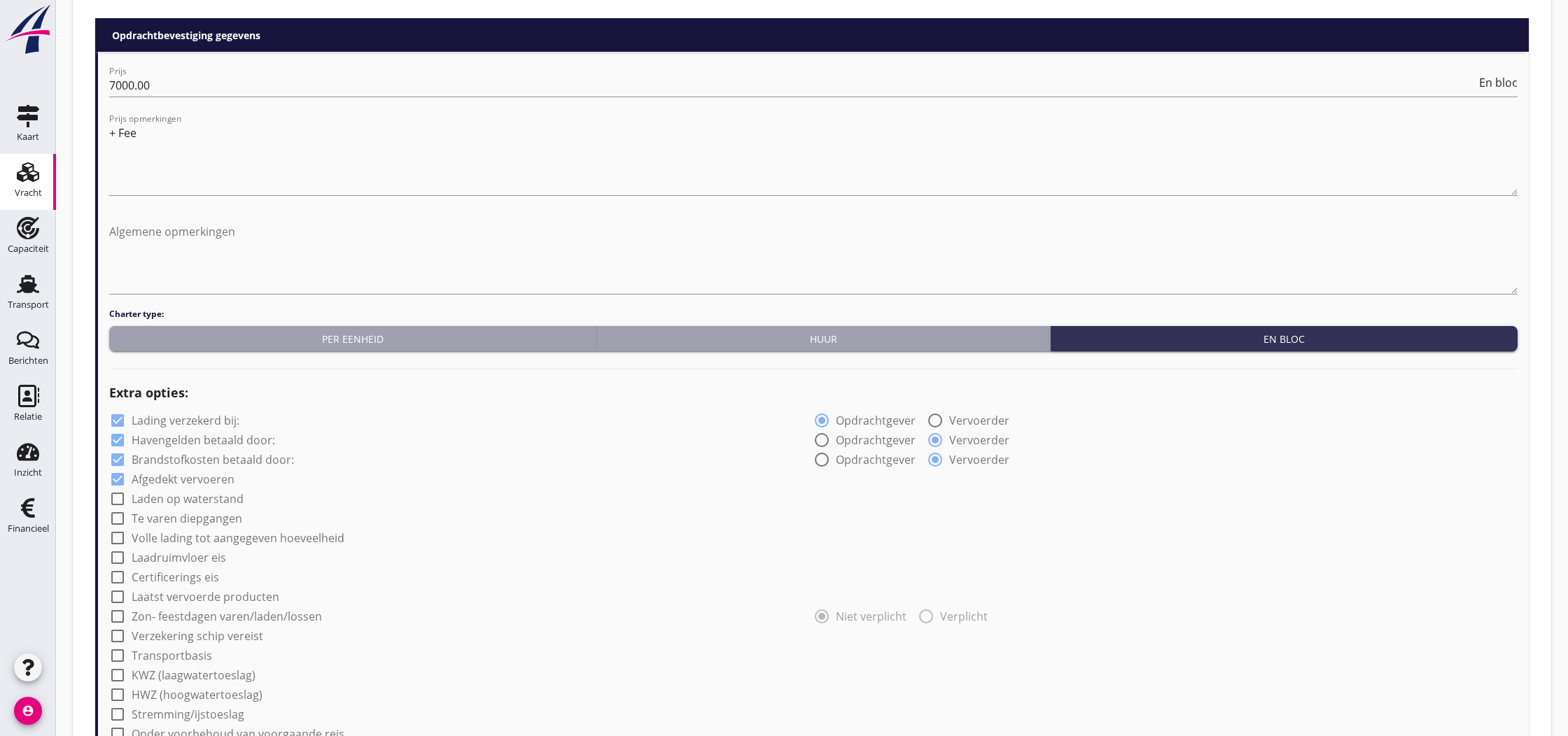
click at [170, 578] on label "Certificerings eis" at bounding box center [174, 577] width 87 height 14
checkbox input "true"
click at [156, 615] on label "GMP/ Ovocom" at bounding box center [179, 616] width 77 height 14
checkbox input "true"
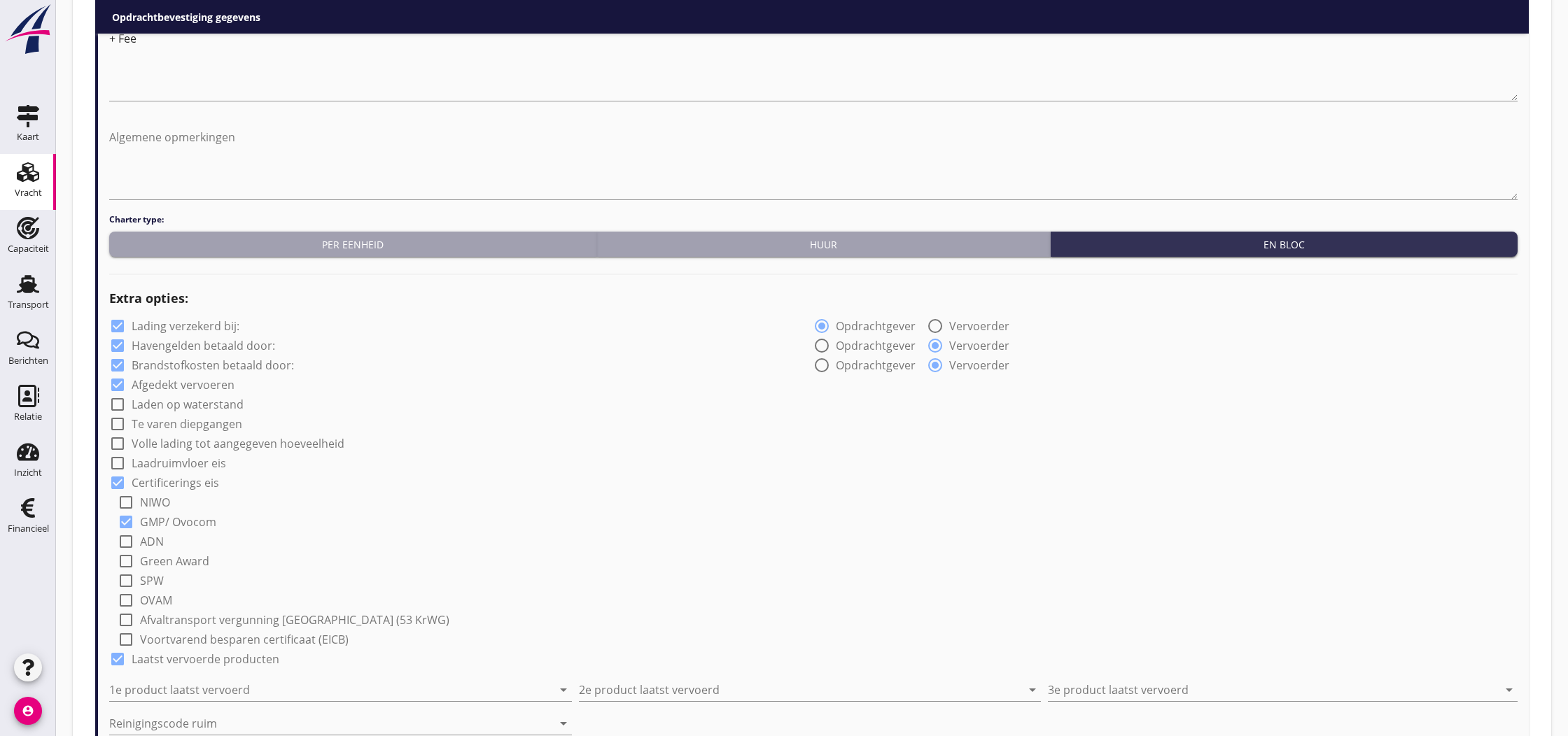
scroll to position [712, 0]
click at [190, 690] on input "1e product laatst vervoerd" at bounding box center [330, 689] width 443 height 22
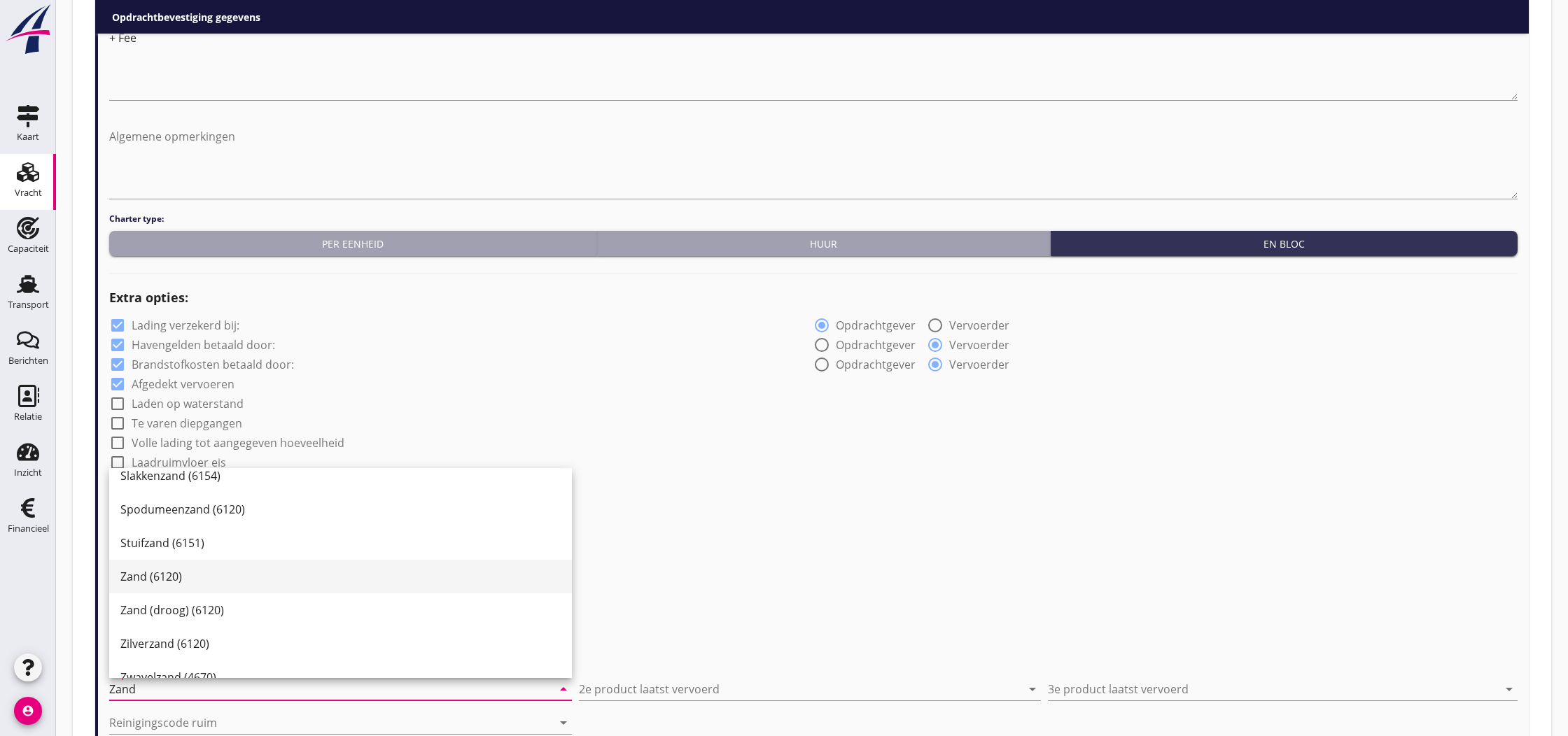
scroll to position [281, 0]
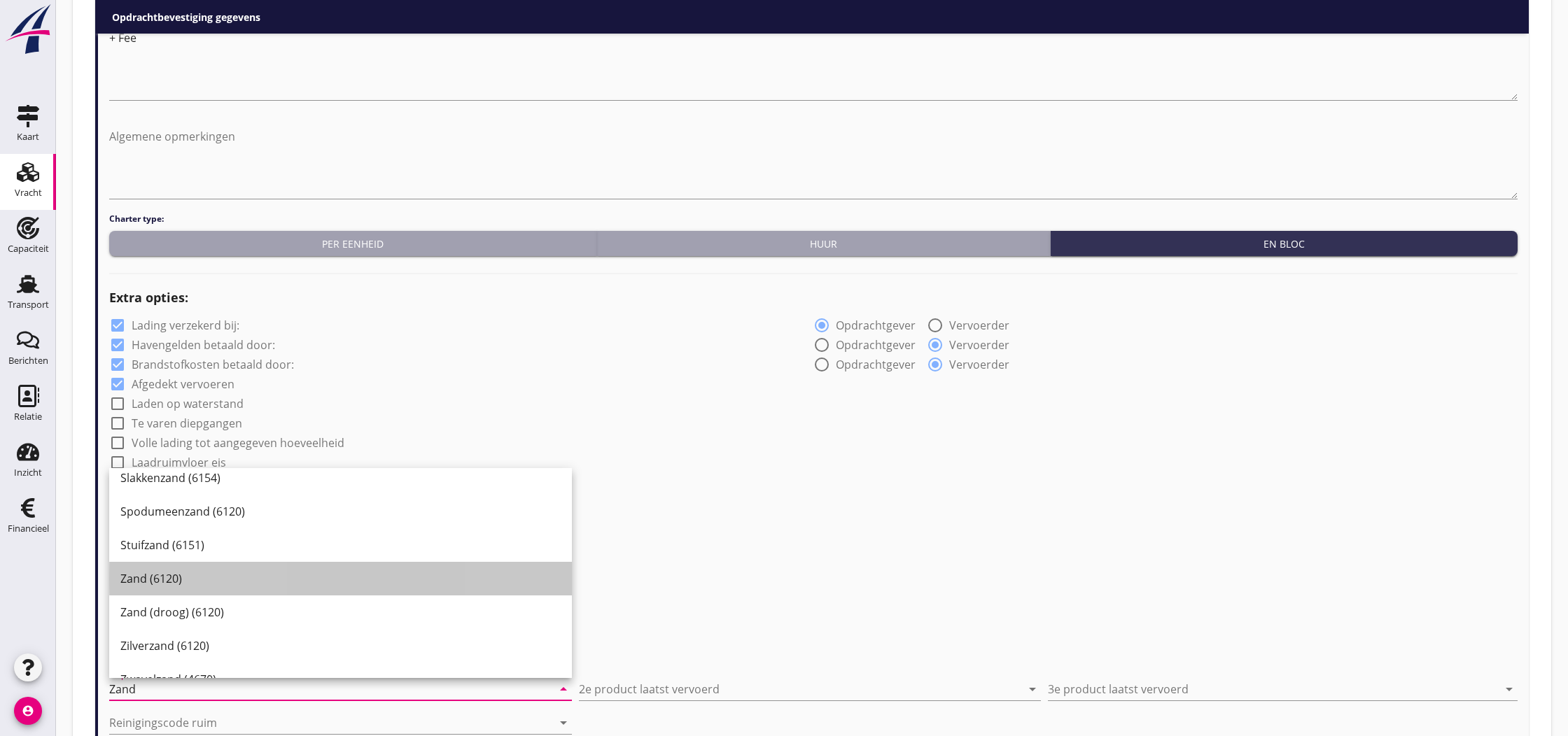
click at [179, 578] on div "Zand (6120)" at bounding box center [341, 579] width 440 height 17
type input "Zand (6120)"
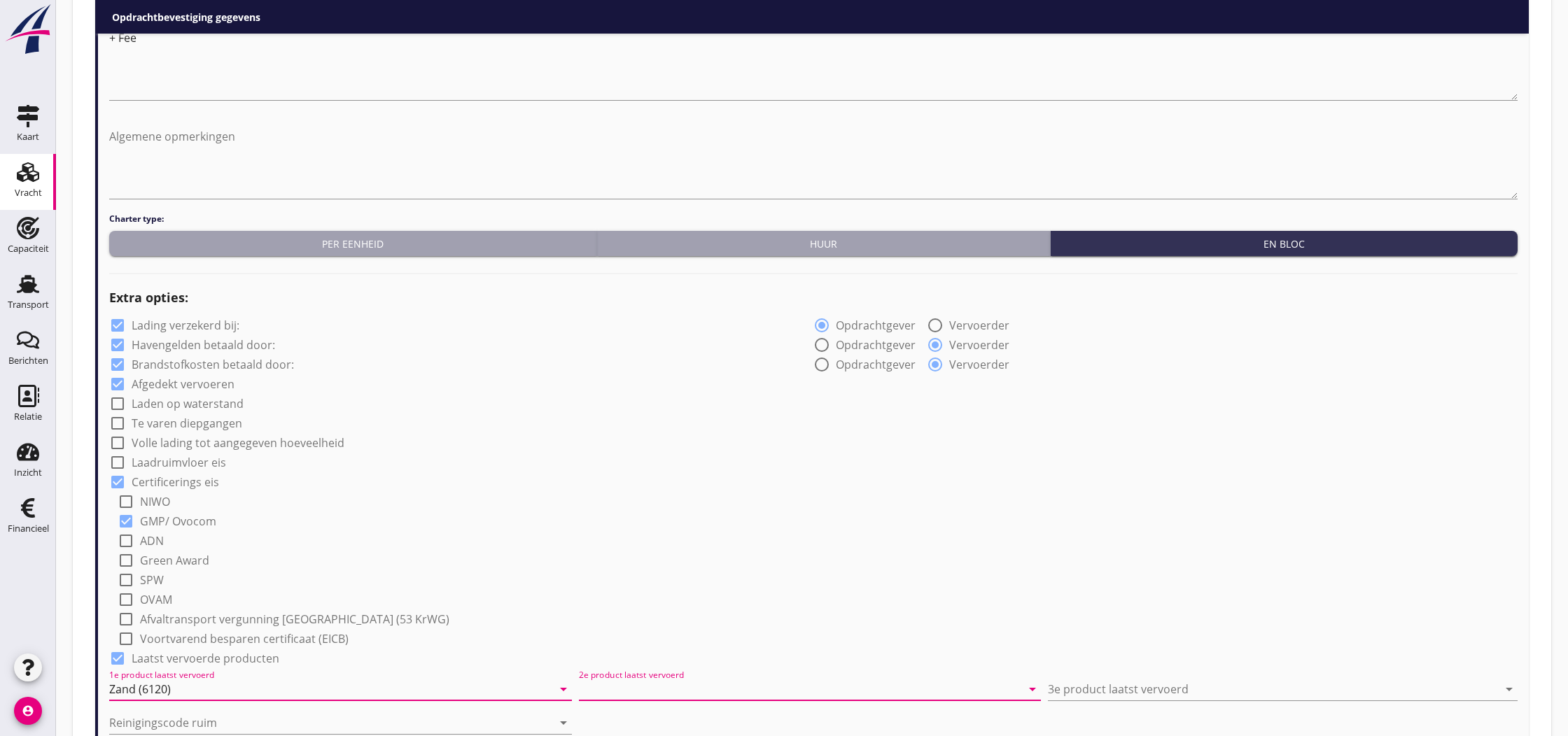
click at [598, 692] on input "2e product laatst vervoerd" at bounding box center [800, 689] width 443 height 22
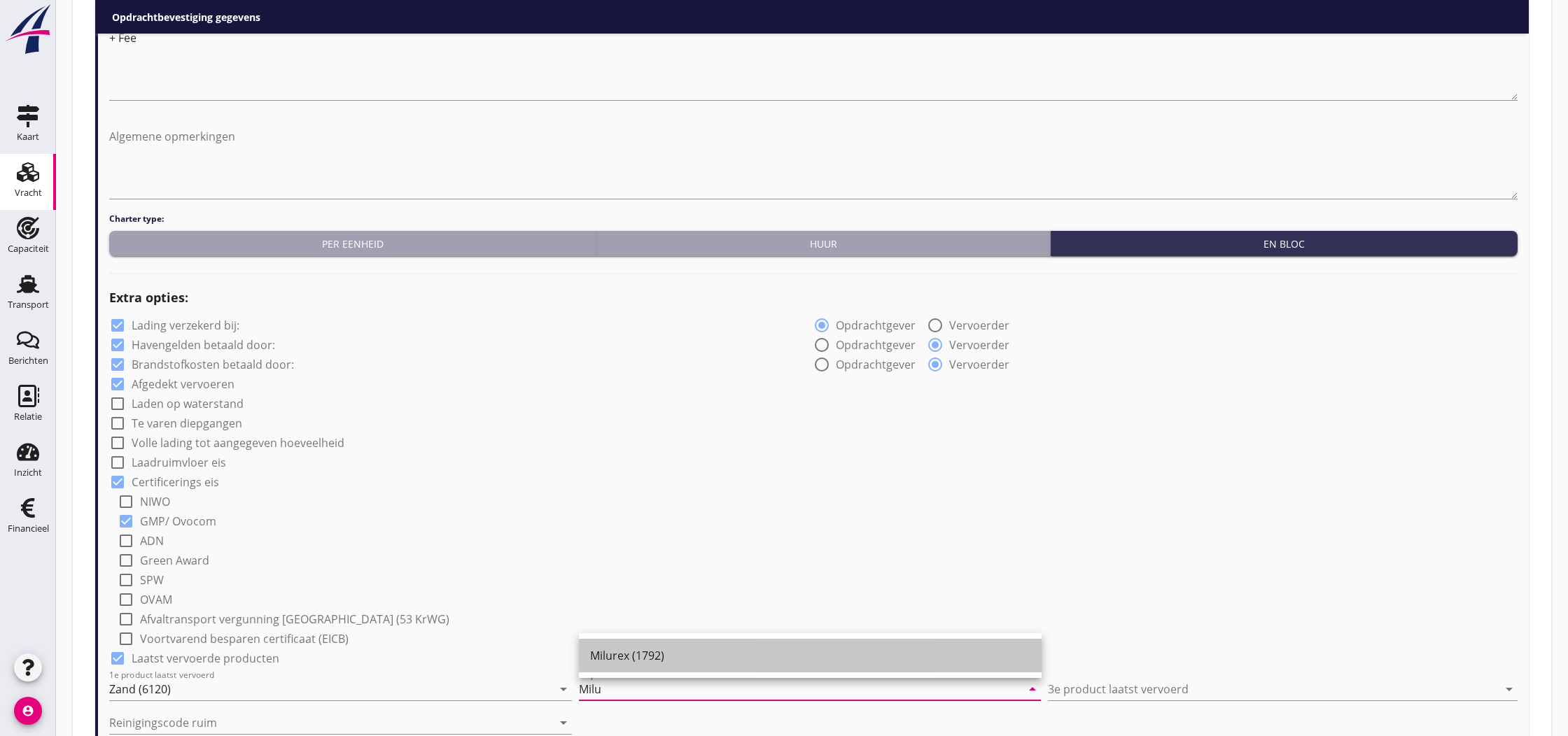
click at [625, 656] on div "Milurex (1792)" at bounding box center [811, 655] width 440 height 17
type input "Milurex (1792)"
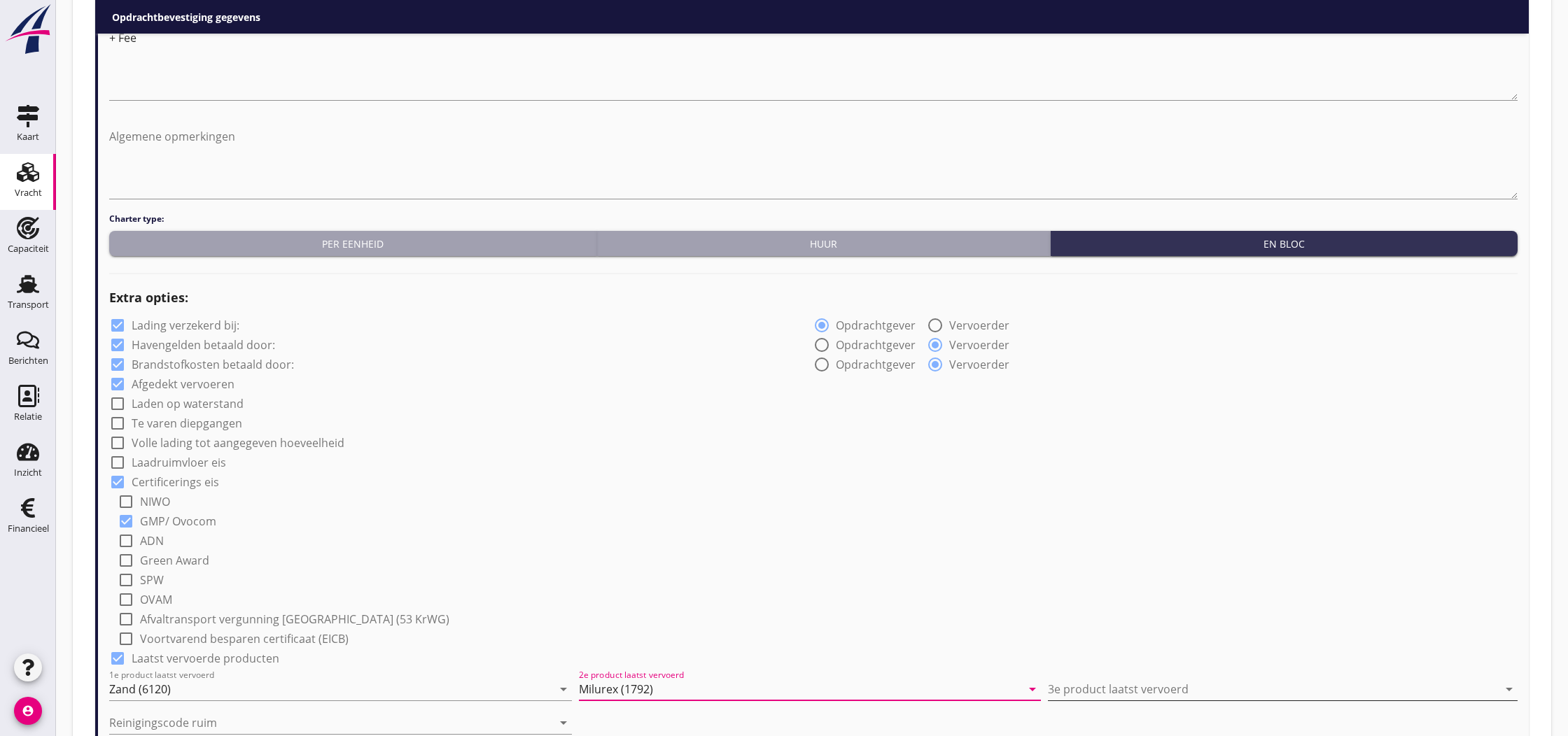
click at [1087, 690] on input "3e product laatst vervoerd" at bounding box center [1273, 689] width 450 height 22
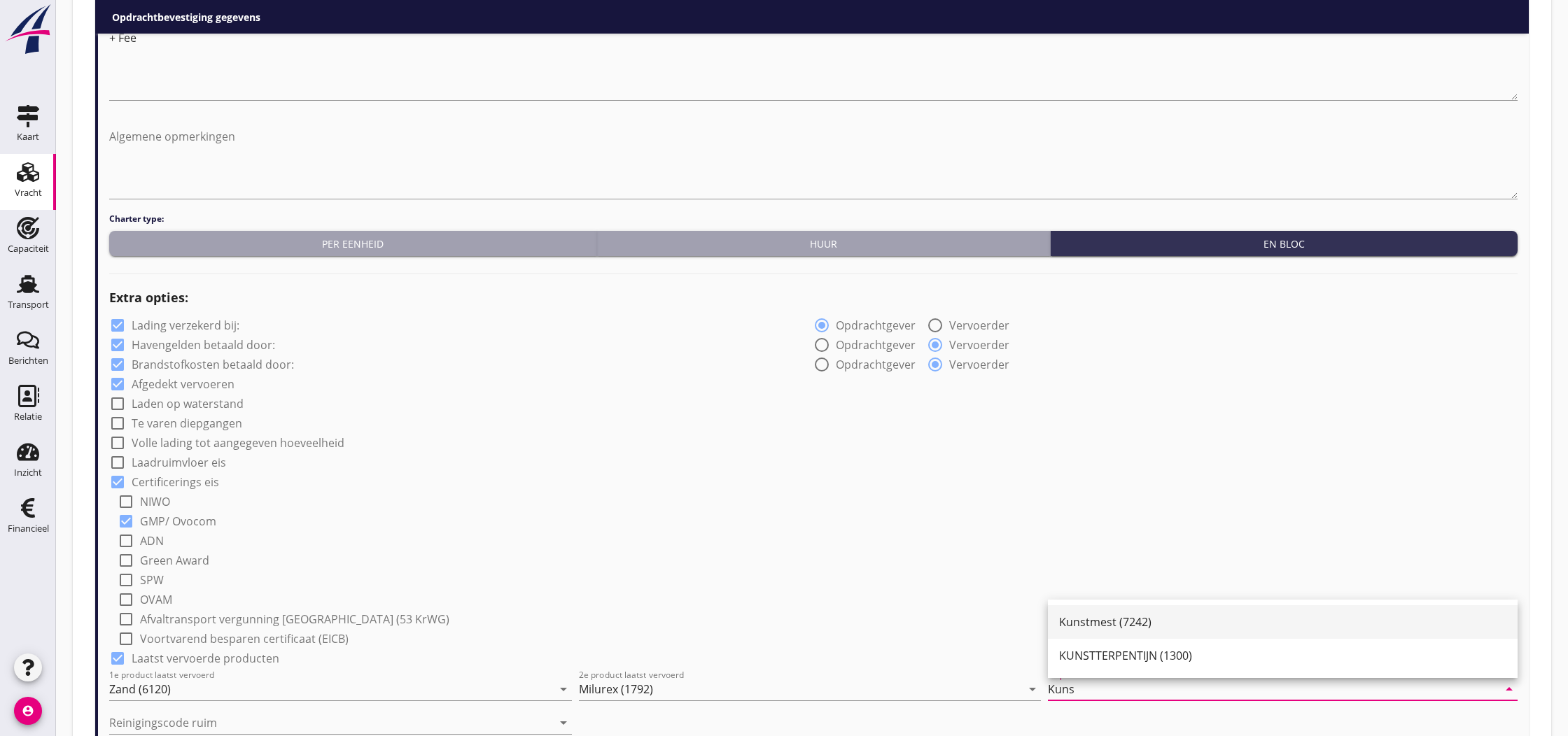
click at [1113, 617] on div "Kunstmest (7242)" at bounding box center [1283, 622] width 448 height 17
type input "Kunstmest (7242)"
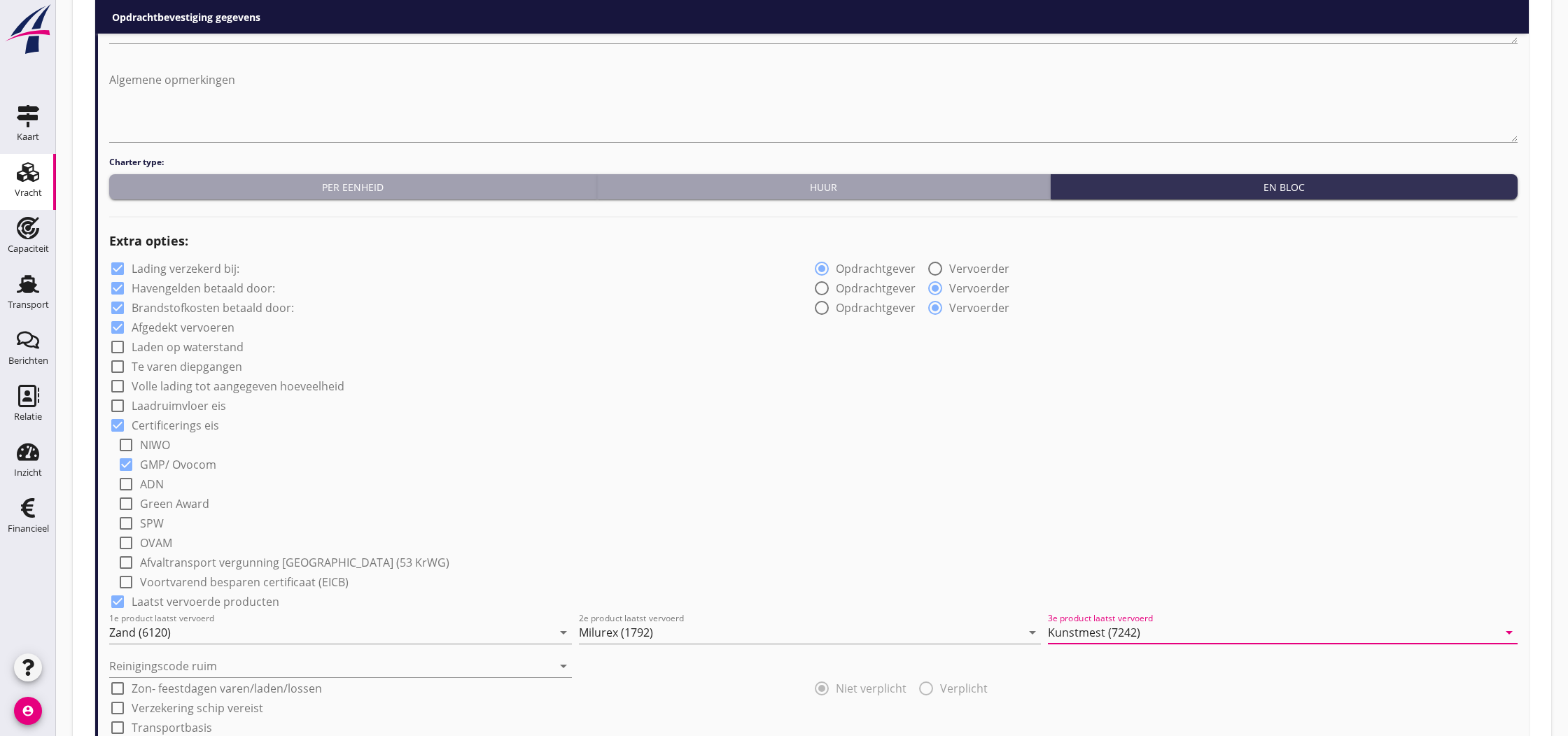
scroll to position [813, 0]
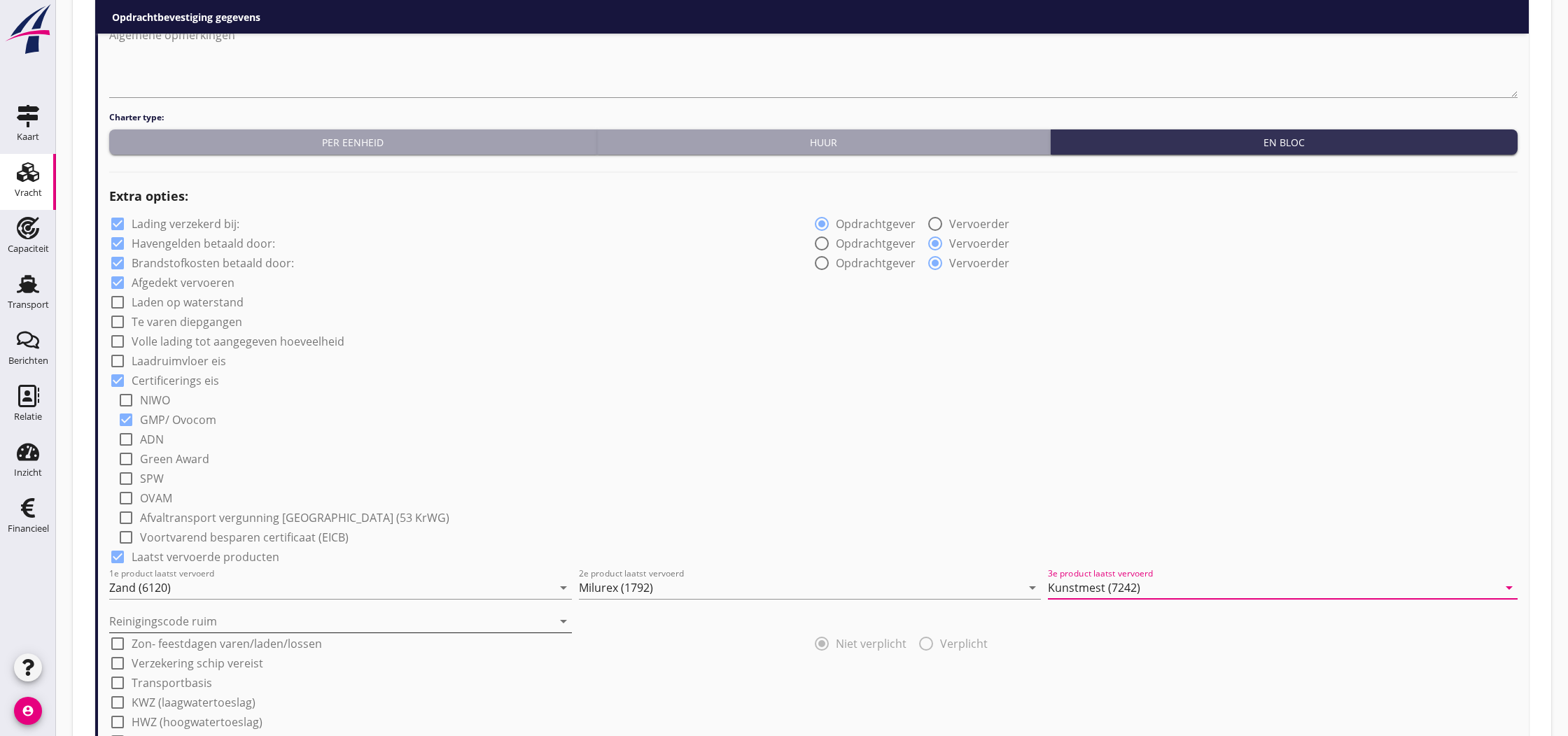
click at [563, 624] on icon "arrow_drop_down" at bounding box center [563, 621] width 17 height 17
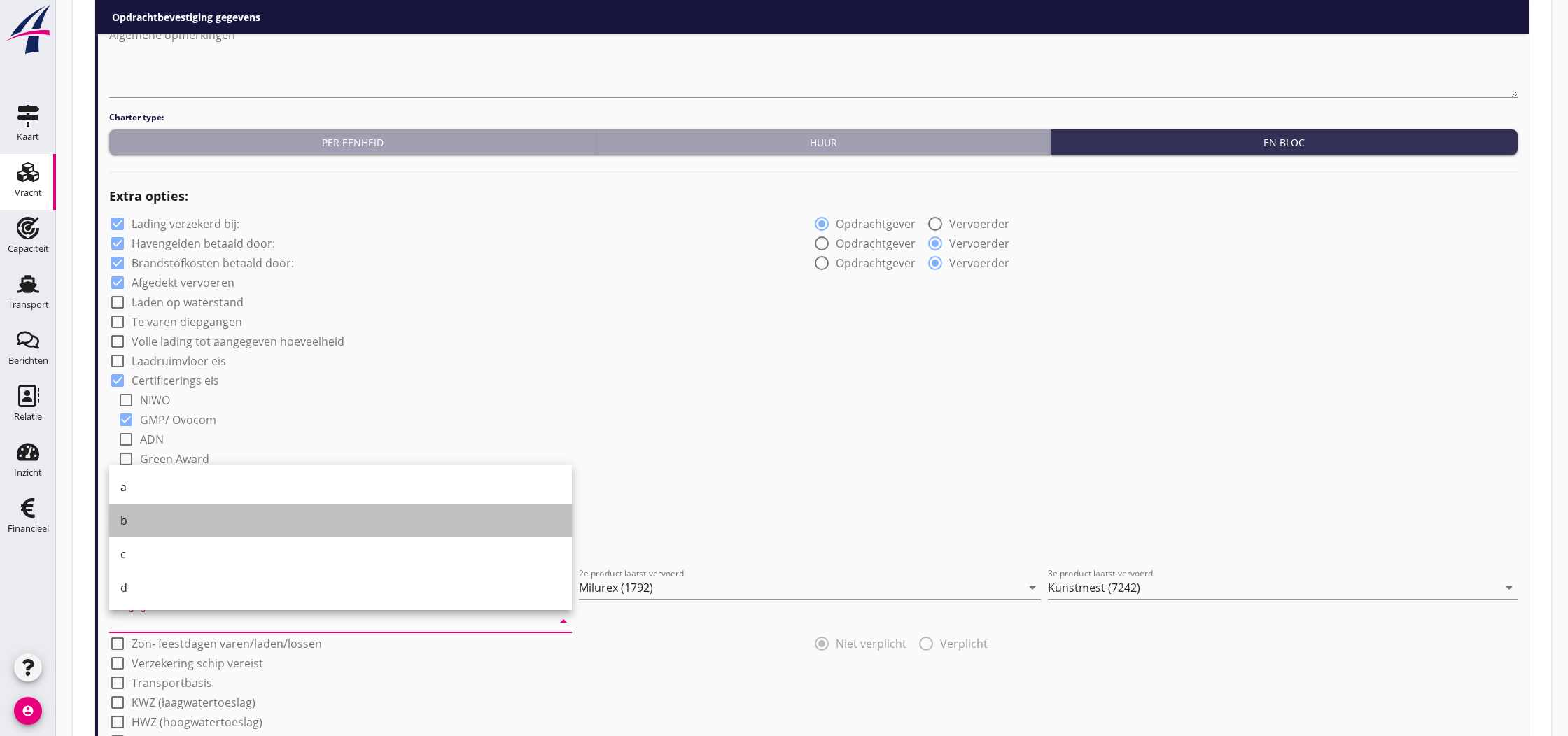
click at [281, 528] on div "b" at bounding box center [341, 520] width 440 height 17
type input "b"
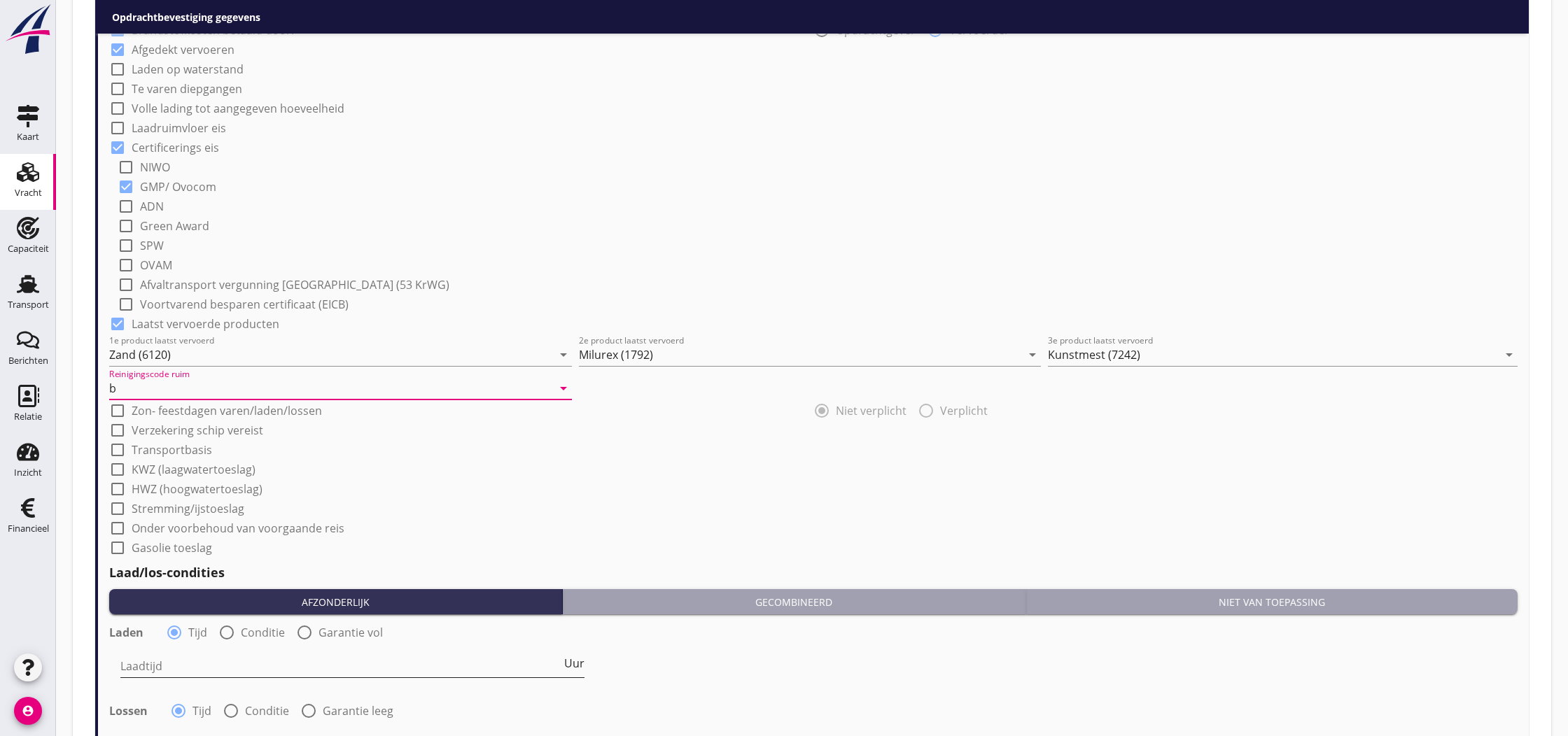
scroll to position [1057, 0]
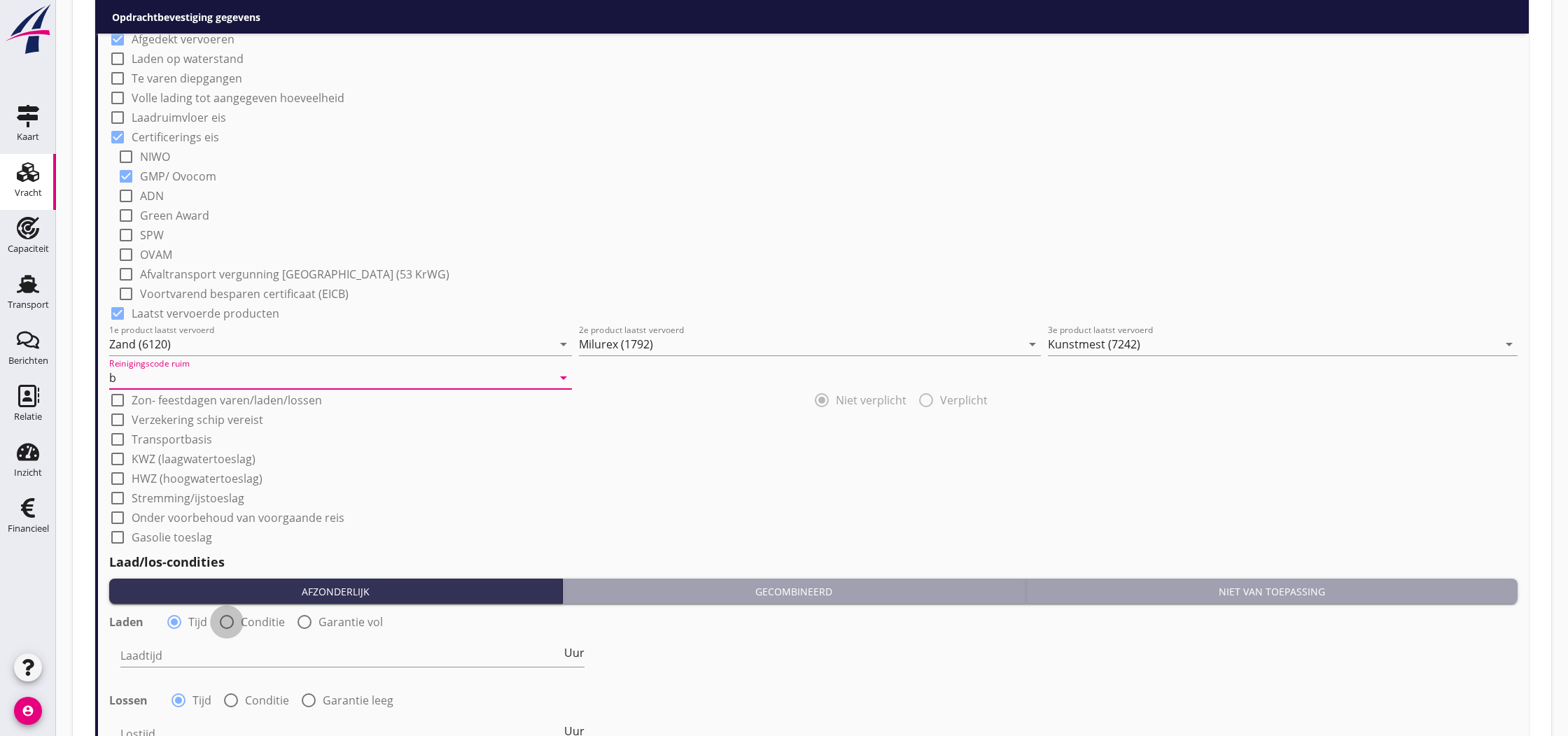
click at [226, 623] on div at bounding box center [227, 622] width 24 height 24
radio input "false"
radio input "true"
click at [195, 660] on div at bounding box center [459, 655] width 678 height 22
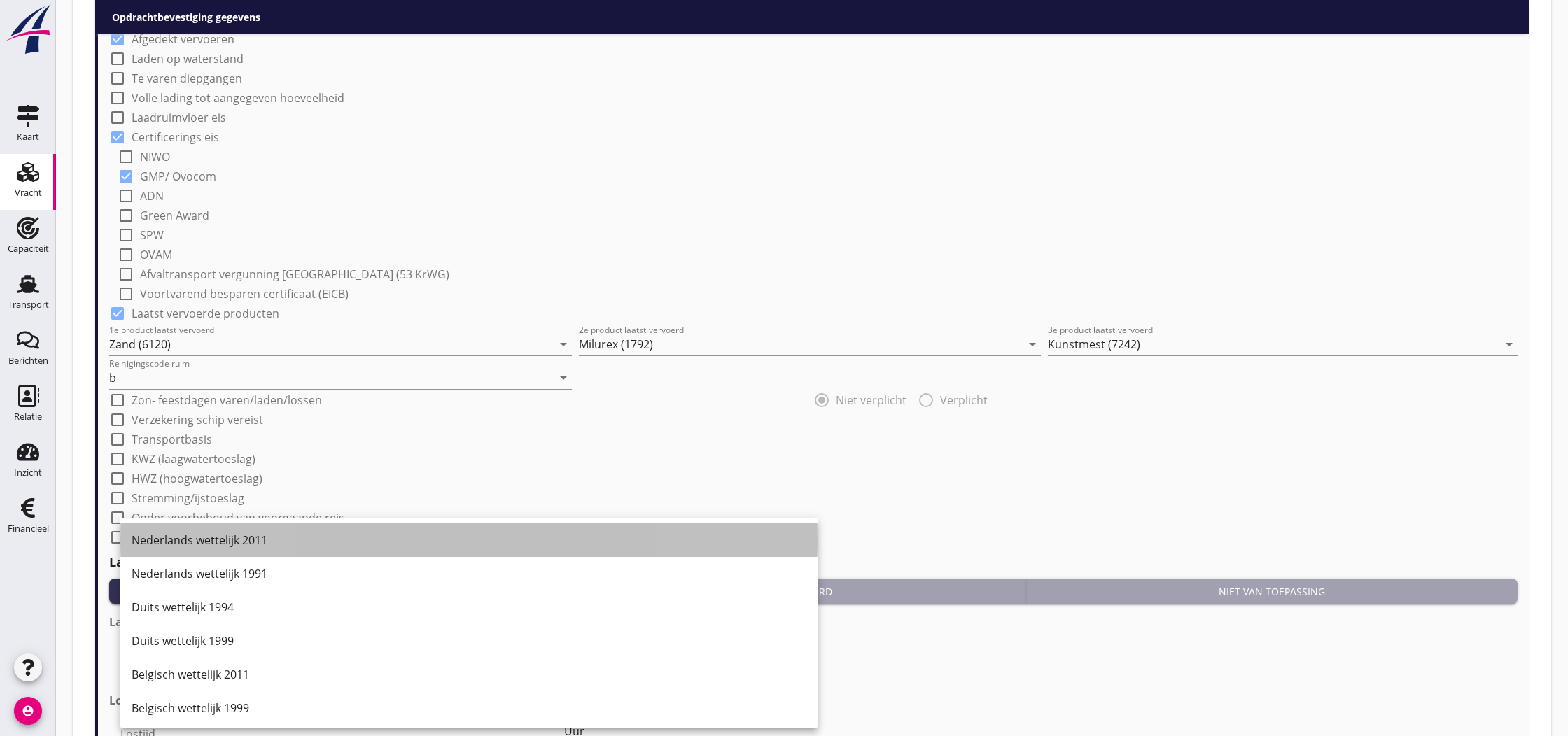
click at [201, 546] on div "Nederlands wettelijk 2011" at bounding box center [469, 540] width 675 height 17
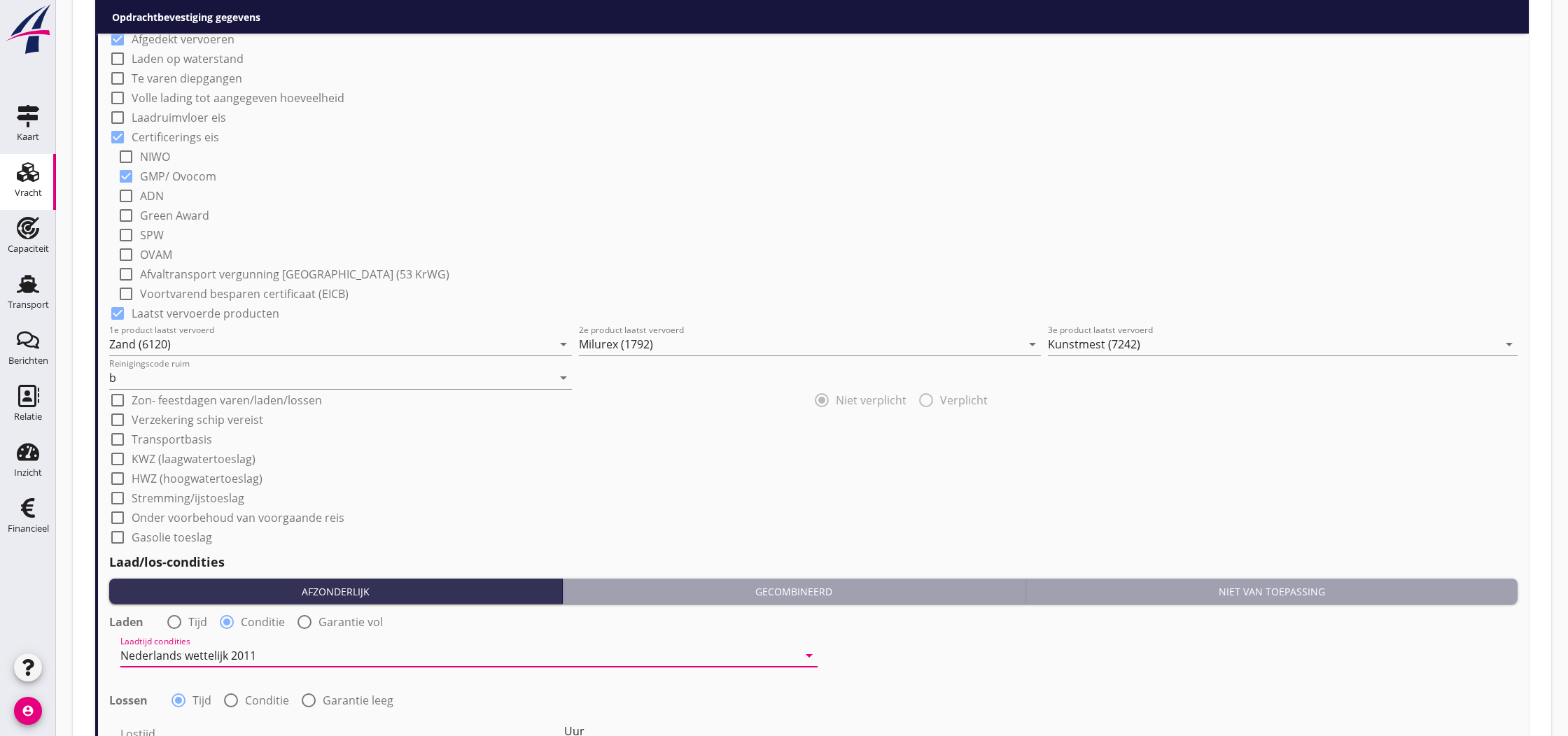
click at [228, 698] on div at bounding box center [231, 700] width 24 height 24
radio input "false"
radio input "true"
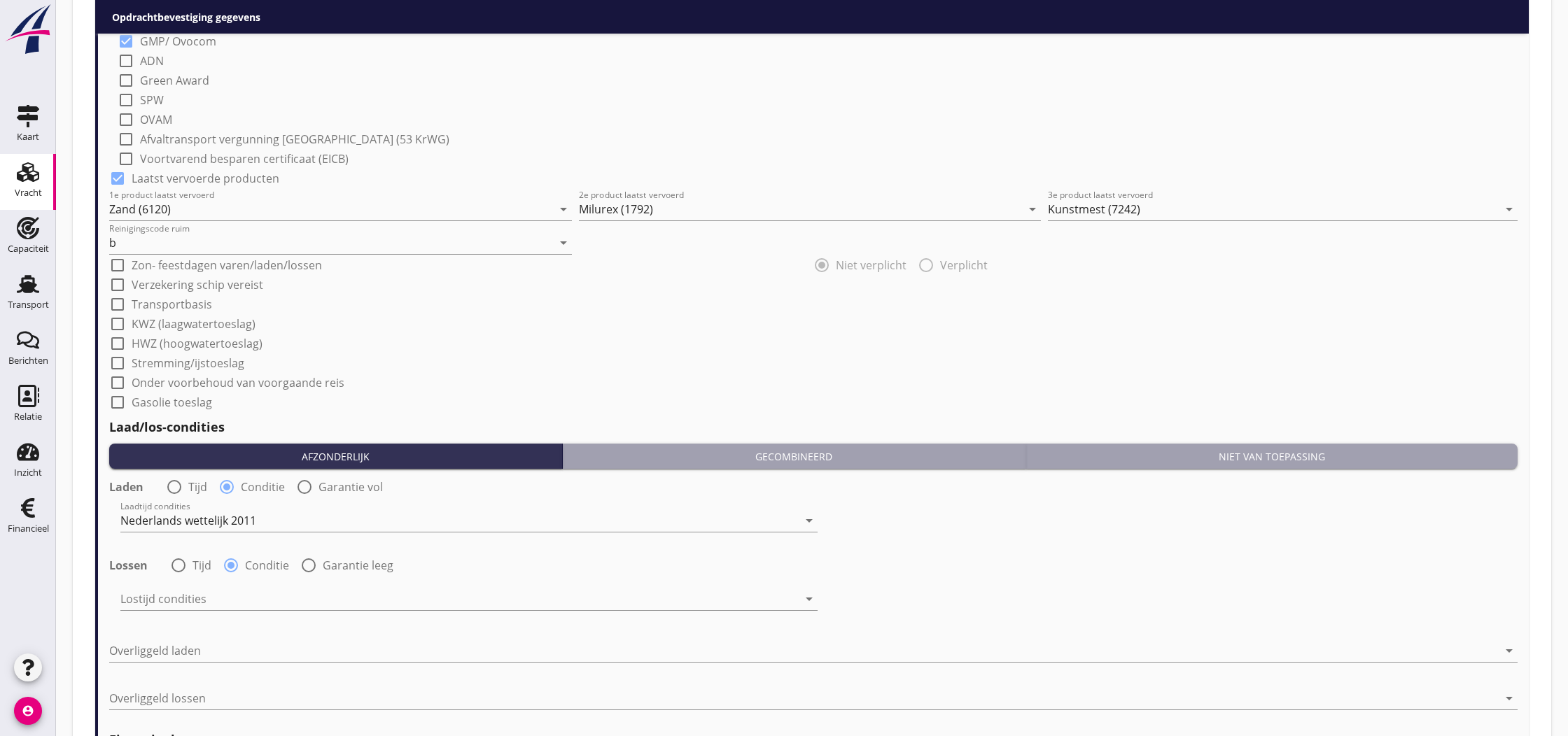
scroll to position [1197, 0]
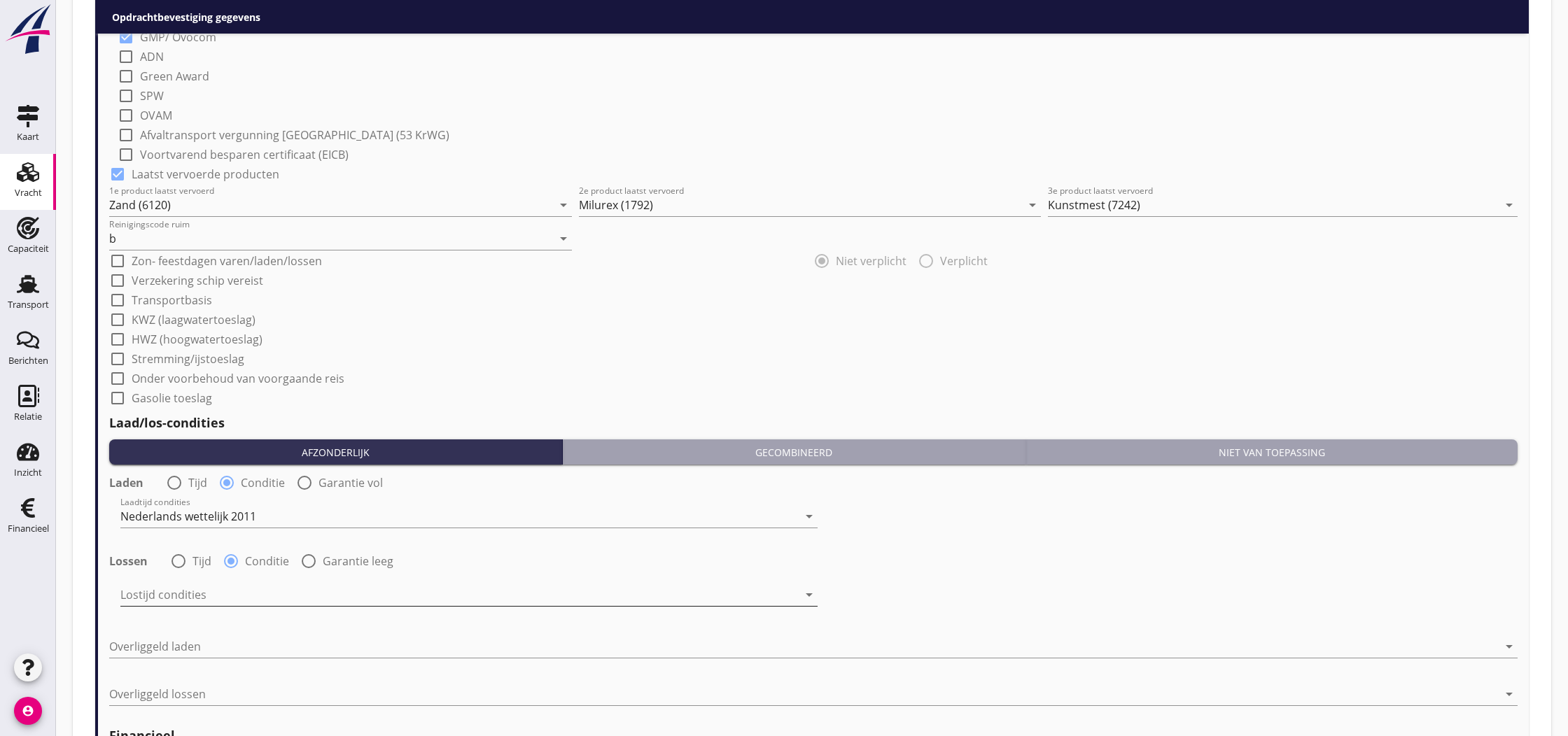
click at [205, 597] on div at bounding box center [459, 594] width 678 height 22
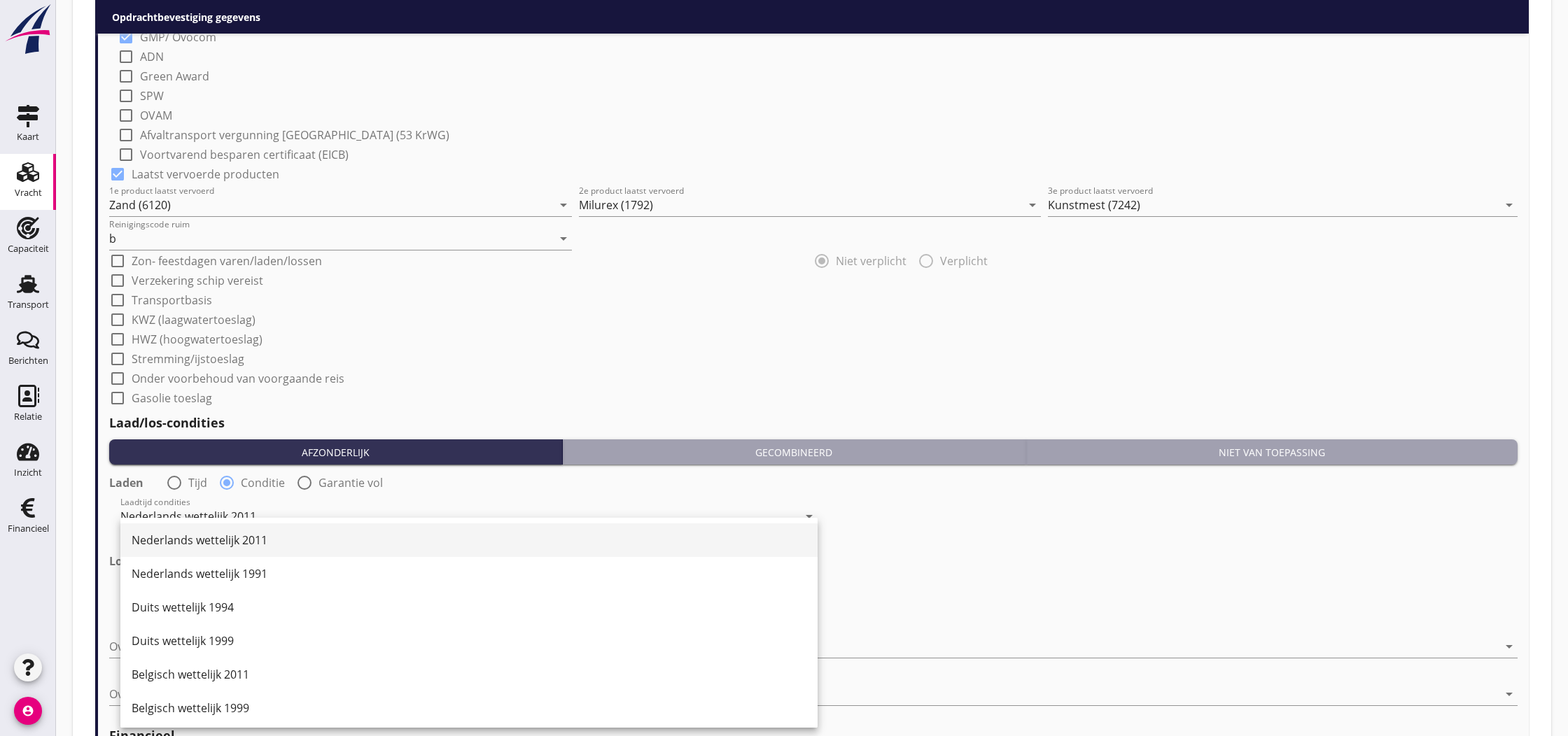
click at [214, 543] on div "Nederlands wettelijk 2011" at bounding box center [469, 540] width 675 height 17
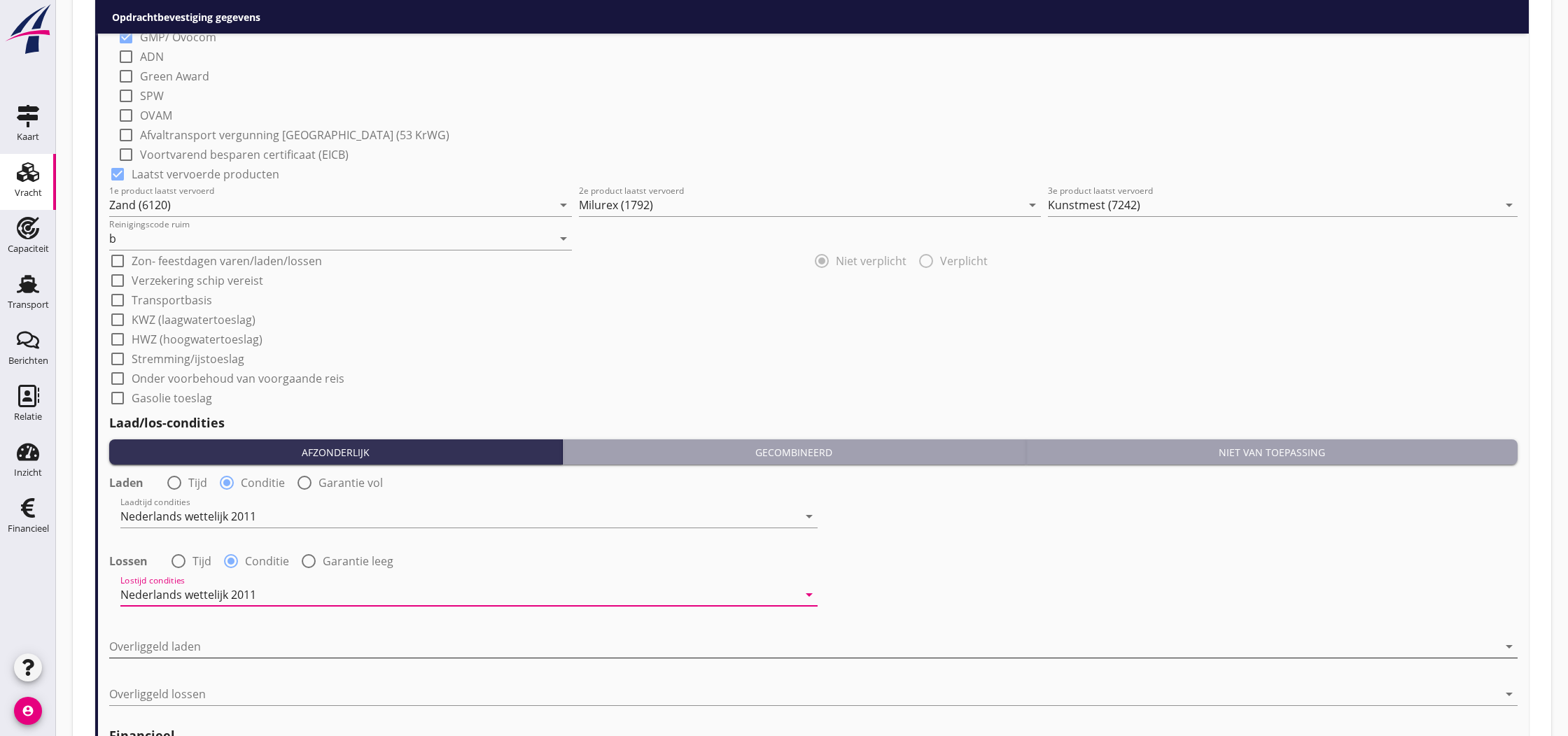
click at [214, 651] on div at bounding box center [803, 646] width 1389 height 22
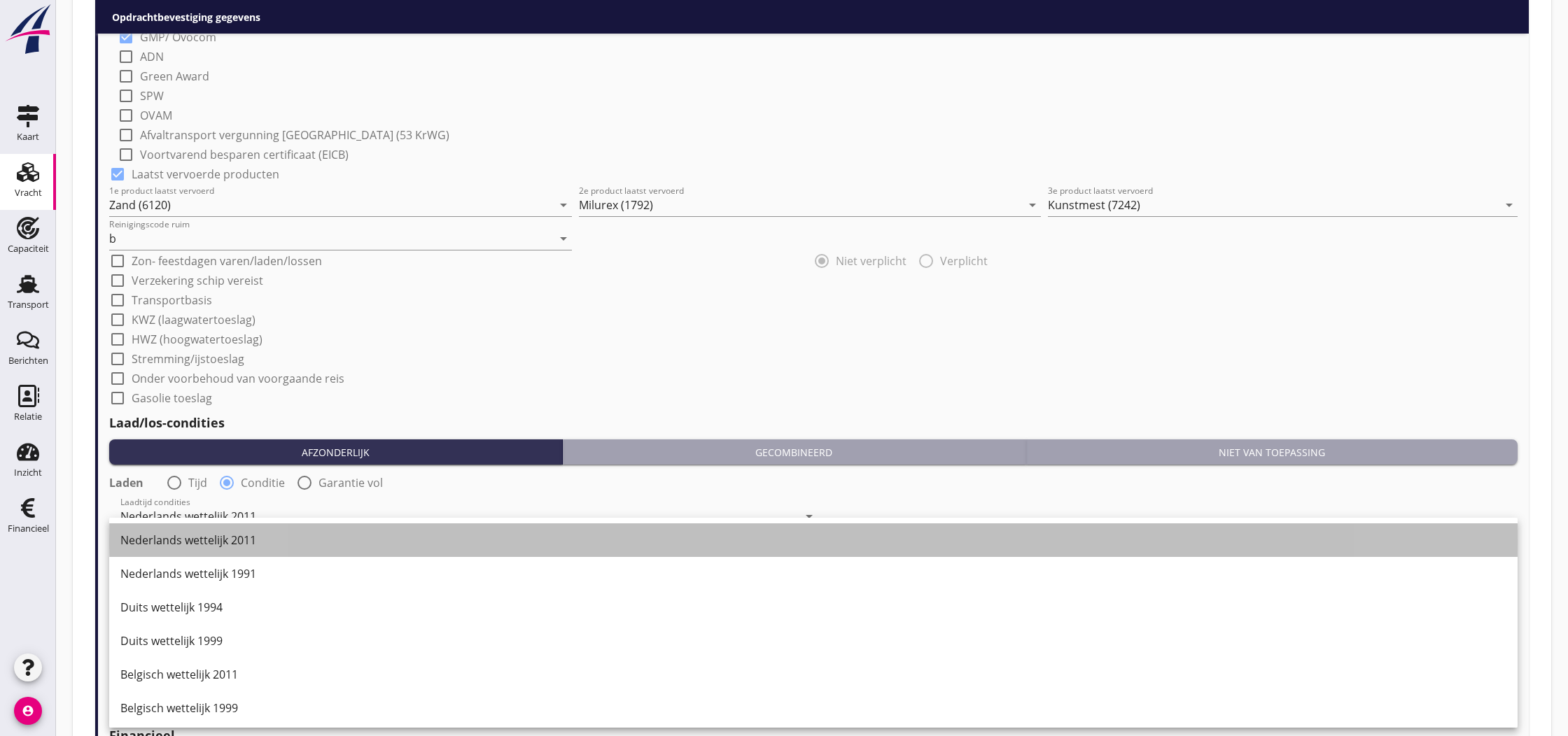
click at [201, 544] on div "Nederlands wettelijk 2011" at bounding box center [814, 540] width 1386 height 17
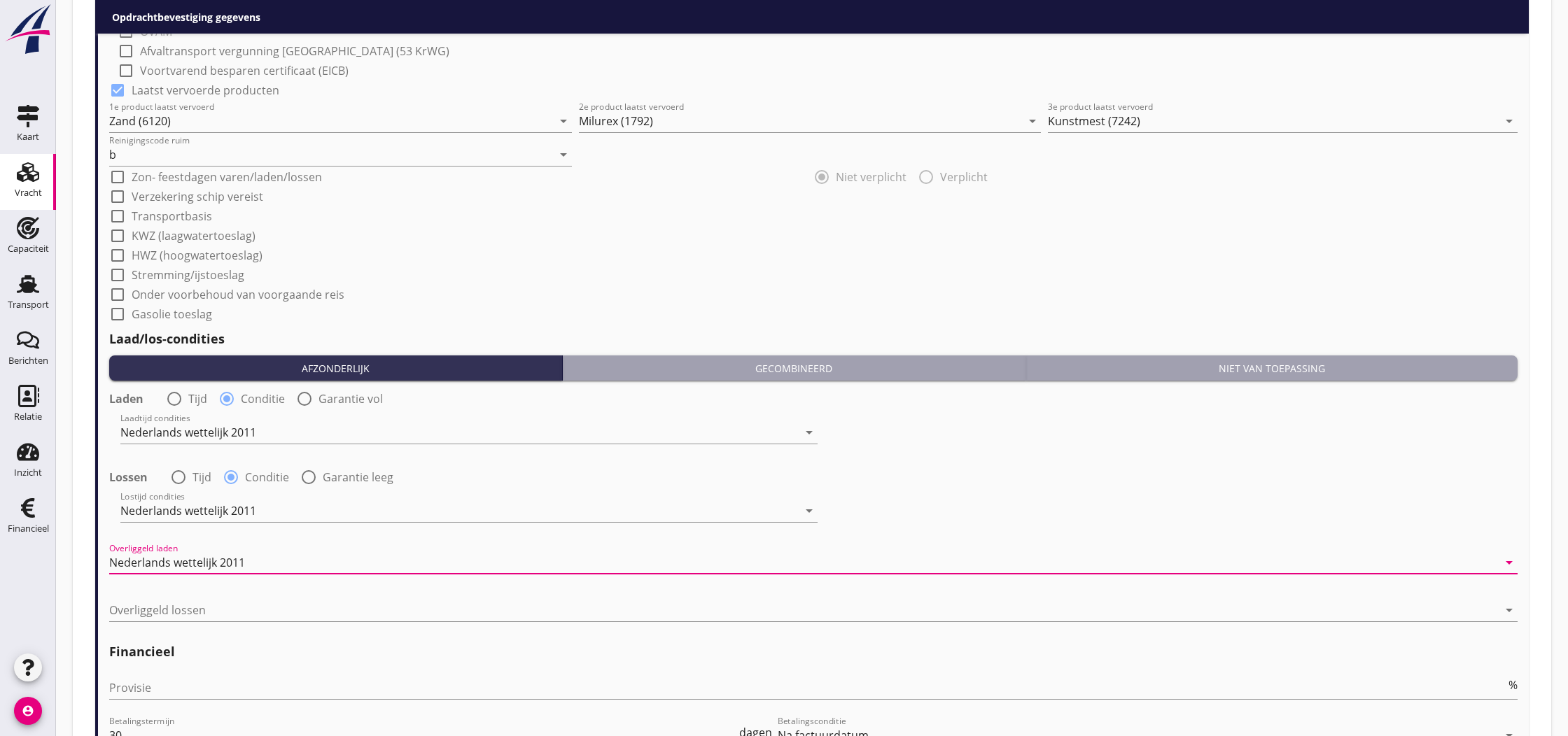
scroll to position [1289, 0]
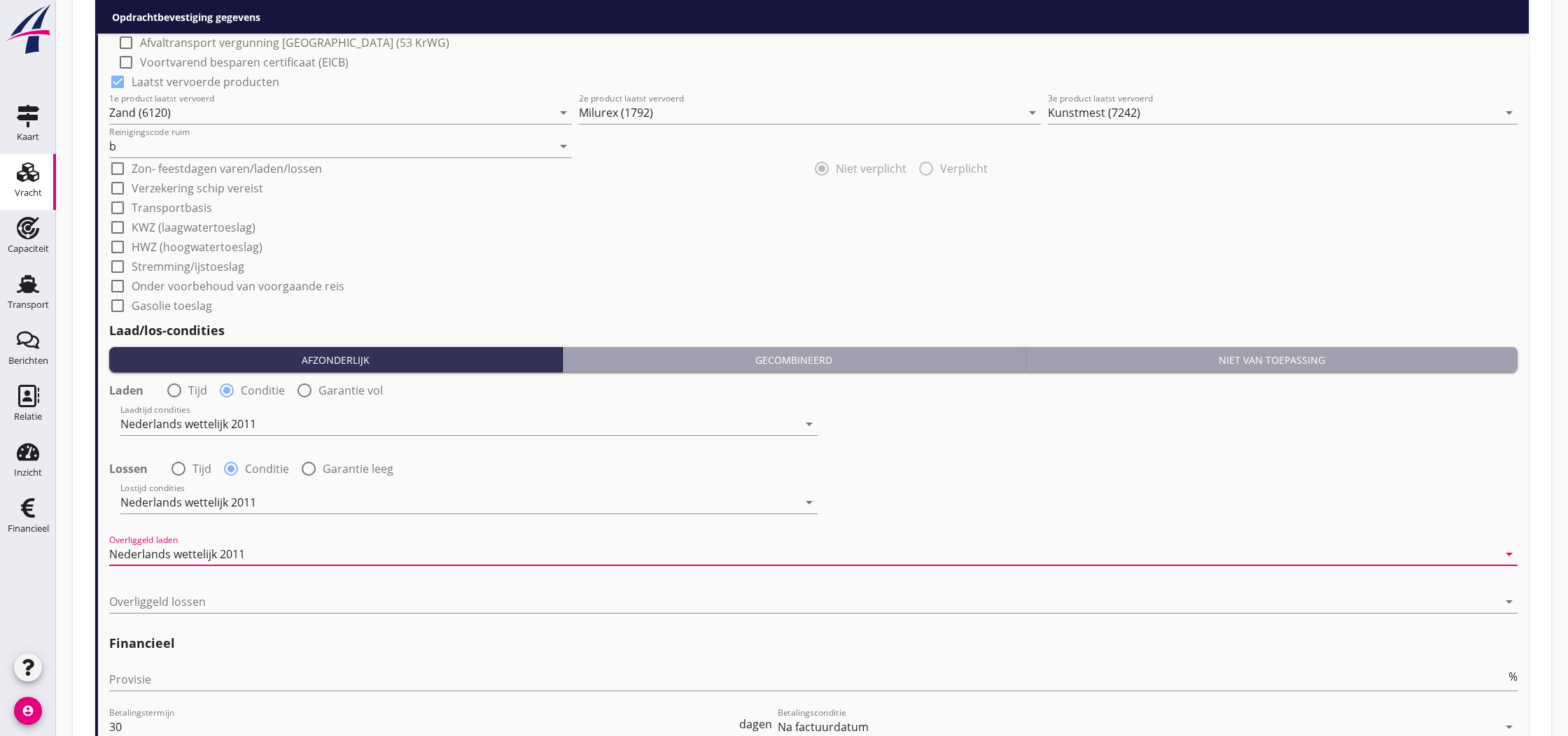
click at [199, 605] on div at bounding box center [803, 602] width 1389 height 22
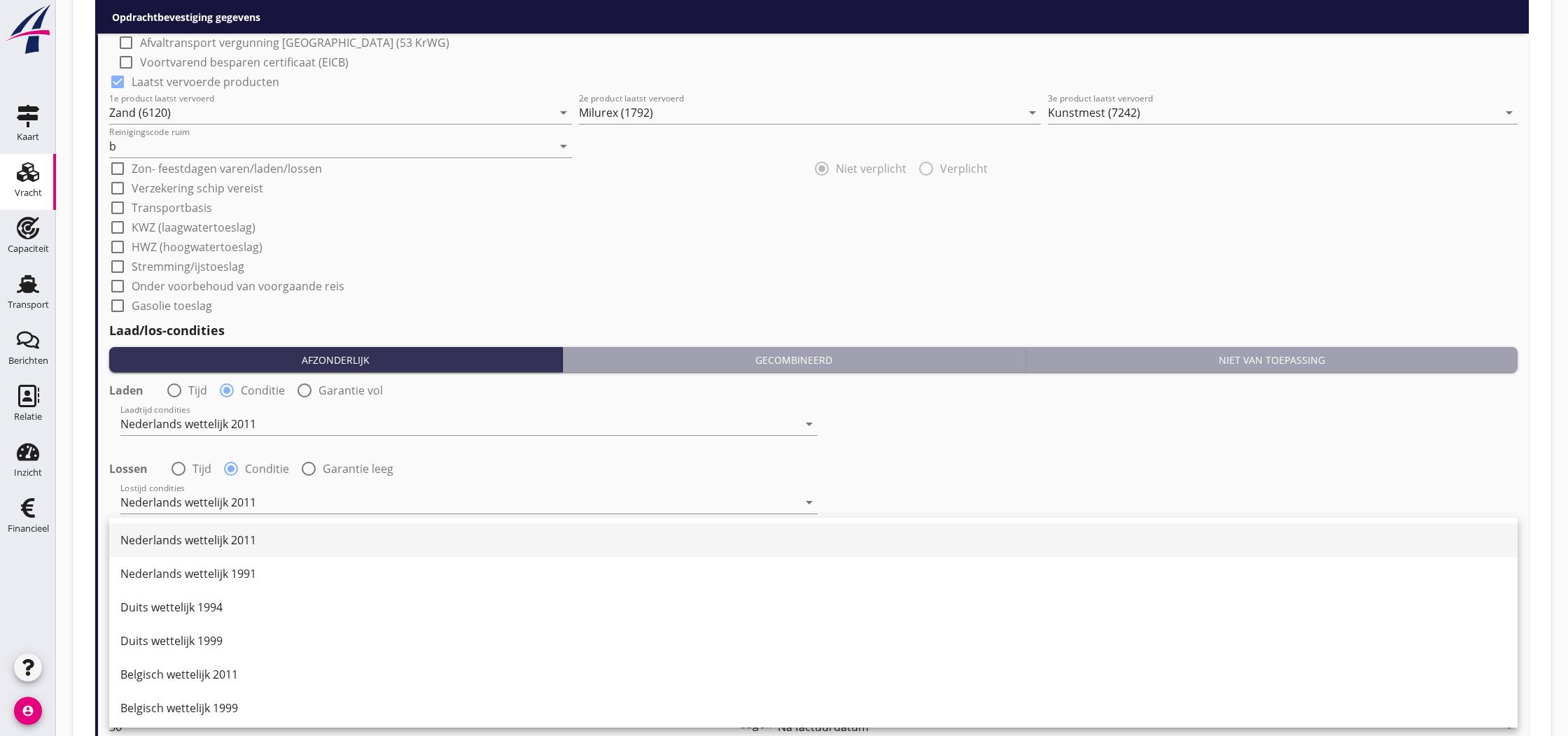
click at [210, 545] on div "Nederlands wettelijk 2011" at bounding box center [814, 540] width 1386 height 17
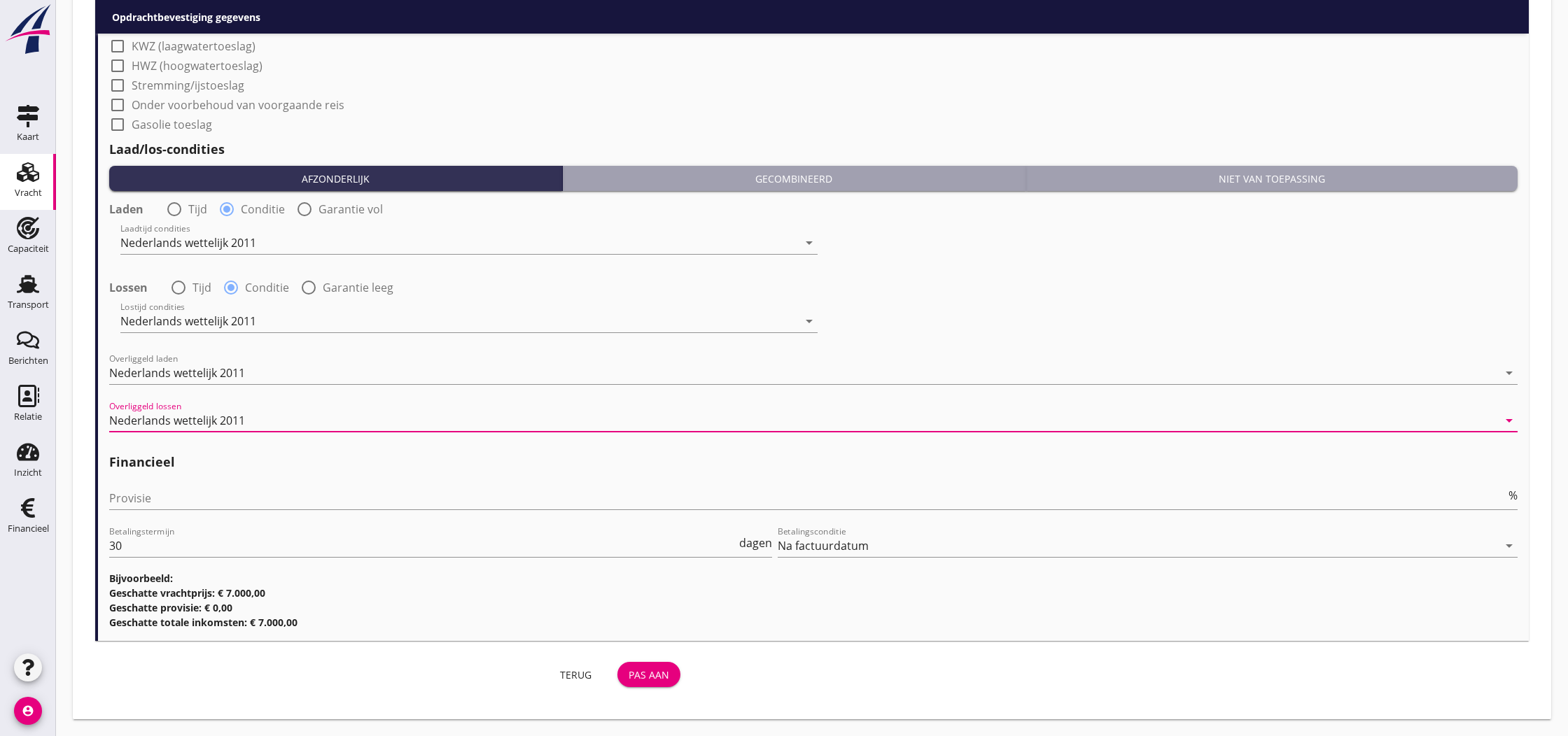
scroll to position [1470, 0]
click at [656, 676] on div "Pas aan" at bounding box center [649, 675] width 41 height 15
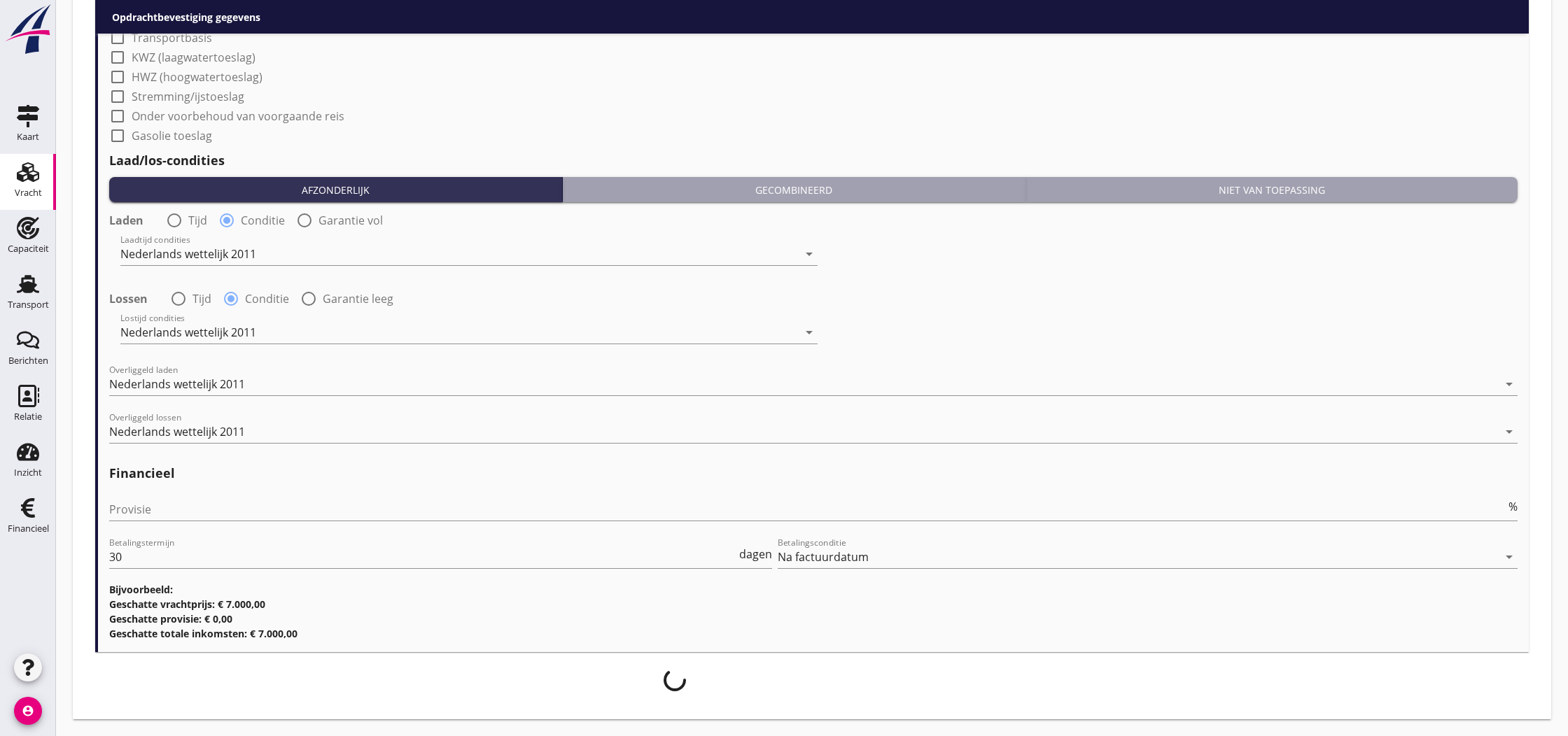
scroll to position [1459, 0]
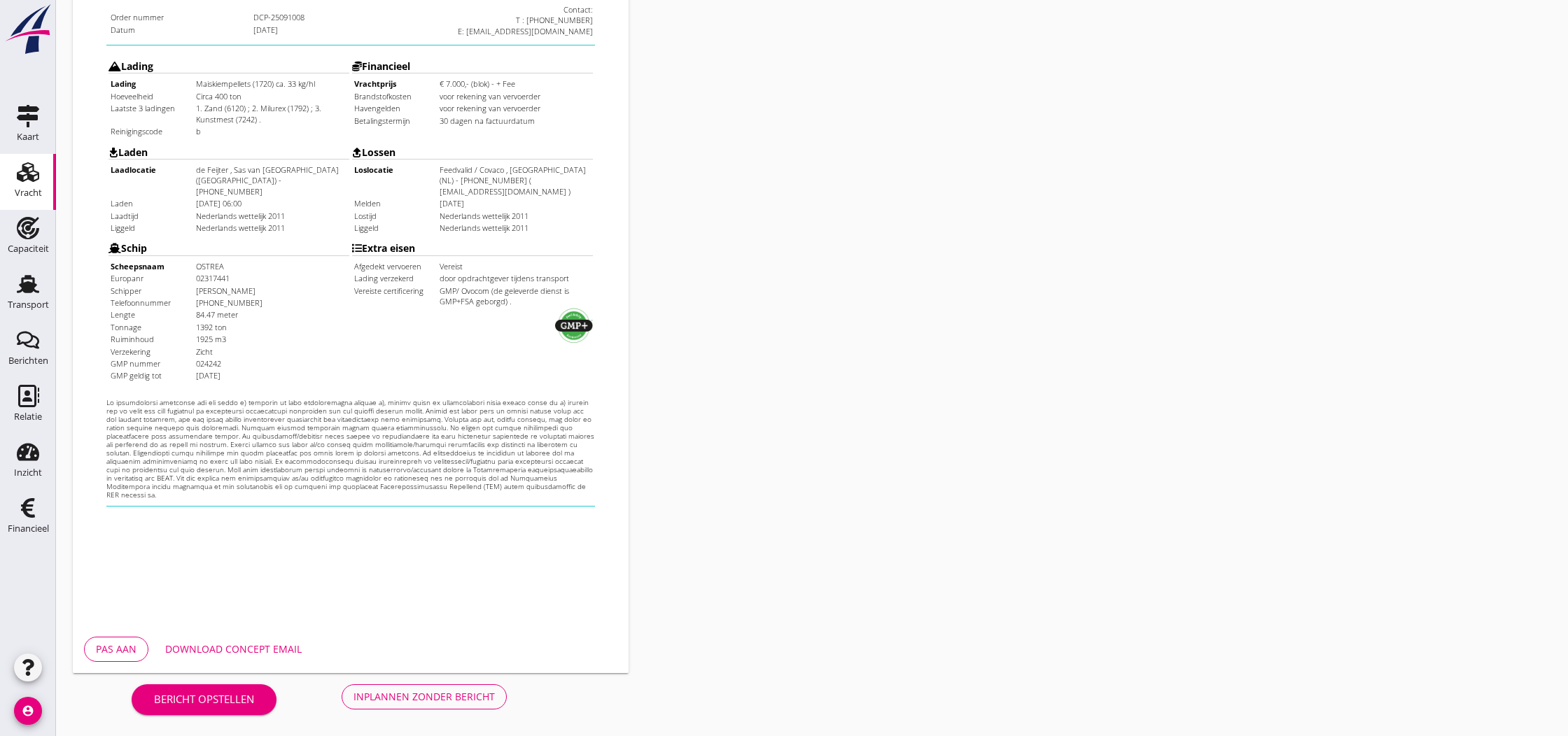
scroll to position [300, 0]
click at [428, 697] on div "Inplannen zonder bericht" at bounding box center [424, 697] width 141 height 15
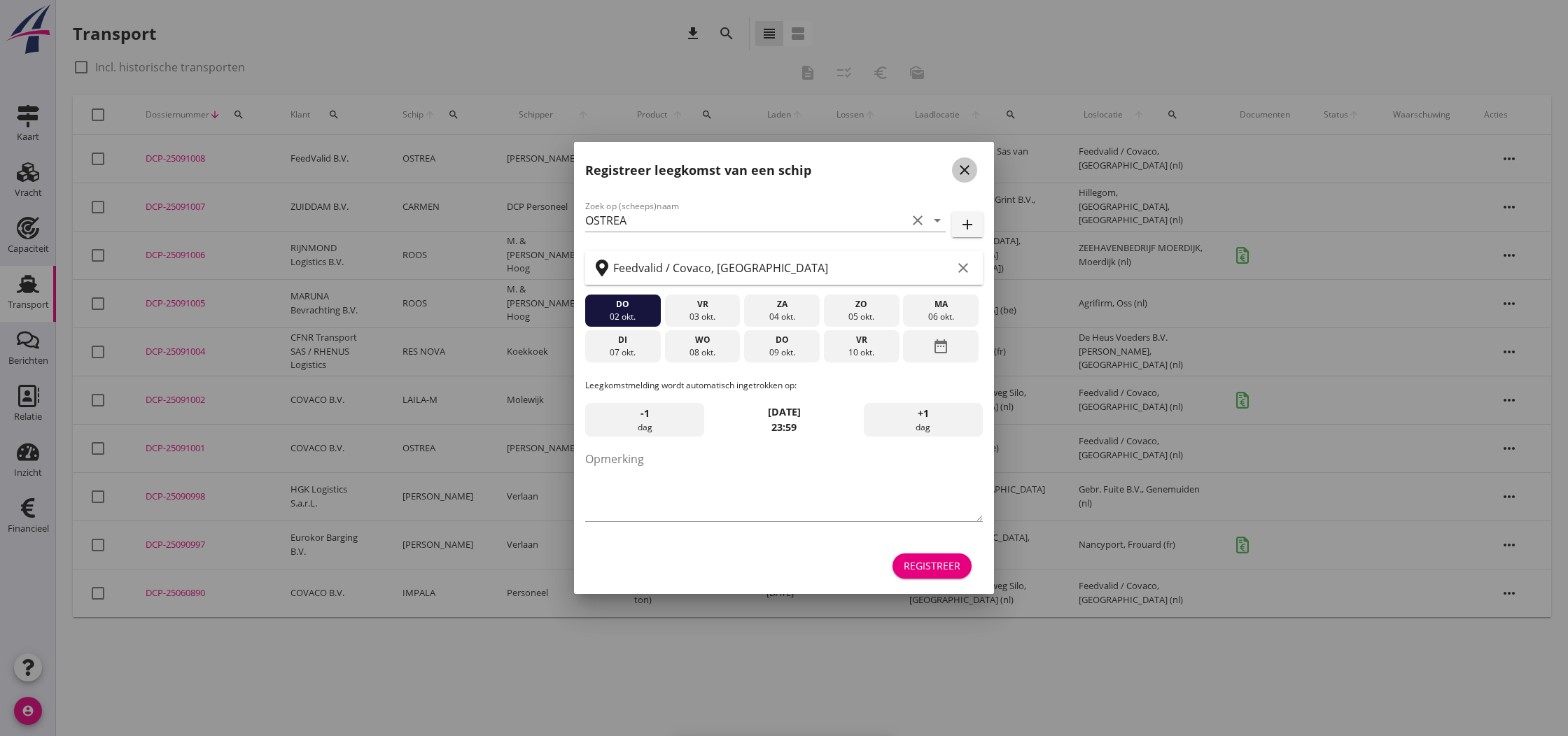
click at [968, 174] on icon "close" at bounding box center [965, 170] width 17 height 17
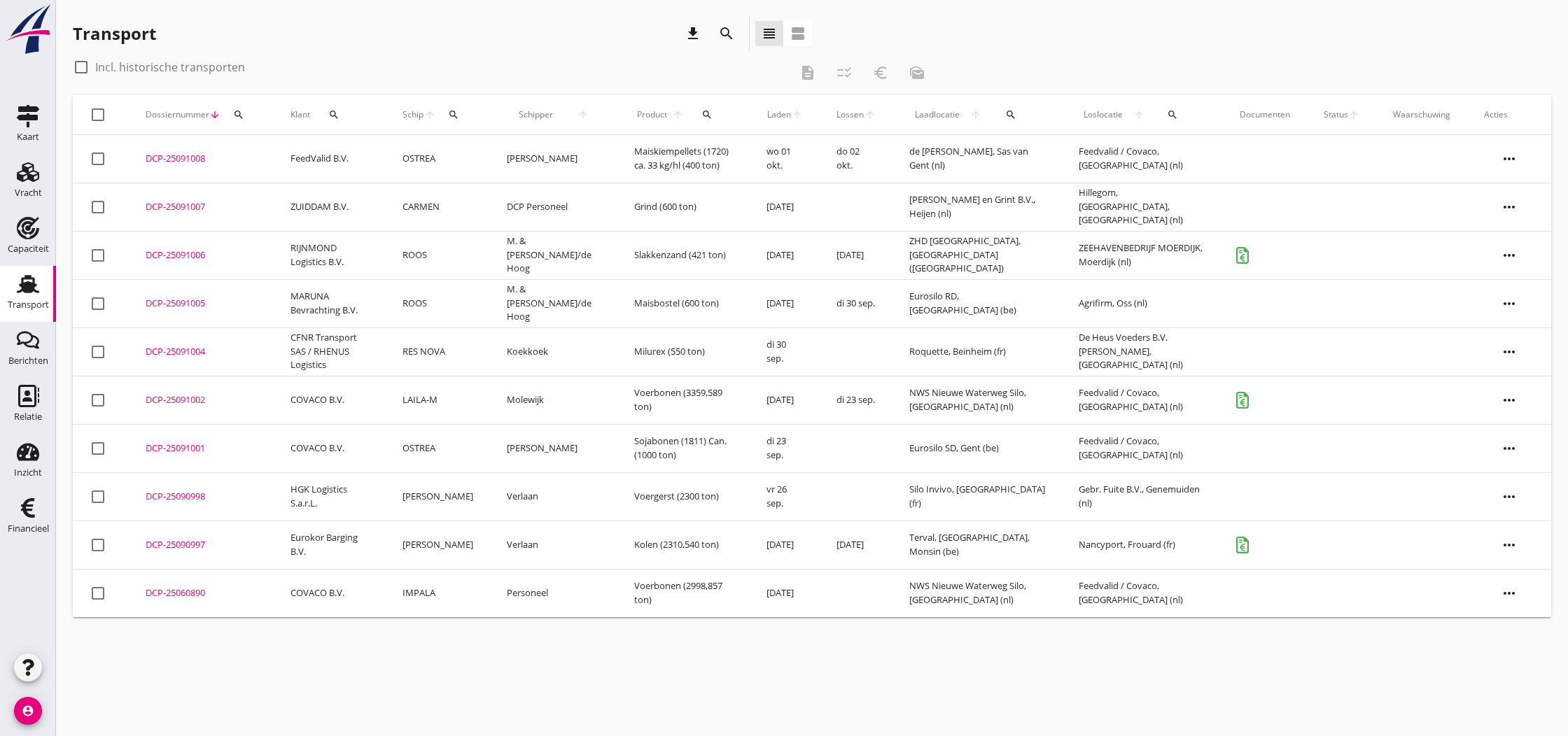
click at [187, 157] on div "DCP-25091008" at bounding box center [201, 158] width 111 height 14
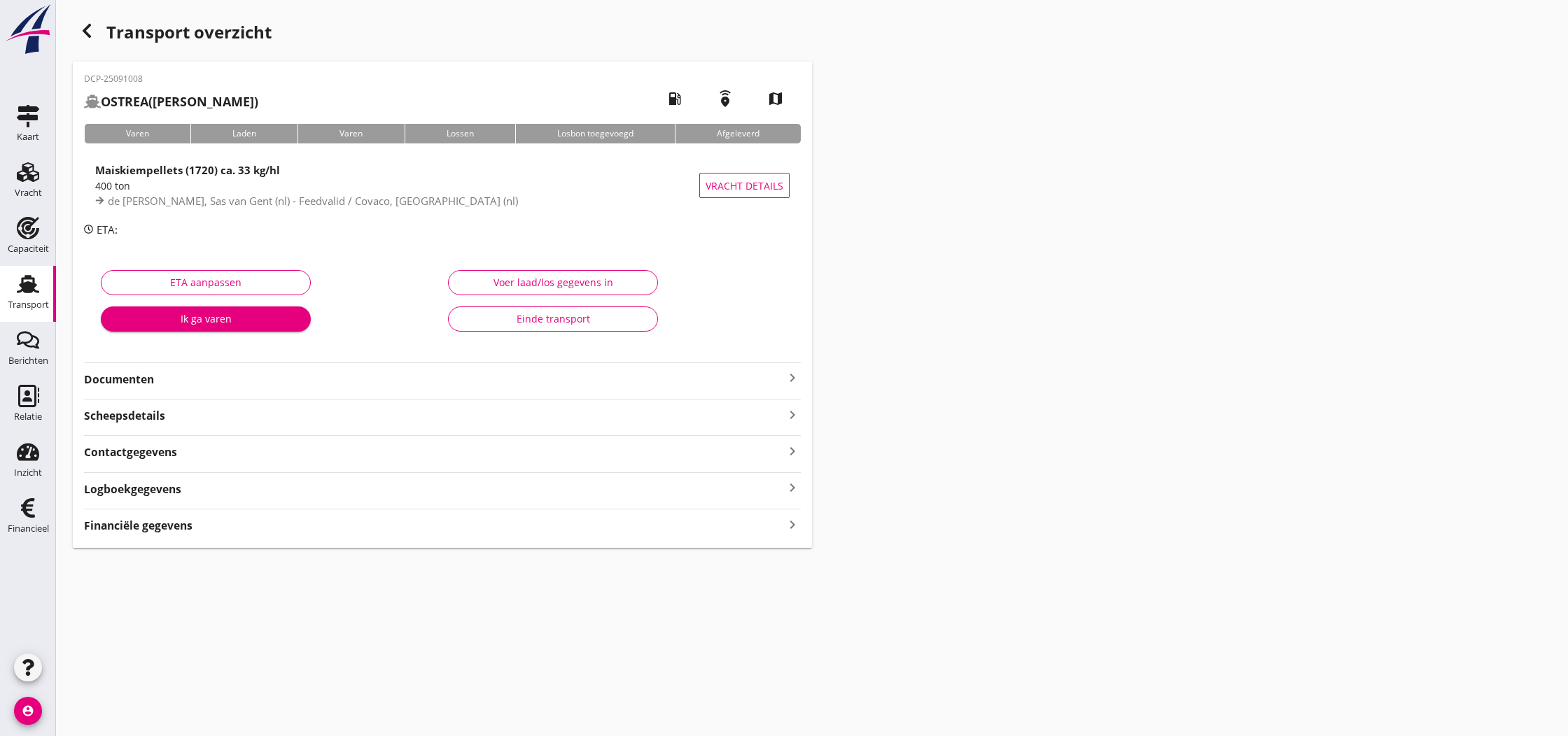
click at [789, 378] on icon "keyboard_arrow_right" at bounding box center [792, 377] width 17 height 17
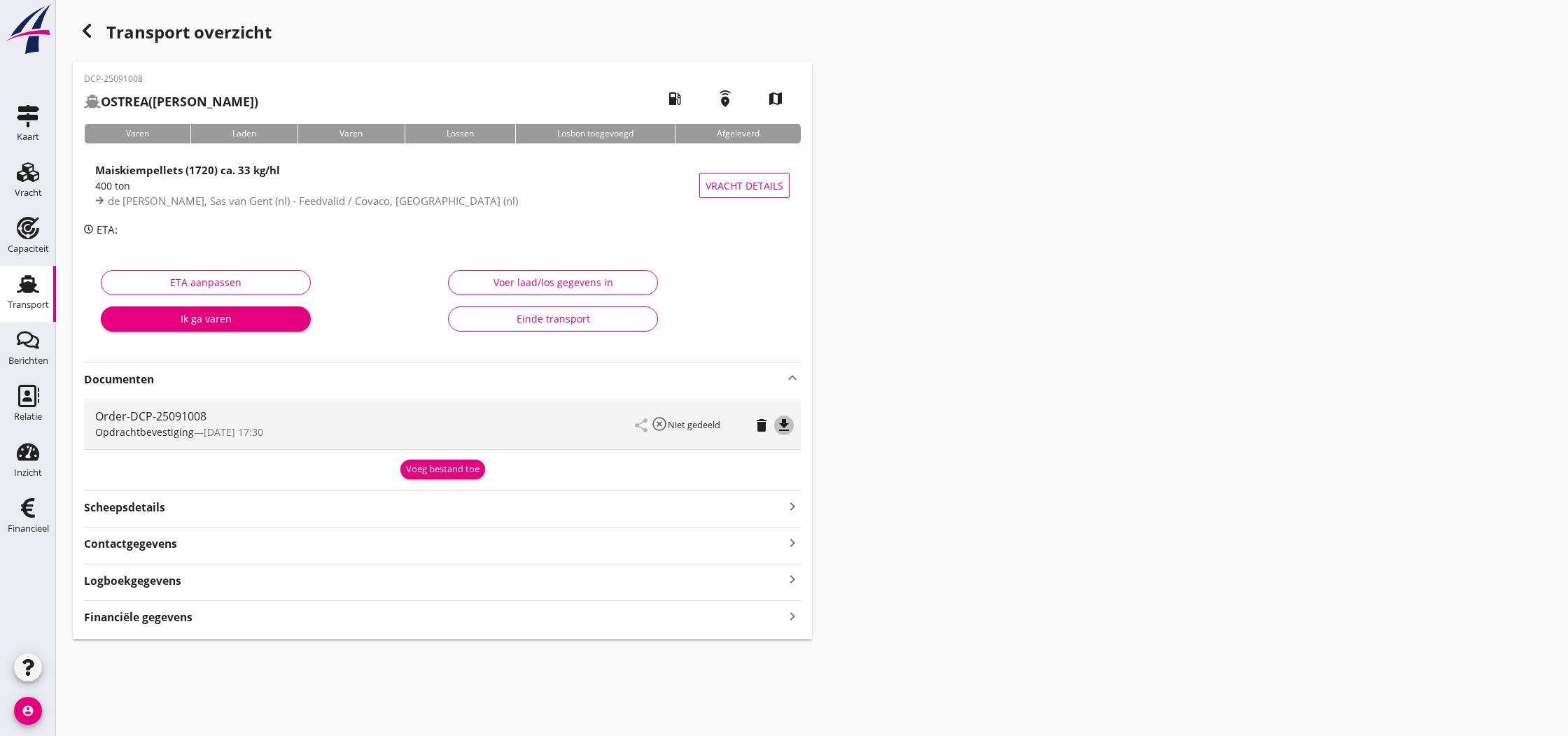
click at [783, 428] on icon "file_download" at bounding box center [784, 425] width 17 height 17
click at [446, 470] on div "Voeg bestand toe" at bounding box center [443, 469] width 73 height 14
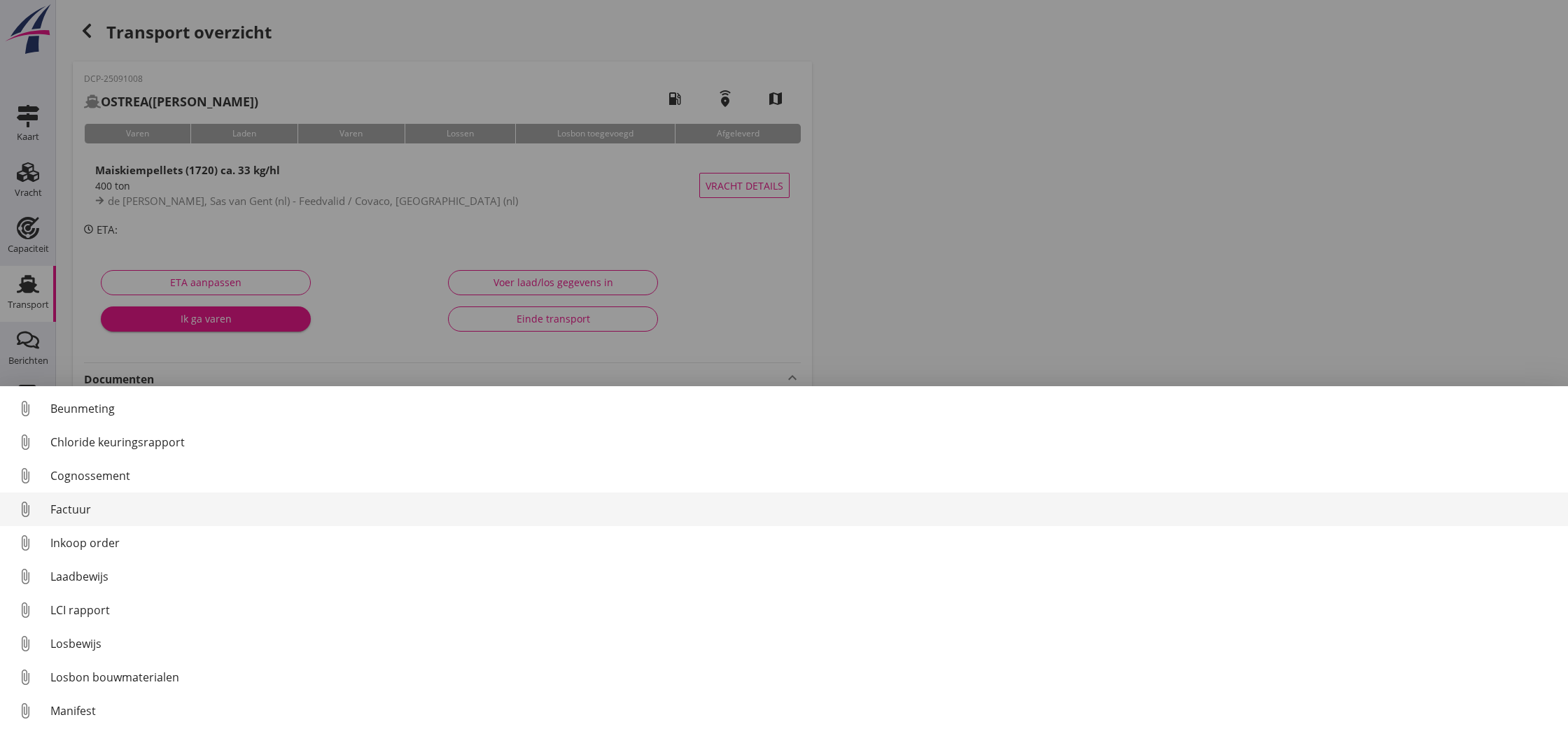
scroll to position [4, 0]
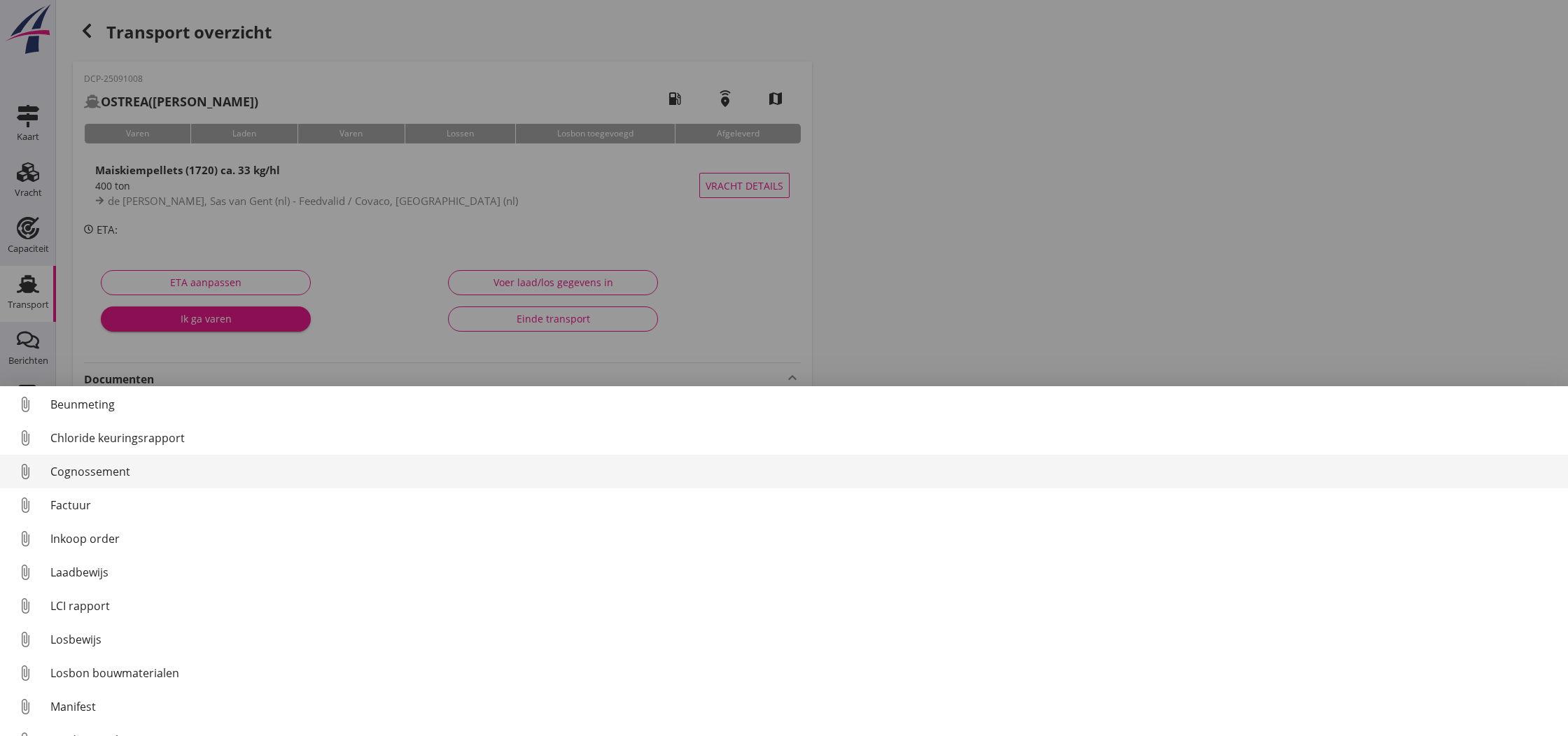
click at [91, 474] on div "Cognossement" at bounding box center [803, 471] width 1506 height 17
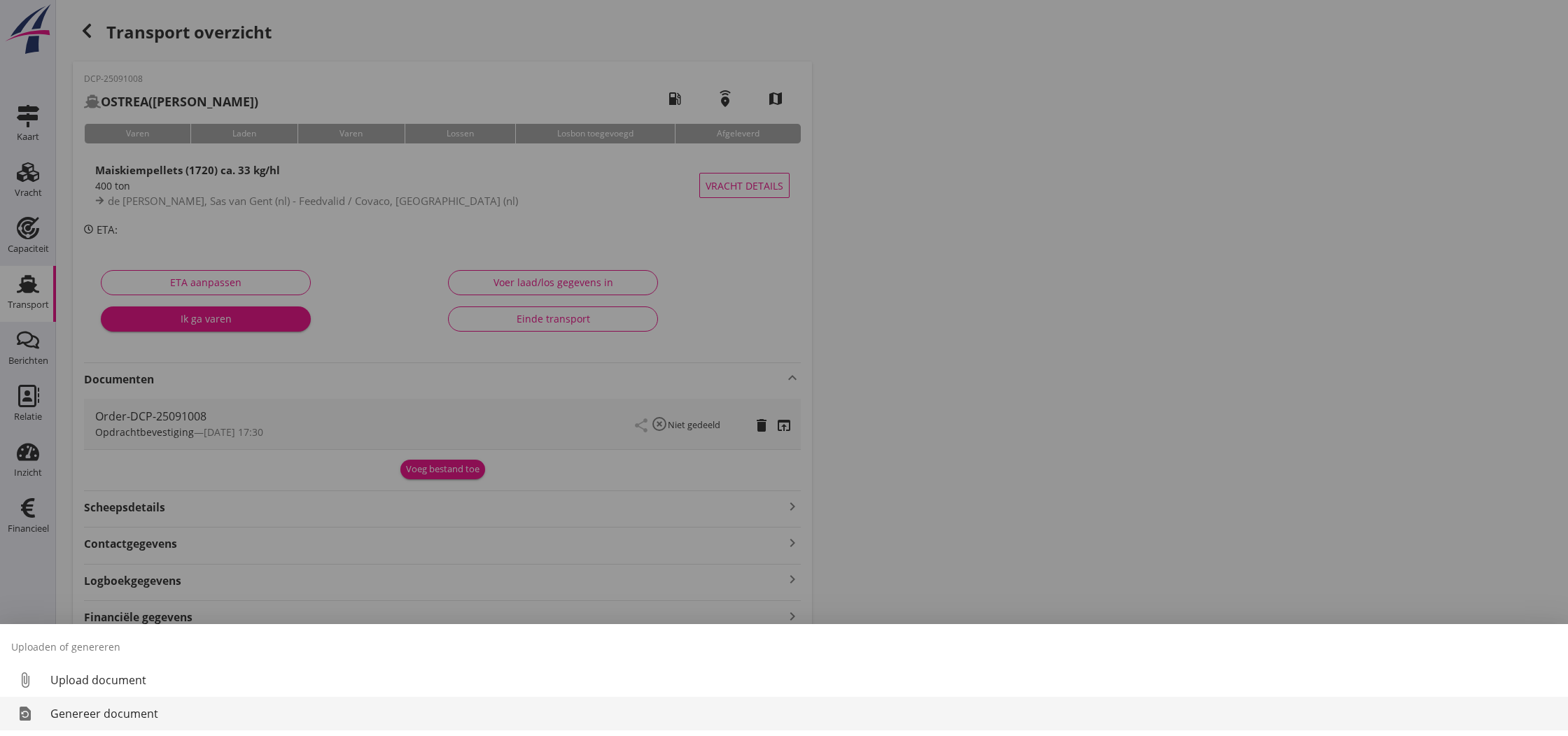
click at [116, 711] on div "Genereer document" at bounding box center [803, 713] width 1506 height 17
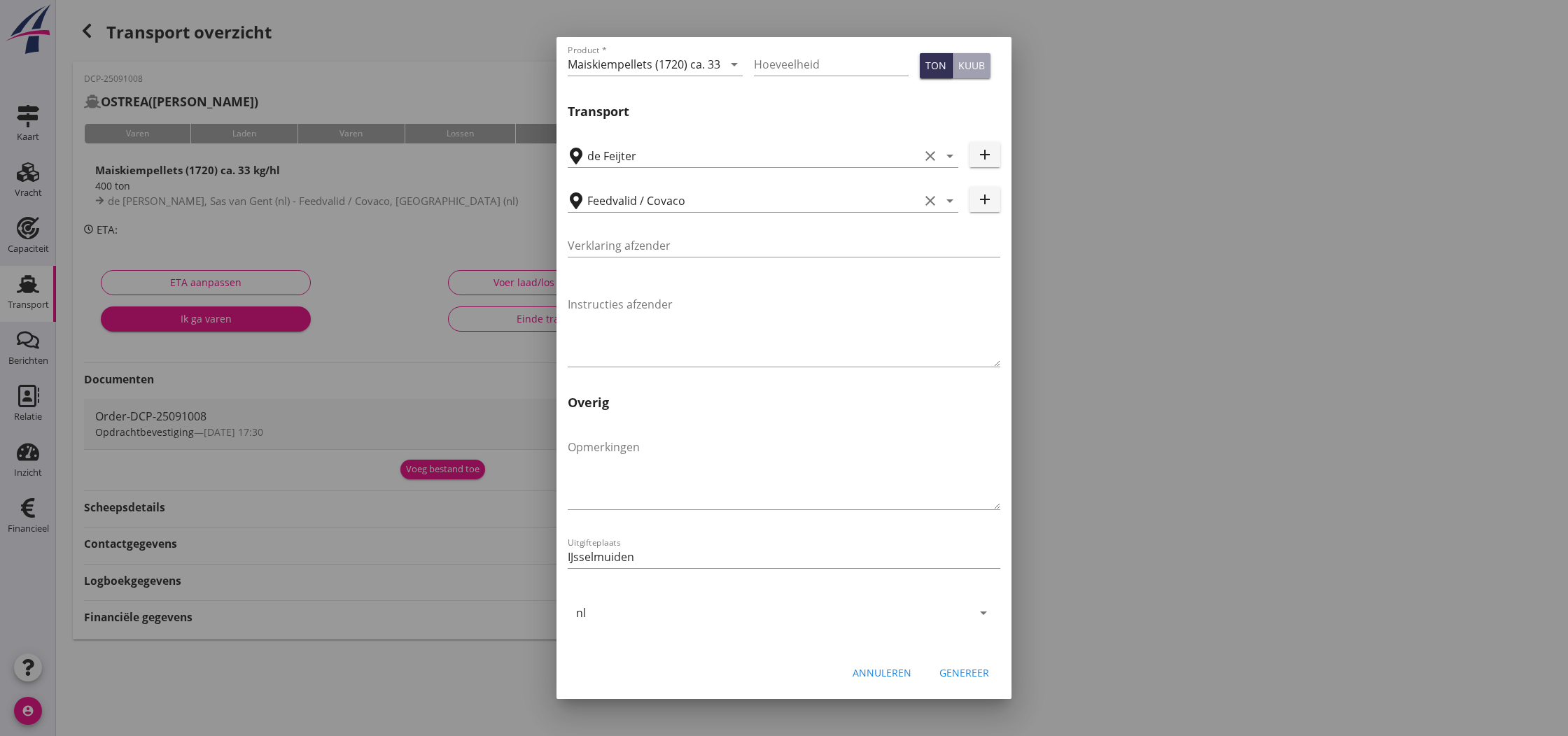
scroll to position [334, 0]
click at [956, 670] on div "Genereer" at bounding box center [964, 672] width 50 height 15
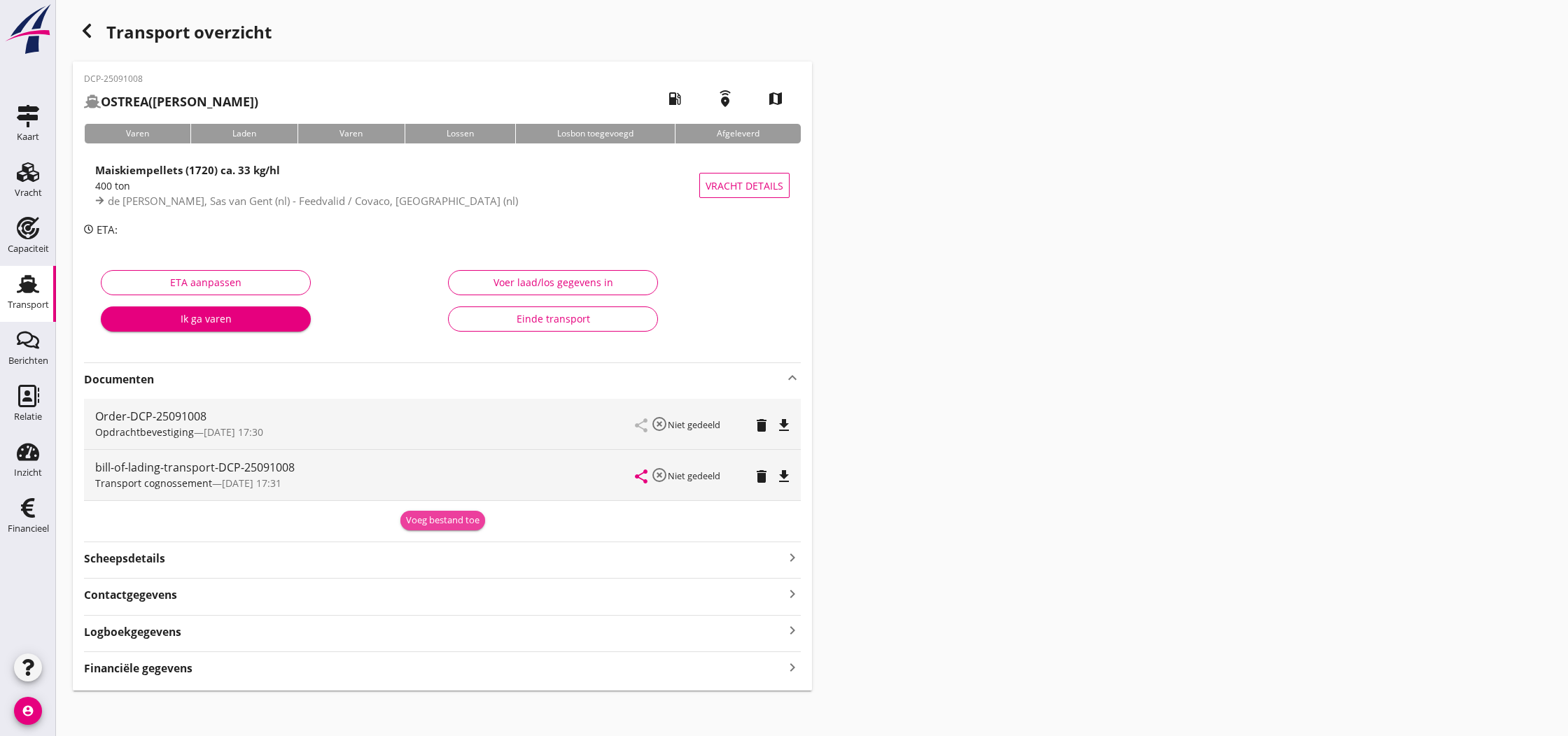
click at [445, 522] on div "Voeg bestand toe" at bounding box center [443, 520] width 73 height 14
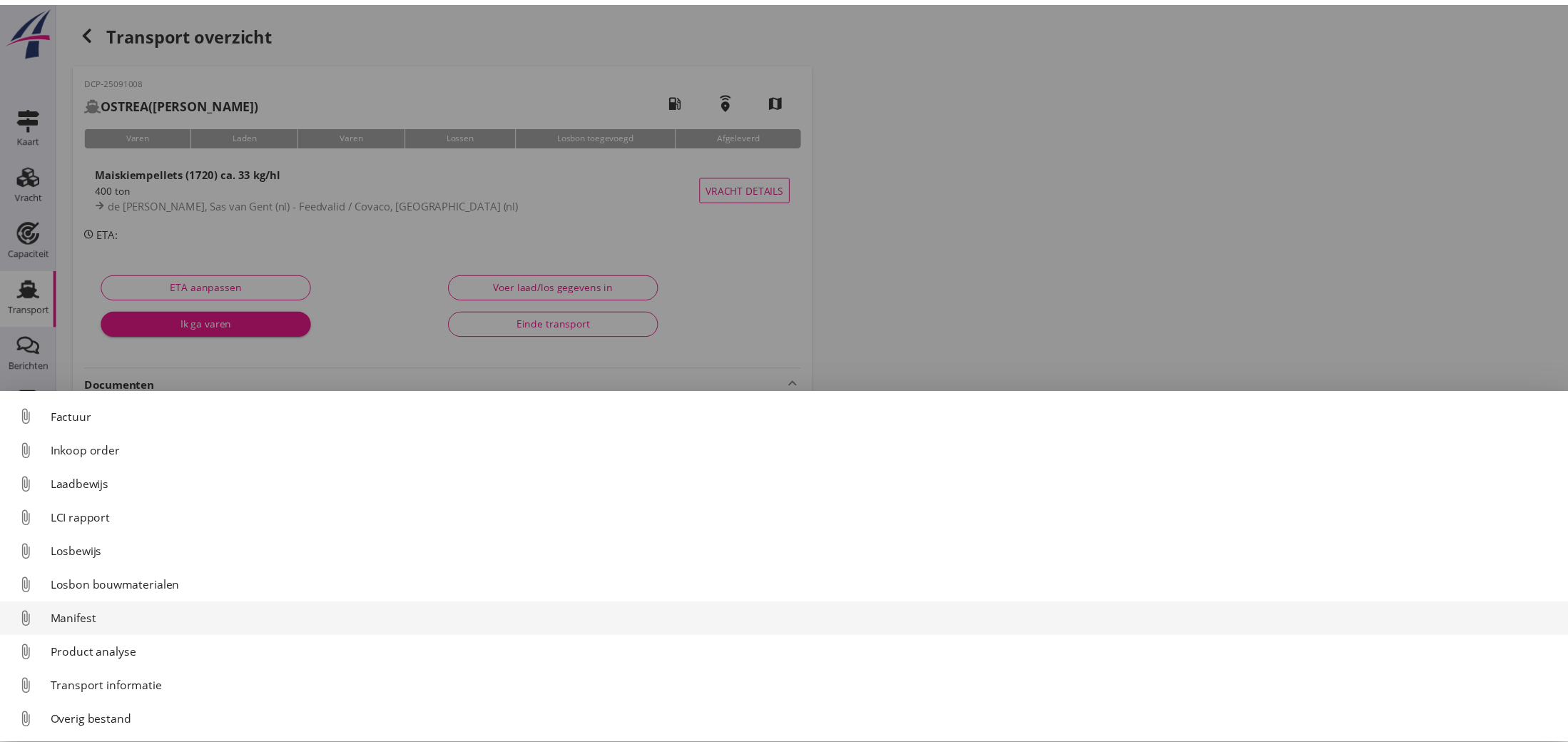
scroll to position [100, 0]
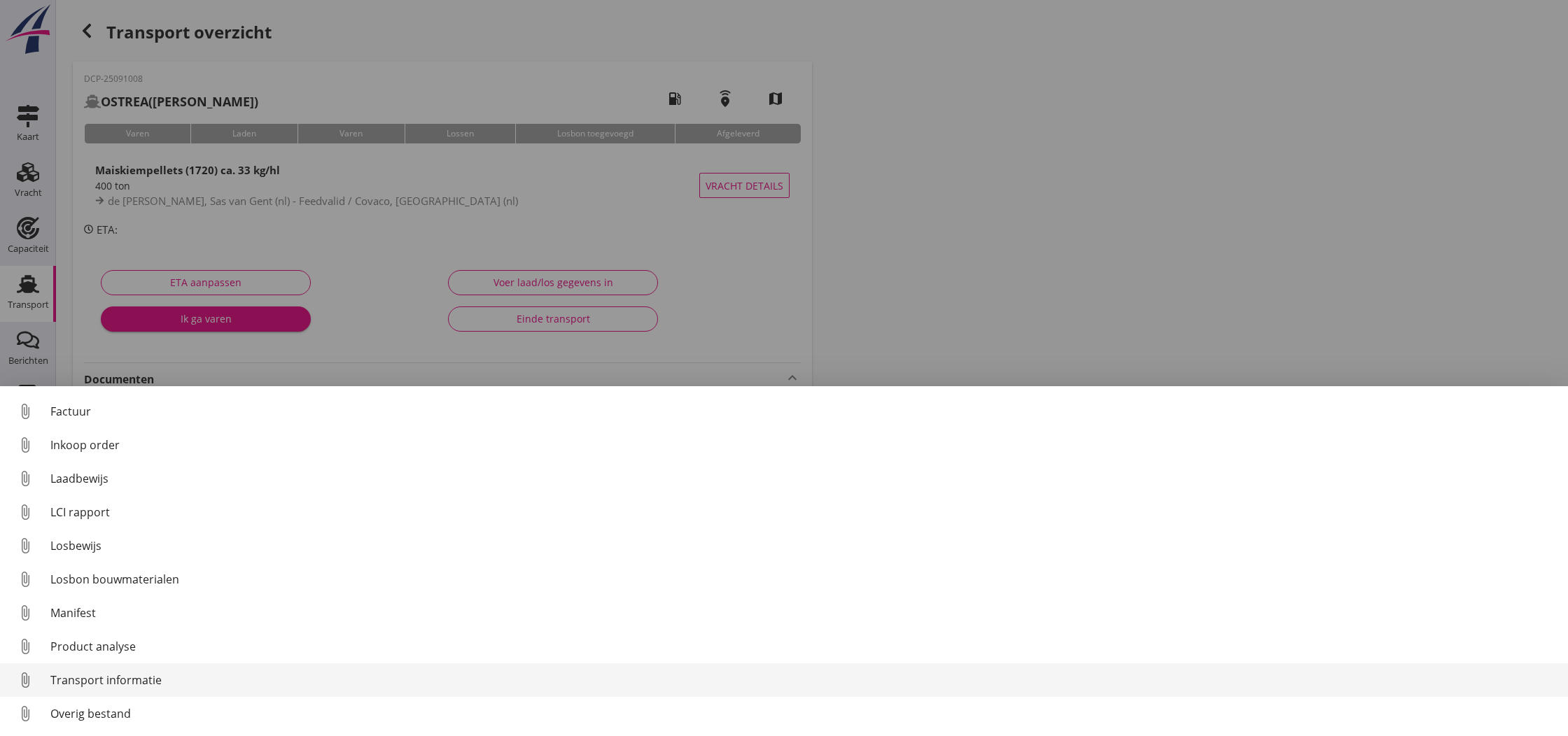
click at [95, 680] on div "Transport informatie" at bounding box center [803, 680] width 1506 height 17
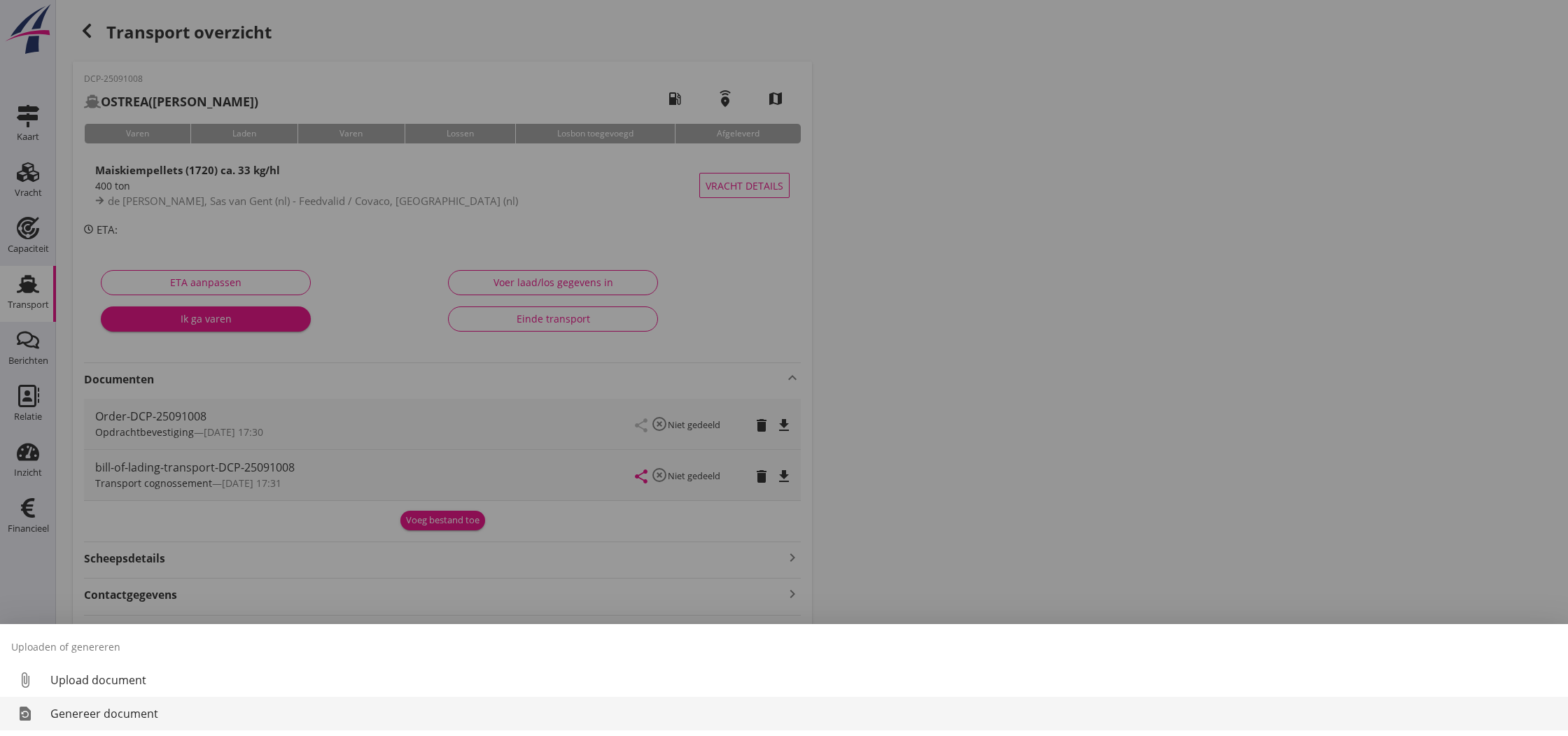
click at [99, 709] on div "Genereer document" at bounding box center [803, 713] width 1506 height 17
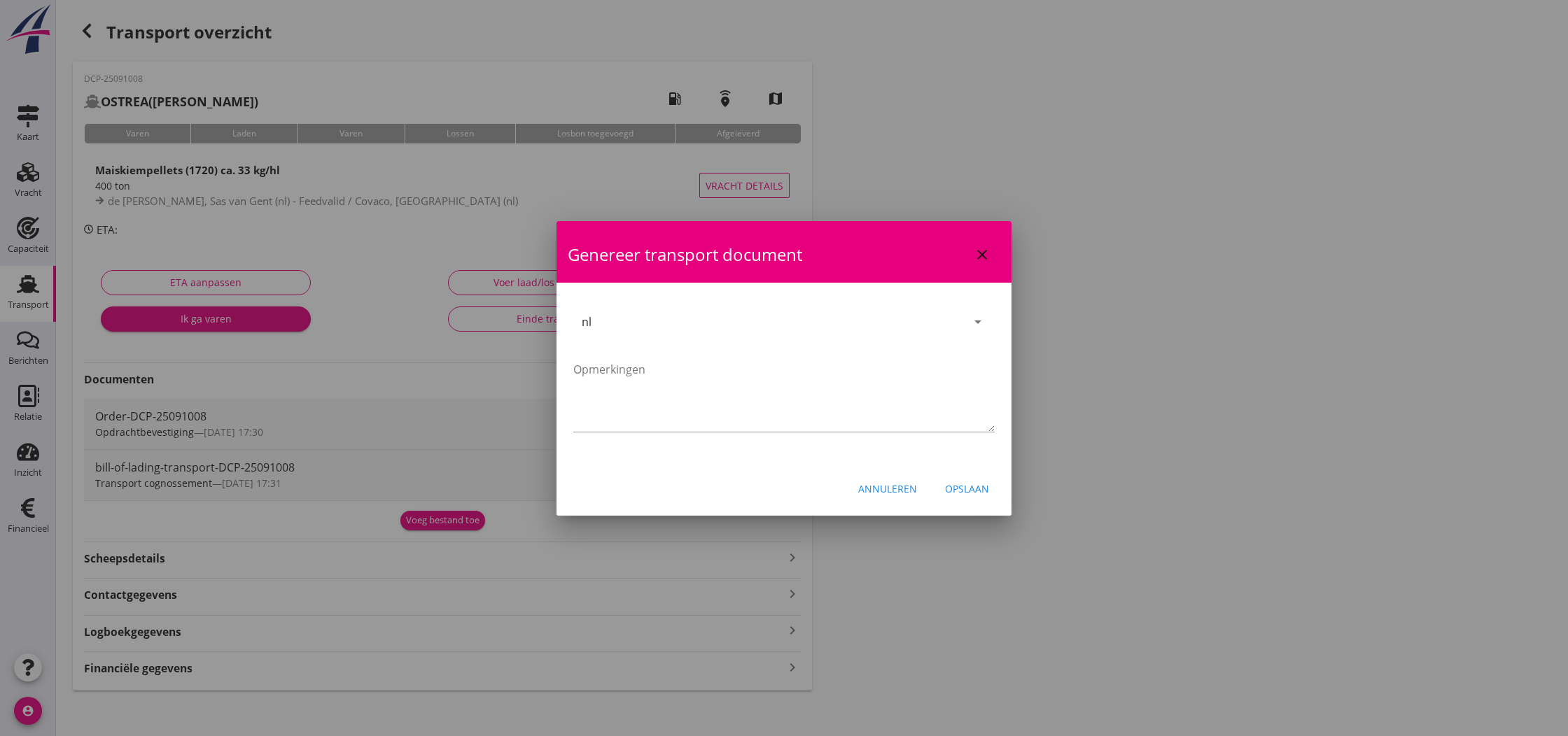
click at [971, 491] on div "Opslaan" at bounding box center [967, 489] width 44 height 15
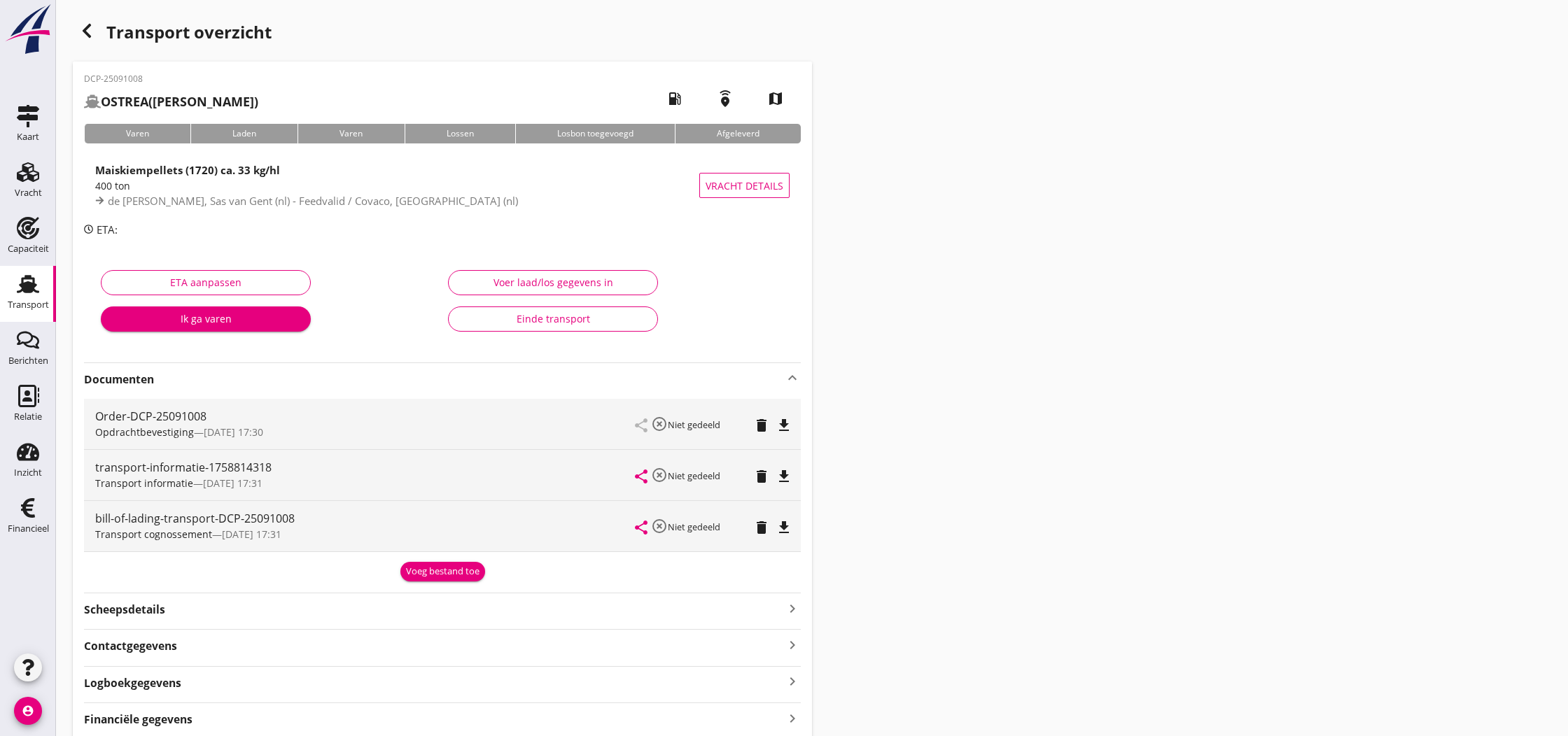
click at [784, 476] on icon "file_download" at bounding box center [784, 476] width 17 height 17
click at [782, 521] on icon "file_download" at bounding box center [784, 527] width 17 height 17
click at [26, 174] on use at bounding box center [28, 172] width 22 height 20
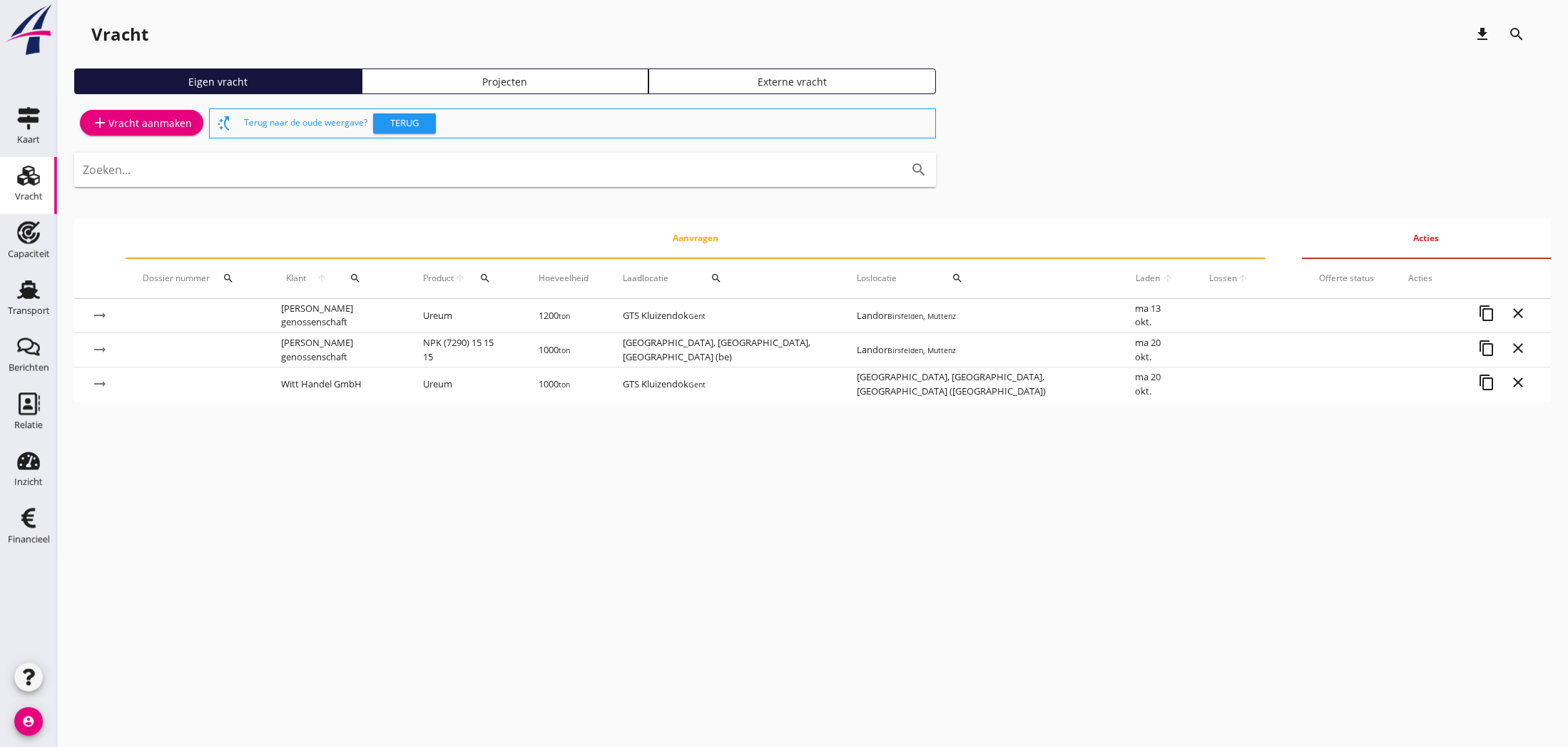
click at [1517, 32] on icon "search" at bounding box center [1516, 34] width 17 height 17
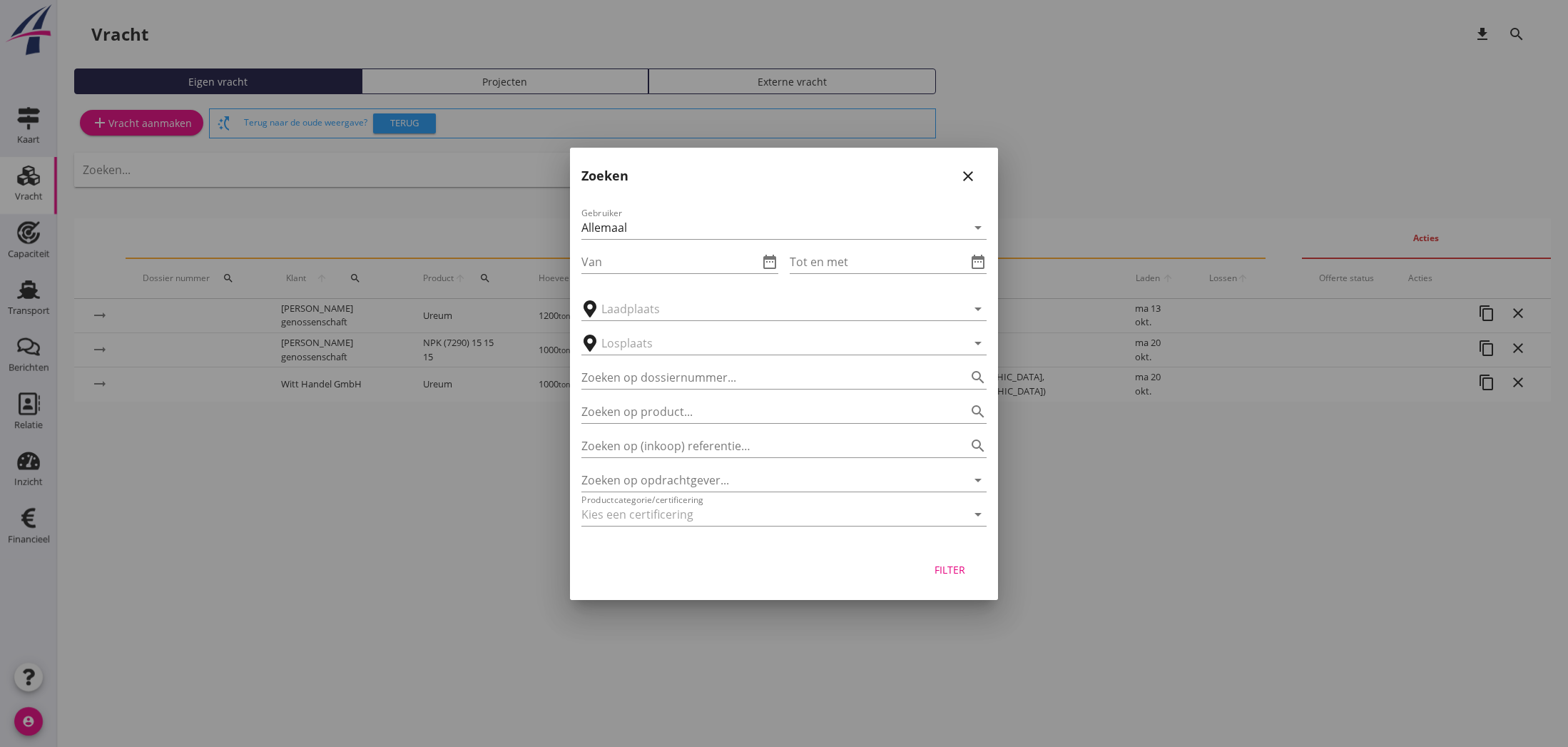
click at [964, 177] on icon "close" at bounding box center [968, 176] width 17 height 17
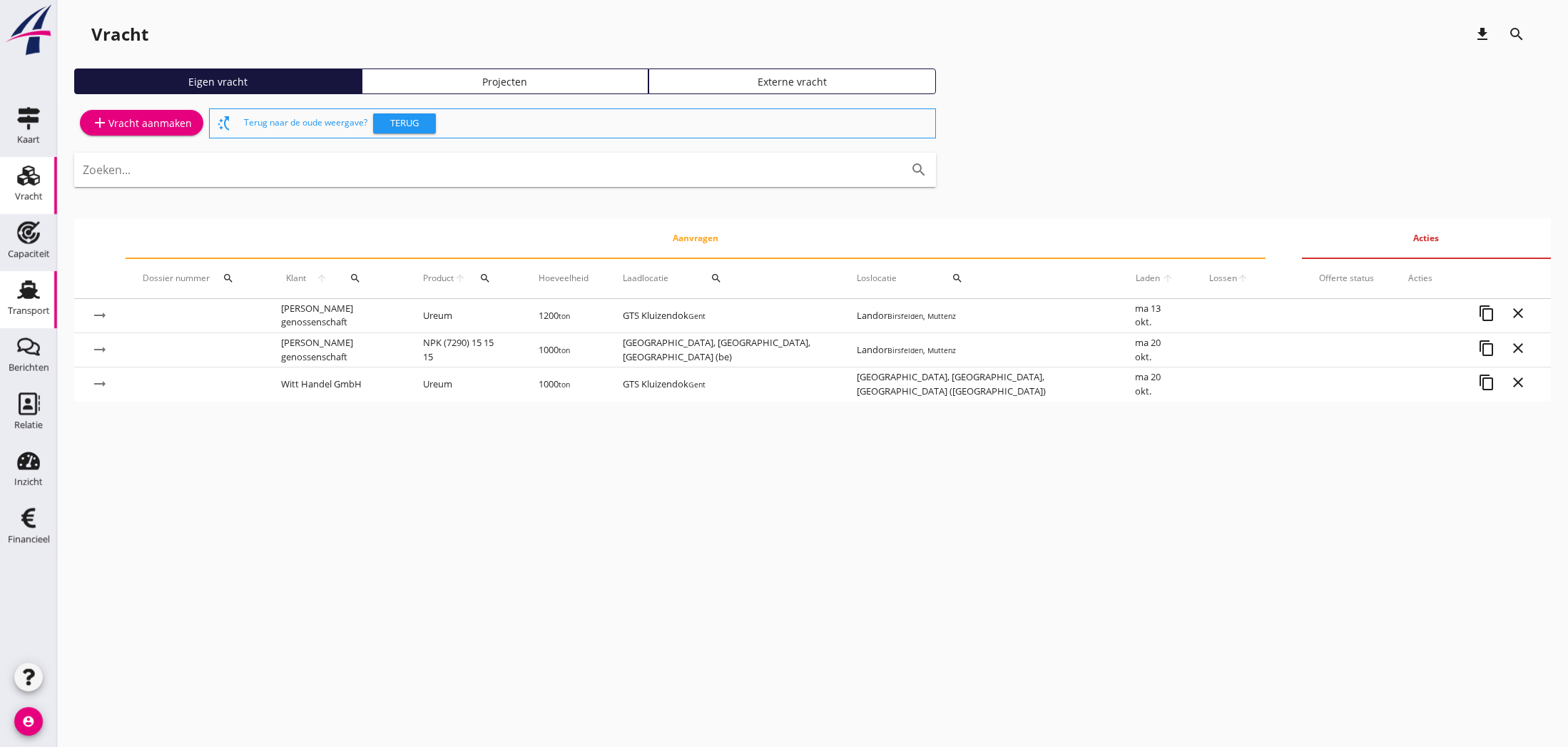
click at [22, 287] on use at bounding box center [28, 289] width 22 height 18
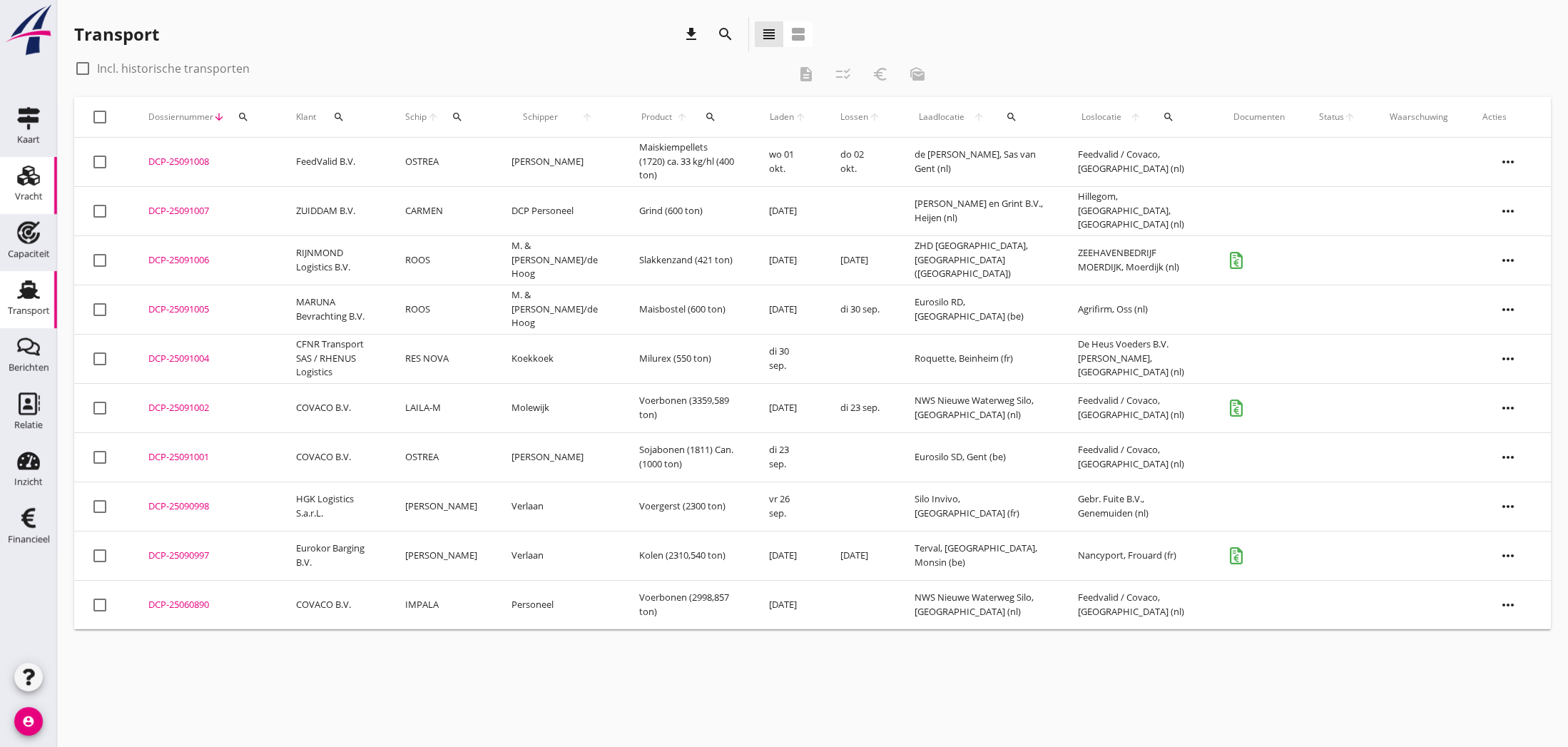
click at [27, 178] on use at bounding box center [28, 175] width 22 height 20
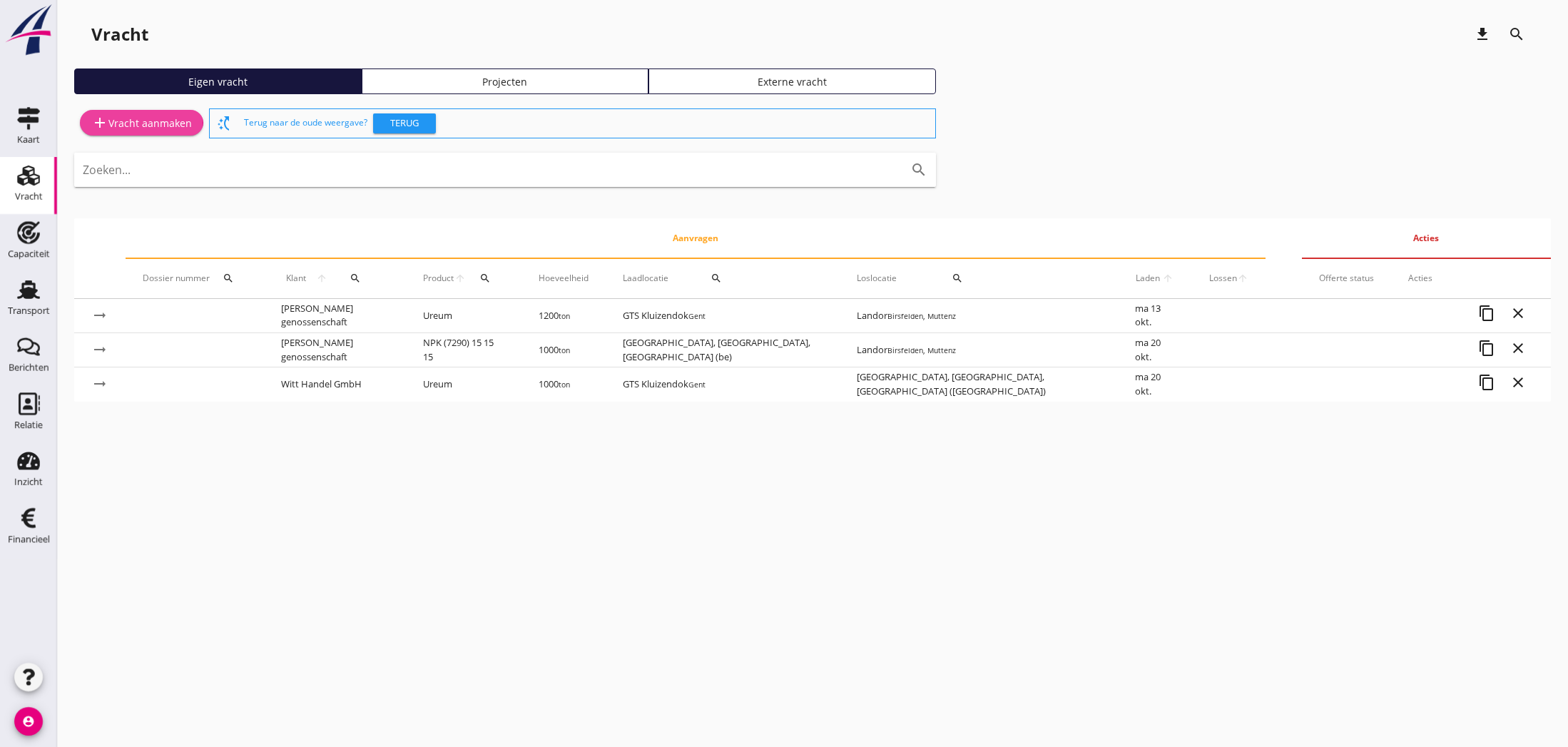
click at [150, 125] on div "add Vracht aanmaken" at bounding box center [141, 122] width 101 height 17
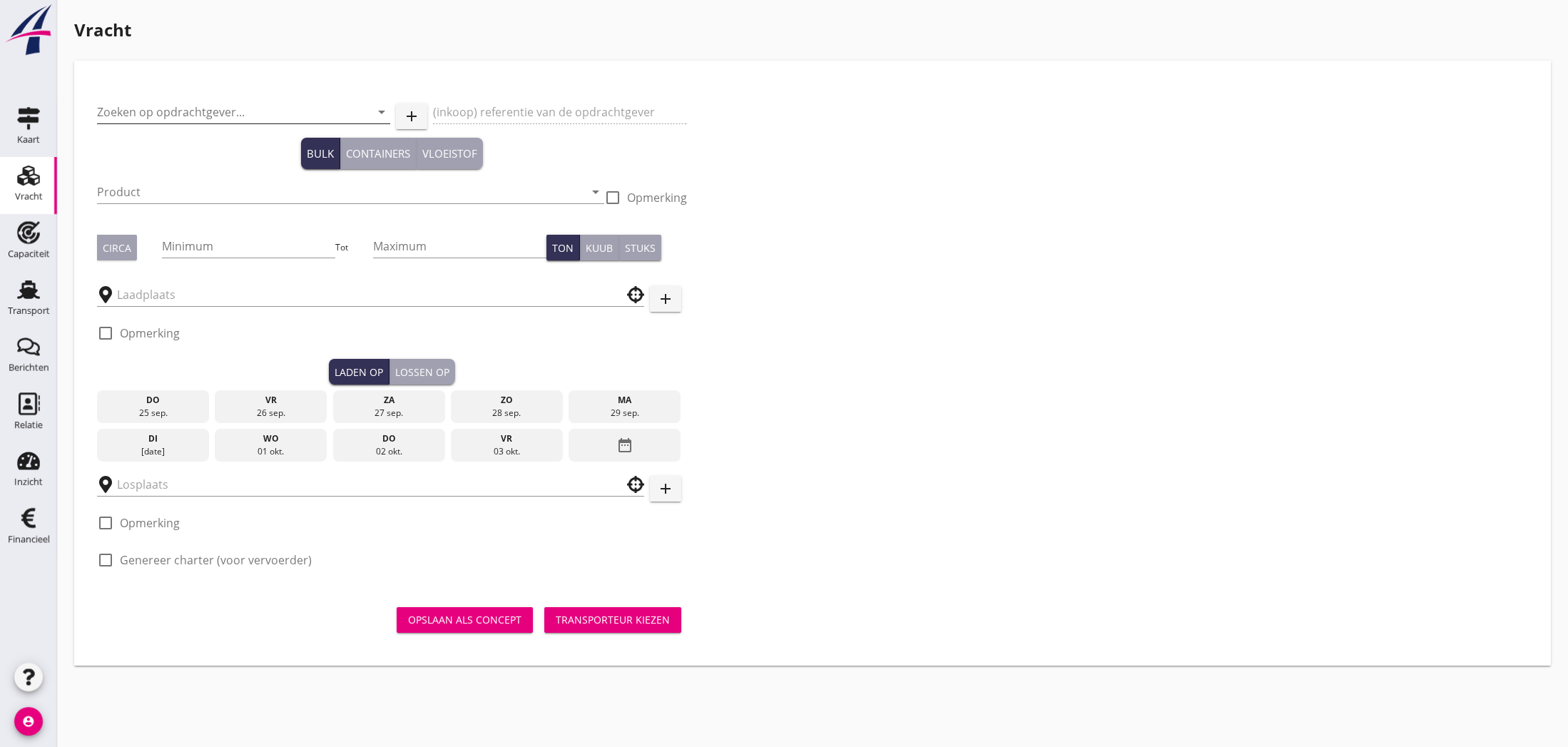
click at [193, 112] on input "Zoeken op opdrachtgever..." at bounding box center [224, 111] width 253 height 22
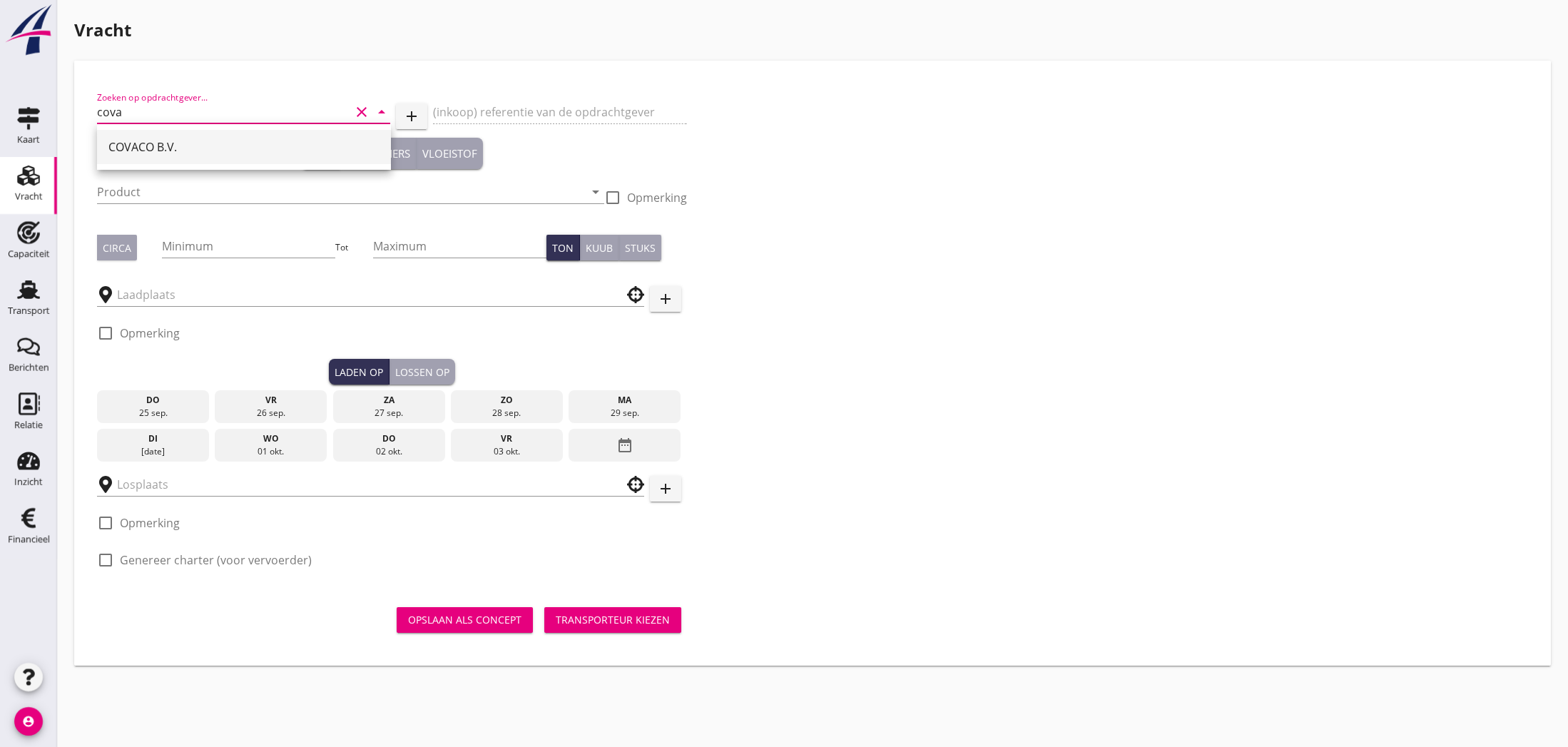
click at [140, 147] on div "COVACO B.V." at bounding box center [243, 147] width 271 height 17
type input "COVACO B.V."
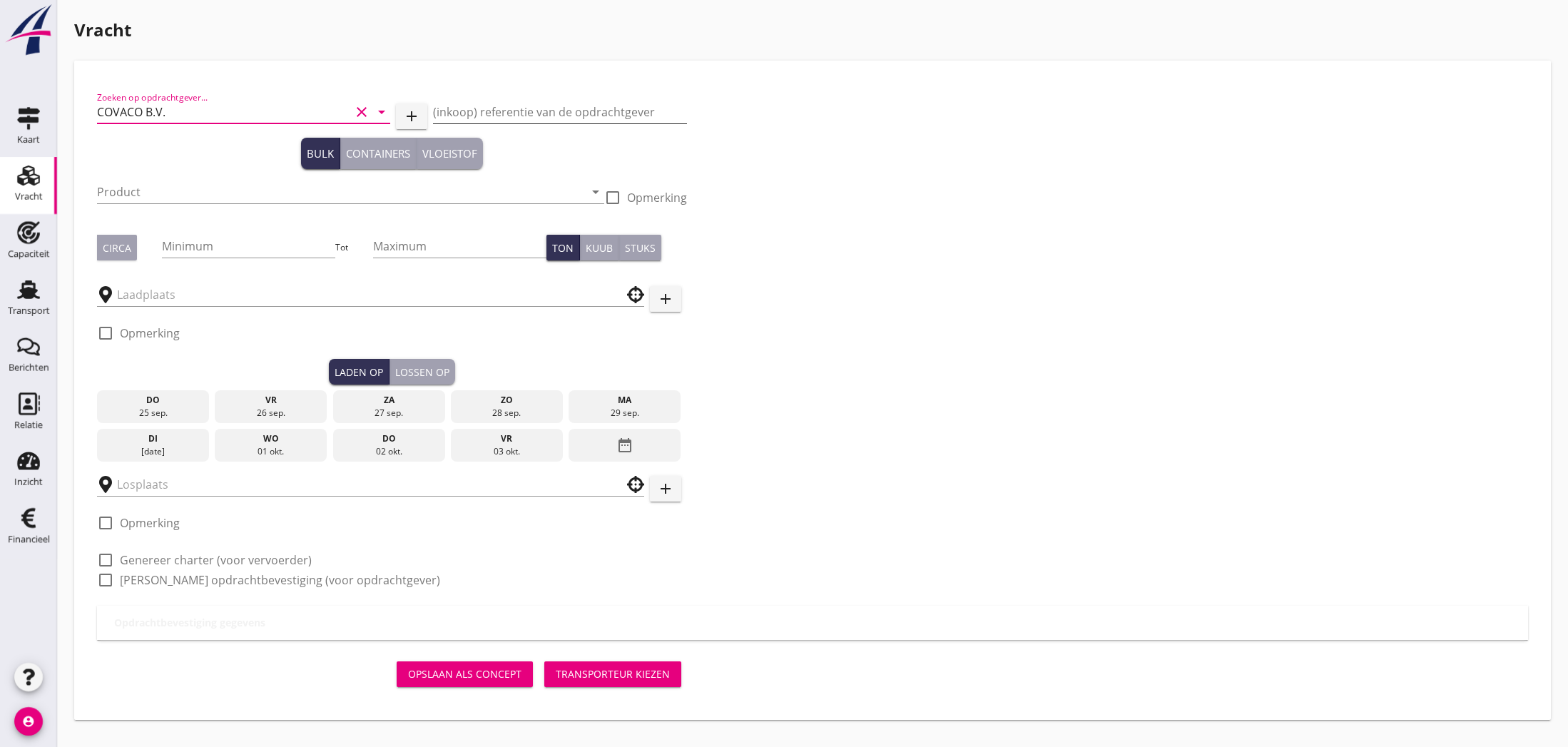
click at [481, 108] on input "(inkoop) referentie van de opdrachtgever" at bounding box center [559, 111] width 253 height 22
paste input "Eurosilo Gent ex P en H laden [DATE]"
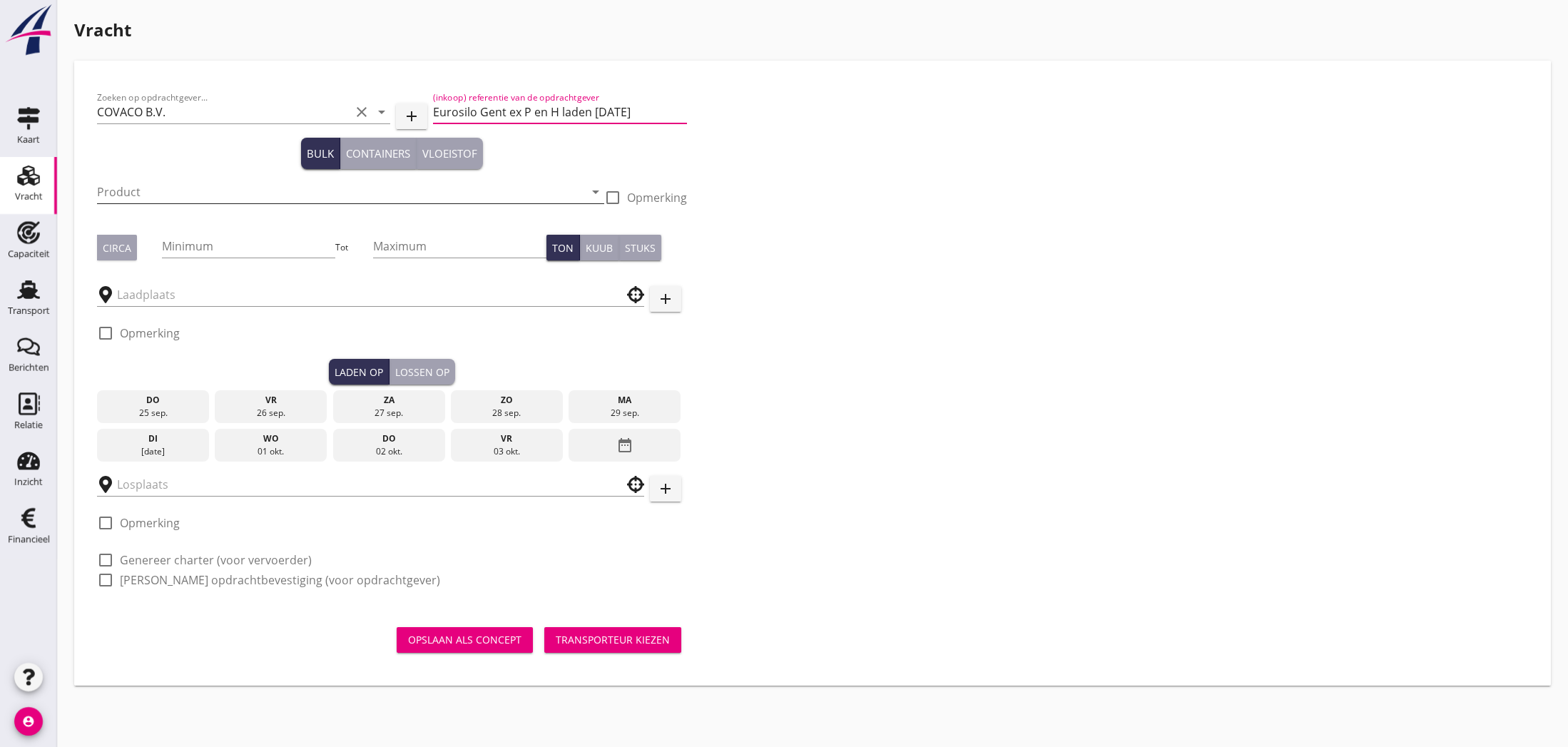
type input "Eurosilo Gent ex P en H laden [DATE]"
click at [230, 196] on input "Product" at bounding box center [341, 191] width 487 height 22
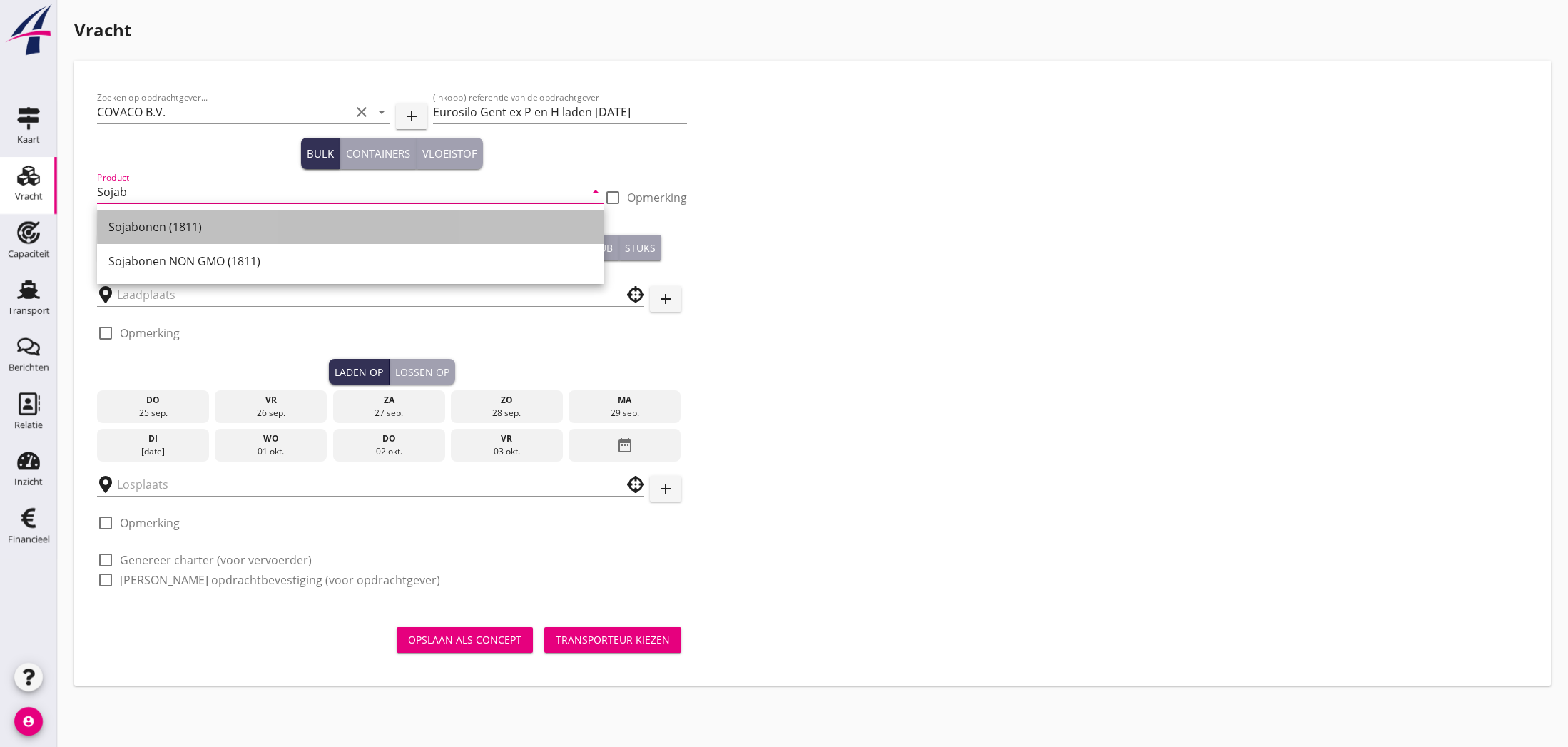
click at [209, 229] on div "Sojabonen (1811)" at bounding box center [350, 227] width 484 height 17
type input "Sojabonen (1811)"
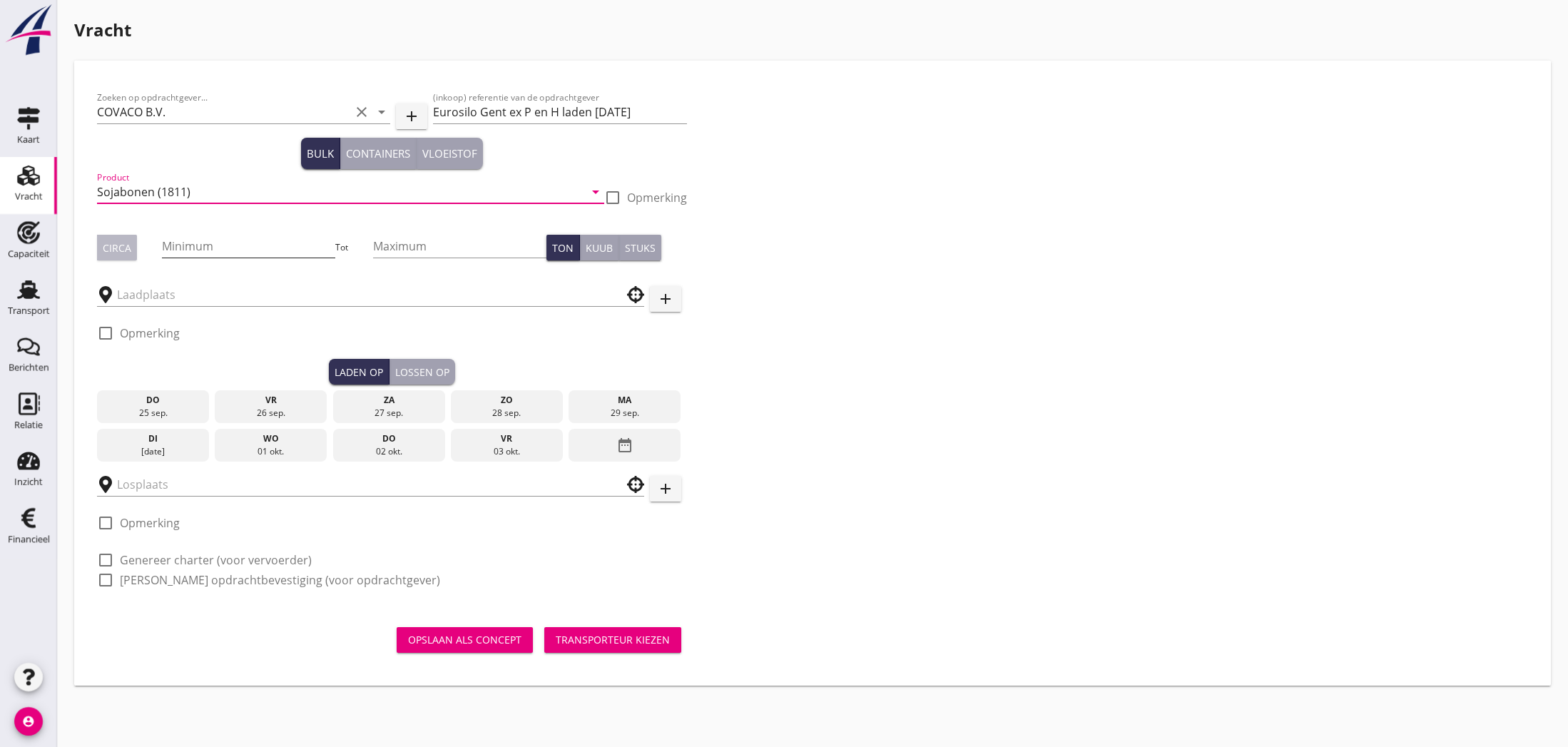
drag, startPoint x: 126, startPoint y: 249, endPoint x: 189, endPoint y: 248, distance: 63.0
click at [129, 249] on div "Circa" at bounding box center [117, 248] width 28 height 15
click at [189, 248] on input "Minimum" at bounding box center [248, 245] width 174 height 22
type input "1000"
click at [184, 297] on input "text" at bounding box center [361, 294] width 487 height 22
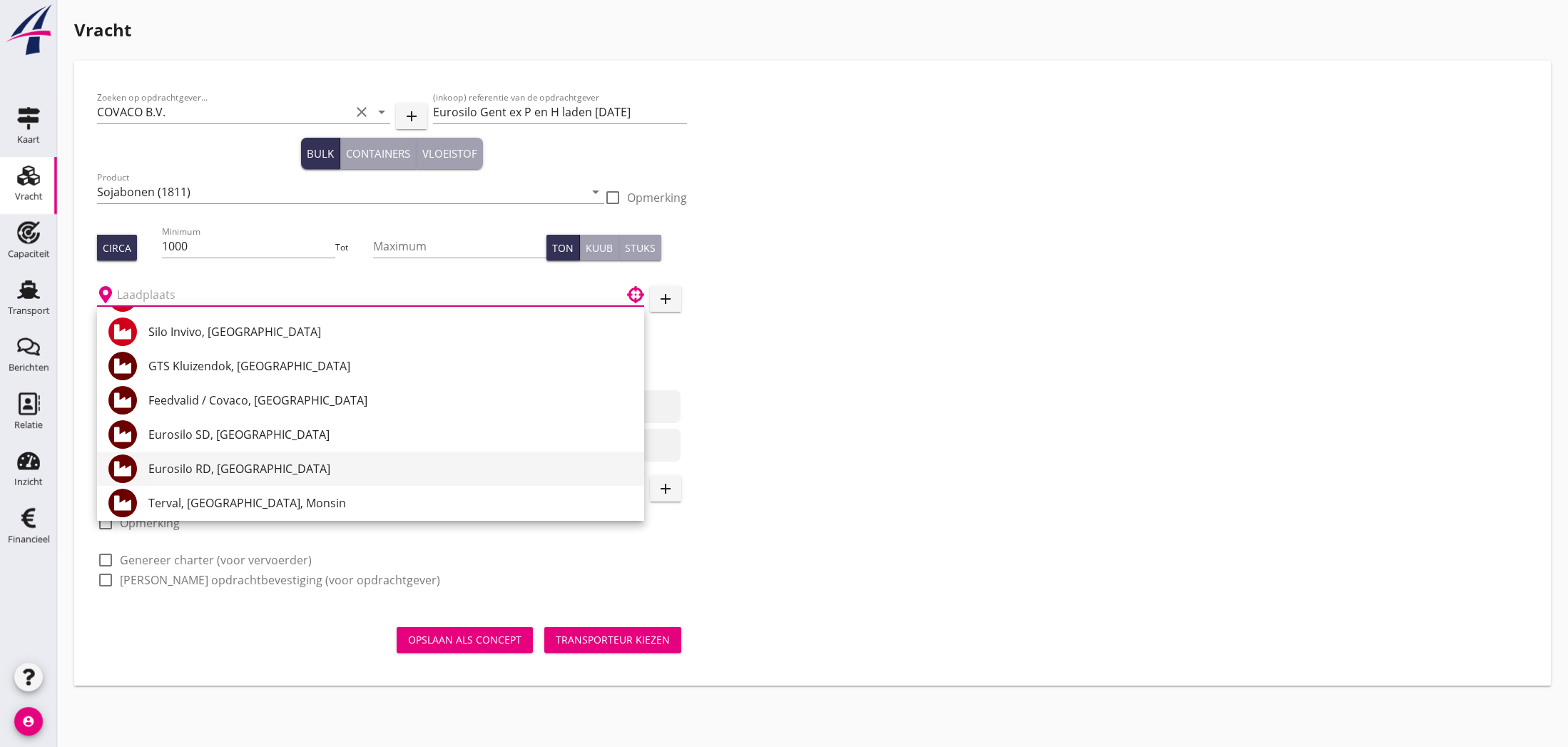
scroll to position [62, 0]
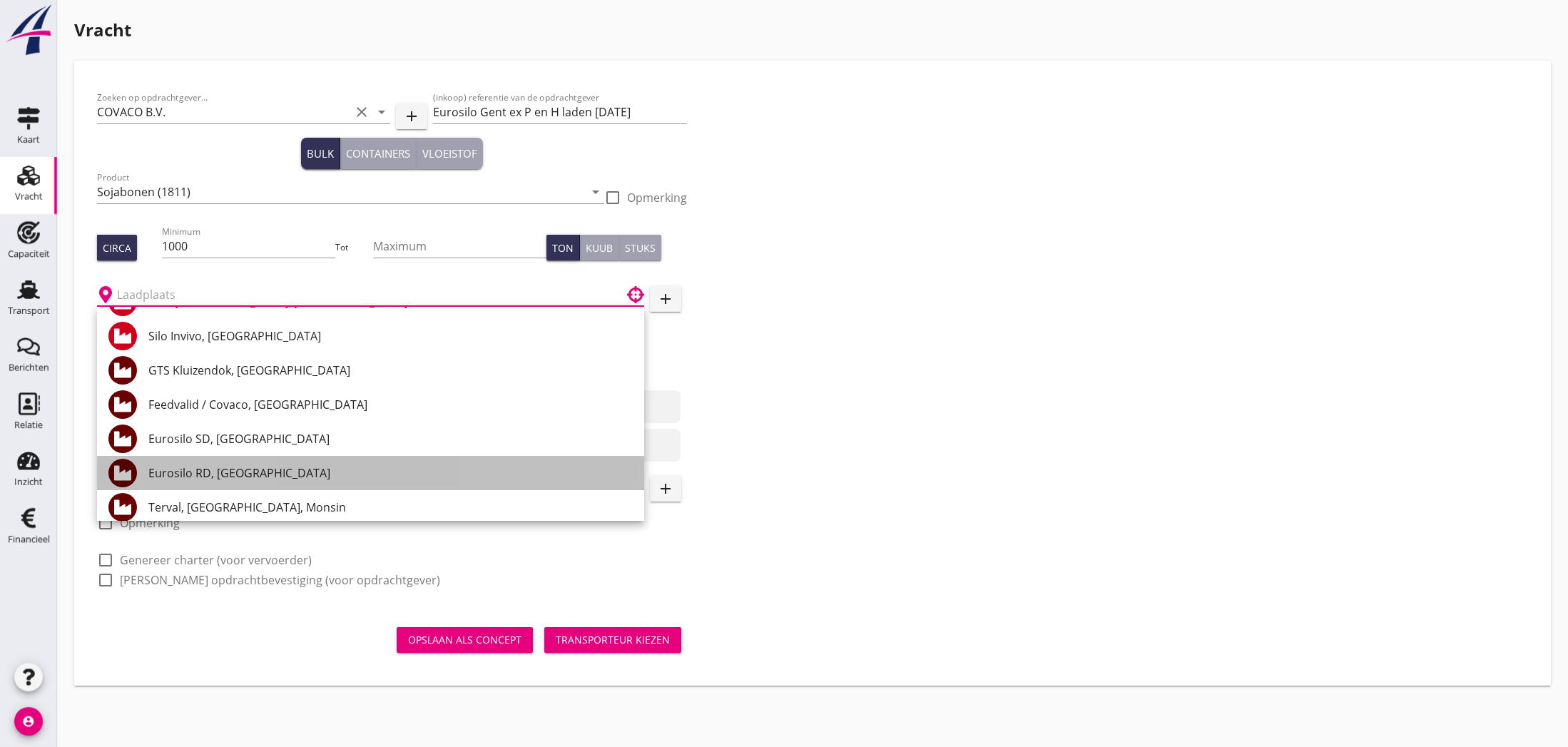
click at [229, 471] on div "Eurosilo RD, [GEOGRAPHIC_DATA]" at bounding box center [391, 473] width 484 height 17
type input "Eurosilo RD, [GEOGRAPHIC_DATA]"
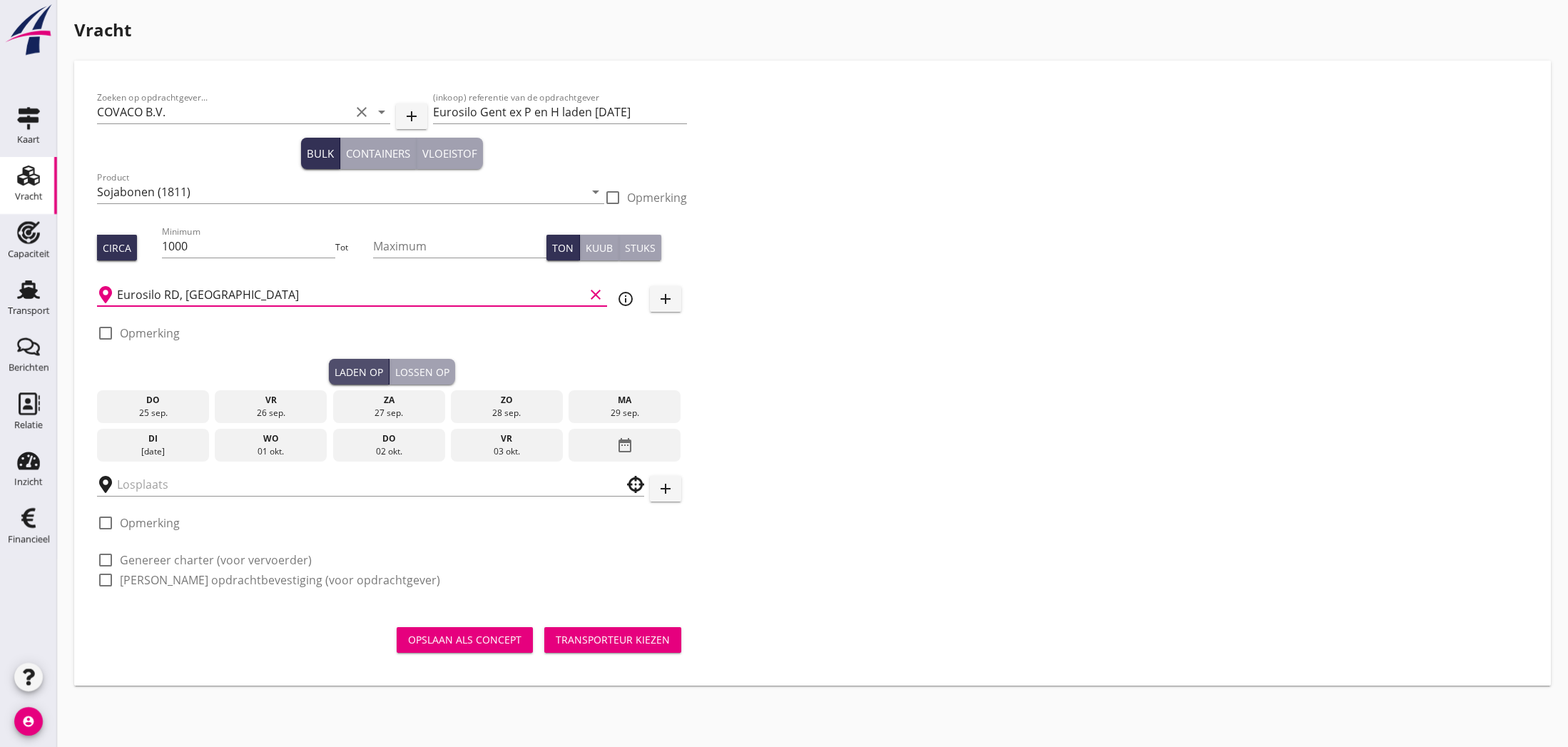
click at [349, 371] on div "Laden op" at bounding box center [359, 372] width 48 height 15
click at [602, 447] on div "date_range" at bounding box center [624, 445] width 112 height 32
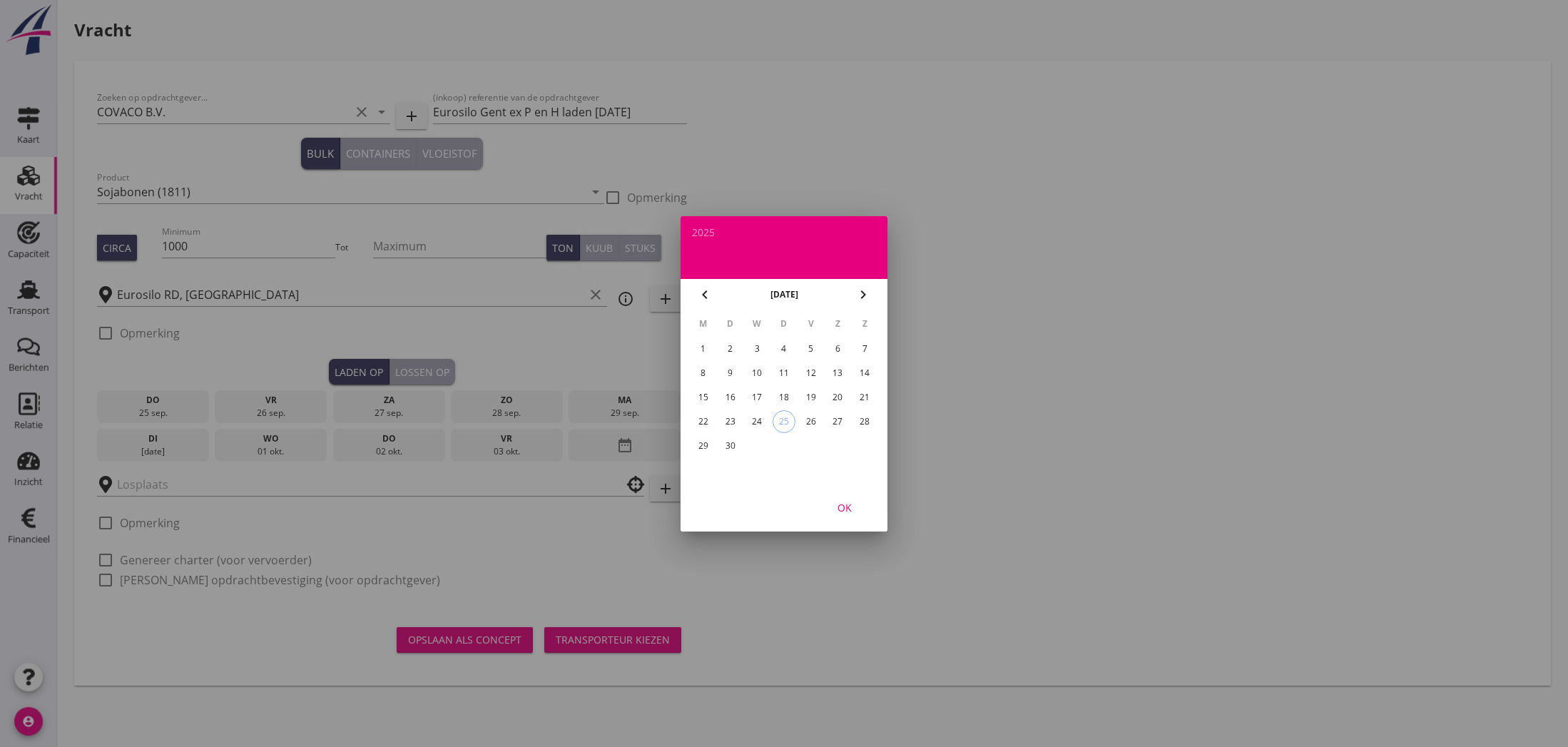
click at [863, 294] on icon "chevron_right" at bounding box center [863, 294] width 17 height 17
click at [728, 371] on div "7" at bounding box center [730, 372] width 22 height 22
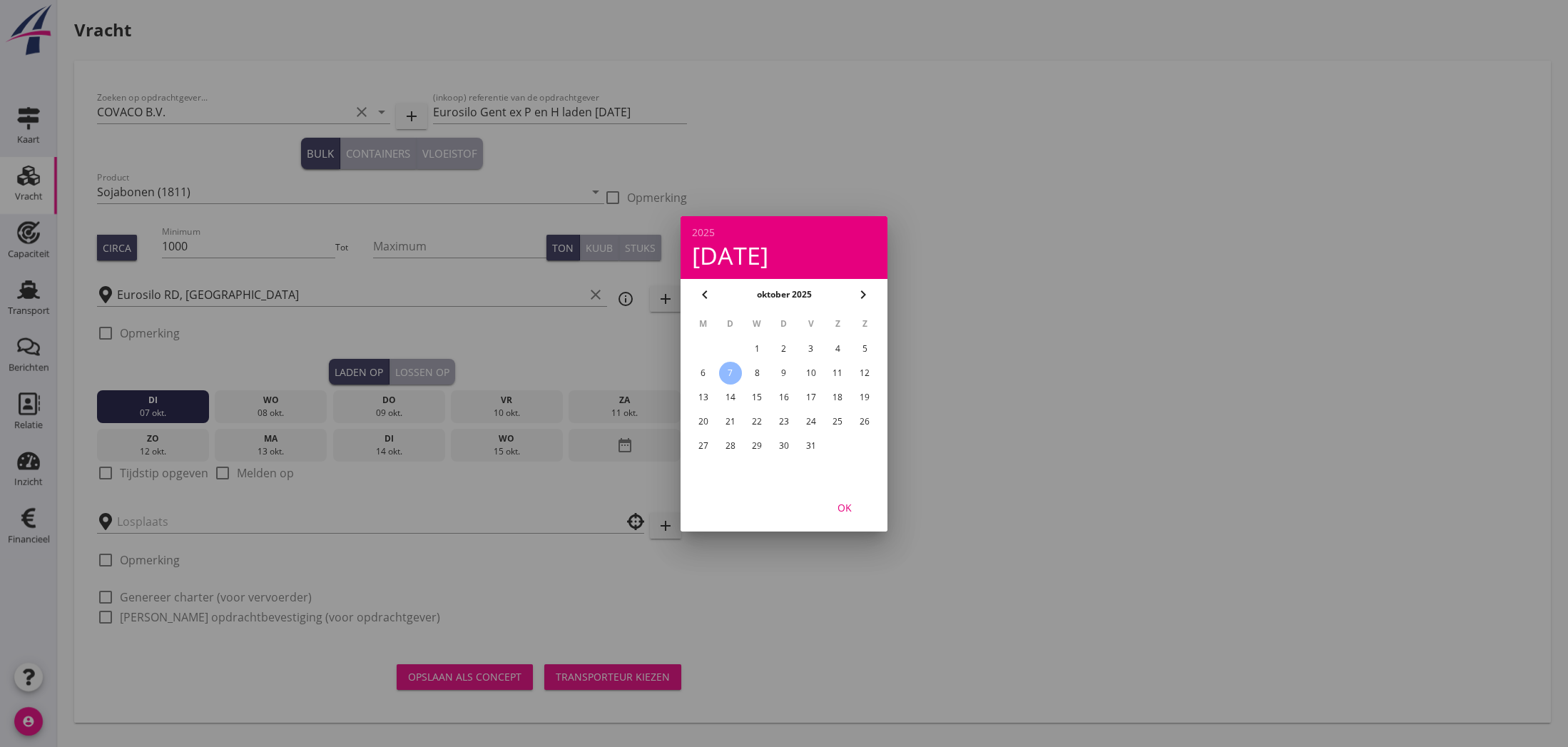
click at [314, 506] on div at bounding box center [784, 373] width 1568 height 747
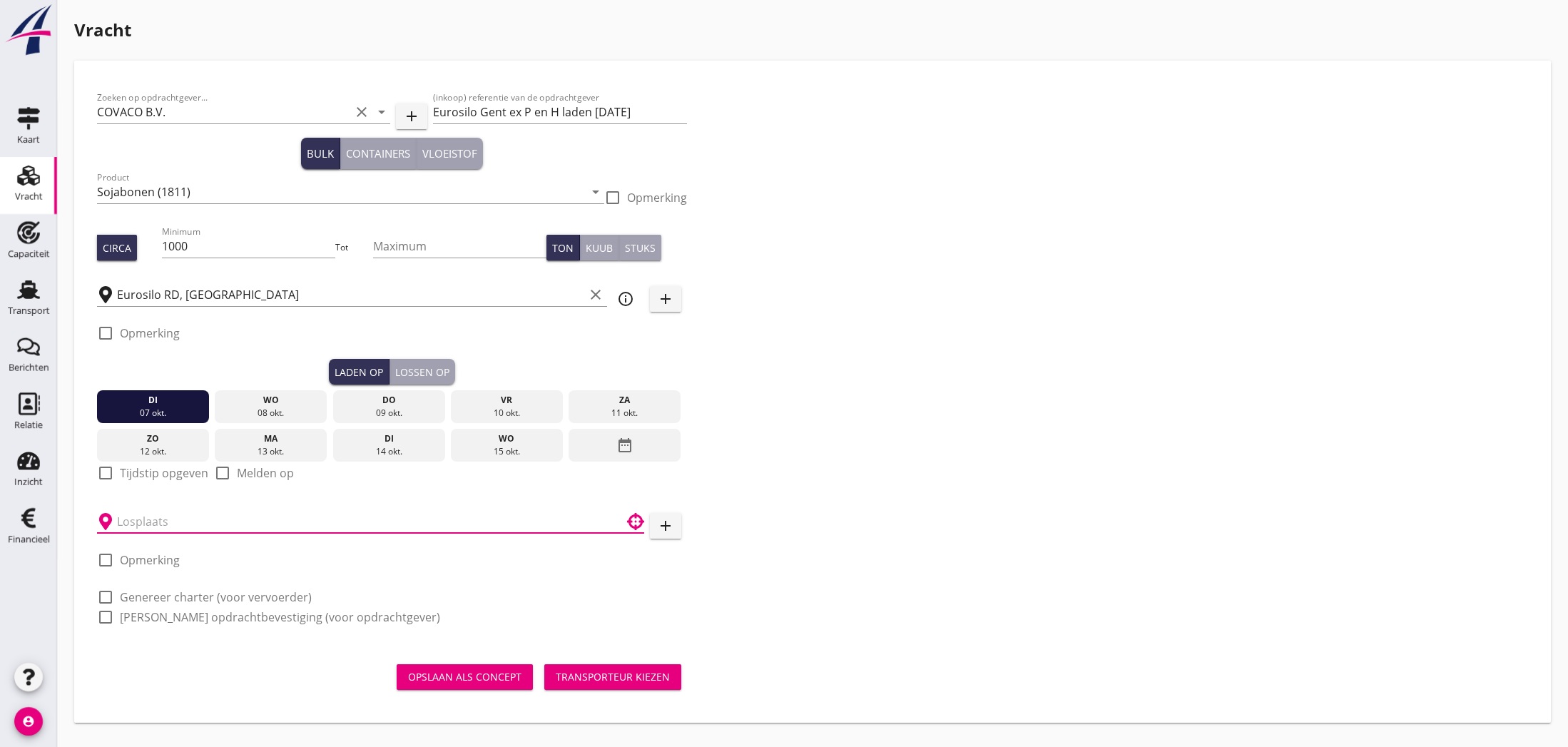
click at [253, 517] on input "text" at bounding box center [361, 521] width 487 height 22
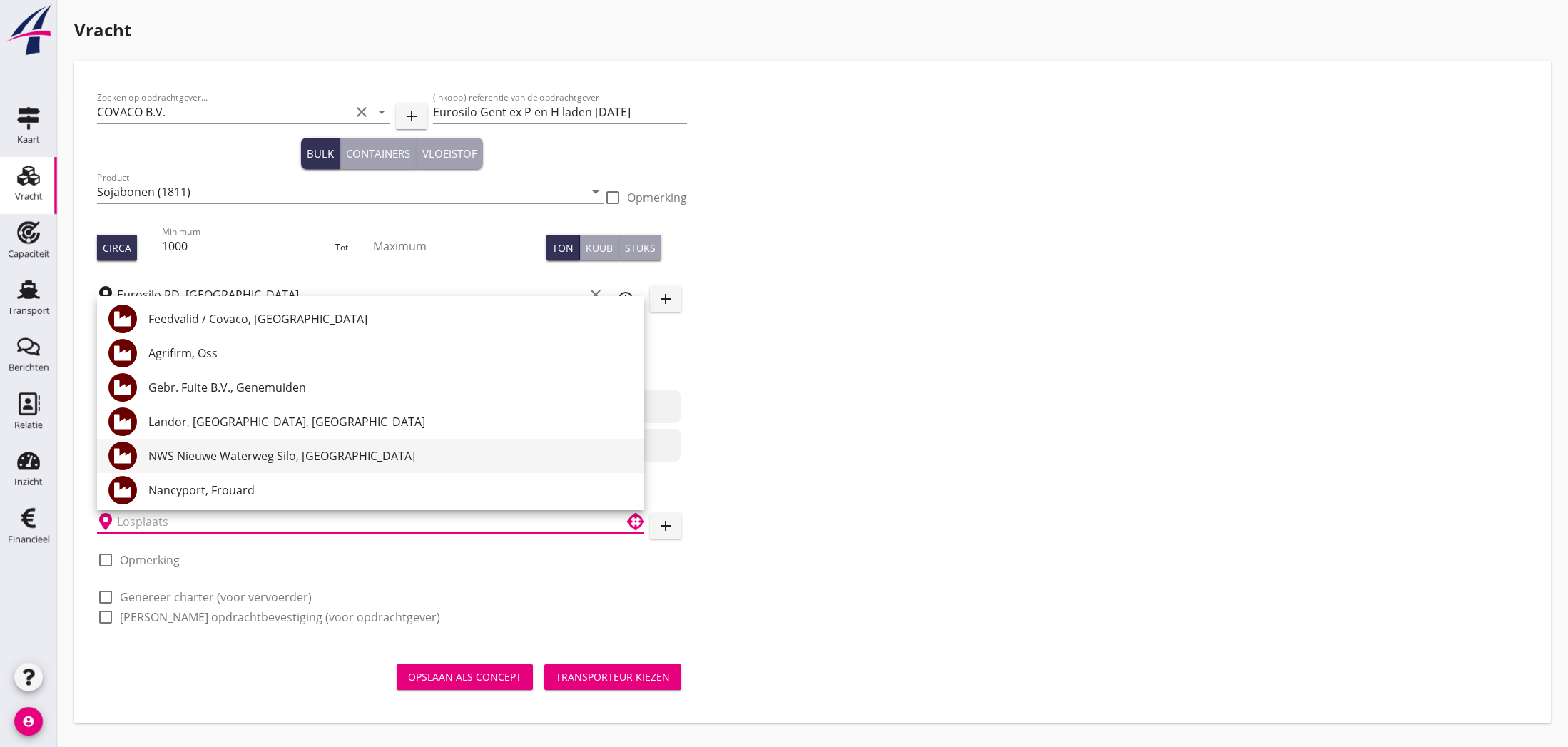
scroll to position [2, 0]
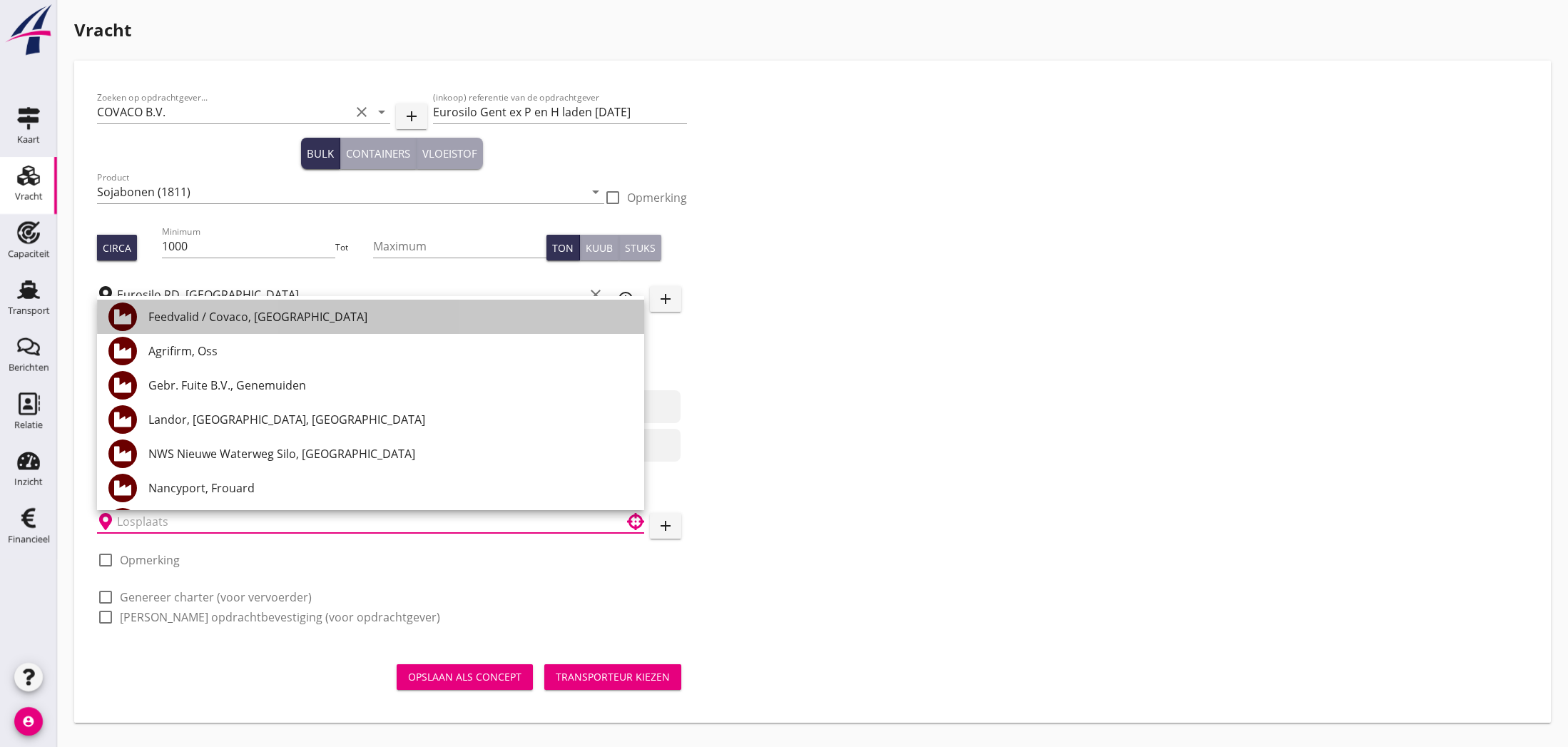
click at [239, 318] on div "Feedvalid / Covaco, [GEOGRAPHIC_DATA]" at bounding box center [391, 317] width 484 height 17
type input "Feedvalid / Covaco, [GEOGRAPHIC_DATA]"
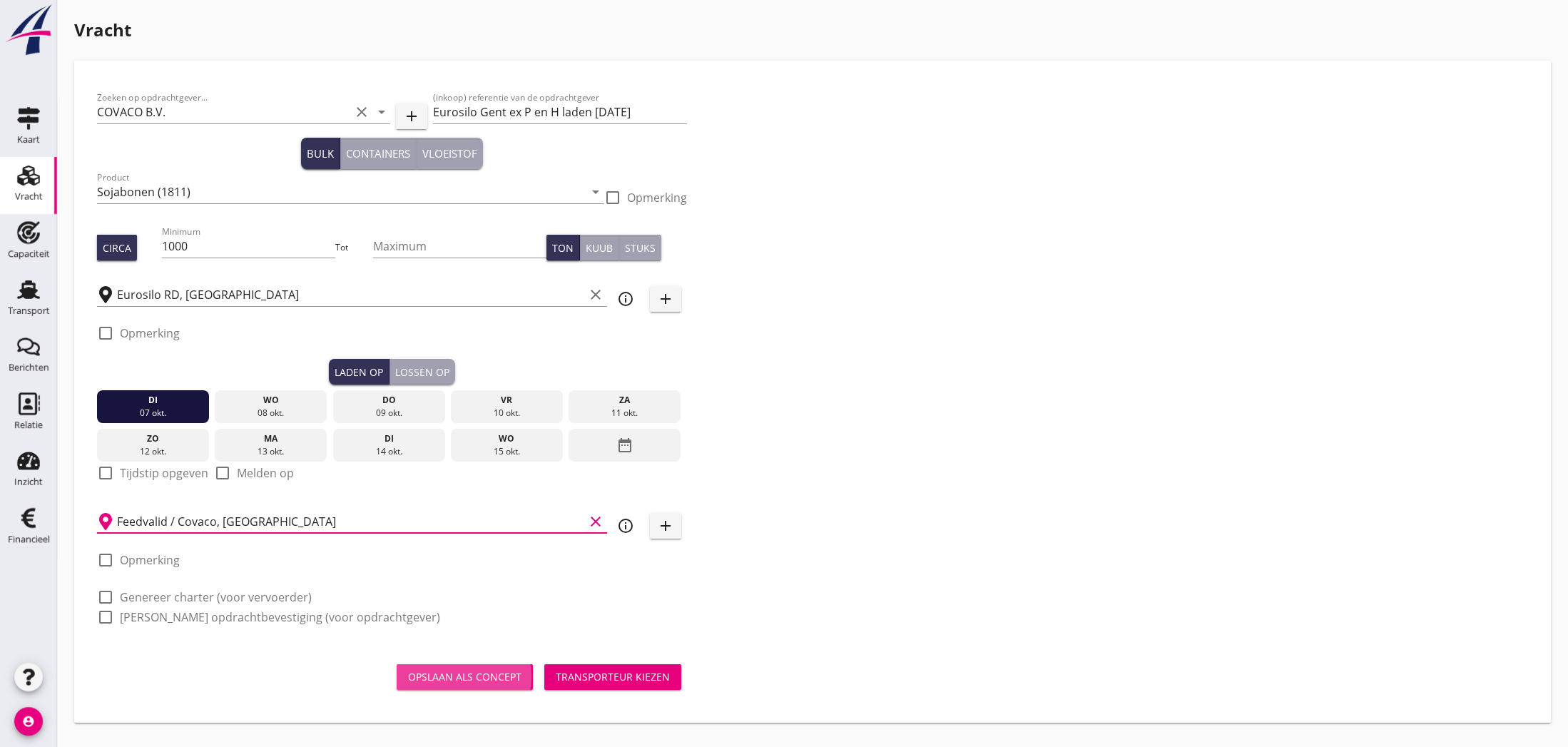
click at [455, 676] on div "Opslaan als concept" at bounding box center [465, 676] width 113 height 15
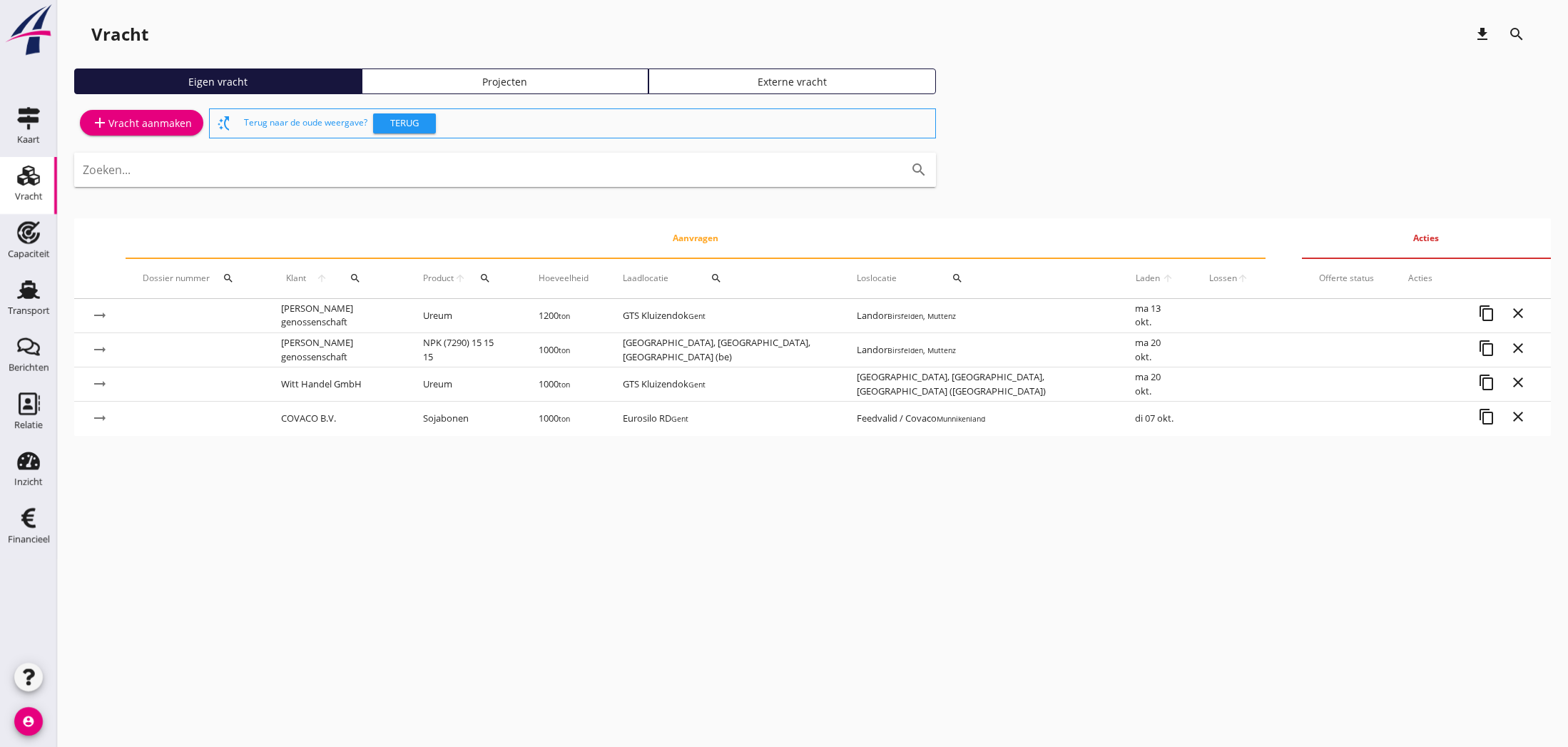
click at [144, 126] on div "add Vracht aanmaken" at bounding box center [141, 122] width 101 height 17
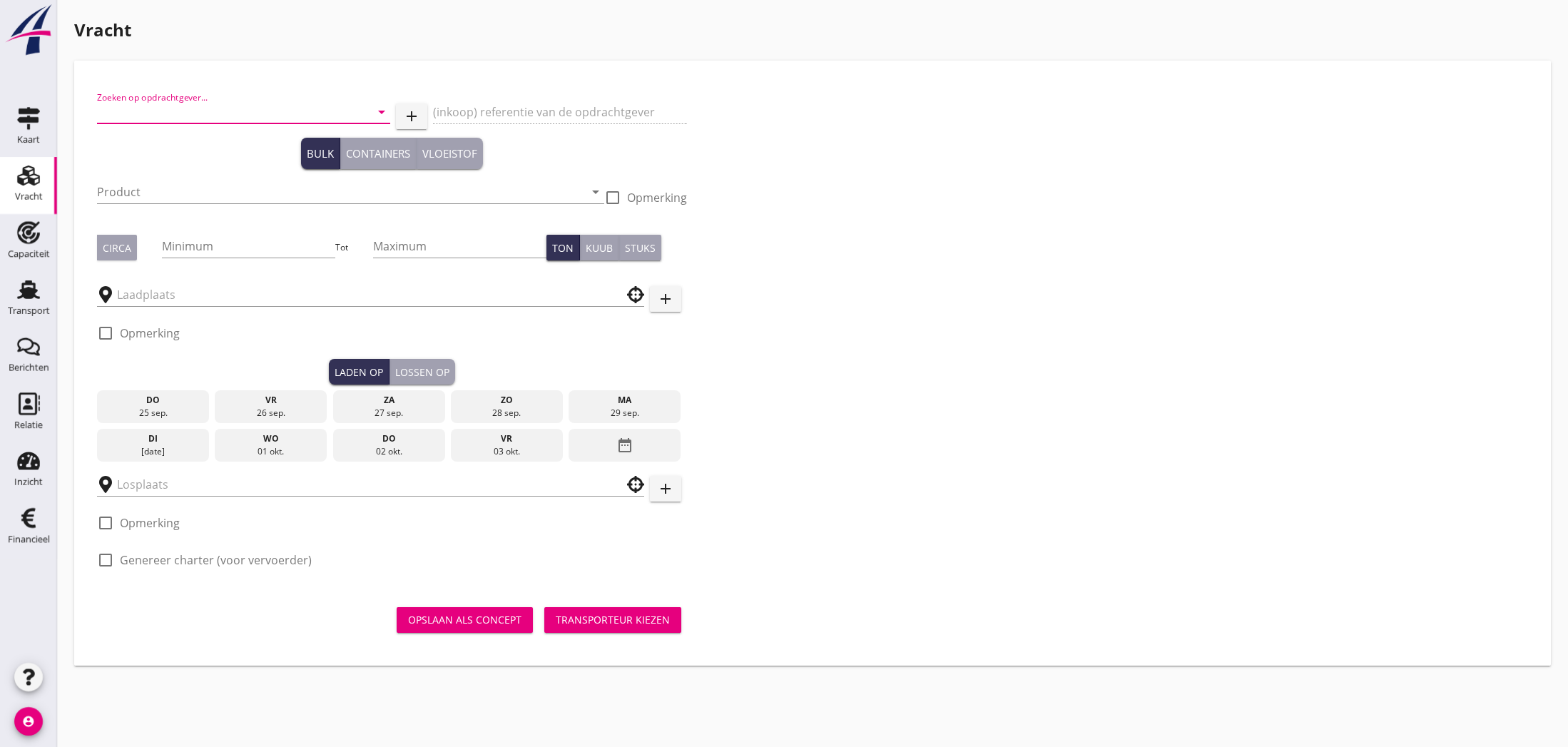
click at [194, 111] on input "Zoeken op opdrachtgever..." at bounding box center [224, 111] width 253 height 22
click at [135, 145] on div "COVACO B.V." at bounding box center [243, 147] width 271 height 17
type input "COVACO B.V."
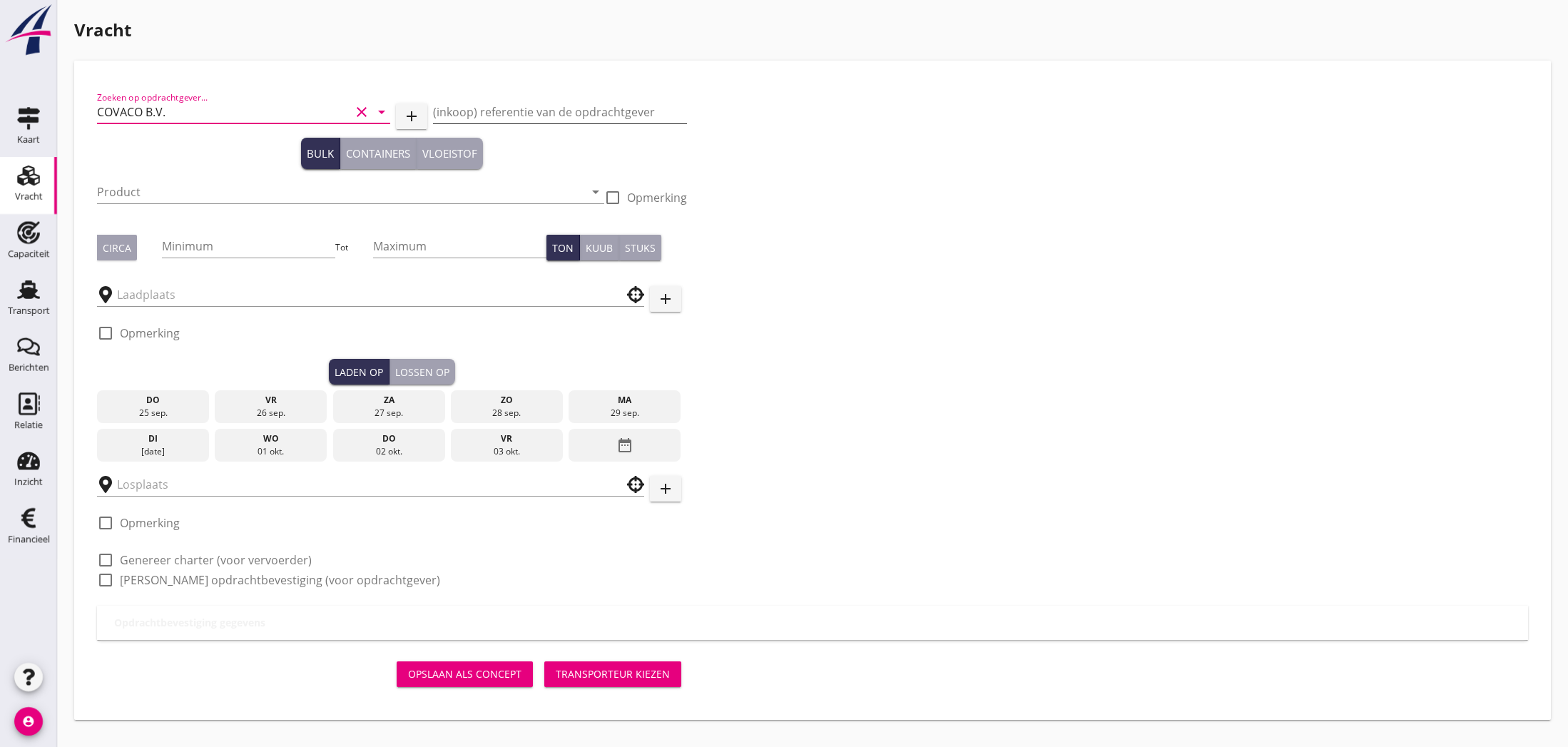
click at [557, 109] on input "(inkoop) referentie van de opdrachtgever" at bounding box center [559, 111] width 253 height 22
paste input "Ctr S9612: Blonk / Covaco: Veldbonen | FOB [GEOGRAPHIC_DATA]"
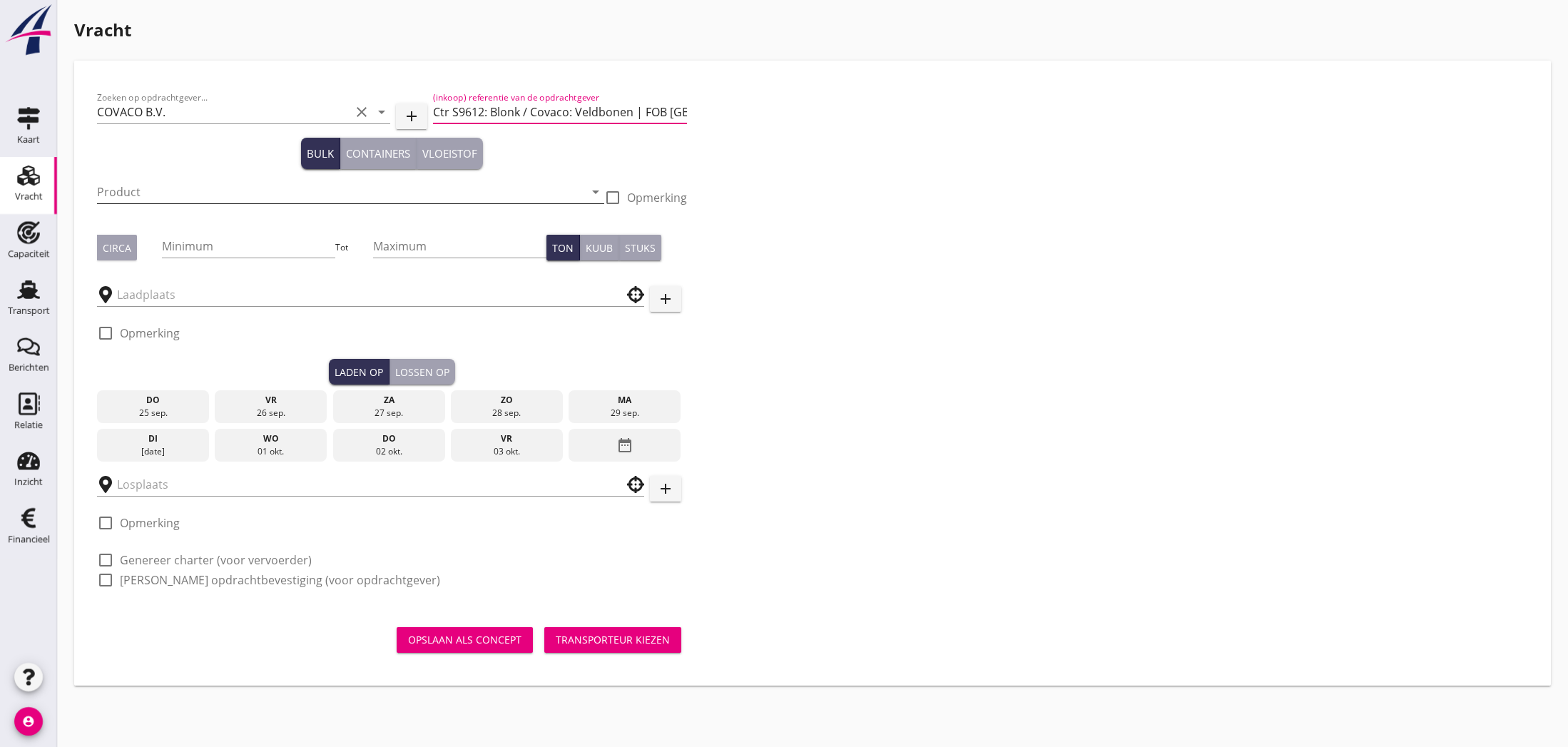
type input "Ctr S9612: Blonk / Covaco: Veldbonen | FOB [GEOGRAPHIC_DATA]"
click at [214, 195] on input "Product" at bounding box center [341, 191] width 487 height 22
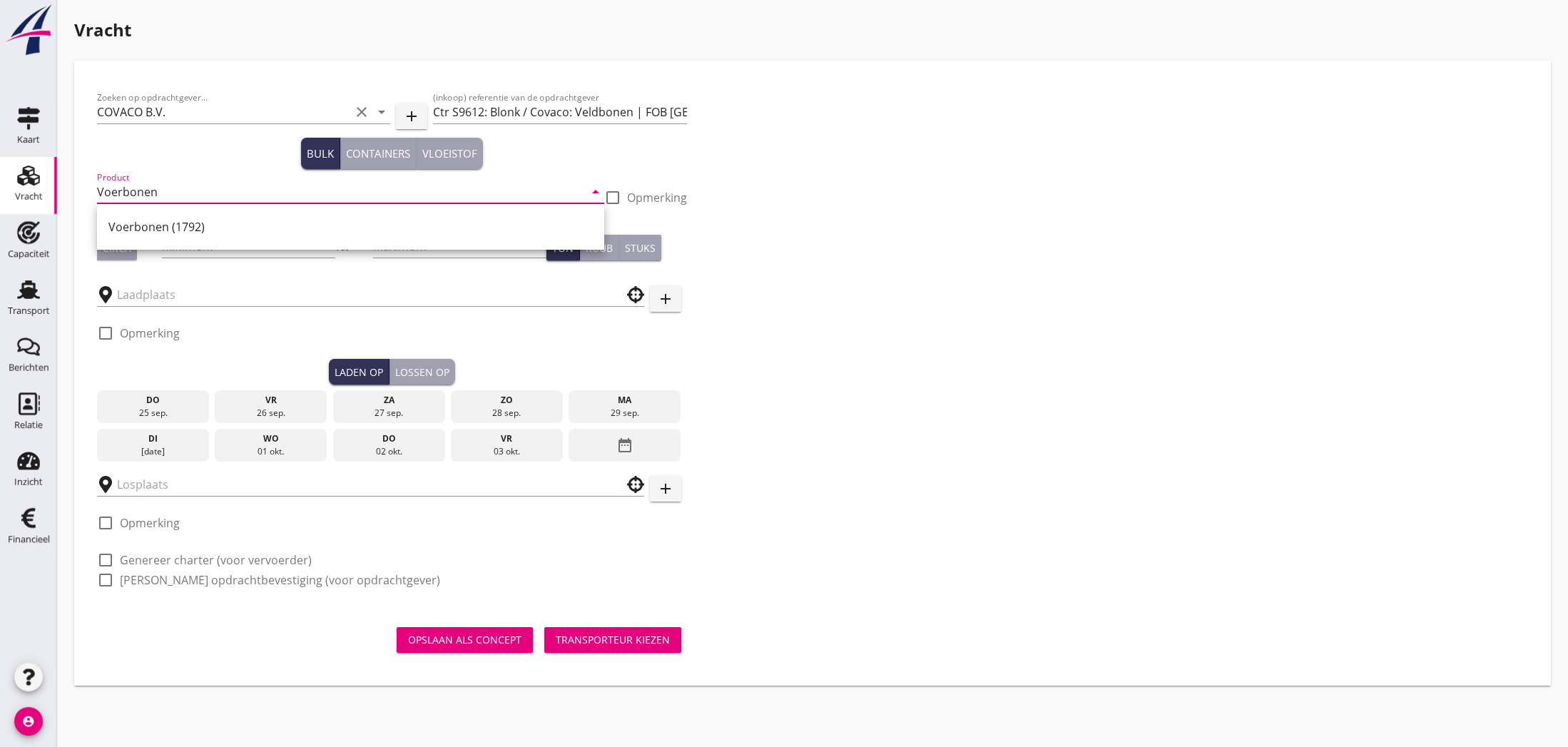
click at [199, 230] on div "Voerbonen (1792)" at bounding box center [350, 227] width 484 height 17
type input "Voerbonen (1792)"
drag, startPoint x: 109, startPoint y: 248, endPoint x: 122, endPoint y: 248, distance: 13.0
click at [111, 248] on div "Circa" at bounding box center [117, 248] width 28 height 15
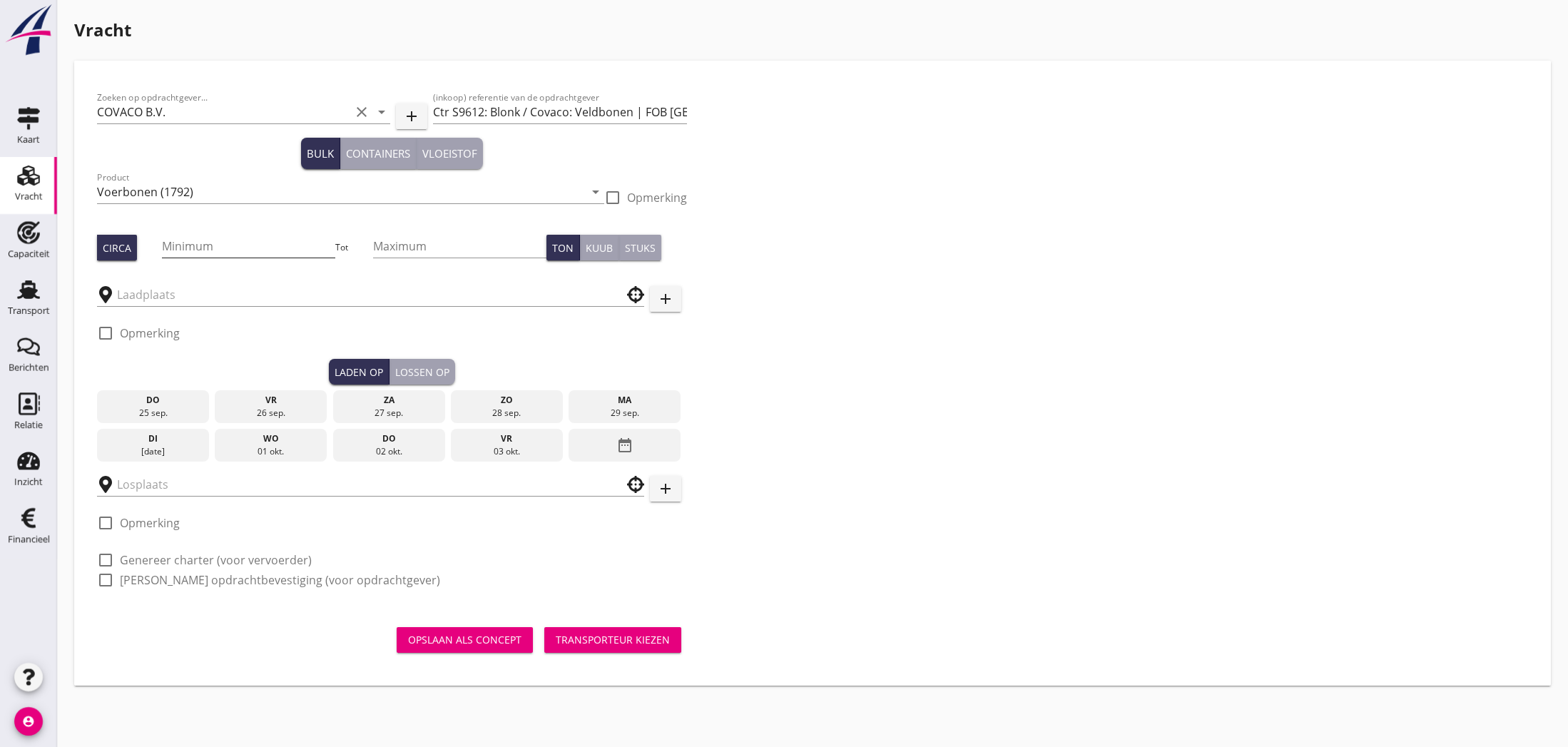
click at [184, 247] on input "Minimum" at bounding box center [248, 245] width 174 height 22
type input "3000"
click at [269, 294] on input "text" at bounding box center [361, 294] width 487 height 22
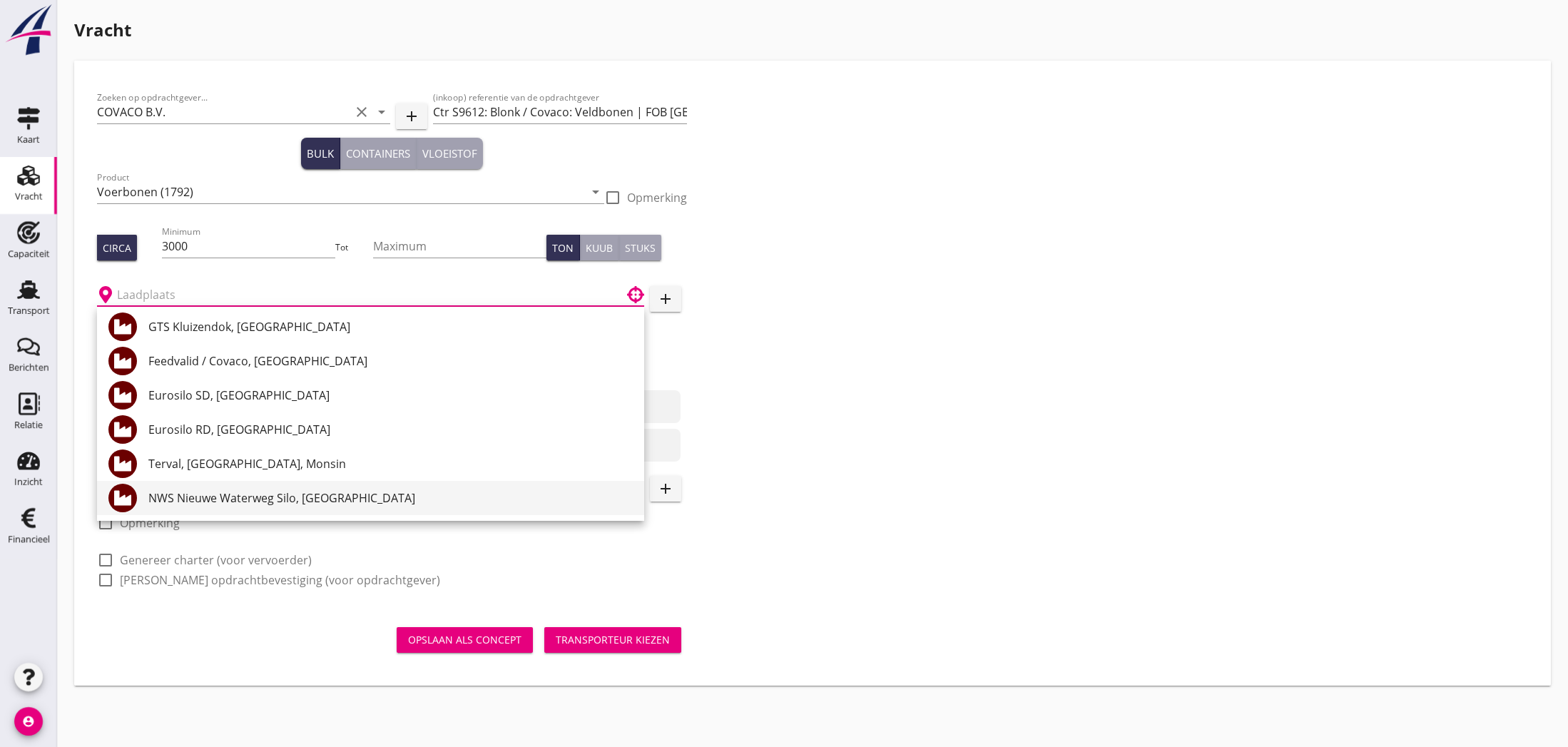
scroll to position [106, 0]
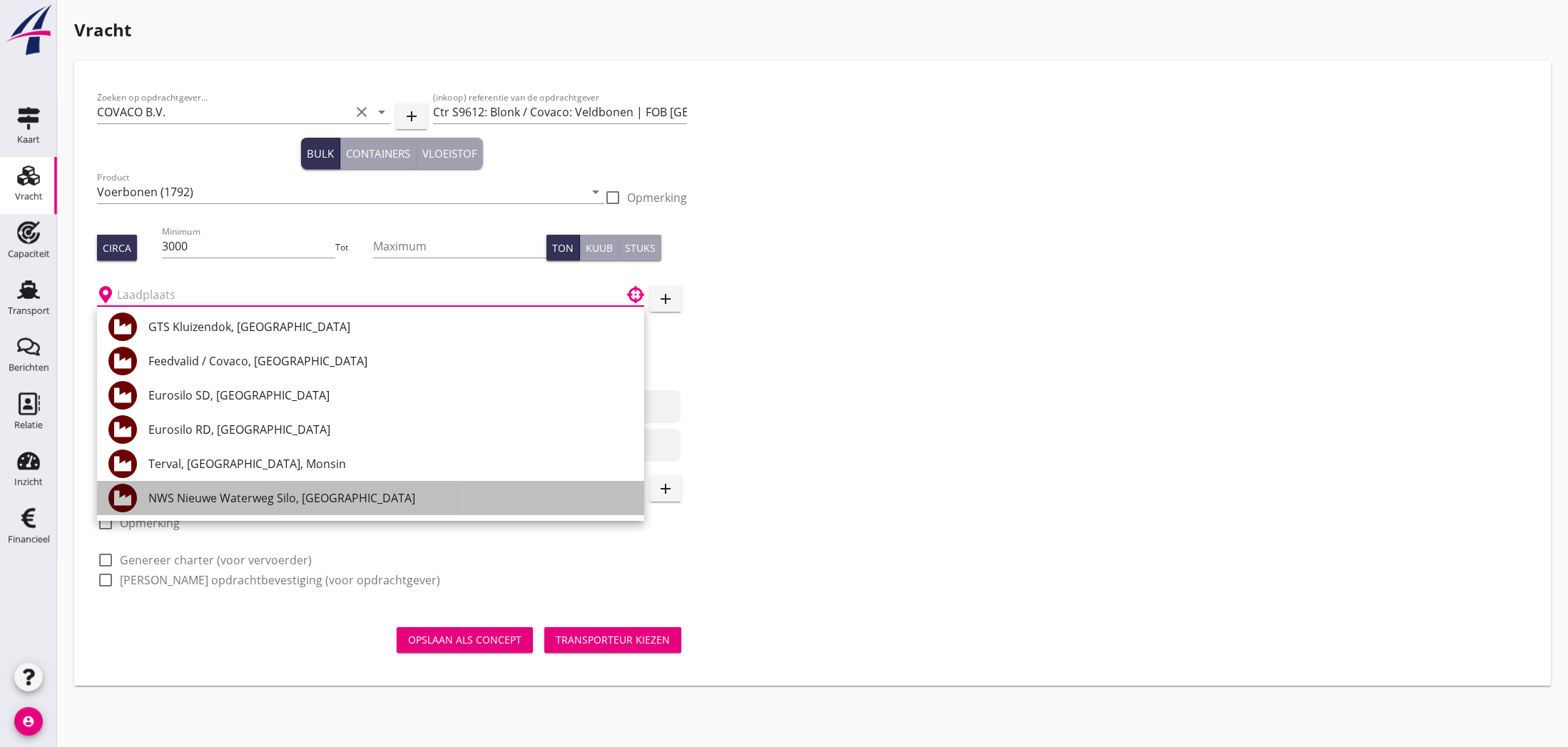
click at [247, 499] on div "NWS Nieuwe Waterweg Silo, [GEOGRAPHIC_DATA]" at bounding box center [391, 498] width 484 height 17
type input "NWS Nieuwe Waterweg Silo, [GEOGRAPHIC_DATA]"
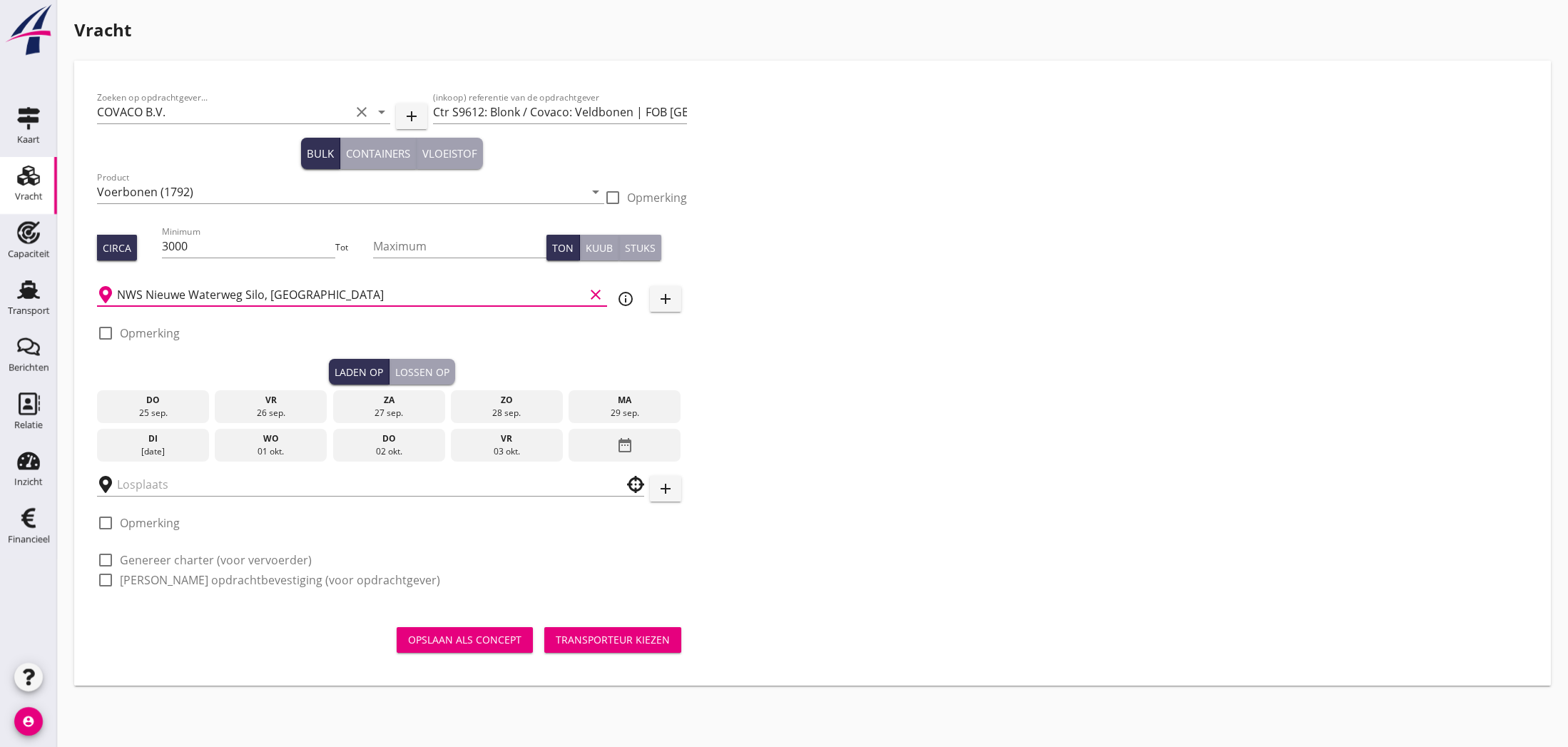
click at [169, 332] on label "Opmerking" at bounding box center [150, 332] width 60 height 14
checkbox input "true"
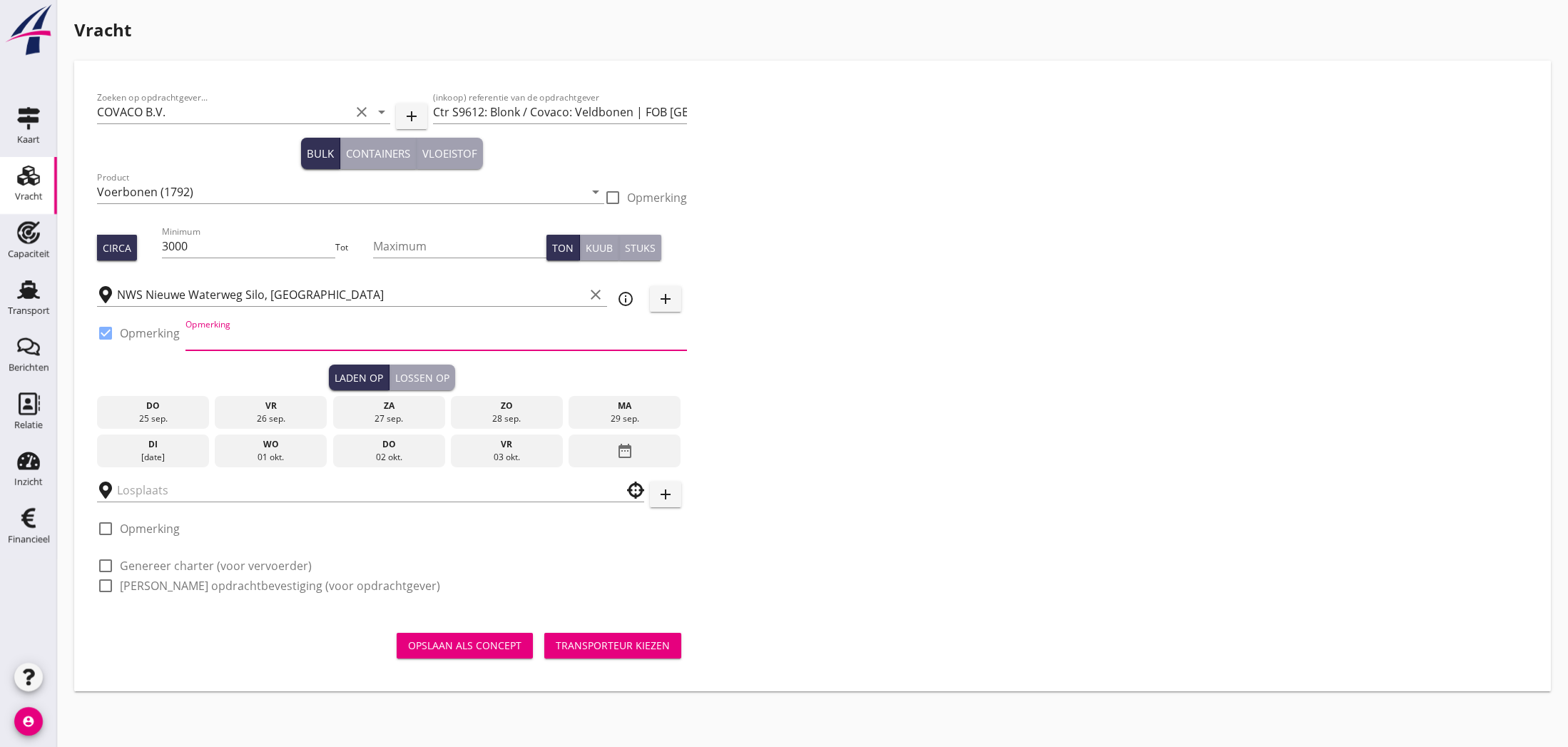
click at [204, 337] on input "Opmerking" at bounding box center [435, 338] width 501 height 22
paste input "[PERSON_NAME]"
type input "ex mvHENDRIKA [PERSON_NAME]"
click at [617, 451] on icon "date_range" at bounding box center [625, 450] width 17 height 26
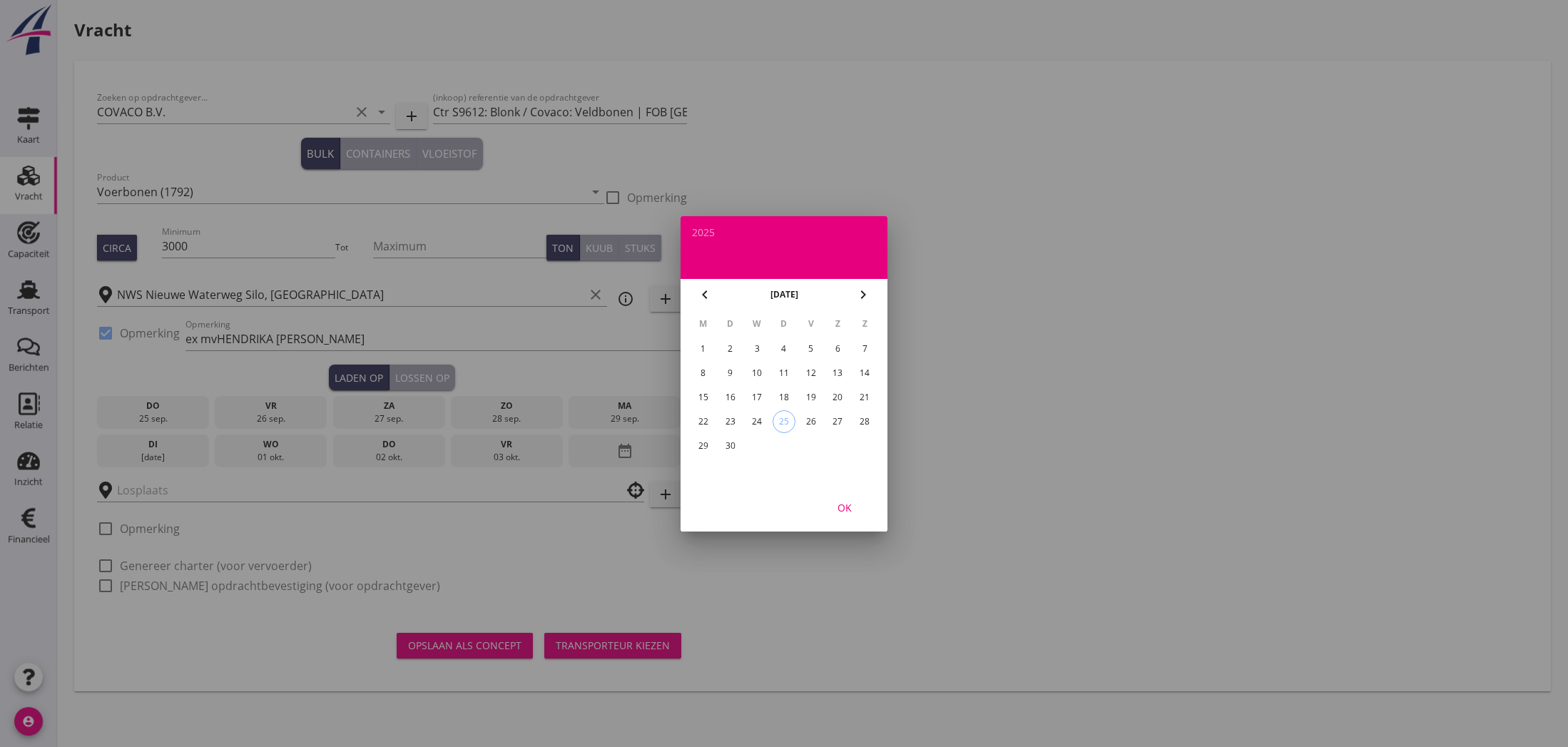
click at [862, 299] on icon "chevron_right" at bounding box center [863, 294] width 17 height 17
click at [838, 349] on div "4" at bounding box center [837, 348] width 22 height 22
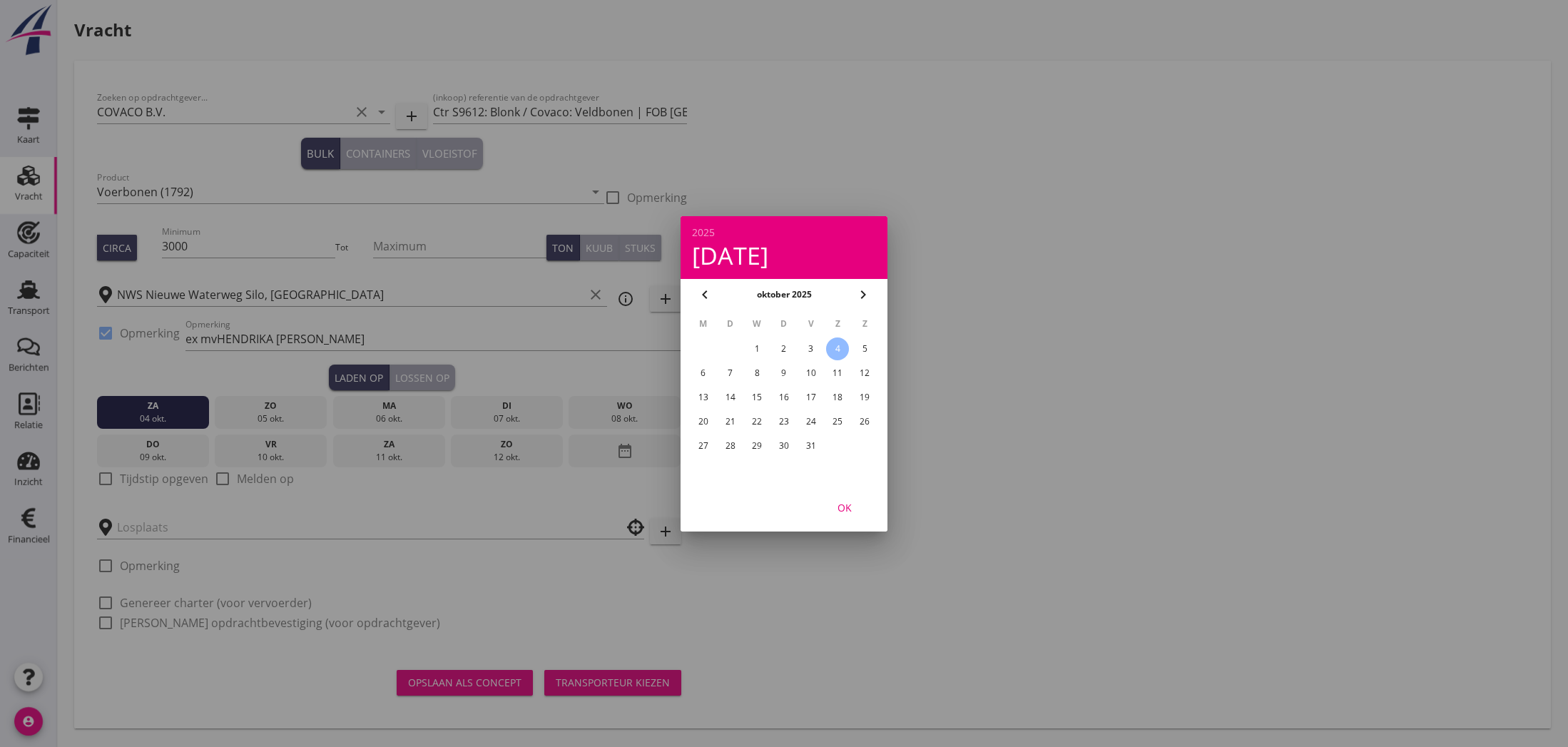
click at [846, 506] on div "OK" at bounding box center [844, 507] width 40 height 15
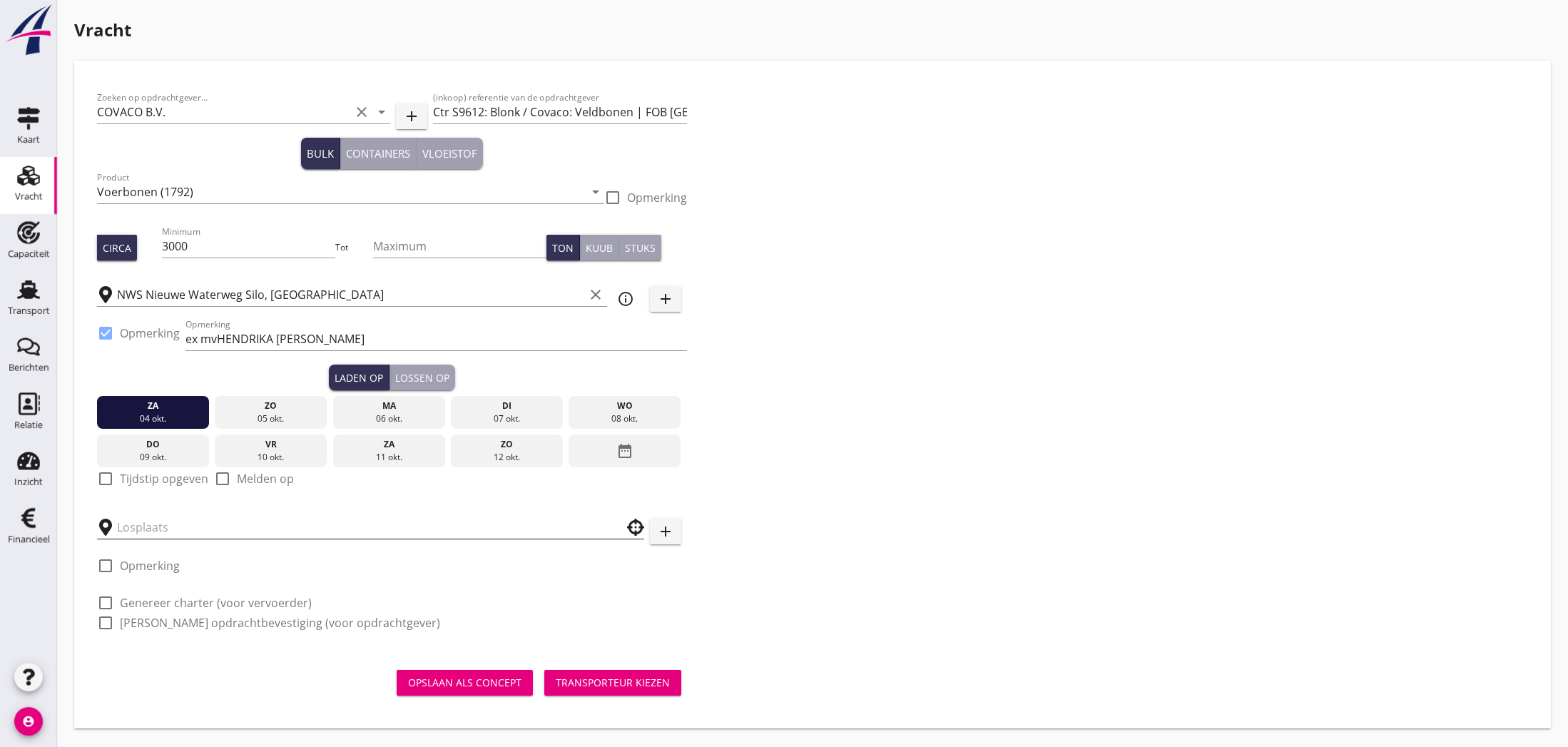
click at [130, 527] on input "text" at bounding box center [361, 527] width 487 height 22
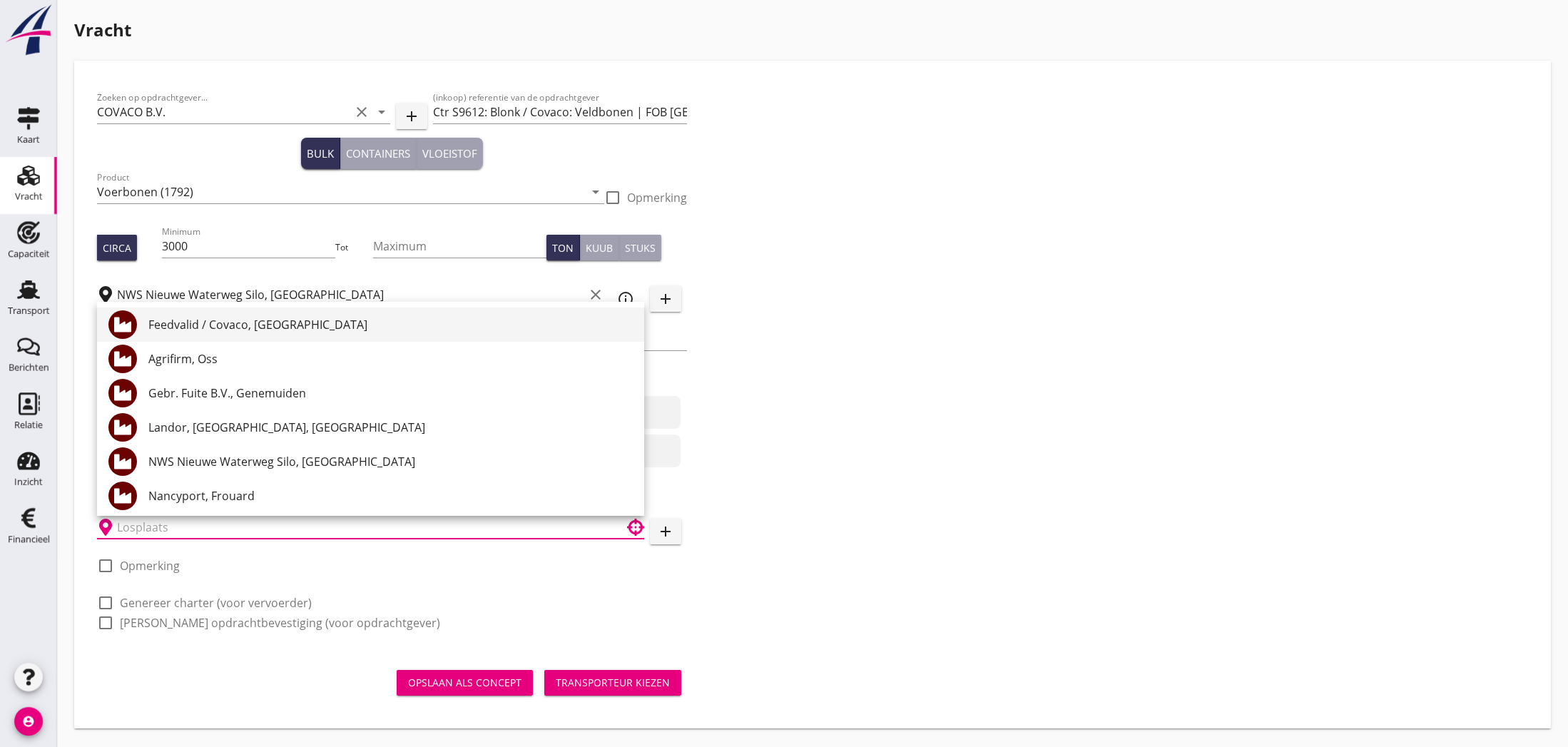
click at [209, 327] on div "Feedvalid / Covaco, [GEOGRAPHIC_DATA]" at bounding box center [391, 324] width 484 height 17
type input "Feedvalid / Covaco, [GEOGRAPHIC_DATA]"
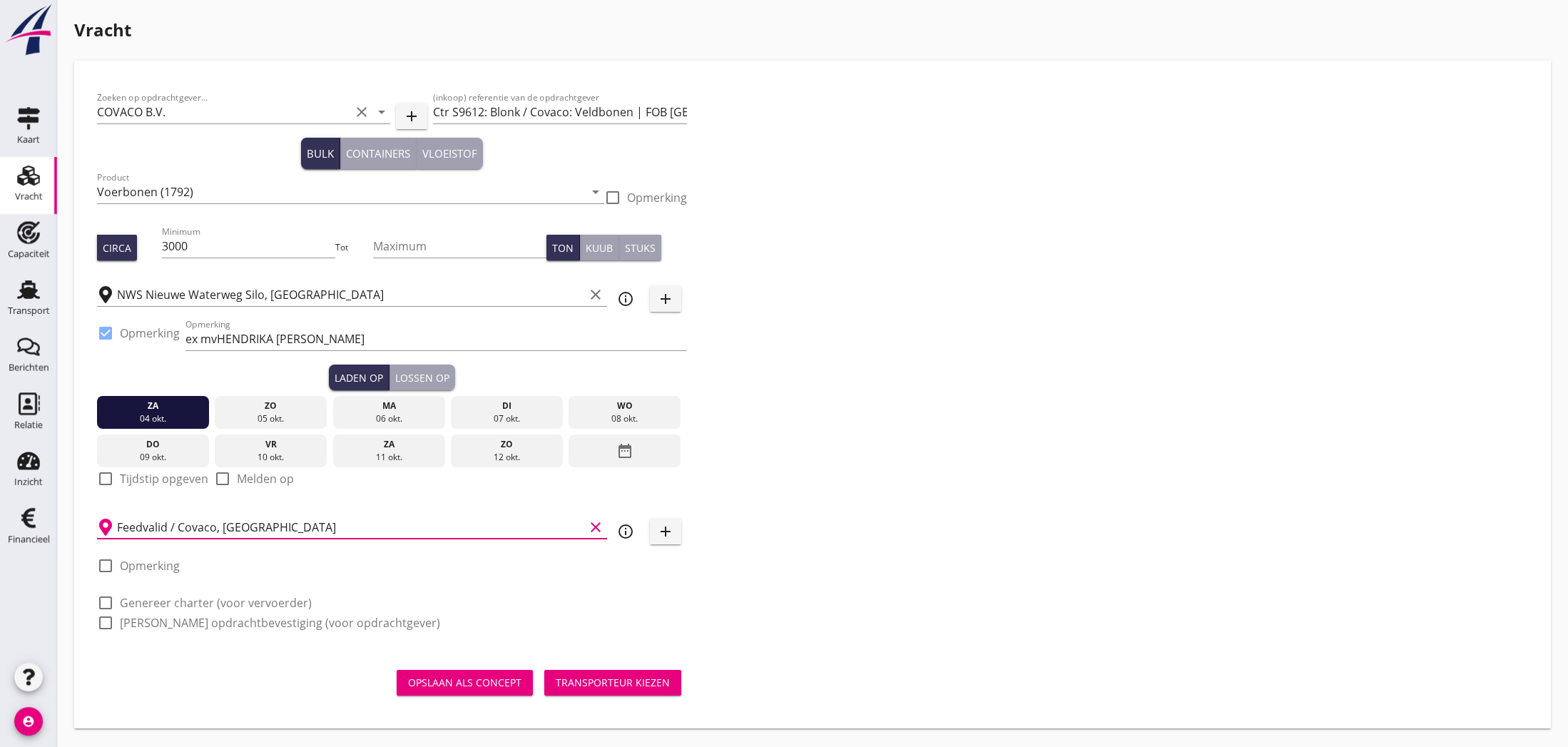
click at [487, 685] on div "Opslaan als concept" at bounding box center [465, 682] width 113 height 15
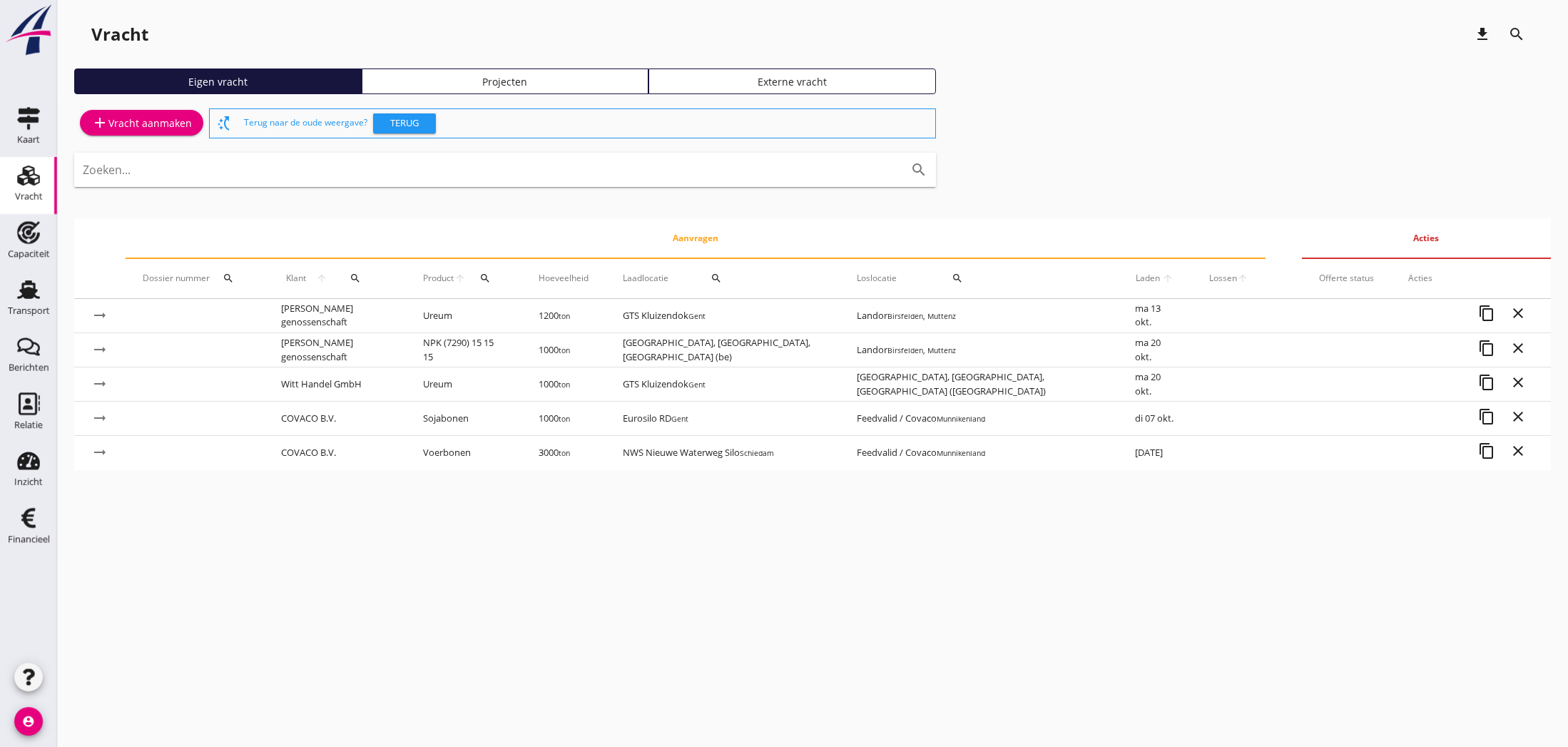
click at [23, 720] on icon "account_circle" at bounding box center [28, 721] width 28 height 28
click at [86, 715] on div "Uitloggen" at bounding box center [107, 715] width 61 height 17
